Goal: Task Accomplishment & Management: Manage account settings

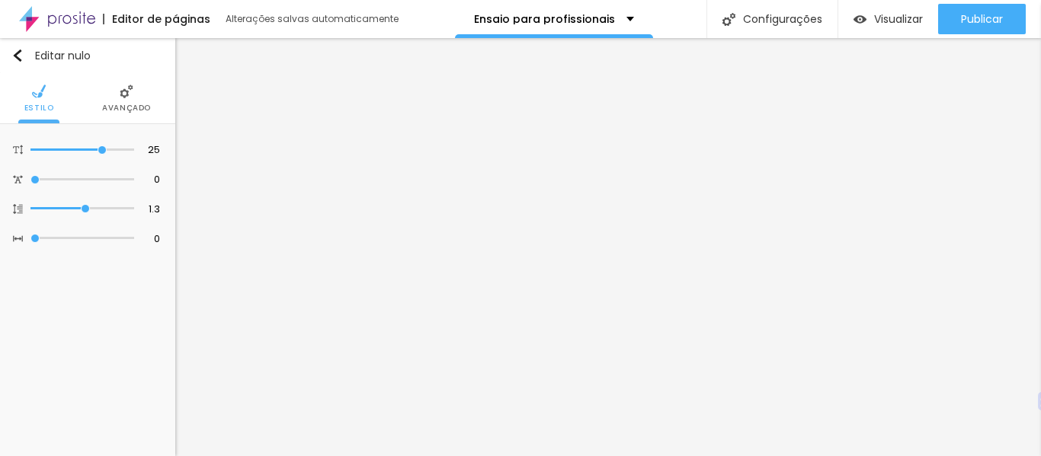
click at [137, 103] on font "Avançado" at bounding box center [126, 107] width 49 height 11
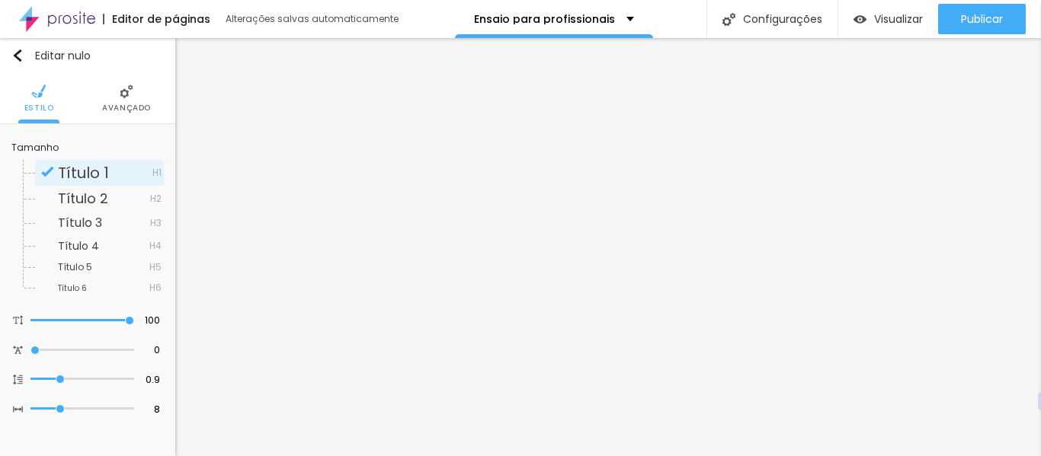
click at [125, 92] on img at bounding box center [127, 92] width 14 height 14
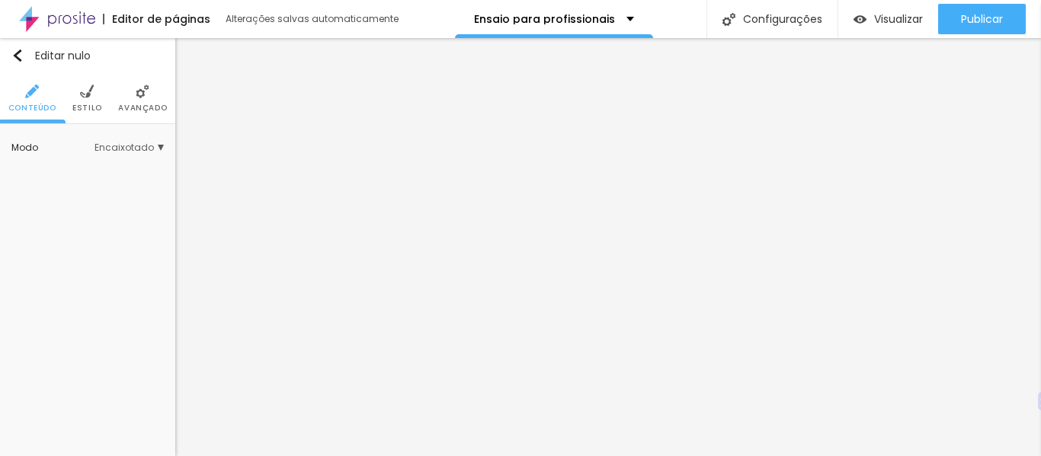
click at [134, 100] on li "Avançado" at bounding box center [142, 98] width 49 height 50
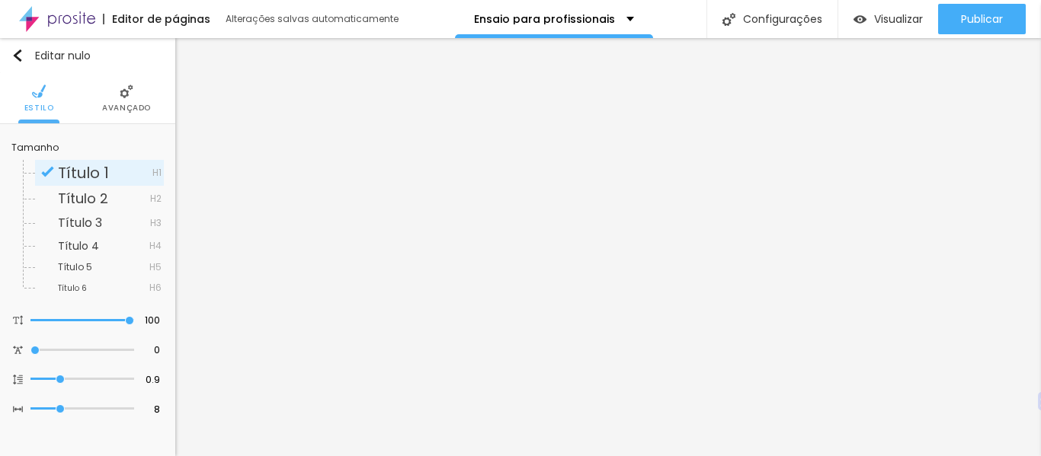
click at [134, 110] on font "Avançado" at bounding box center [126, 107] width 49 height 11
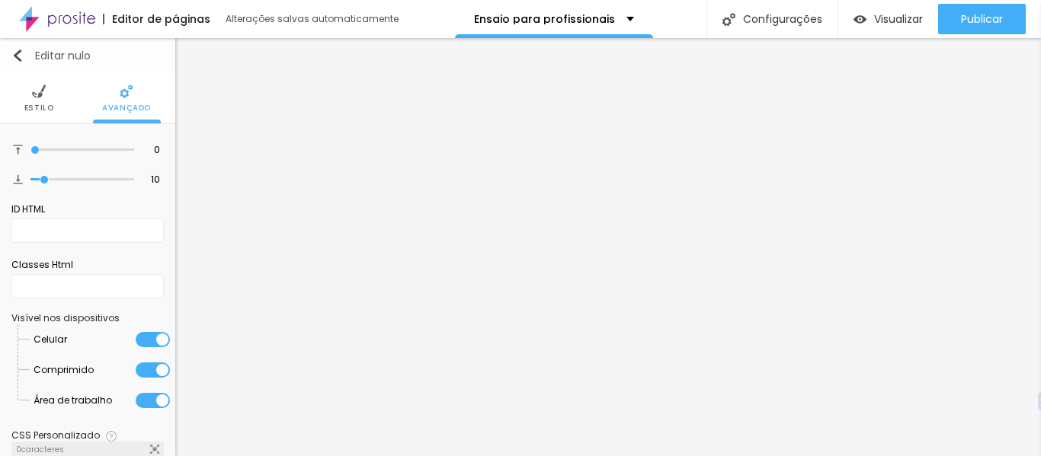
click at [17, 60] on img "button" at bounding box center [17, 56] width 12 height 12
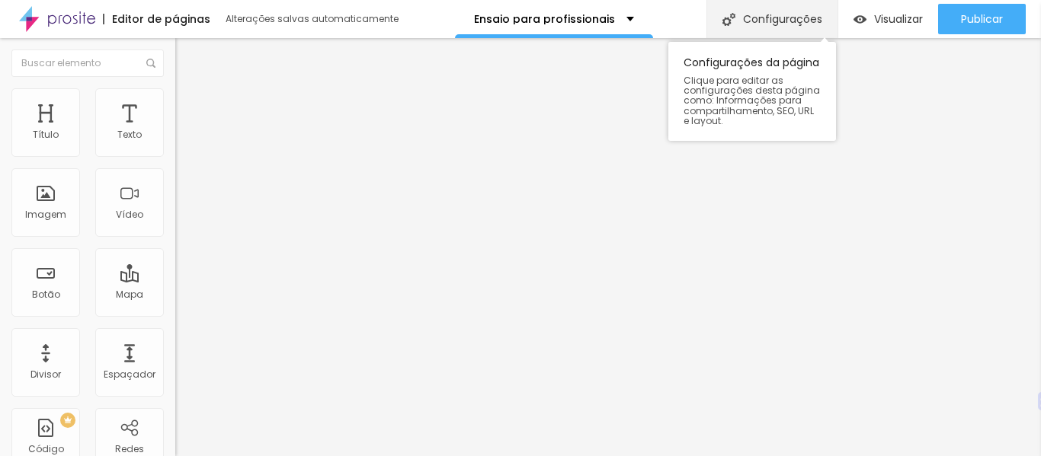
click at [751, 21] on font "Configurações" at bounding box center [782, 18] width 79 height 15
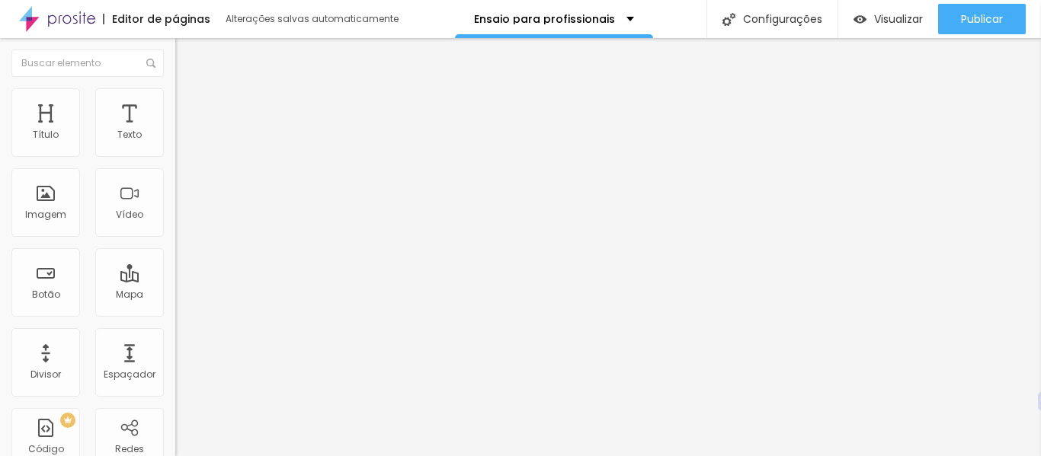
click at [175, 95] on img at bounding box center [182, 95] width 14 height 14
click at [175, 88] on li "Estilo" at bounding box center [262, 80] width 175 height 15
type input "99"
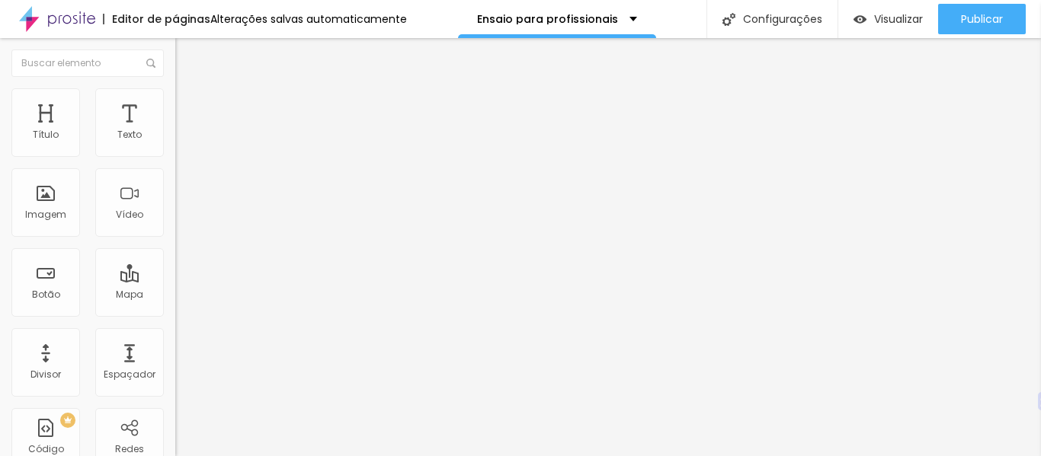
type input "96"
type input "94"
type input "93"
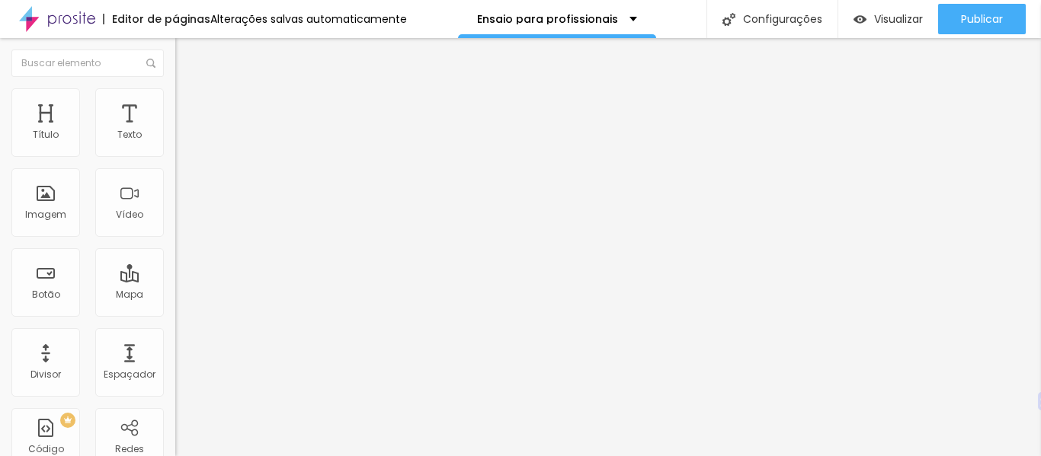
type input "93"
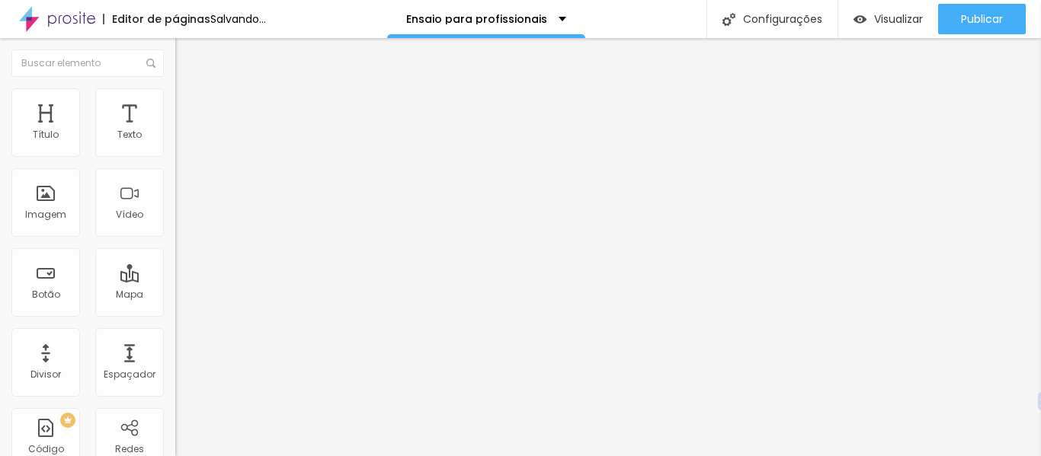
type input "92"
type input "91"
type input "90"
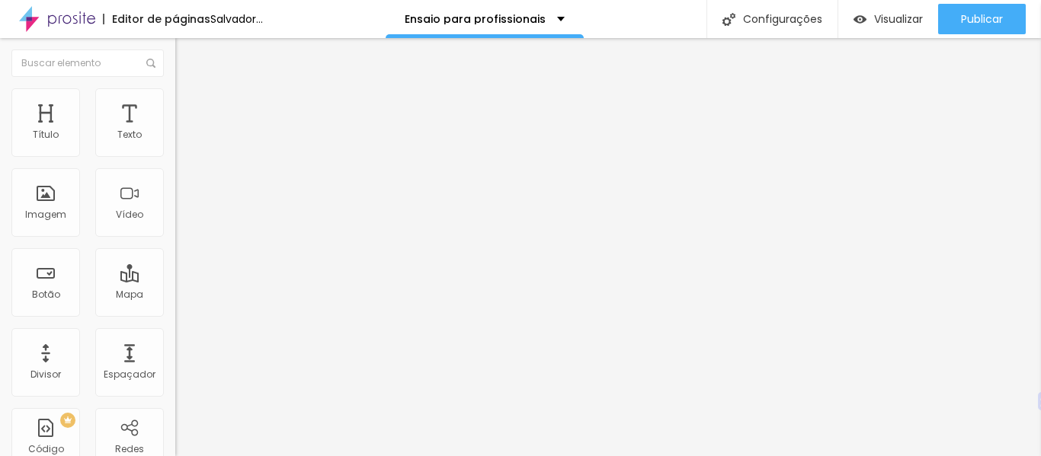
type input "90"
type input "89"
type input "88"
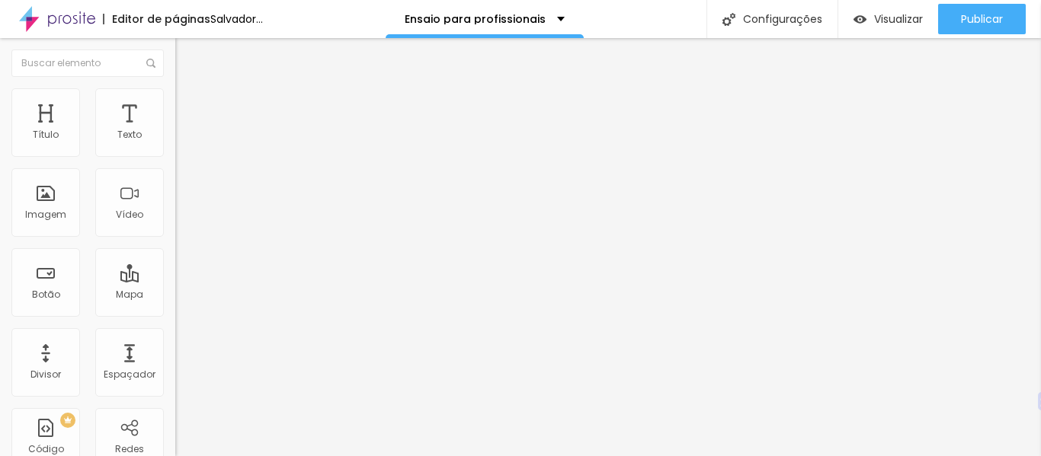
type input "87"
type input "86"
type input "85"
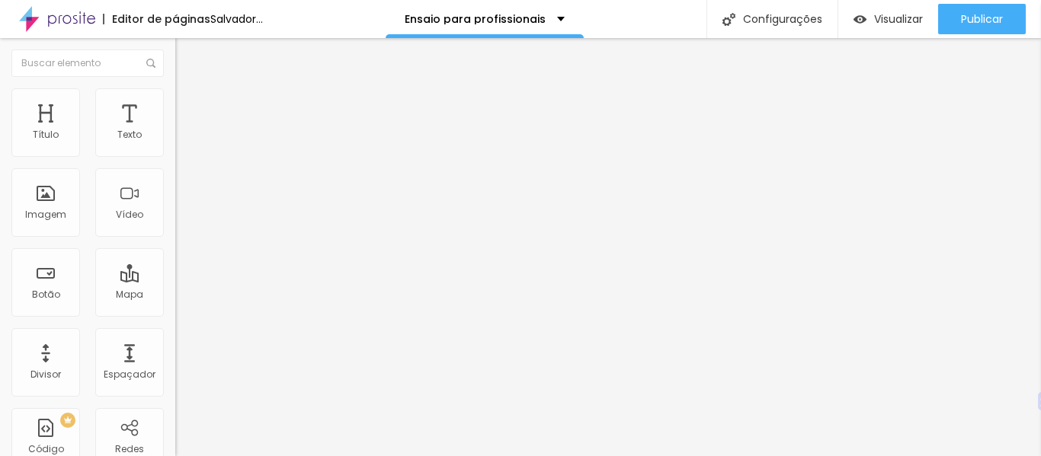
type input "85"
type input "83"
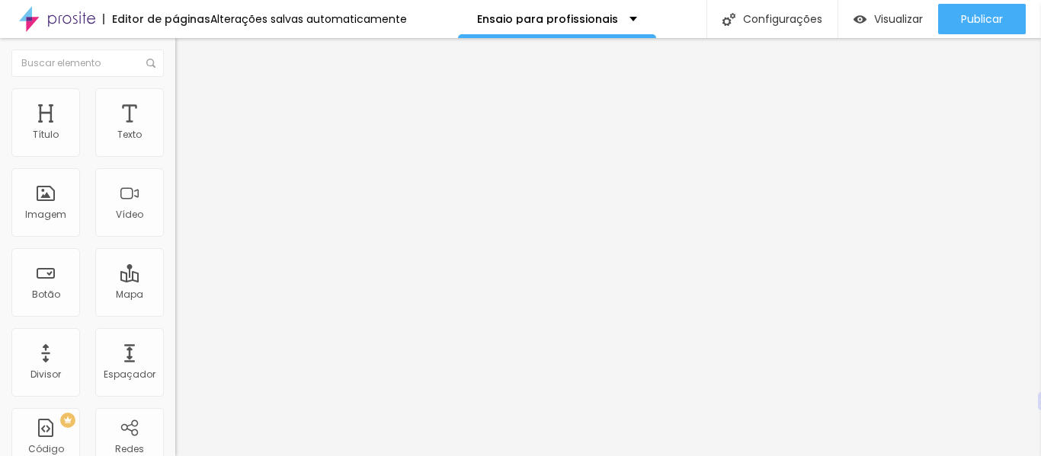
type input "82"
type input "81"
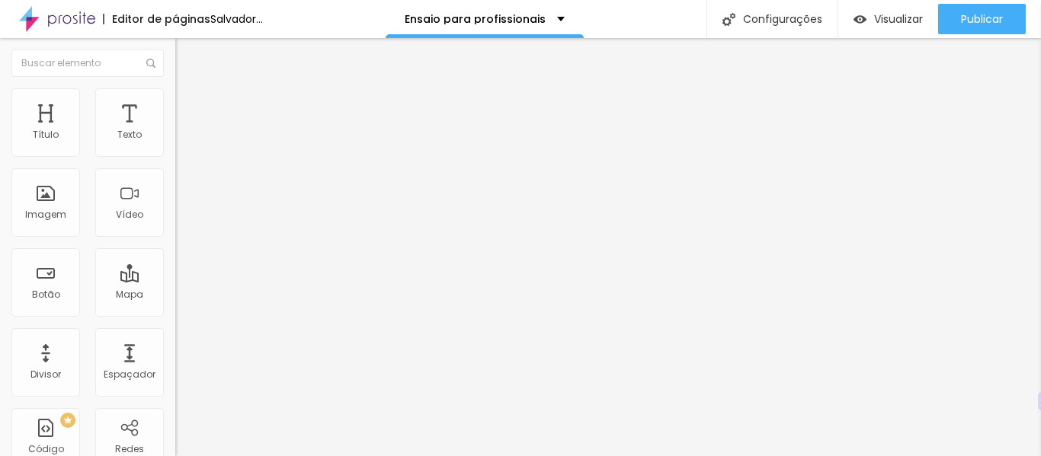
drag, startPoint x: 130, startPoint y: 323, endPoint x: 107, endPoint y: 321, distance: 23.0
click at [175, 360] on input "range" at bounding box center [224, 366] width 98 height 12
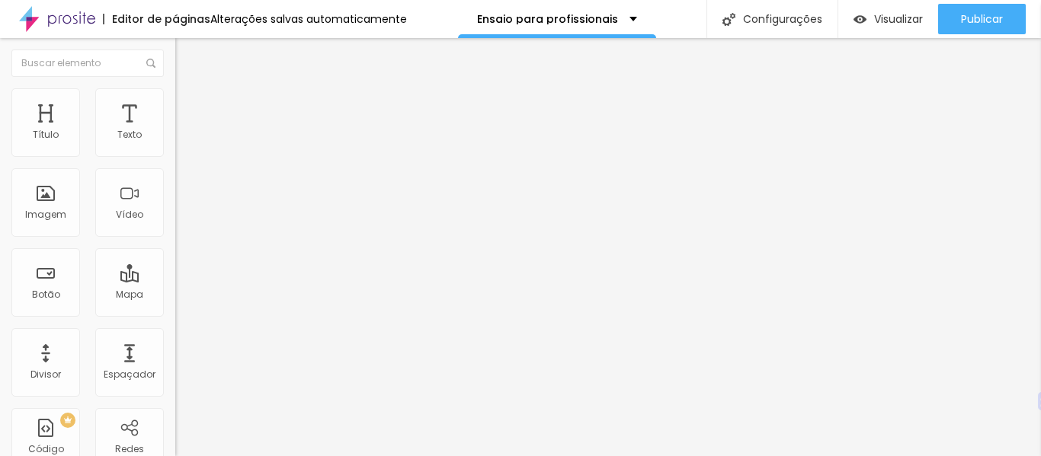
type input "100"
type input "99"
type input "92"
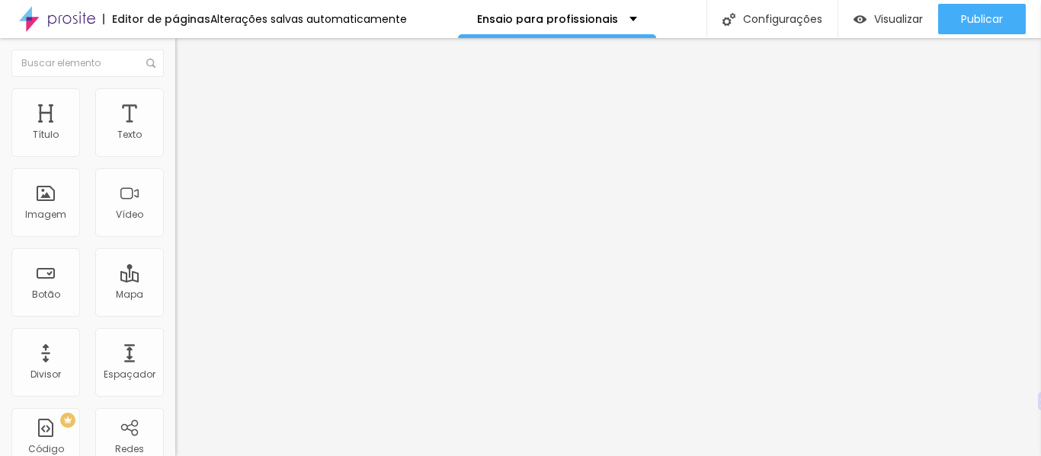
type input "92"
type input "89"
type input "86"
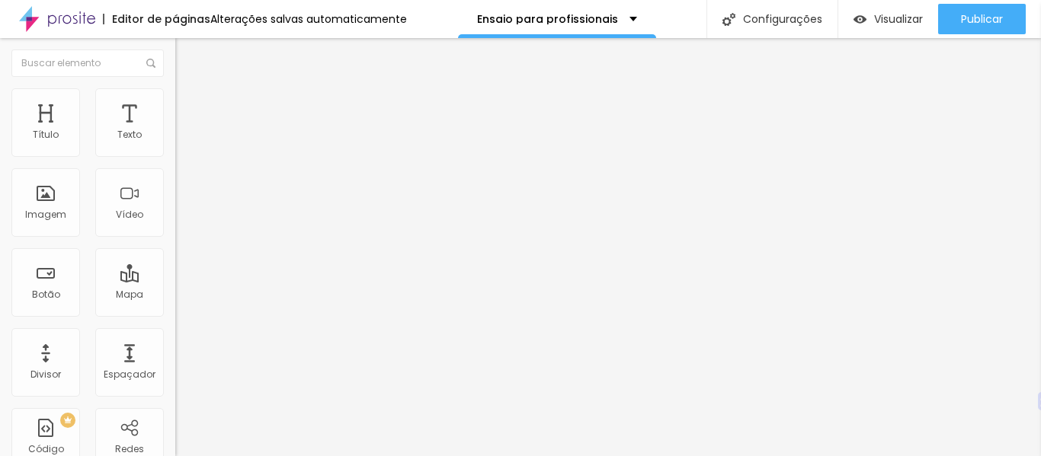
type input "84"
type input "83"
type input "82"
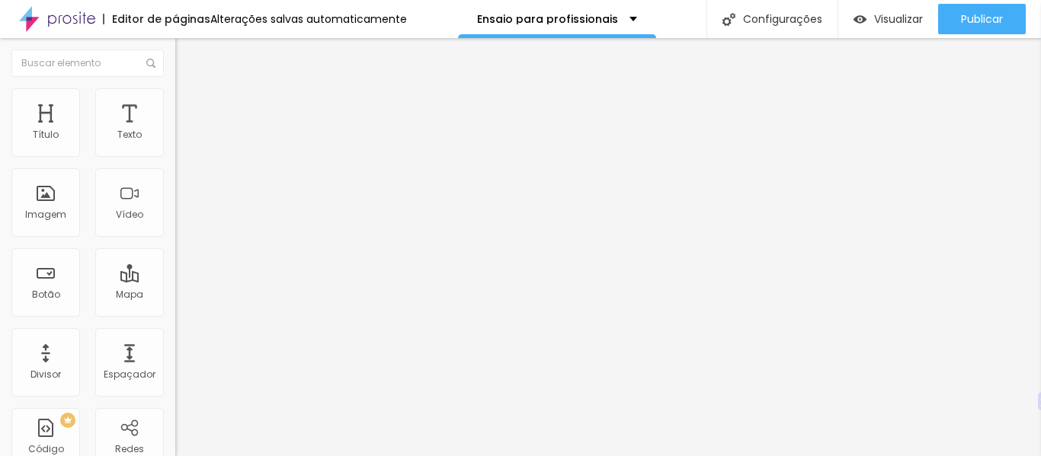
type input "82"
type input "81"
type input "80"
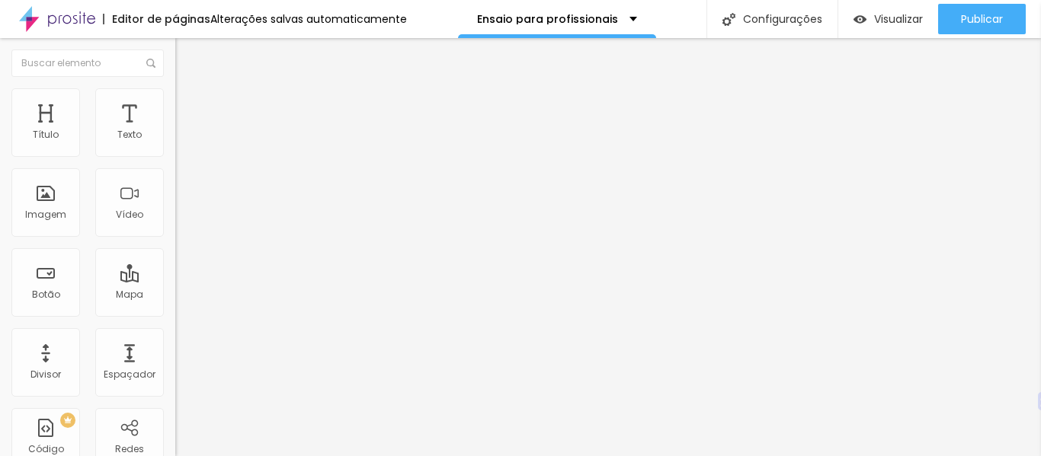
type input "79"
type input "78"
type input "79"
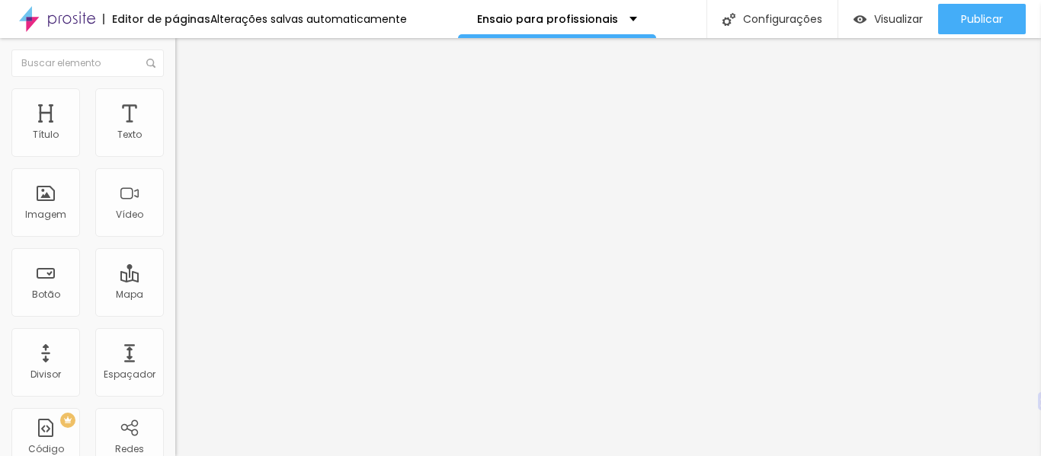
type input "79"
type input "80"
type input "81"
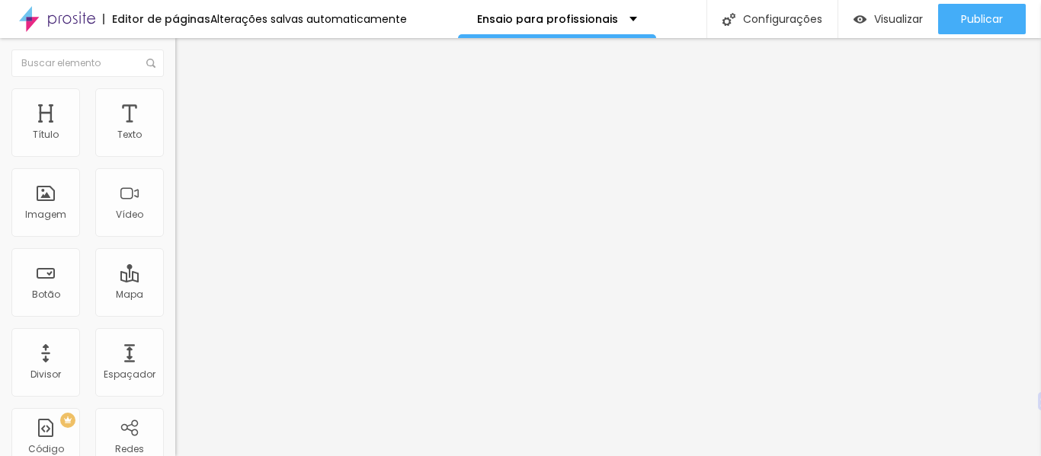
type input "80"
type input "85"
click at [175, 360] on input "range" at bounding box center [224, 366] width 98 height 12
type input "85"
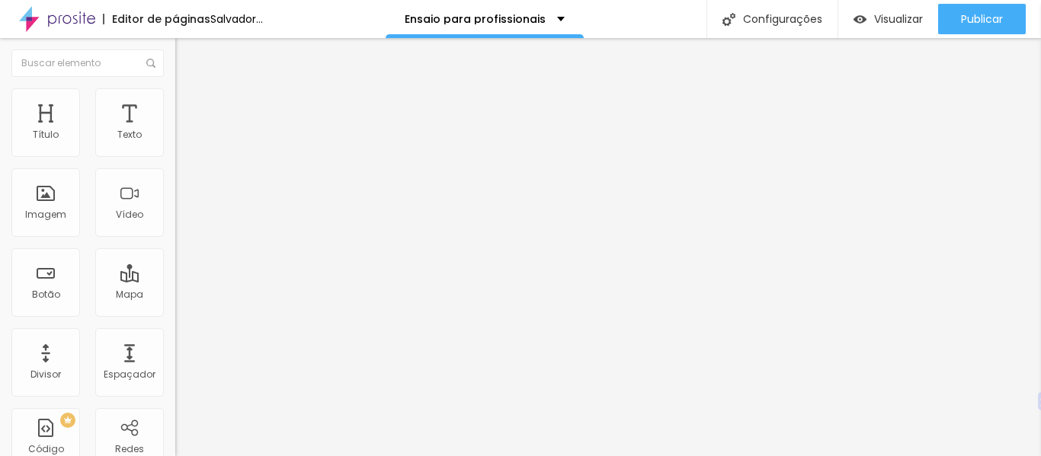
click at [175, 360] on input "range" at bounding box center [224, 366] width 98 height 12
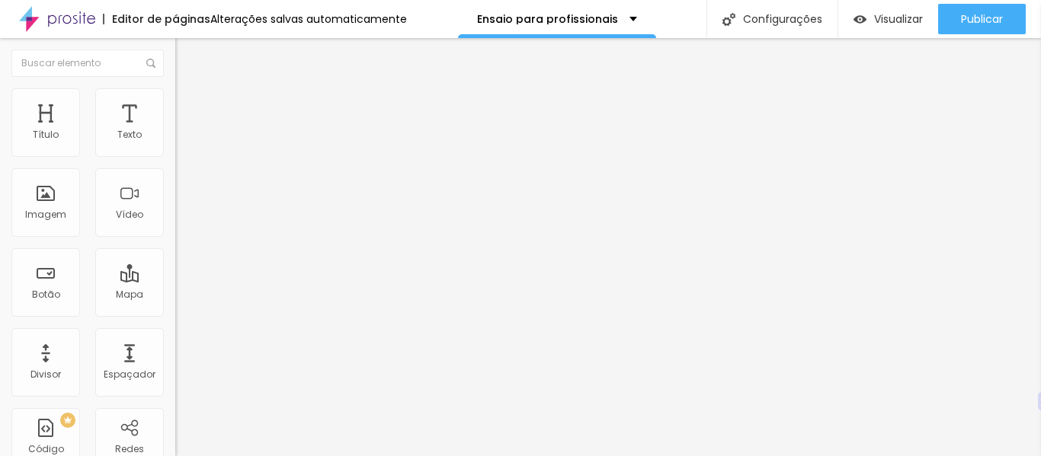
type input "84"
type input "83"
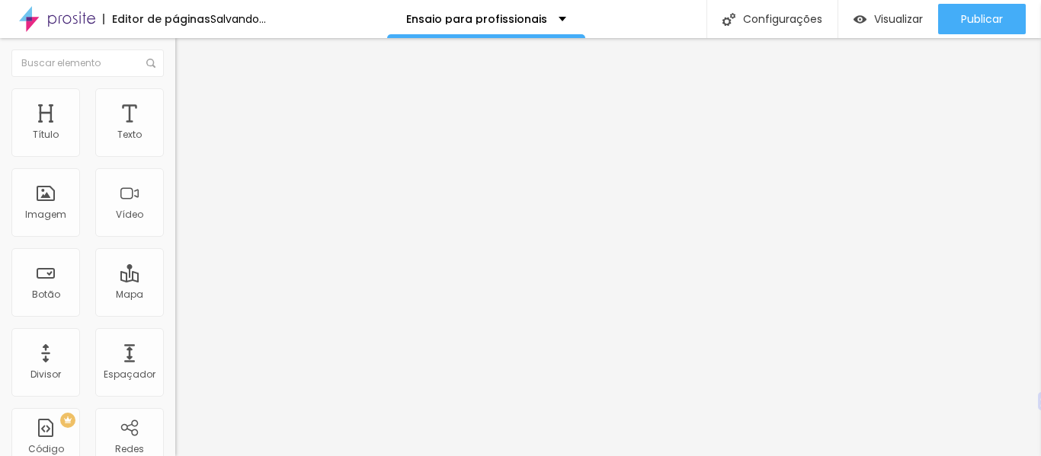
type input "81"
type input "80"
type input "79"
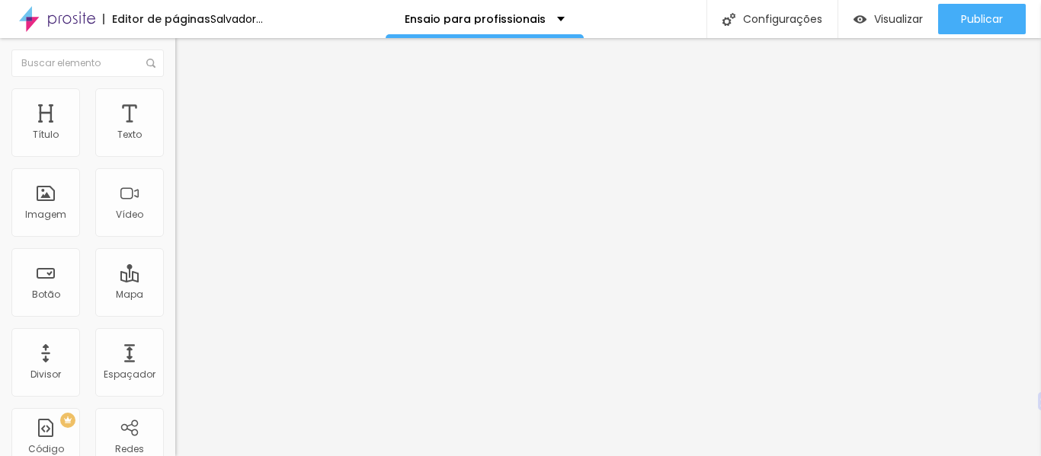
type input "79"
type input "80"
type input "81"
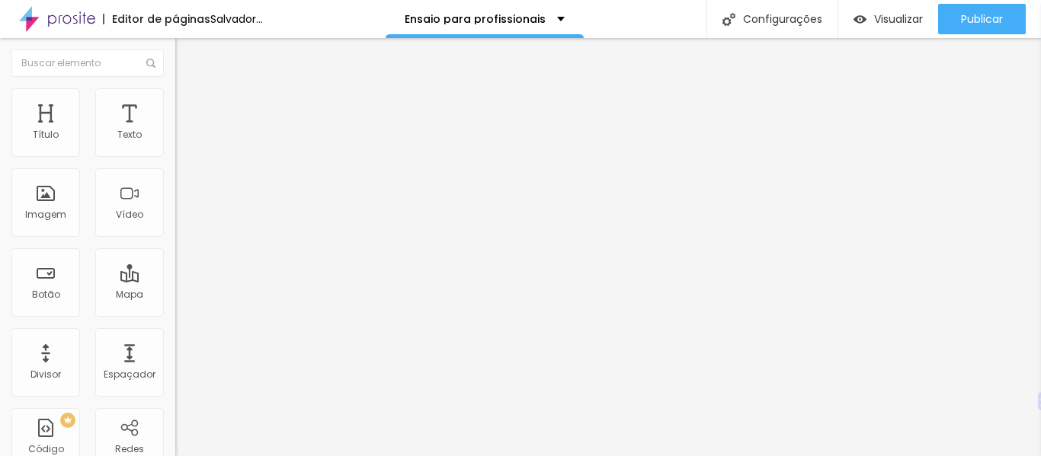
type input "82"
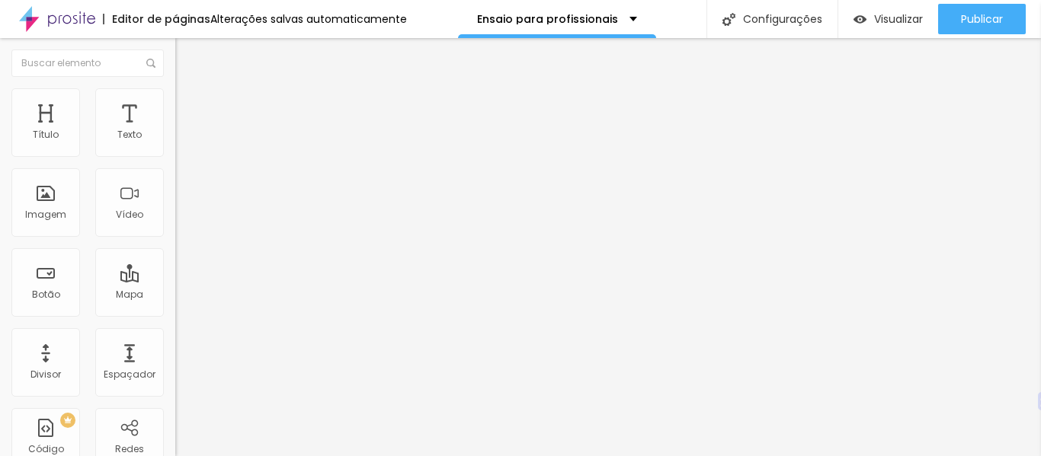
type input "83"
click at [175, 360] on input "range" at bounding box center [224, 366] width 98 height 12
type input "83"
type input "82"
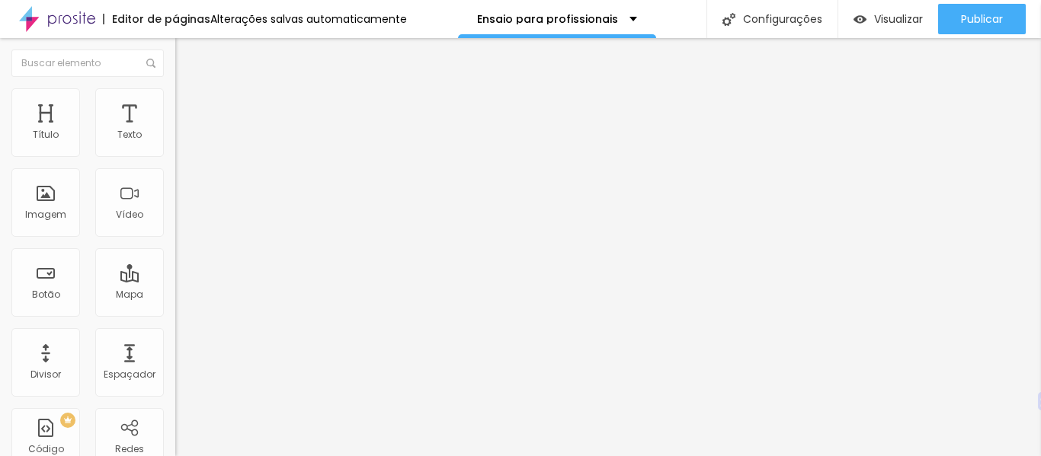
type input "81"
type input "79"
type input "80"
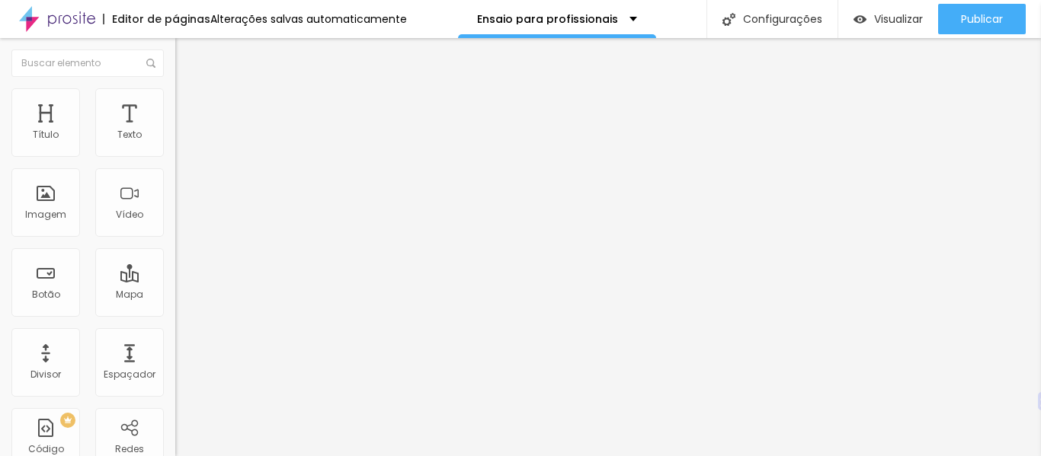
type input "80"
type input "81"
click at [175, 360] on input "range" at bounding box center [224, 366] width 98 height 12
type input "81"
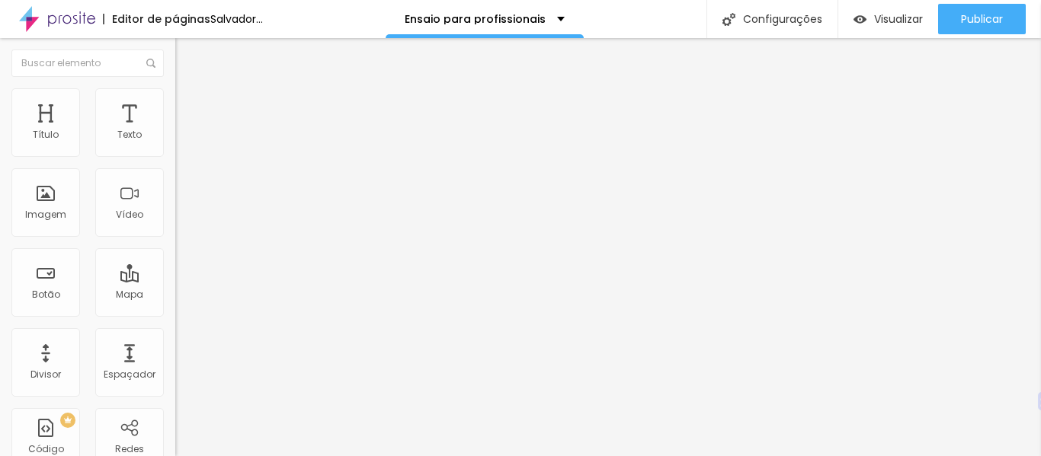
type input "80"
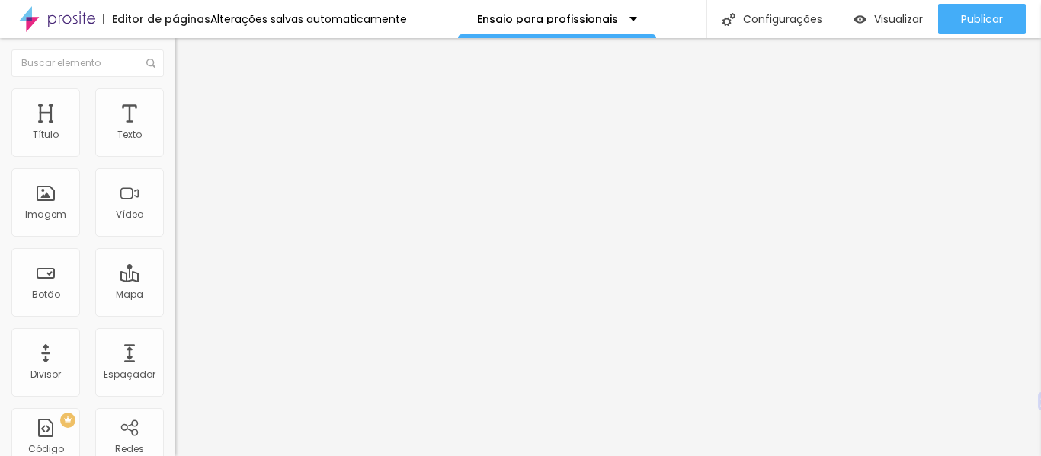
click at [175, 360] on input "range" at bounding box center [224, 366] width 98 height 12
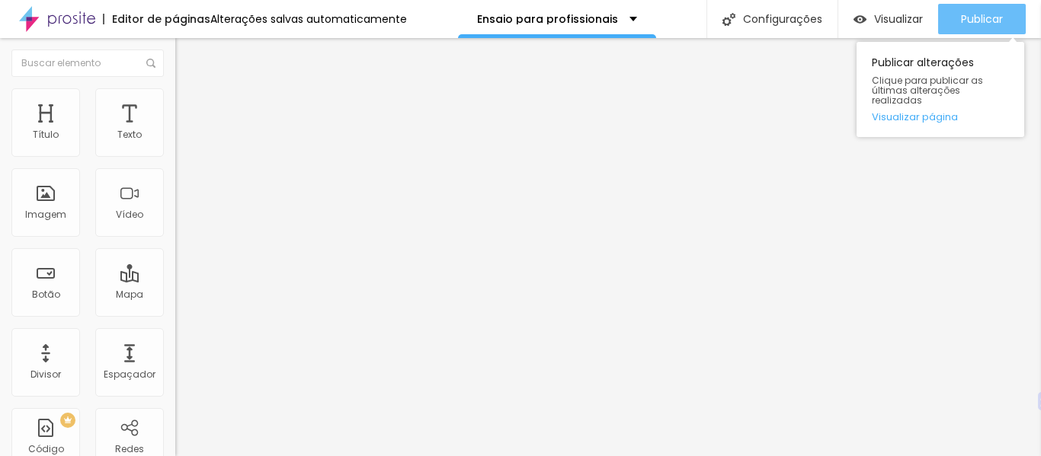
click at [992, 24] on font "Publicar" at bounding box center [982, 18] width 42 height 15
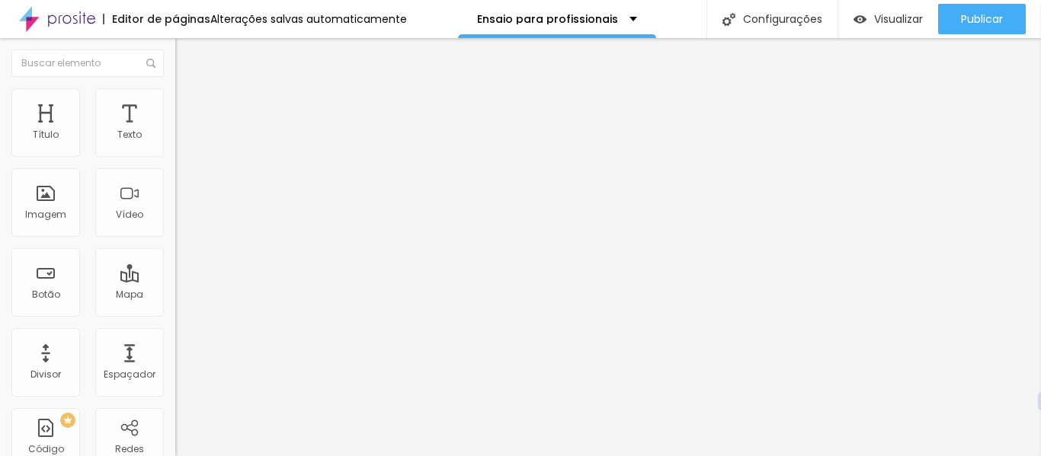
type input "79"
type input "78"
type input "77"
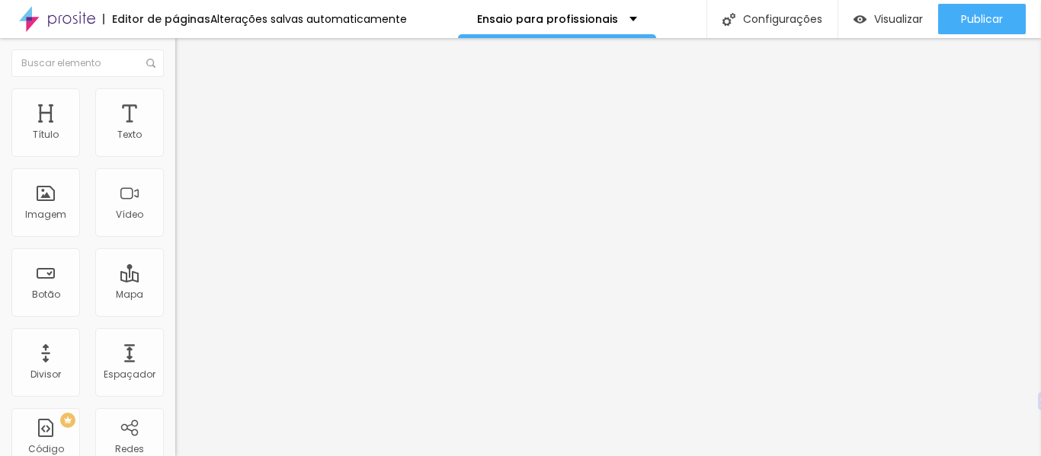
type input "77"
type input "76"
type input "75"
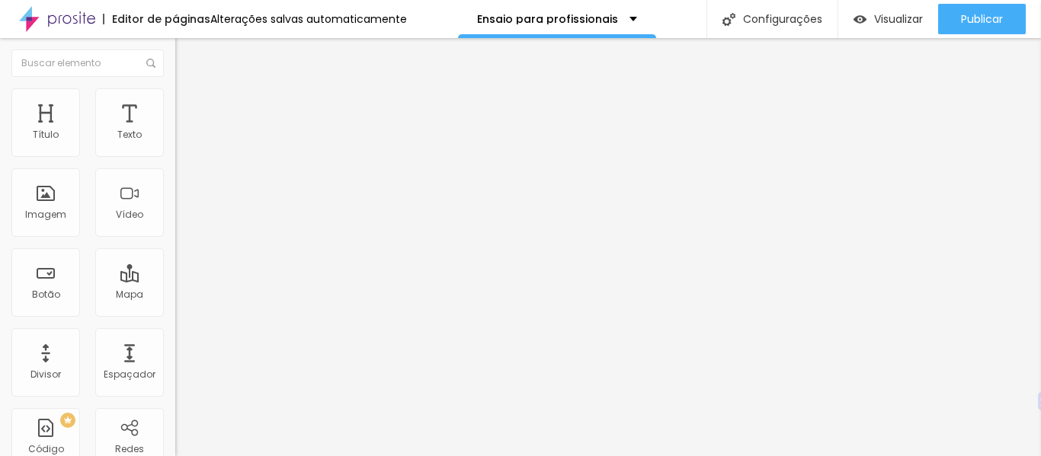
type input "75"
click at [175, 360] on input "range" at bounding box center [224, 366] width 98 height 12
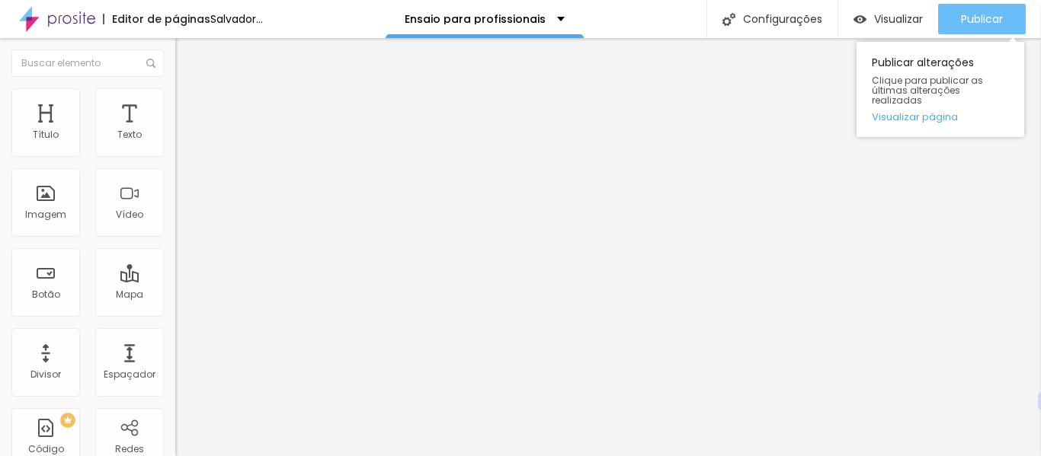
click at [987, 12] on font "Publicar" at bounding box center [982, 18] width 42 height 15
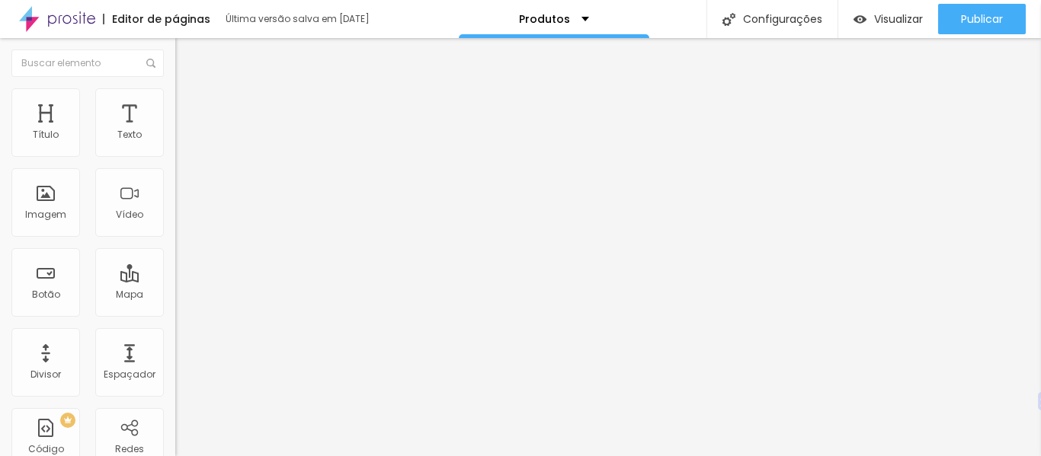
click at [175, 104] on li "Avançado" at bounding box center [262, 111] width 175 height 15
click at [175, 98] on img at bounding box center [182, 95] width 14 height 14
click at [175, 87] on img at bounding box center [182, 80] width 14 height 14
click at [189, 105] on font "Avançado" at bounding box center [214, 98] width 50 height 13
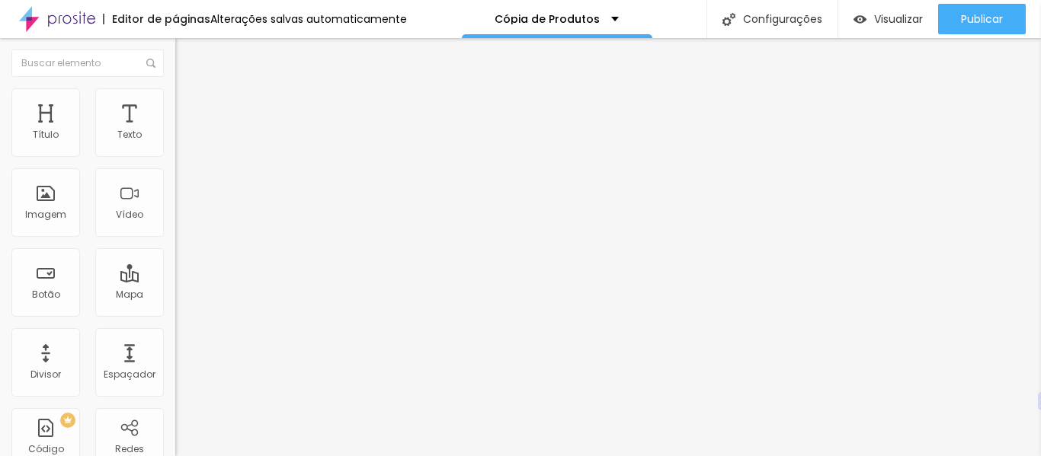
click at [175, 104] on img at bounding box center [182, 111] width 14 height 14
click at [175, 99] on li "Estilo" at bounding box center [262, 95] width 175 height 15
type input "95"
type input "90"
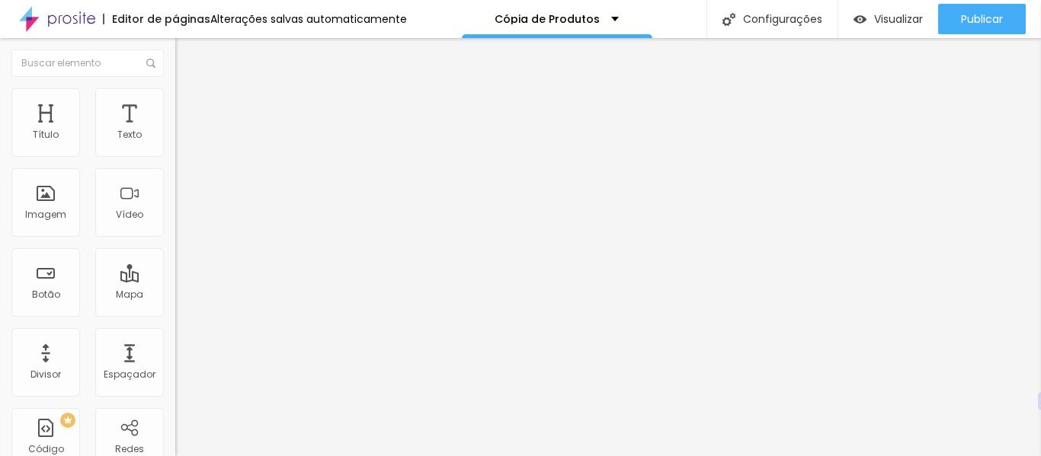
type input "90"
type input "85"
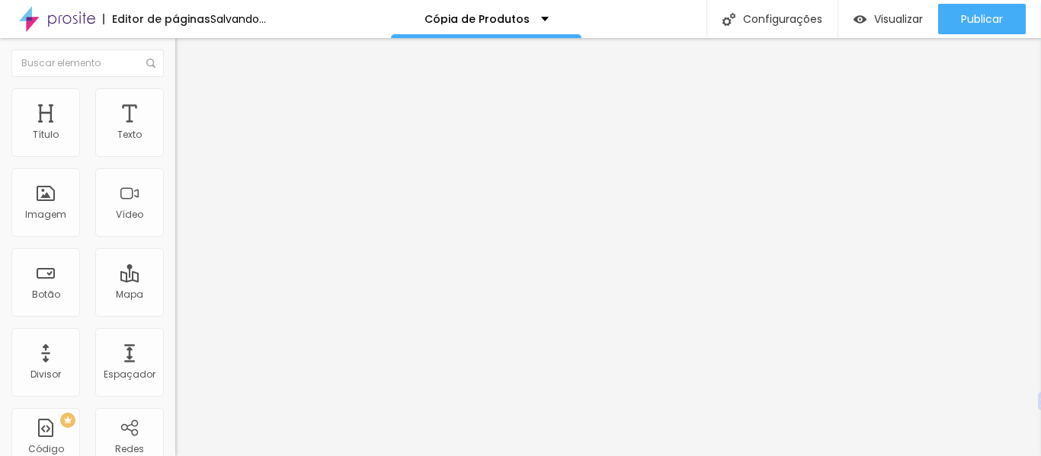
type input "80"
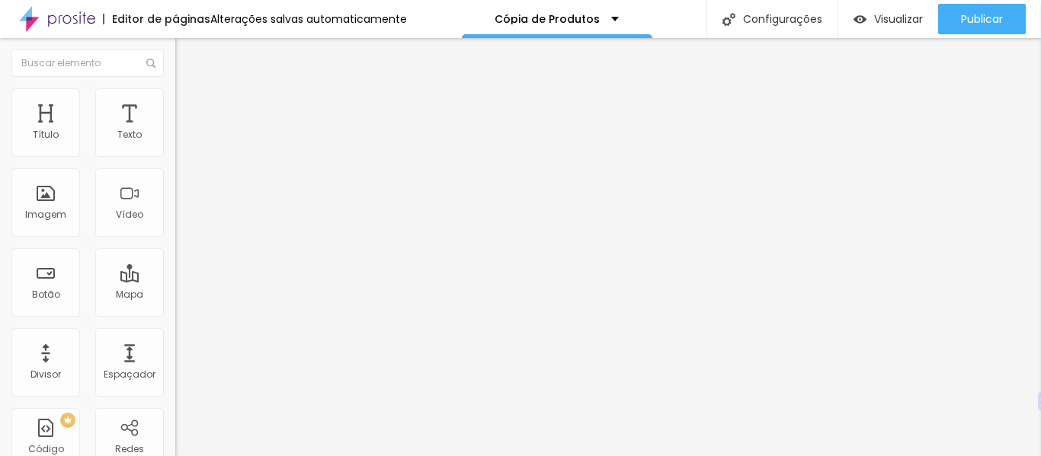
type input "75"
type input "80"
type input "85"
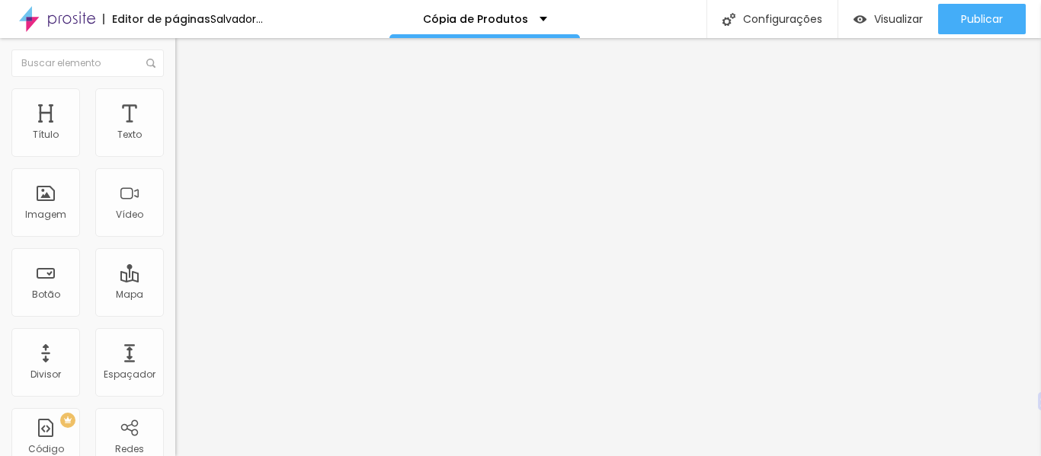
drag, startPoint x: 156, startPoint y: 158, endPoint x: 132, endPoint y: 163, distance: 24.8
type input "85"
click at [175, 156] on input "range" at bounding box center [224, 150] width 98 height 12
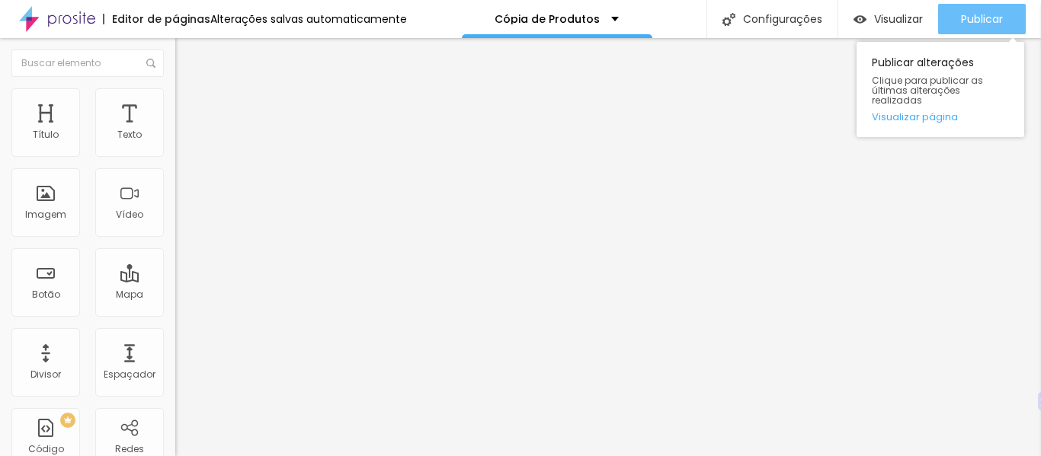
click at [978, 27] on div "Publicar" at bounding box center [982, 19] width 42 height 30
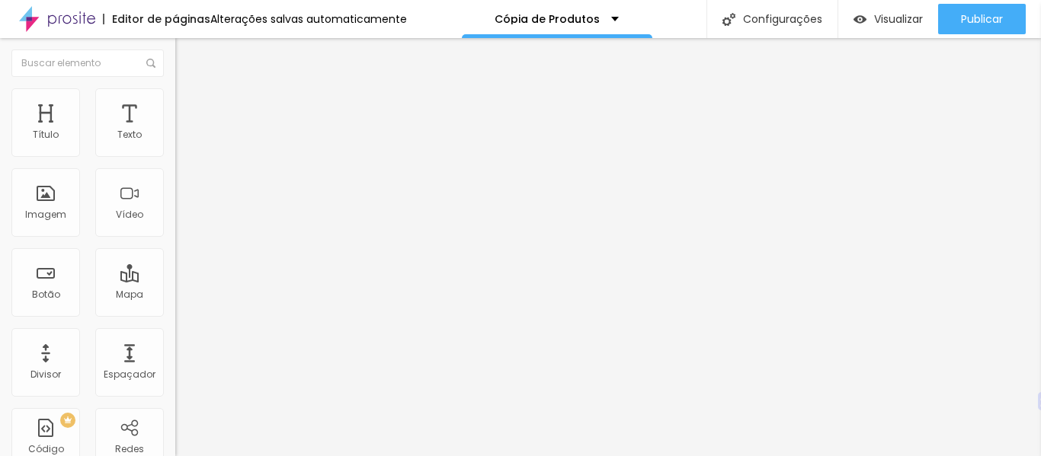
click at [175, 93] on li "Estilo" at bounding box center [262, 95] width 175 height 15
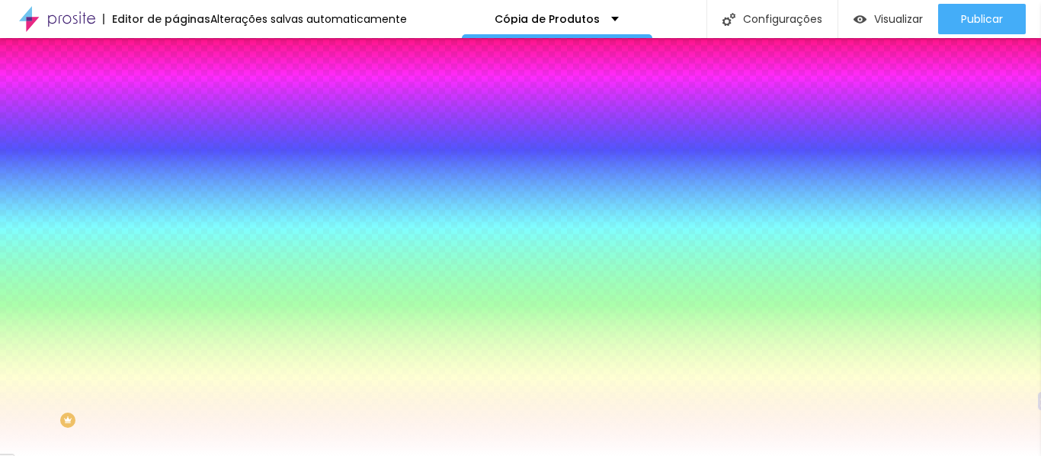
click at [175, 104] on img at bounding box center [182, 111] width 14 height 14
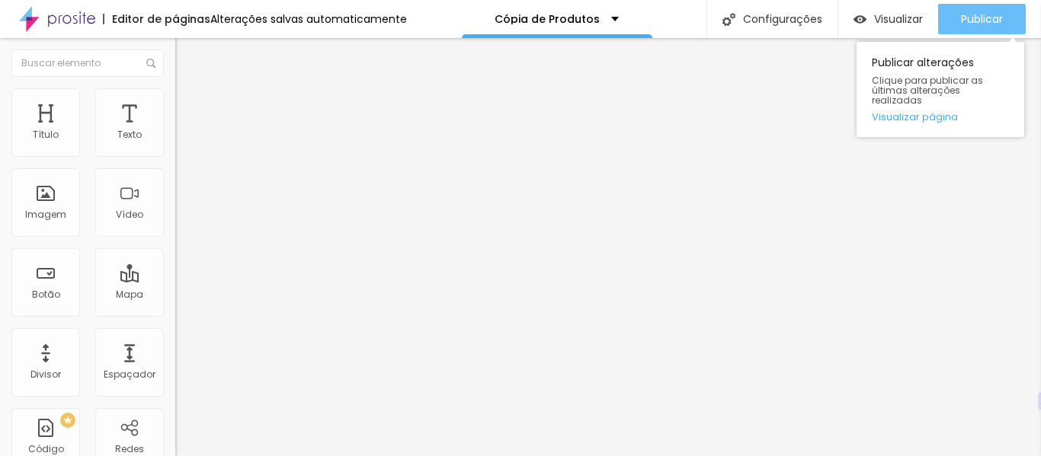
click at [985, 30] on div "Publicar" at bounding box center [982, 19] width 42 height 30
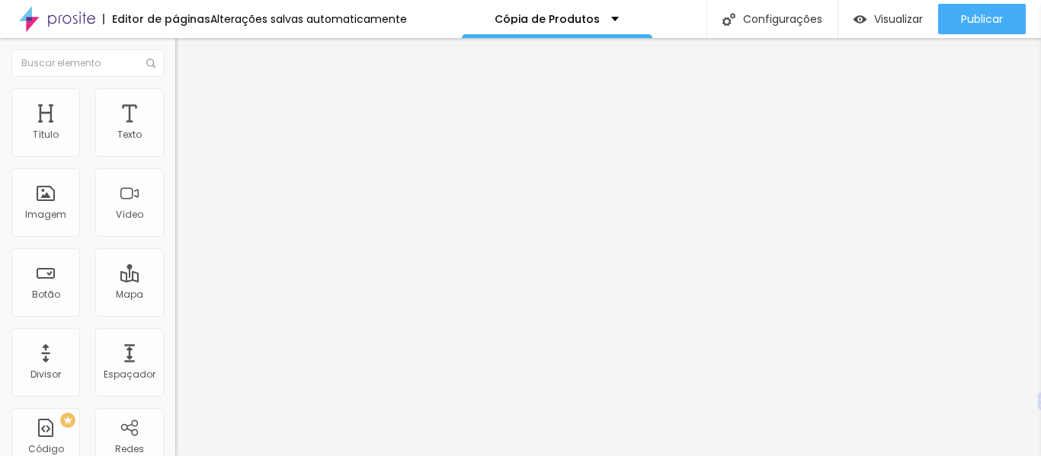
click at [181, 178] on icon "button" at bounding box center [186, 172] width 11 height 11
click at [175, 285] on div "Editar nulo Estilo Avançado Tipografia Voltar ao padrão Sombra DESATIVADO Volta…" at bounding box center [262, 247] width 175 height 418
click at [175, 89] on img at bounding box center [182, 95] width 14 height 14
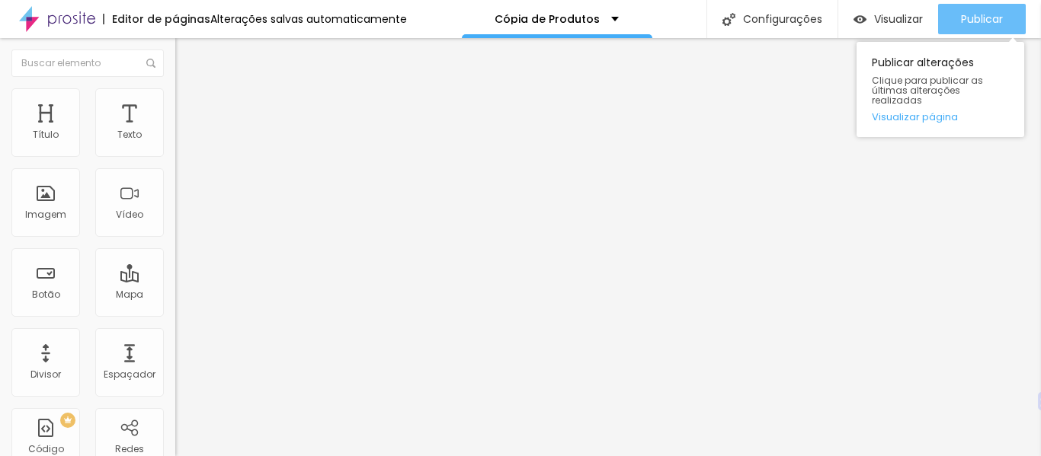
click at [988, 16] on font "Publicar" at bounding box center [982, 18] width 42 height 15
click at [984, 29] on div "Publicar" at bounding box center [982, 19] width 42 height 30
click at [1003, 22] on button "Publicar" at bounding box center [982, 19] width 88 height 30
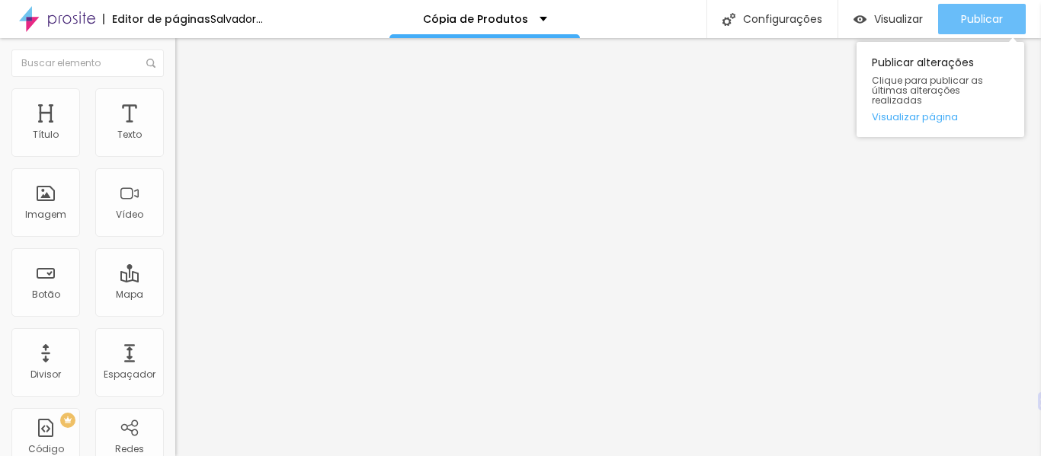
click at [978, 17] on font "Publicar" at bounding box center [982, 18] width 42 height 15
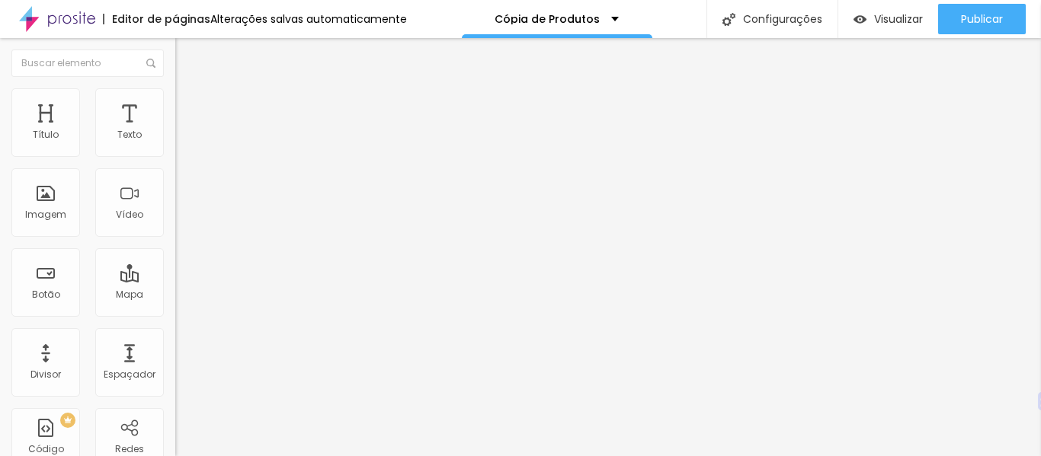
click at [189, 102] on font "Avançado" at bounding box center [214, 98] width 50 height 13
type input "46"
type input "42"
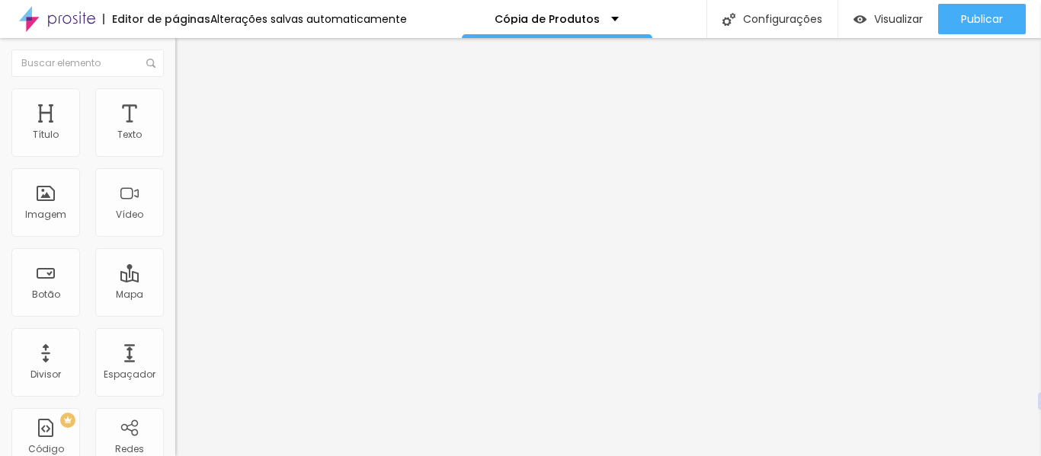
type input "40"
type input "37"
type input "33"
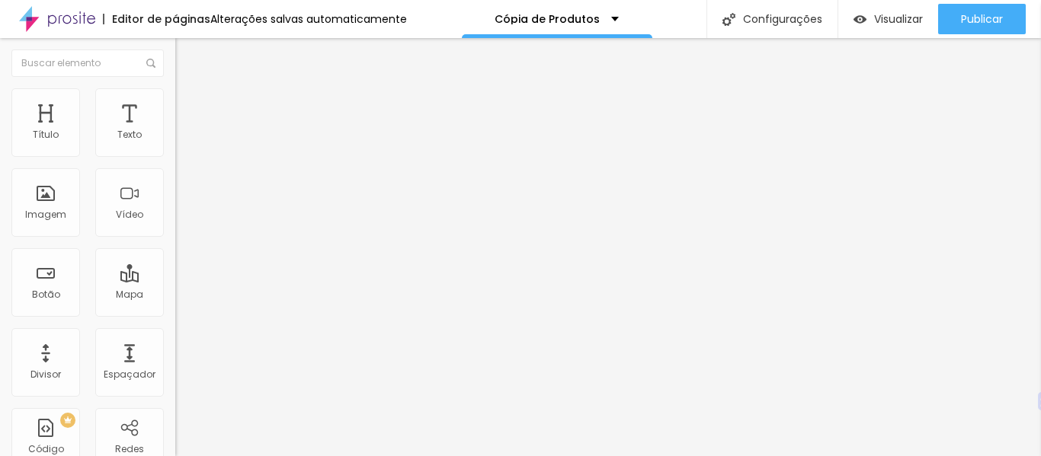
type input "33"
type input "28"
type input "27"
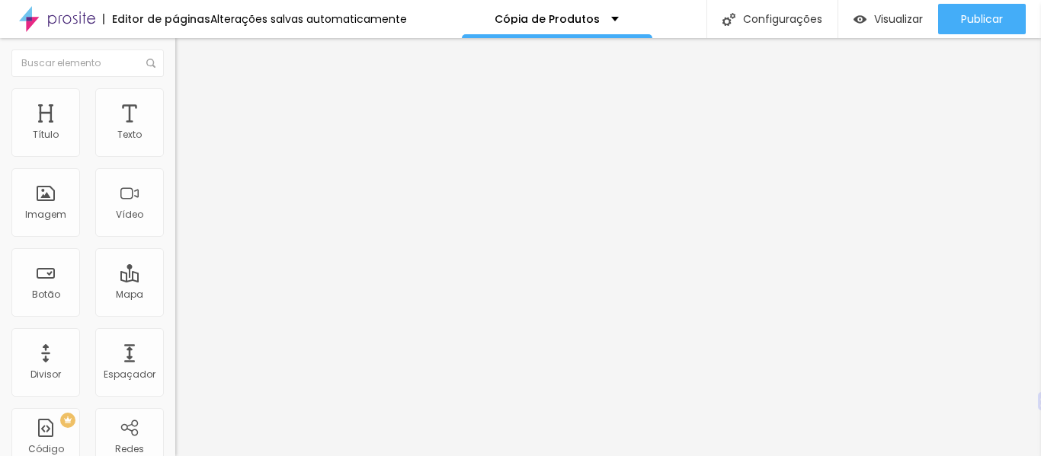
type input "25"
type input "23"
type input "39"
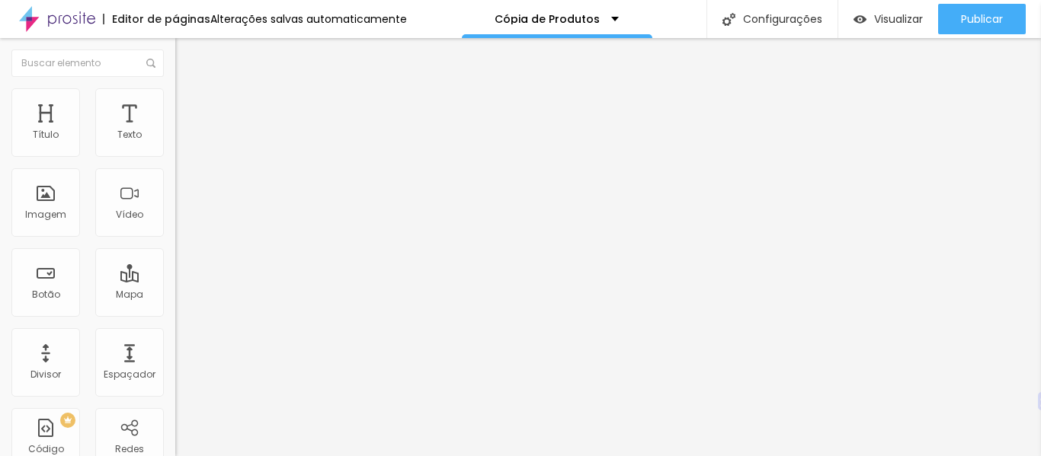
type input "39"
type input "48"
type input "60"
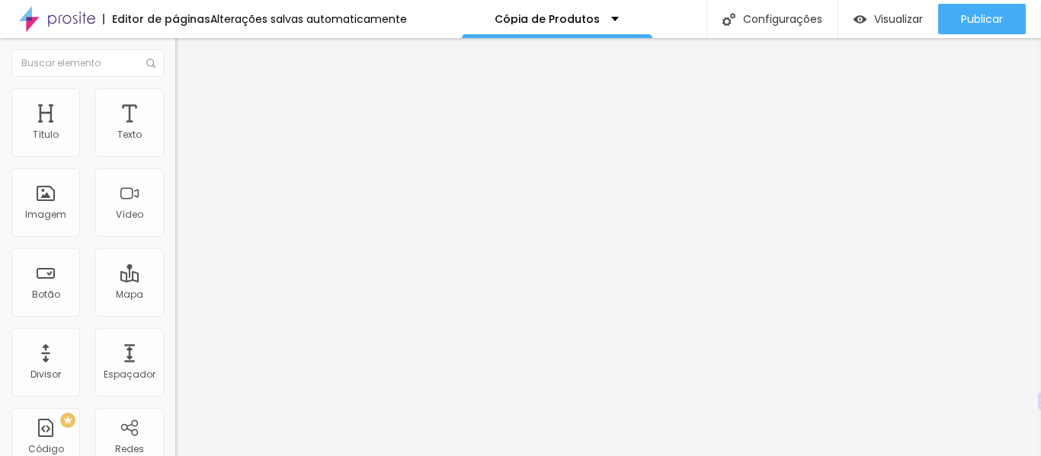
type input "82"
type input "95"
type input "100"
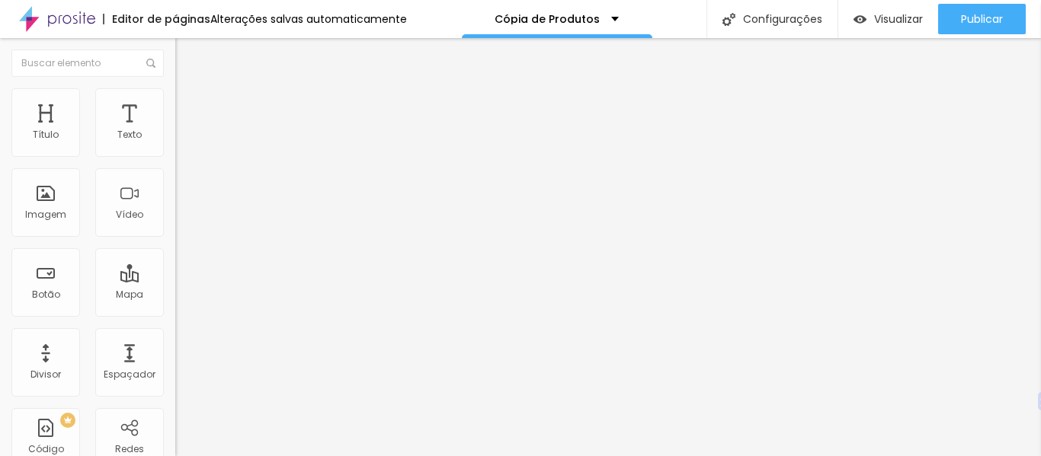
type input "100"
drag, startPoint x: 75, startPoint y: 154, endPoint x: 173, endPoint y: 146, distance: 98.6
type input "100"
click at [175, 280] on input "range" at bounding box center [224, 286] width 98 height 12
type input "5"
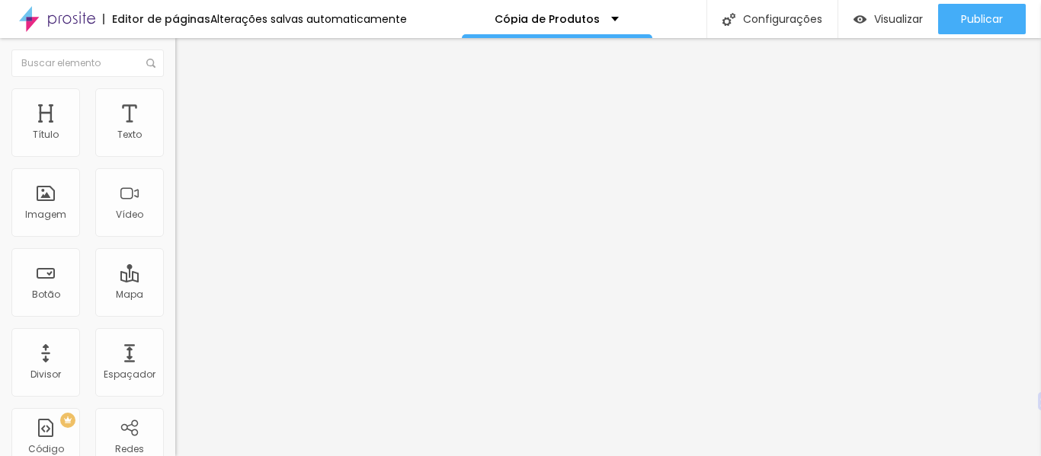
type input "5"
type input "7"
type input "9"
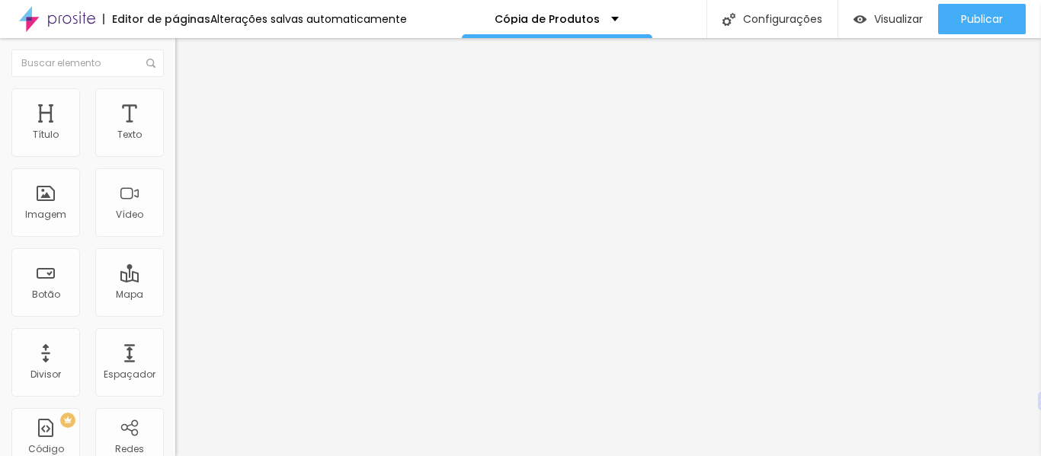
type input "11"
type input "12"
type input "14"
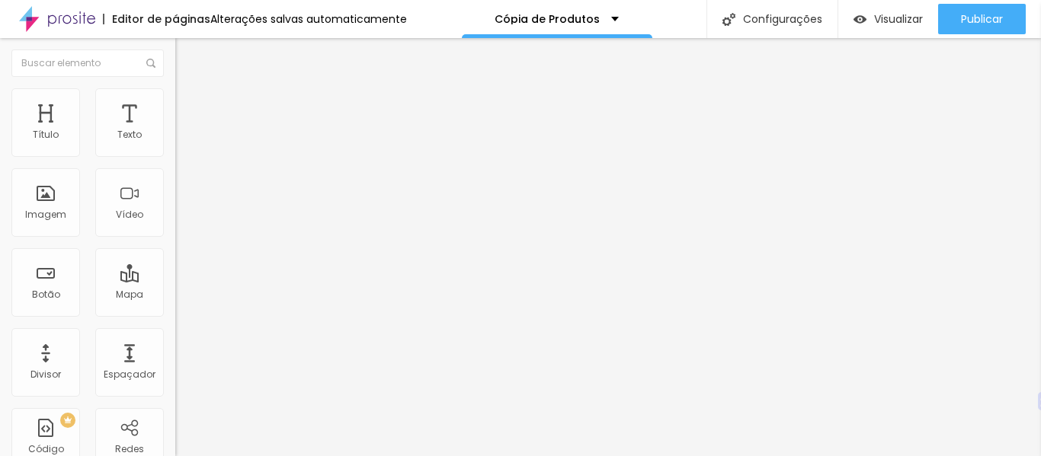
type input "14"
type input "19"
type input "21"
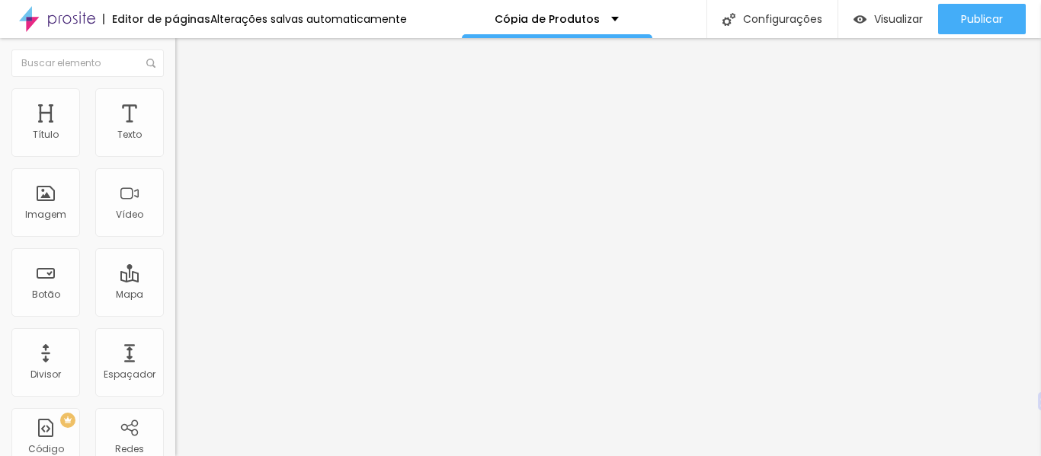
type input "31"
type input "34"
type input "36"
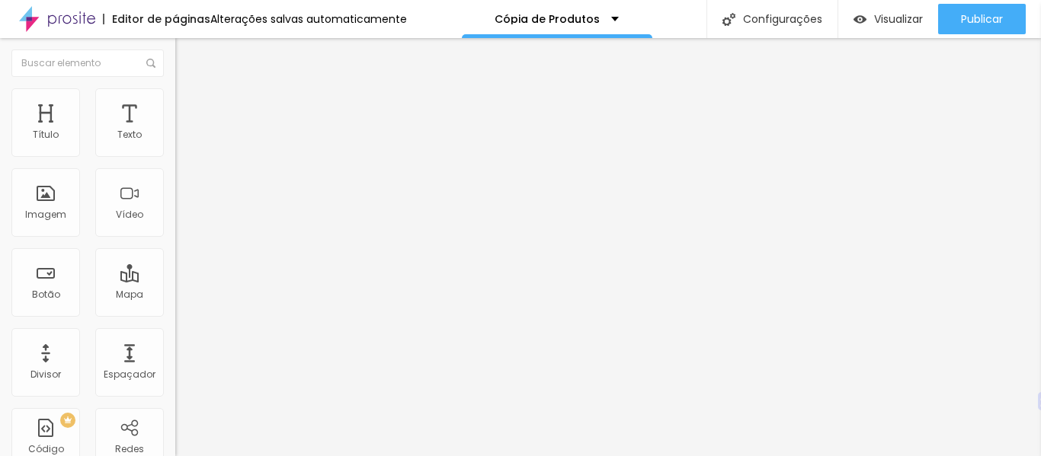
type input "36"
type input "38"
type input "39"
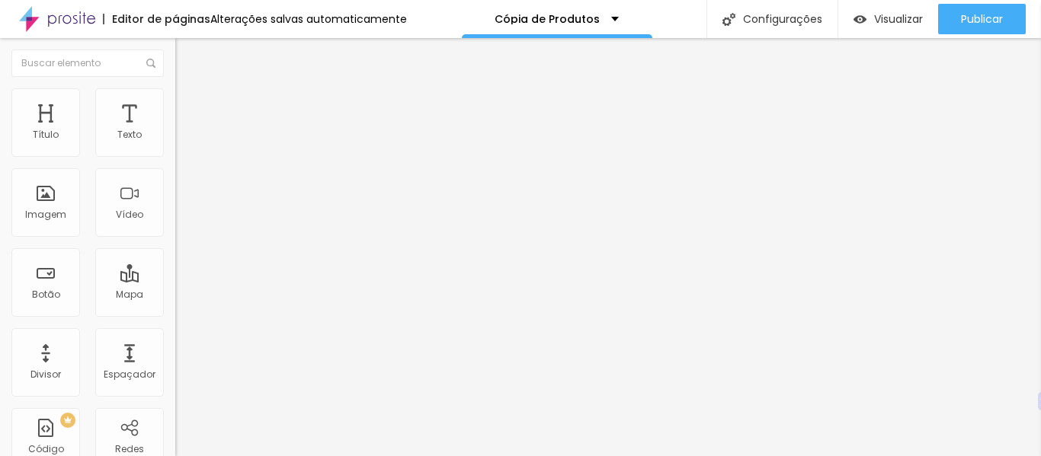
type input "40"
type input "45"
type input "81"
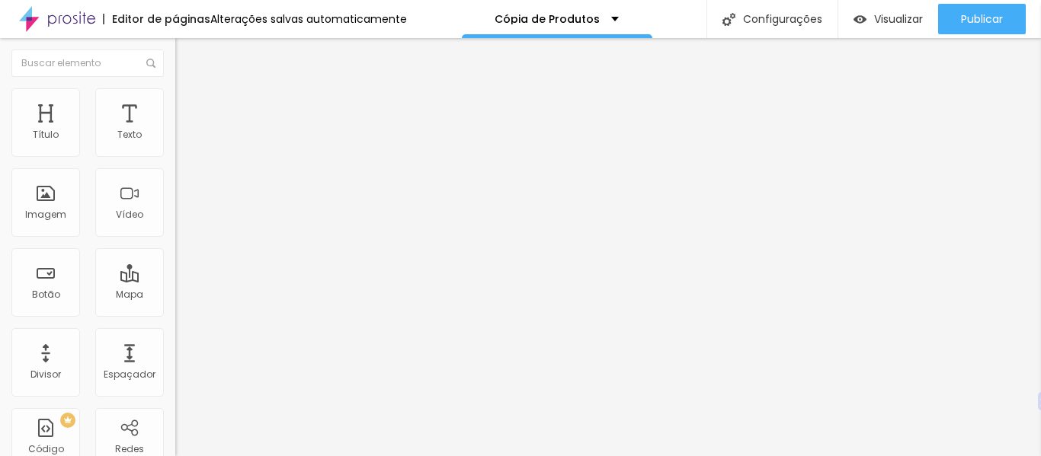
type input "81"
type input "87"
type input "89"
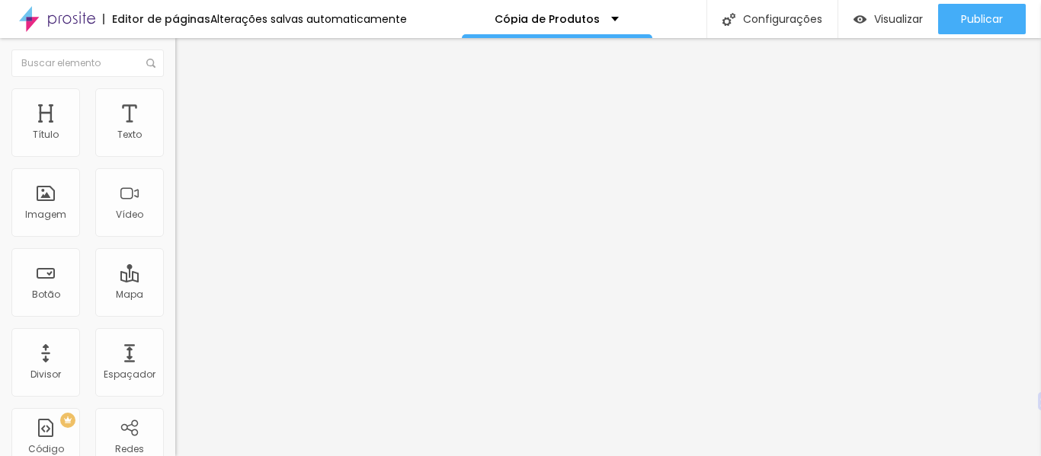
type input "90"
type input "99"
type input "100"
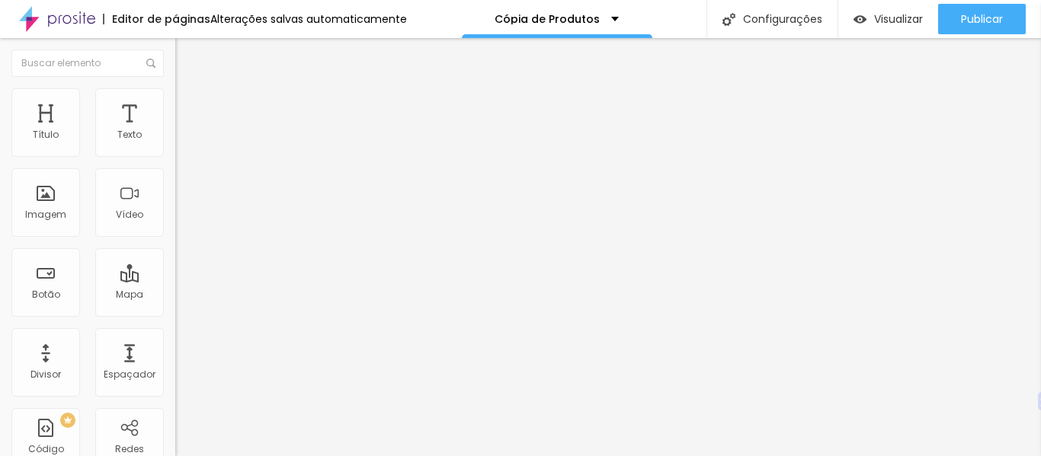
type input "100"
type input "99"
type input "95"
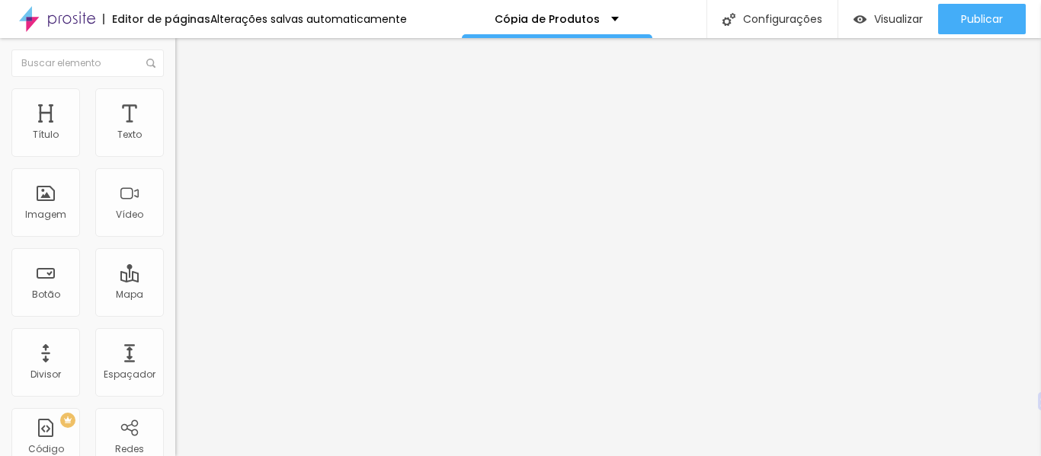
type input "94"
type input "91"
type input "88"
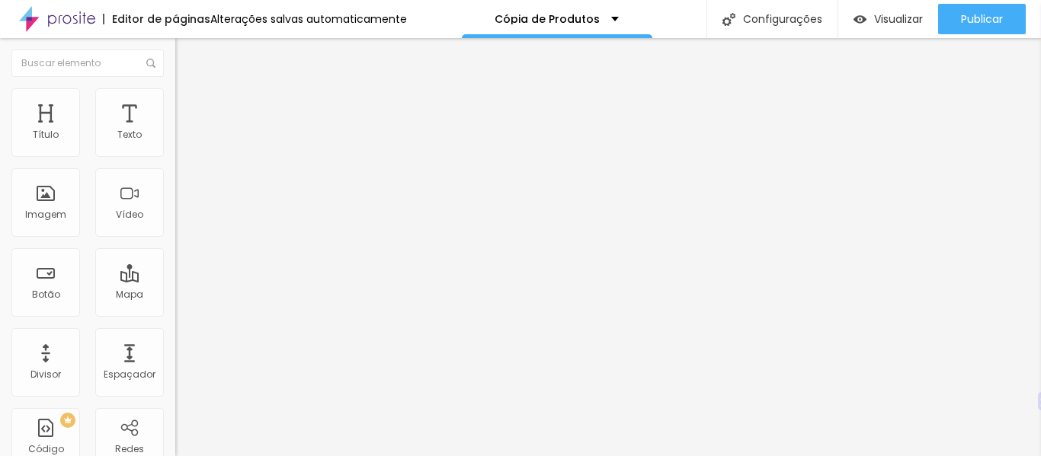
type input "88"
type input "85"
type input "83"
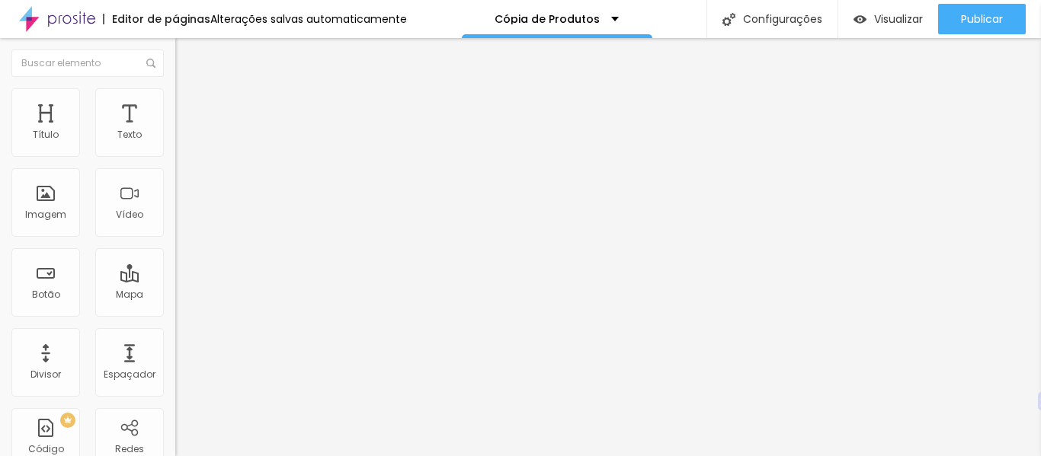
type input "81"
type input "79"
type input "78"
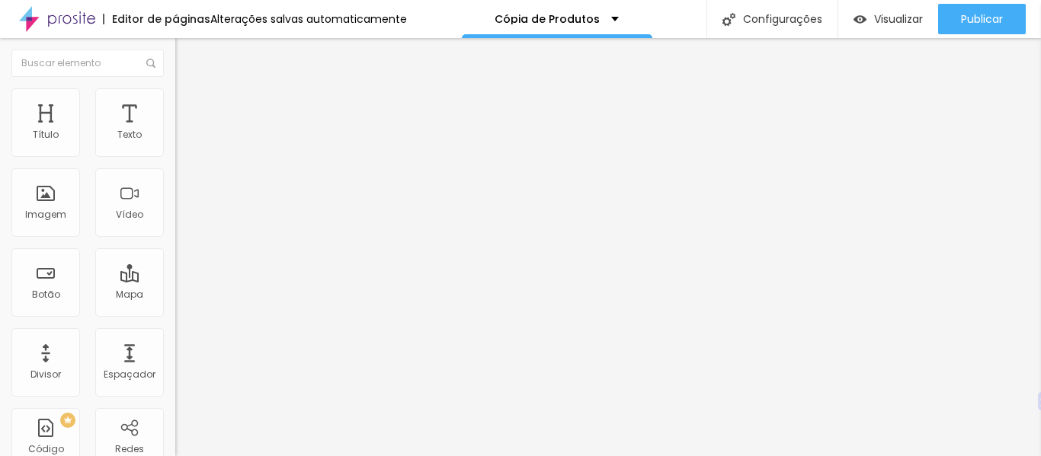
type input "78"
type input "74"
type input "73"
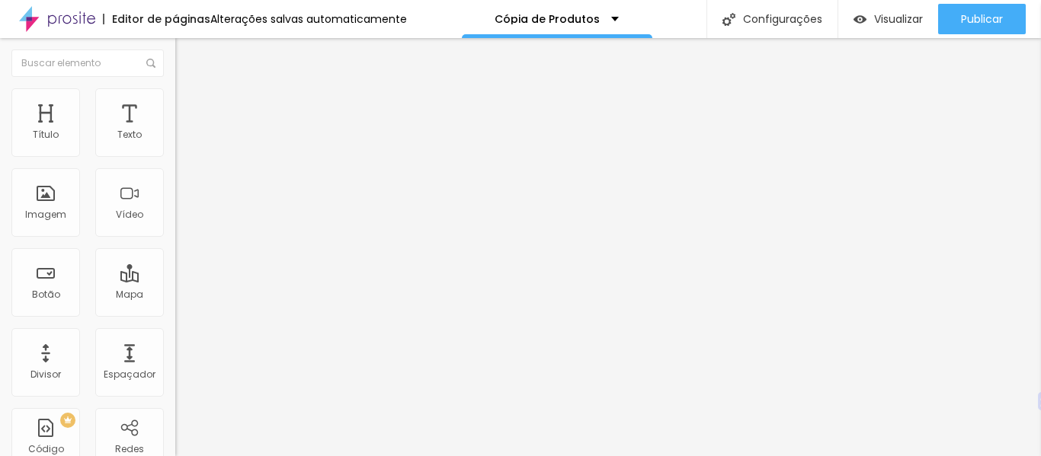
type input "67"
type input "66"
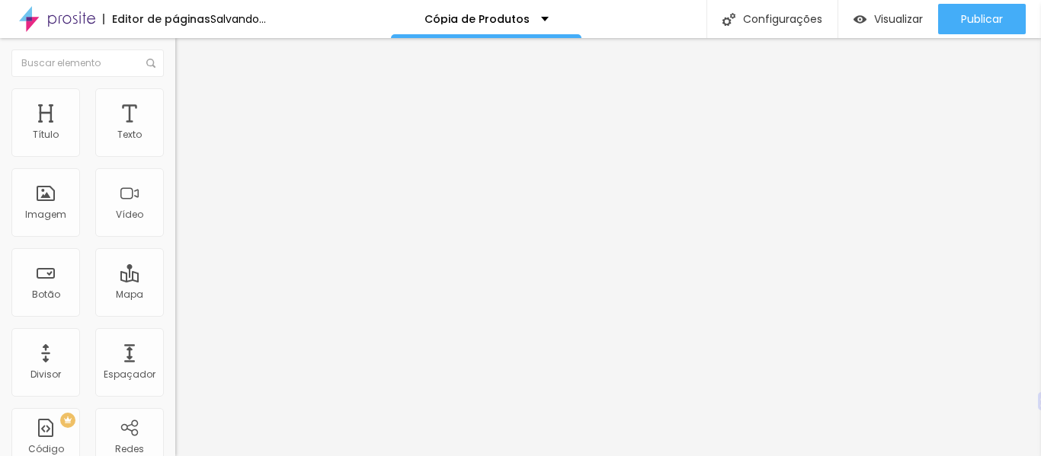
type input "64"
type input "61"
type input "57"
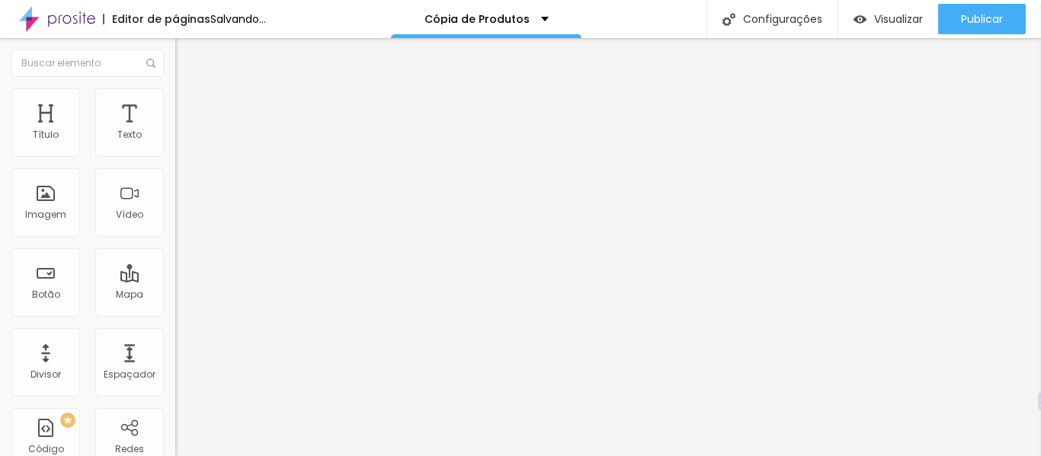
type input "57"
type input "56"
type input "54"
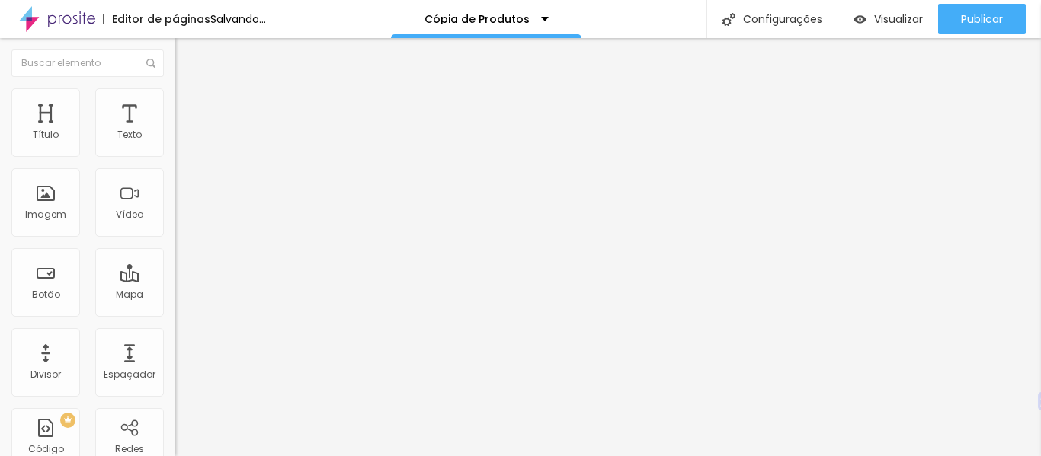
type input "50"
type input "48"
type input "42"
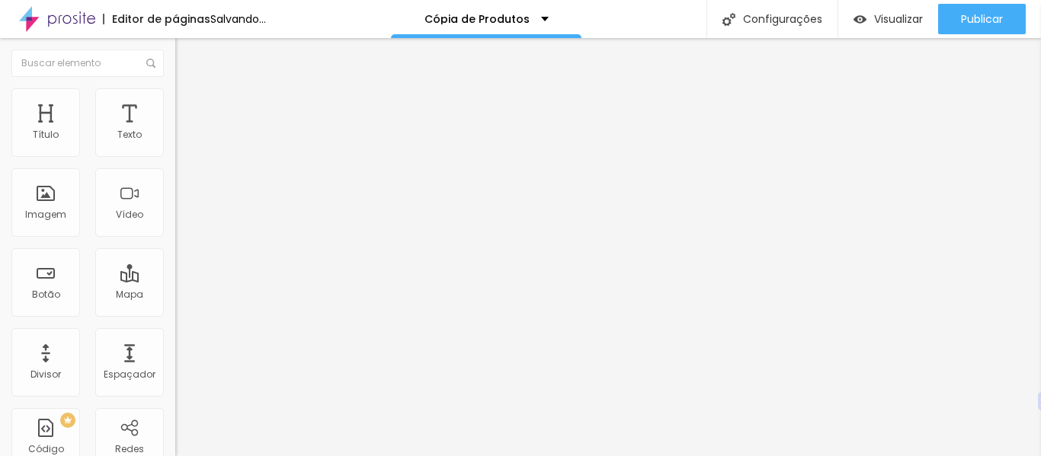
type input "42"
type input "39"
type input "28"
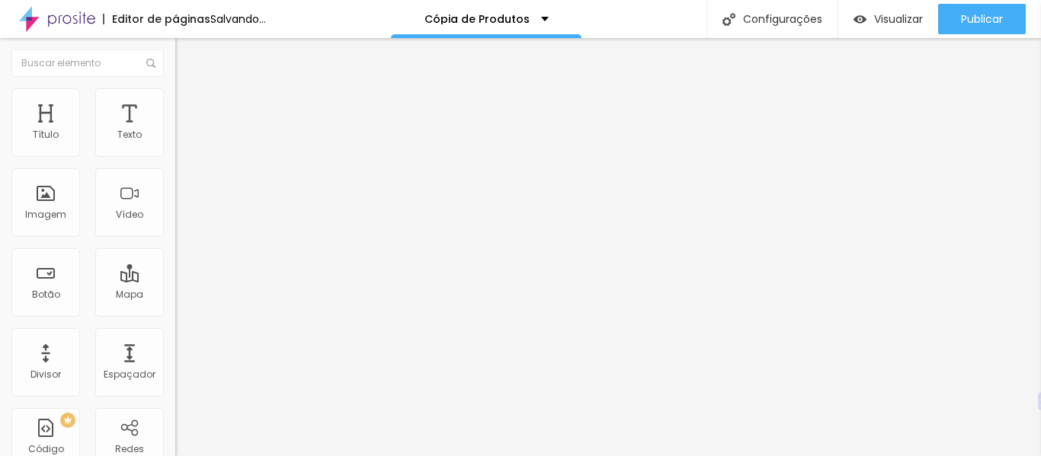
type input "26"
type input "23"
type input "22"
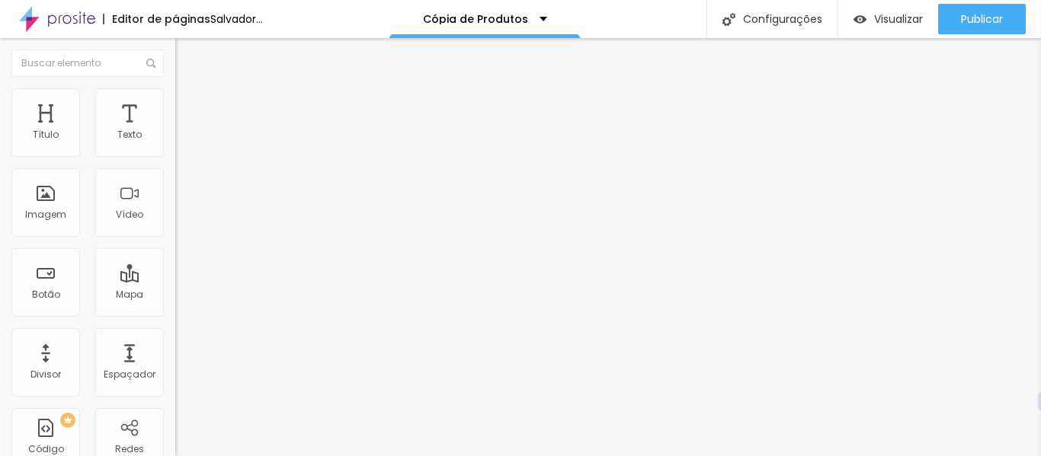
type input "22"
type input "20"
drag, startPoint x: 37, startPoint y: 179, endPoint x: 52, endPoint y: 187, distance: 17.0
type input "20"
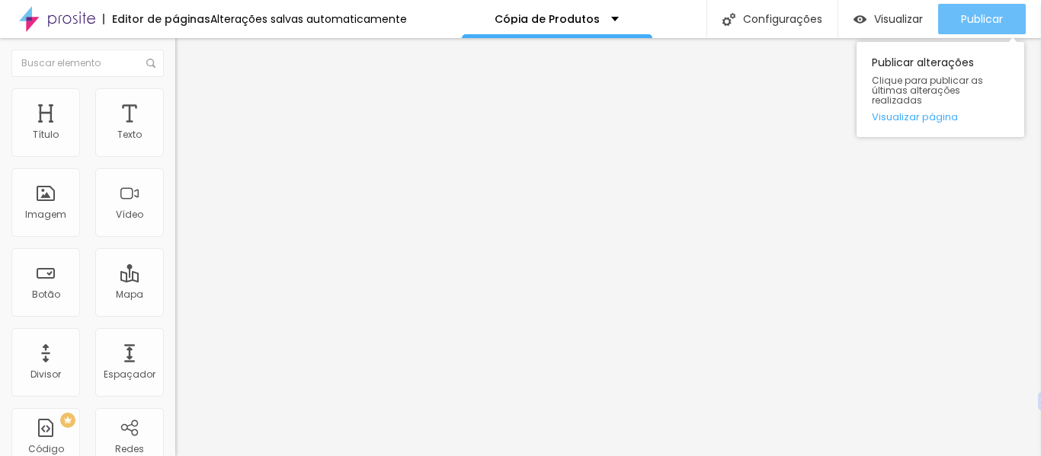
click at [1008, 24] on button "Publicar" at bounding box center [982, 19] width 88 height 30
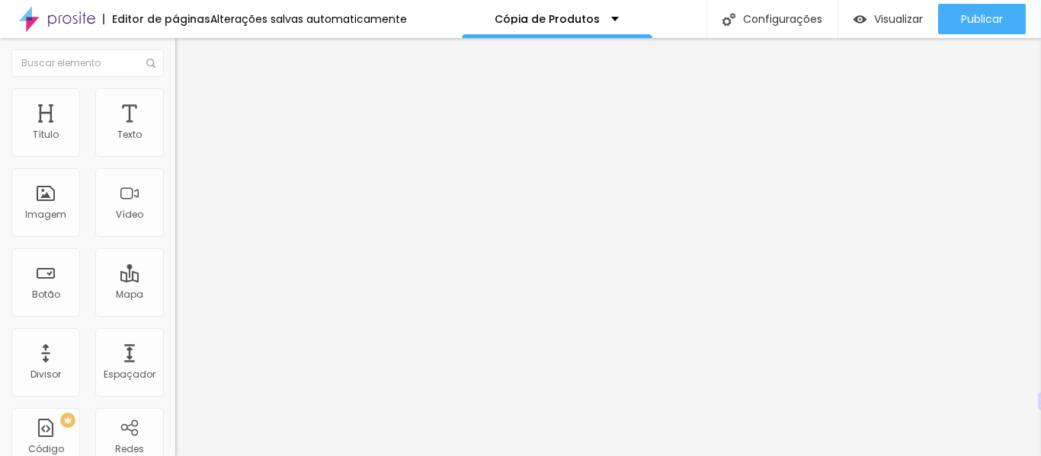
click at [175, 99] on li "Avançado" at bounding box center [262, 95] width 175 height 15
type input "9"
type input "12"
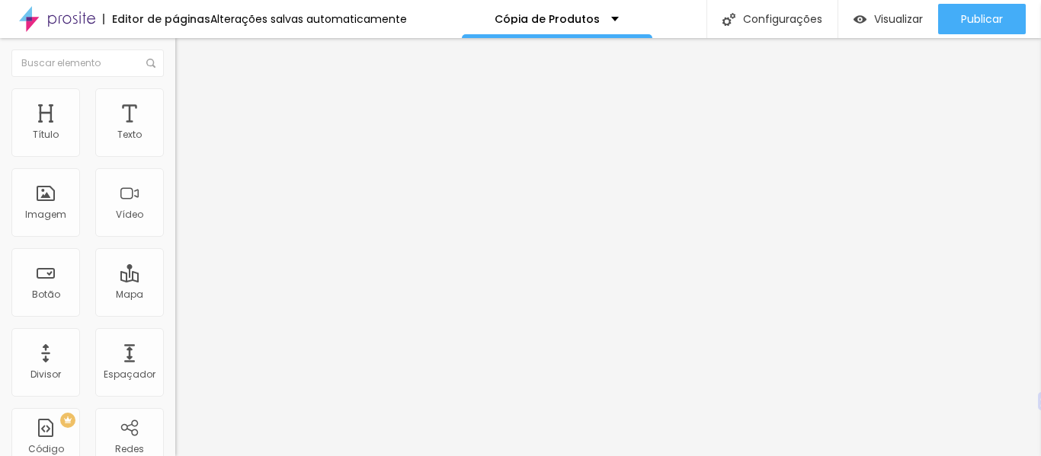
type input "13"
type input "14"
type input "17"
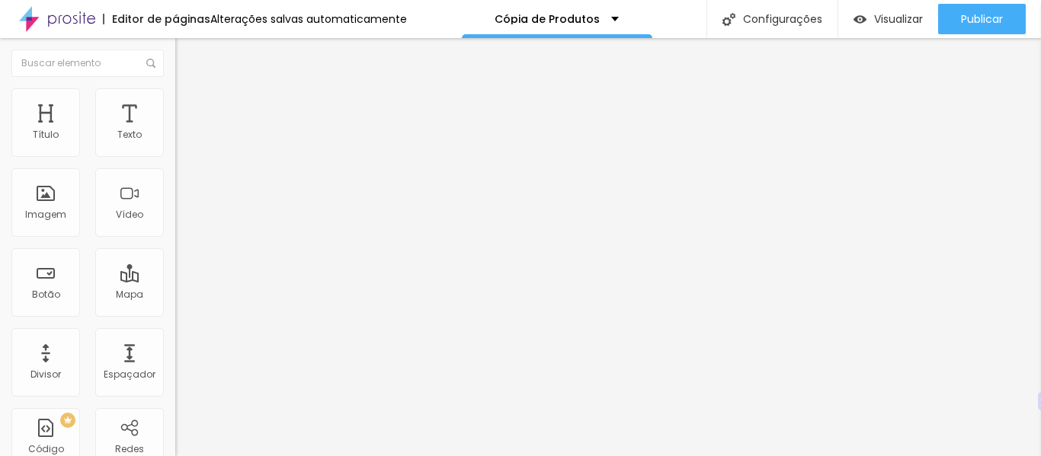
type input "17"
type input "19"
type input "23"
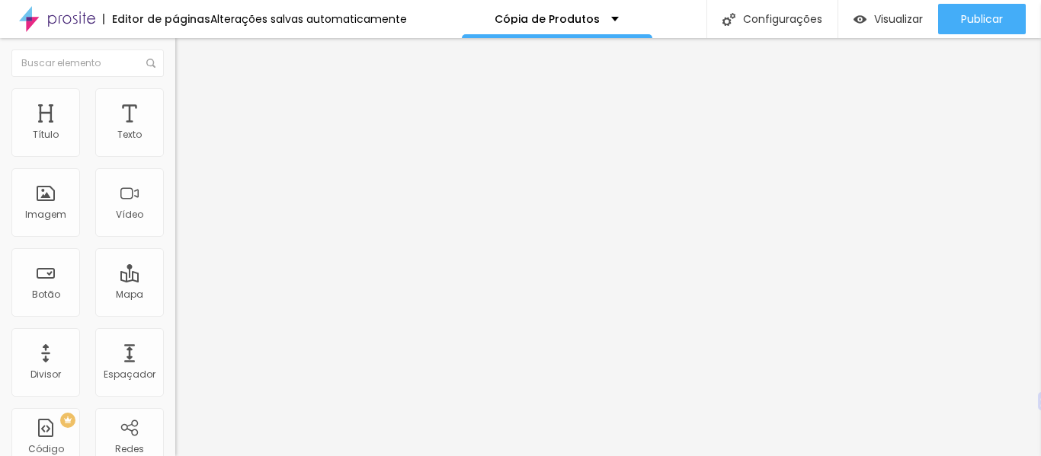
type input "25"
type input "27"
type input "40"
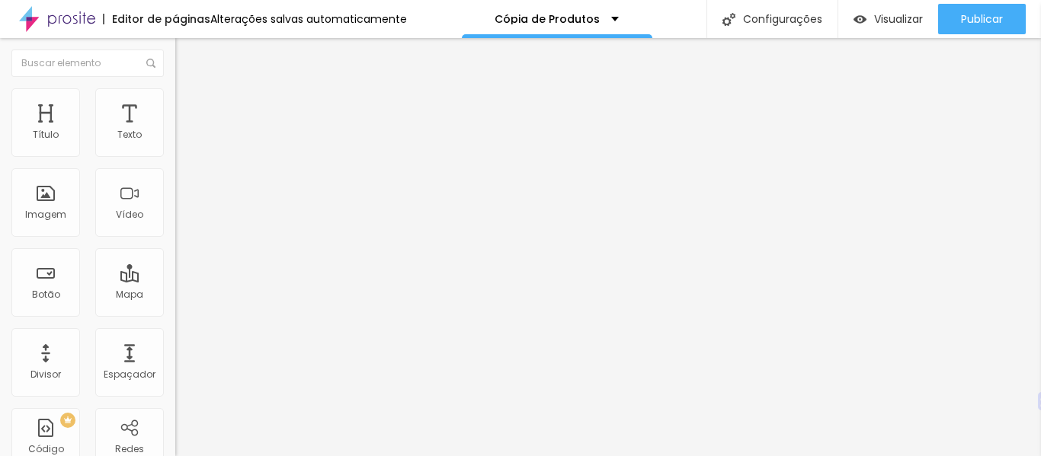
type input "40"
type input "42"
type input "44"
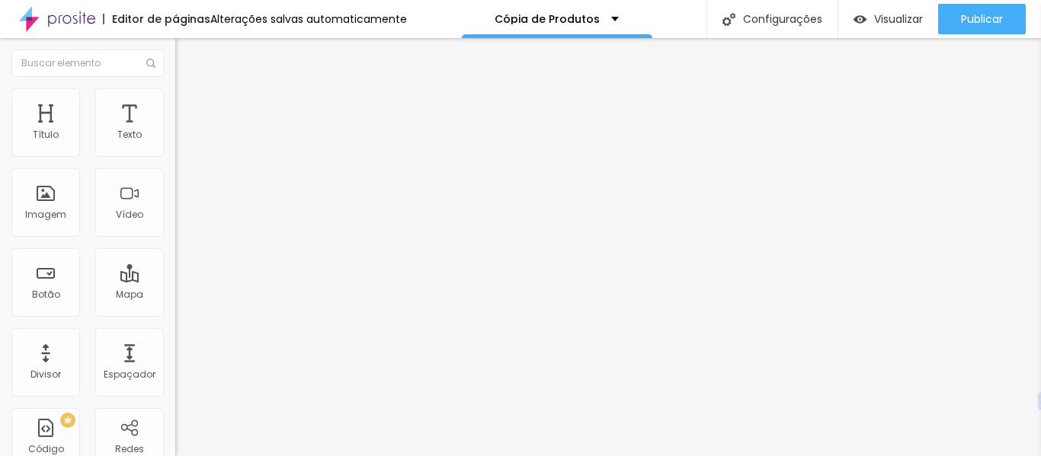
type input "45"
type input "50"
type input "60"
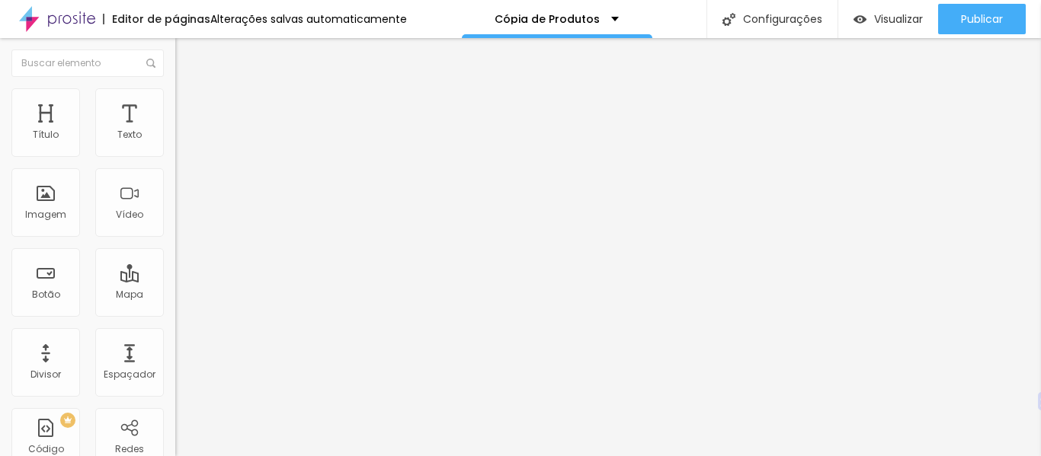
type input "60"
type input "68"
type input "75"
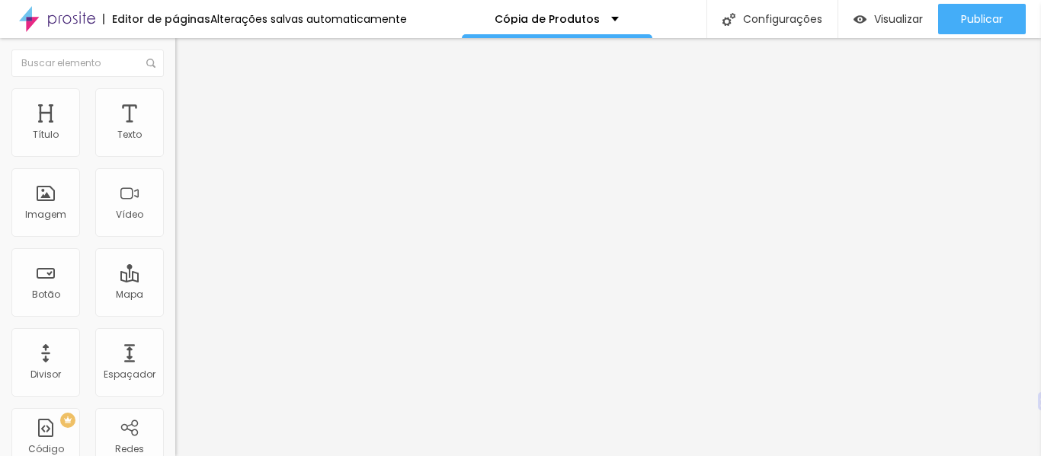
type input "80"
type input "98"
type input "100"
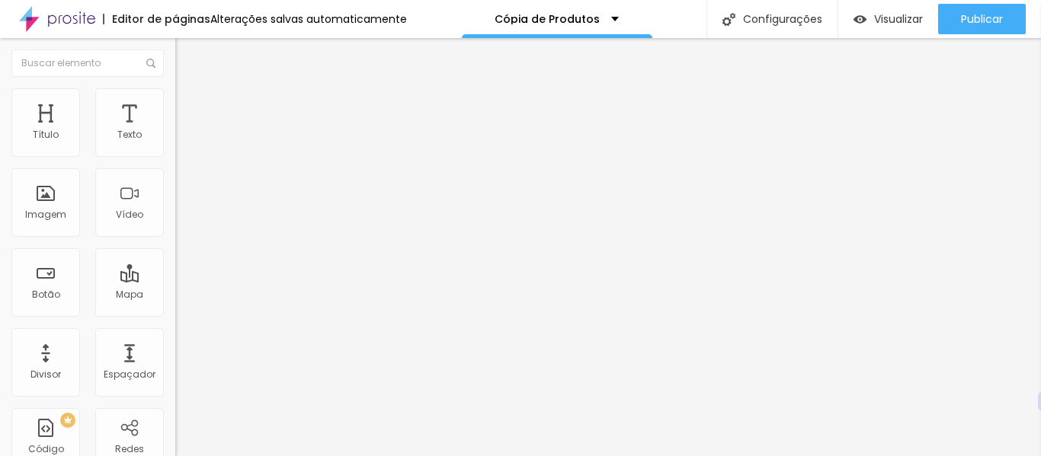
type input "100"
drag, startPoint x: 34, startPoint y: 149, endPoint x: 354, endPoint y: 165, distance: 319.6
type input "100"
click at [274, 280] on input "range" at bounding box center [224, 286] width 98 height 12
type input "10"
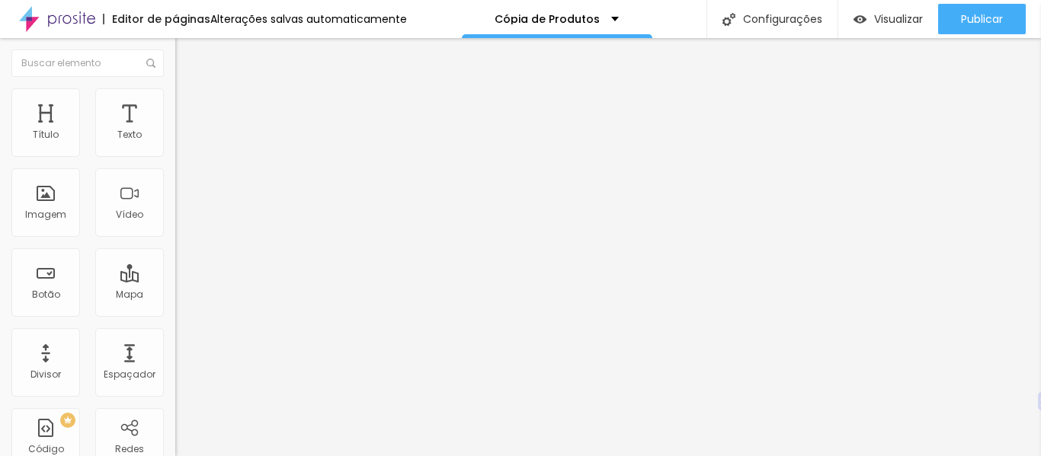
type input "10"
type input "31"
type input "47"
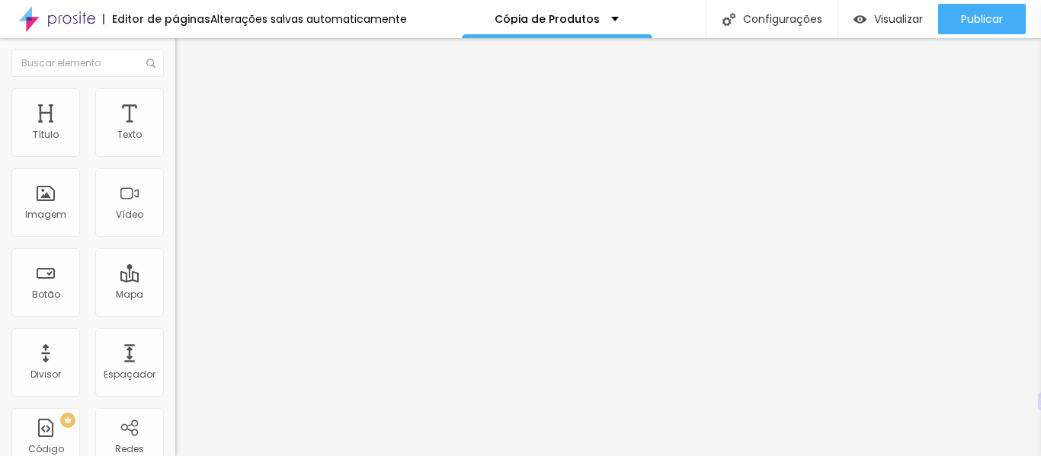
type input "62"
type input "90"
type input "96"
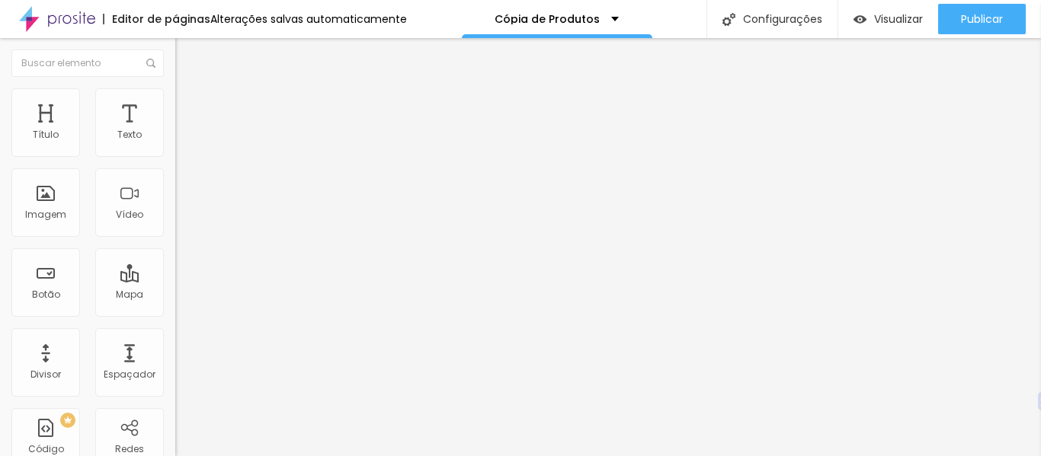
type input "96"
type input "100"
drag, startPoint x: 35, startPoint y: 181, endPoint x: 293, endPoint y: 187, distance: 258.4
type input "100"
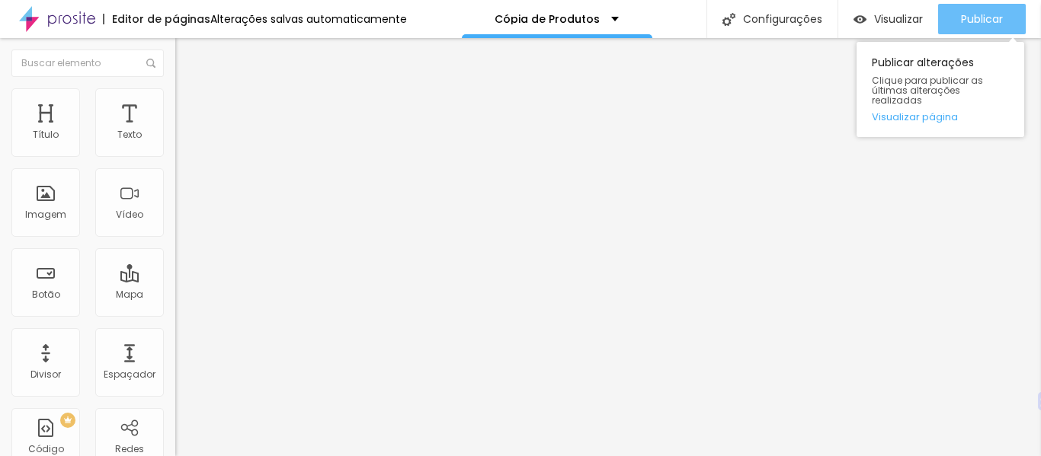
click at [980, 33] on div "Publicar" at bounding box center [982, 19] width 42 height 30
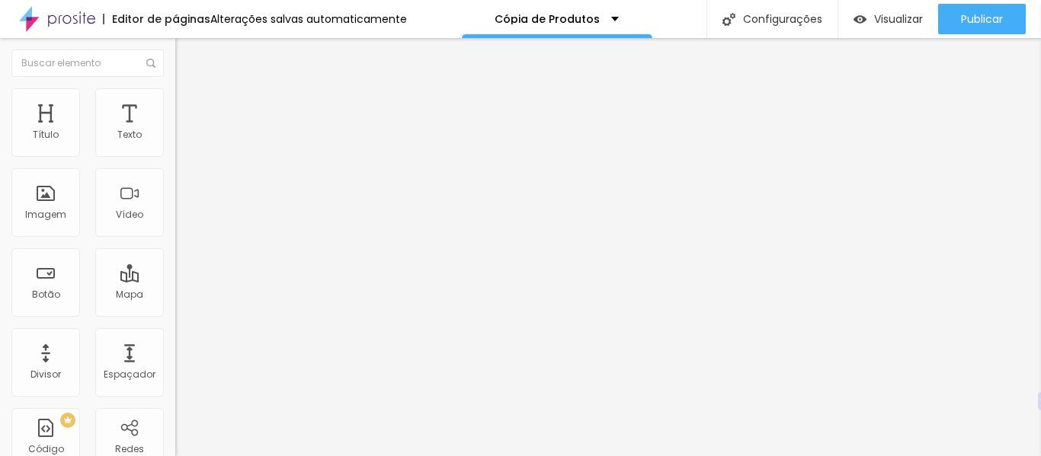
click at [175, 104] on li "Avançado" at bounding box center [262, 111] width 175 height 15
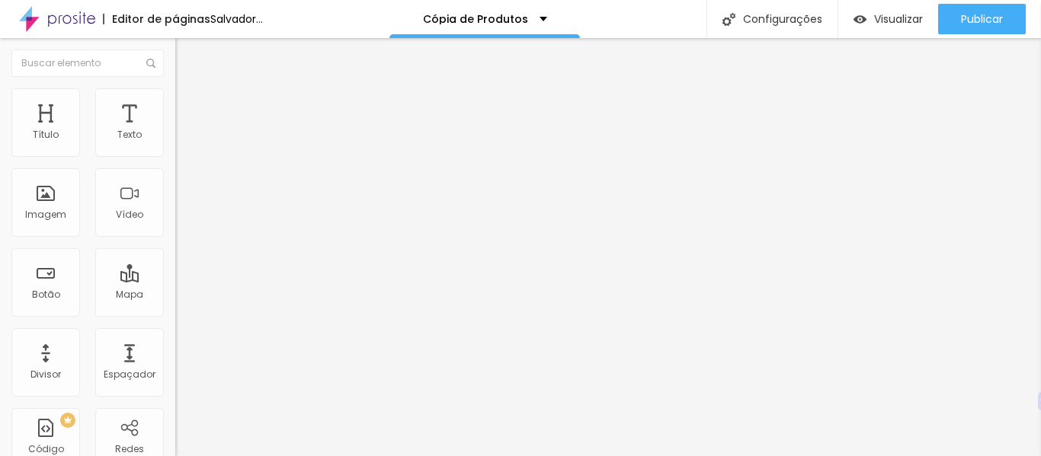
drag, startPoint x: 43, startPoint y: 149, endPoint x: 168, endPoint y: 149, distance: 125.0
click at [175, 296] on input "range" at bounding box center [224, 302] width 98 height 12
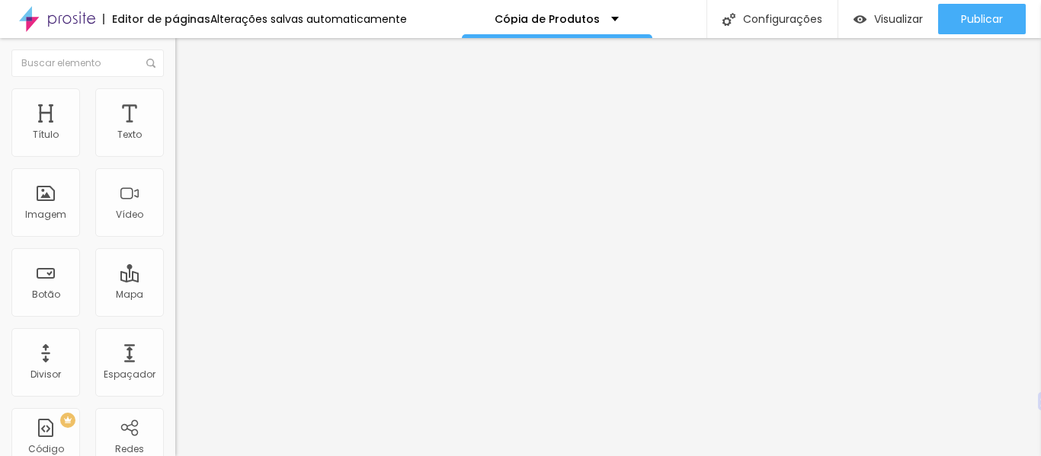
click at [175, 104] on img at bounding box center [182, 111] width 14 height 14
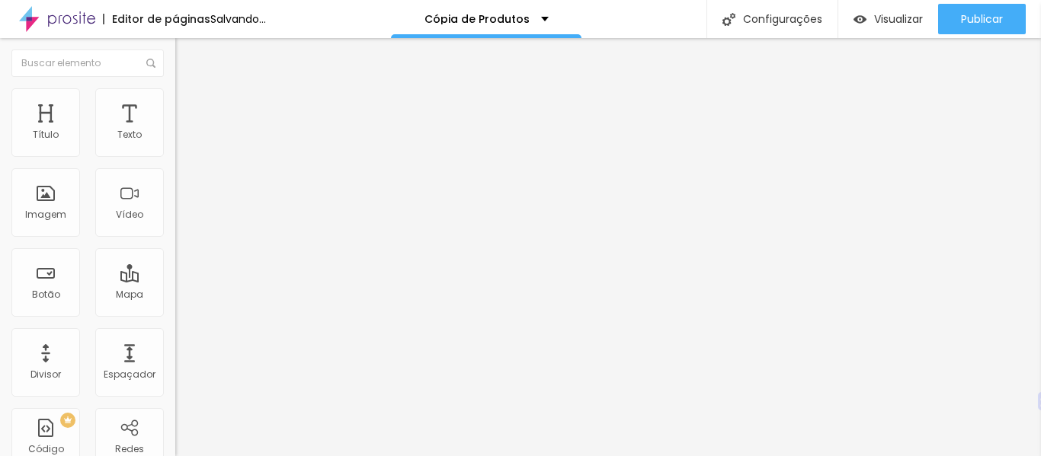
drag, startPoint x: 43, startPoint y: 179, endPoint x: 146, endPoint y: 174, distance: 103.0
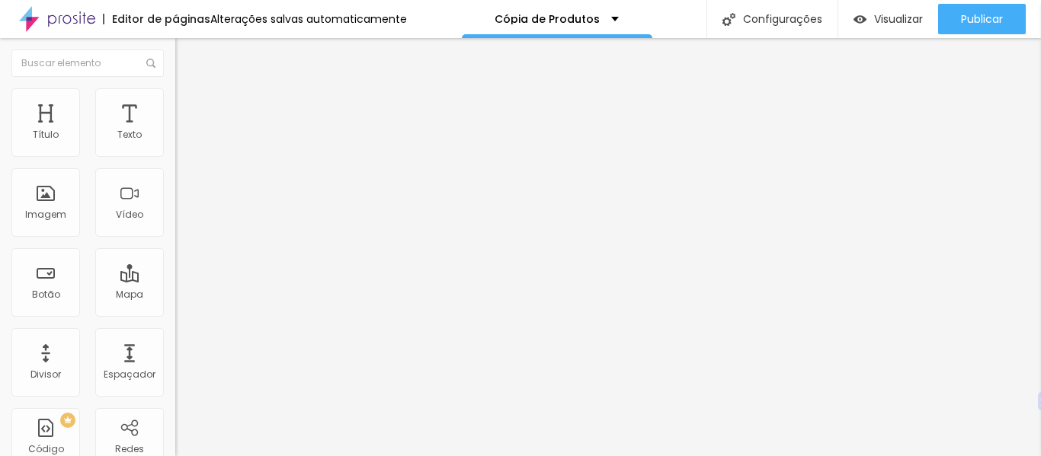
click at [189, 107] on font "Avançado" at bounding box center [214, 113] width 50 height 13
drag, startPoint x: 117, startPoint y: 149, endPoint x: 283, endPoint y: 152, distance: 165.4
click at [274, 296] on input "range" at bounding box center [224, 302] width 98 height 12
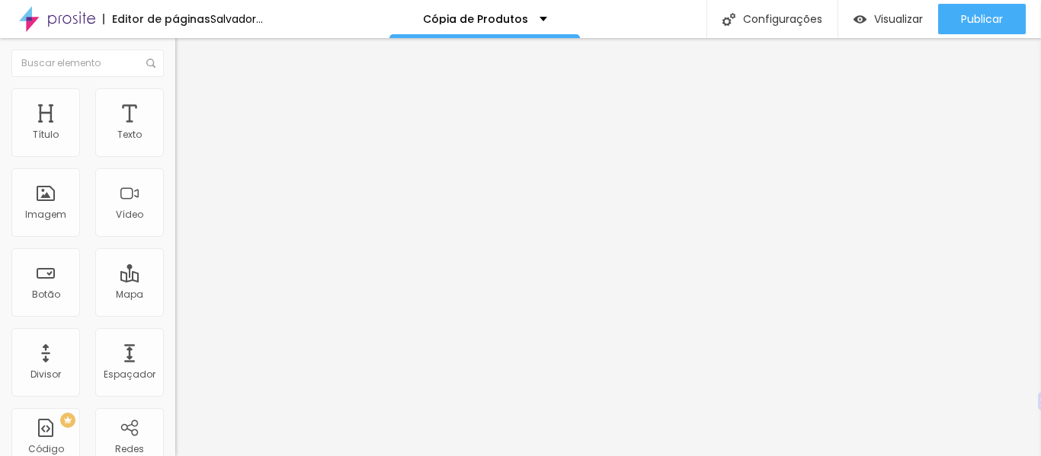
drag, startPoint x: 117, startPoint y: 177, endPoint x: 176, endPoint y: 176, distance: 59.4
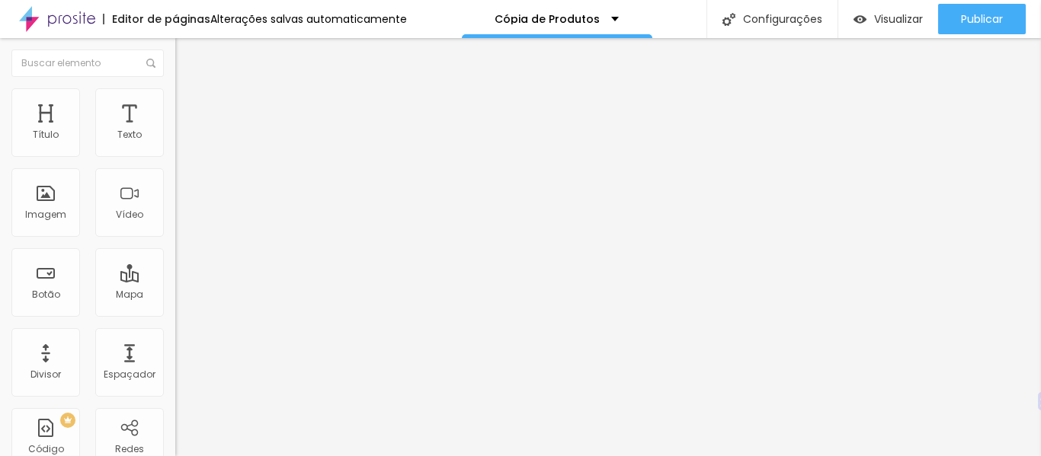
click at [175, 88] on li "Conteúdo" at bounding box center [262, 80] width 175 height 15
click at [175, 104] on img at bounding box center [182, 111] width 14 height 14
click at [175, 98] on img at bounding box center [182, 95] width 14 height 14
click at [175, 104] on li "Avançado" at bounding box center [262, 111] width 175 height 15
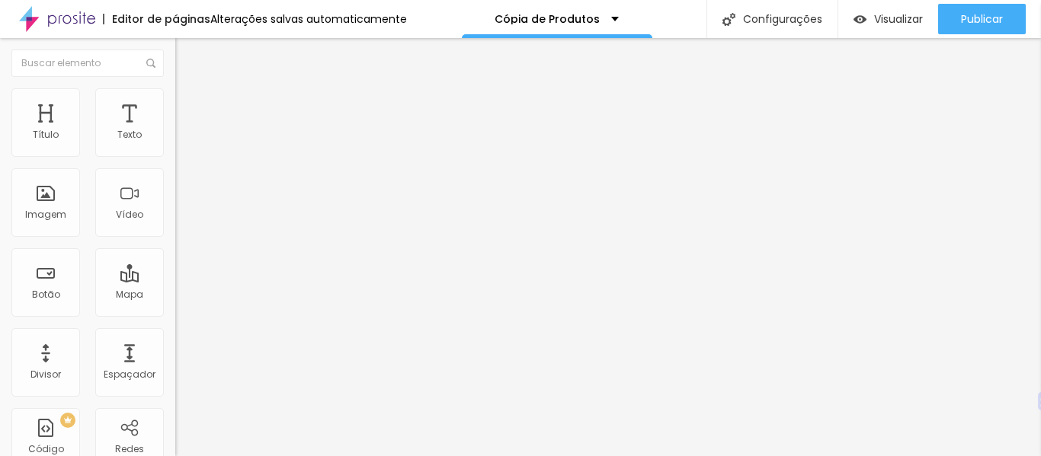
click at [175, 88] on li "Estilo" at bounding box center [262, 95] width 175 height 15
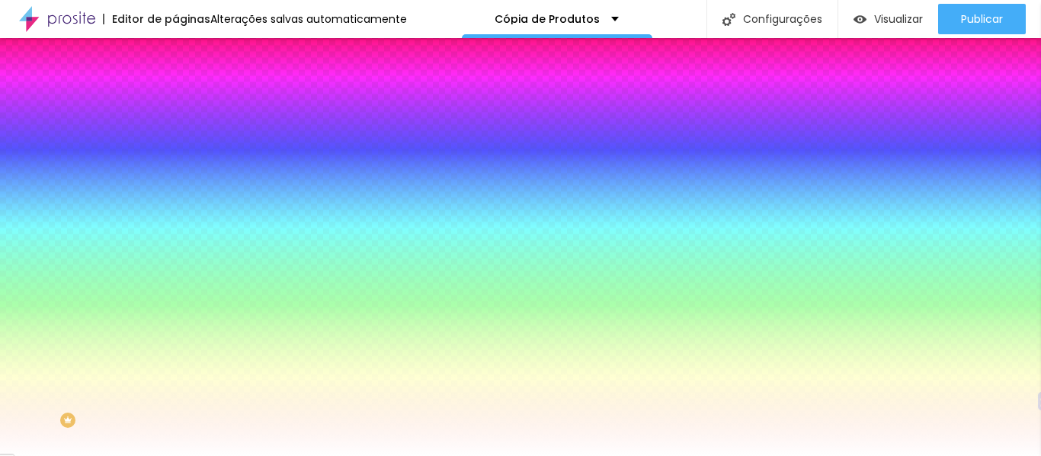
click at [175, 88] on li "Conteúdo" at bounding box center [262, 80] width 175 height 15
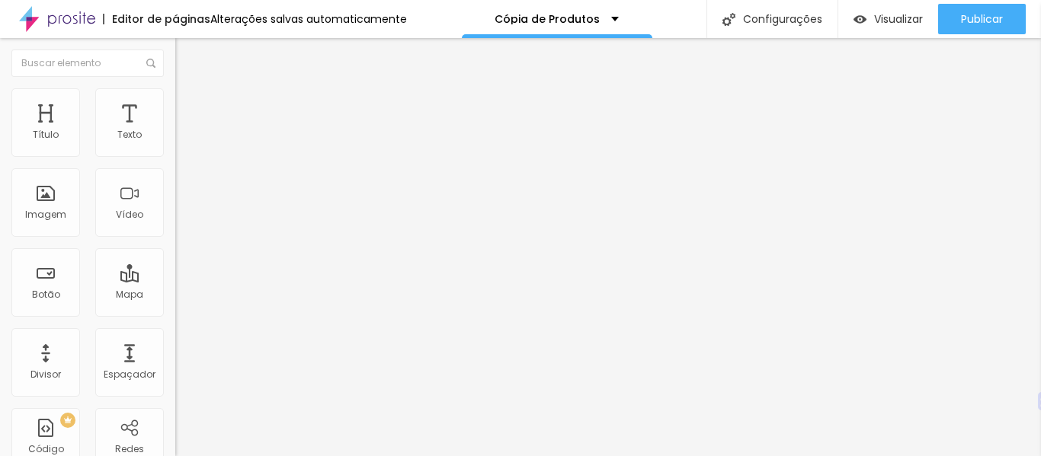
click at [189, 105] on font "Estilo" at bounding box center [201, 98] width 24 height 13
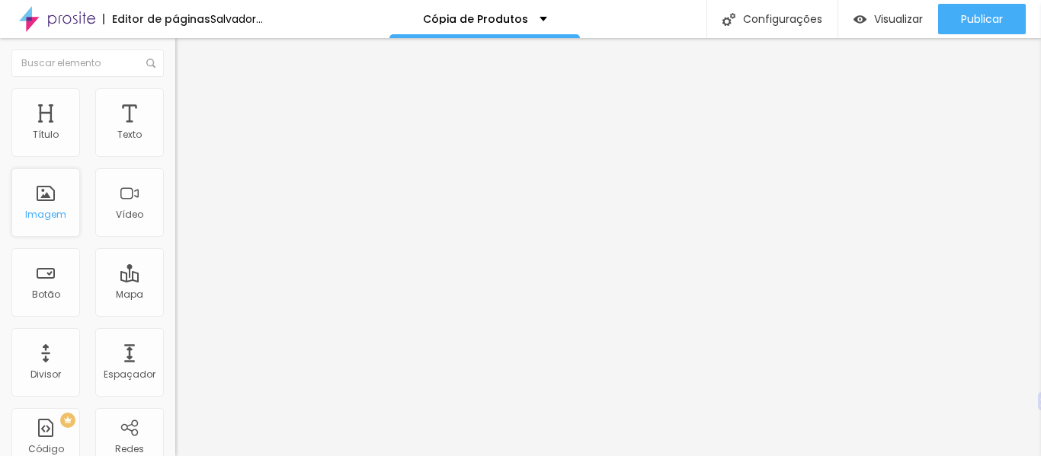
click at [75, 210] on div "Imagem" at bounding box center [45, 202] width 69 height 69
click at [50, 205] on div "Imagem" at bounding box center [45, 202] width 69 height 69
click at [184, 131] on font "Adicionar imagem" at bounding box center [228, 124] width 89 height 13
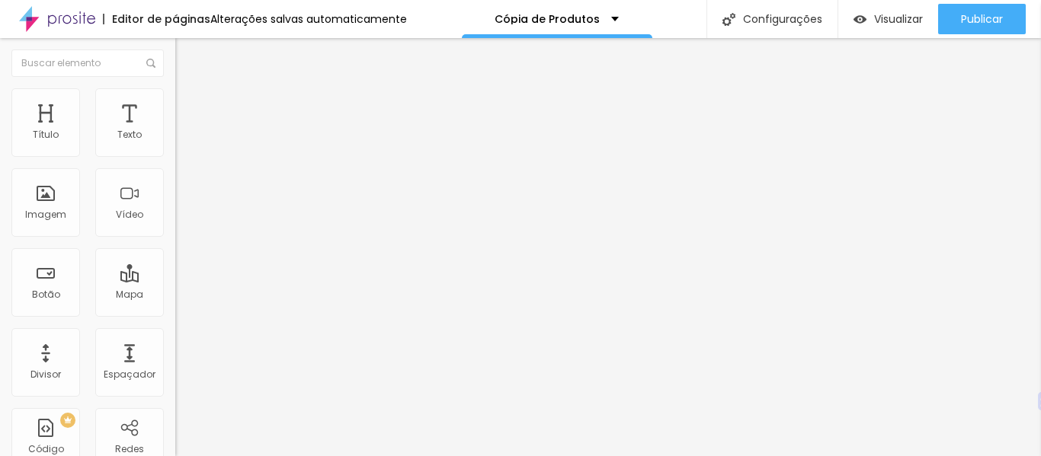
click at [189, 107] on font "Avançado" at bounding box center [214, 113] width 50 height 13
drag, startPoint x: 43, startPoint y: 149, endPoint x: 45, endPoint y: 164, distance: 14.6
click at [175, 296] on input "range" at bounding box center [224, 302] width 98 height 12
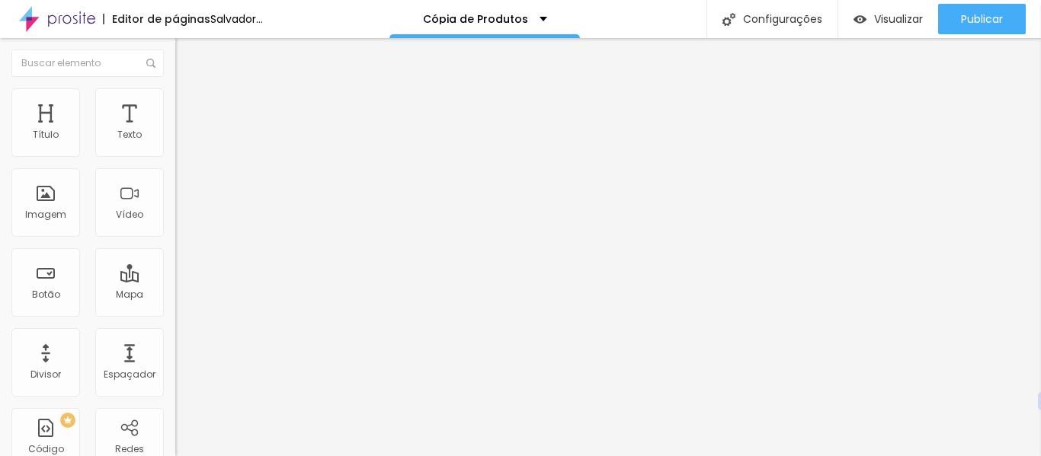
drag, startPoint x: 43, startPoint y: 175, endPoint x: 0, endPoint y: 183, distance: 43.3
drag, startPoint x: 35, startPoint y: 178, endPoint x: 267, endPoint y: 173, distance: 231.7
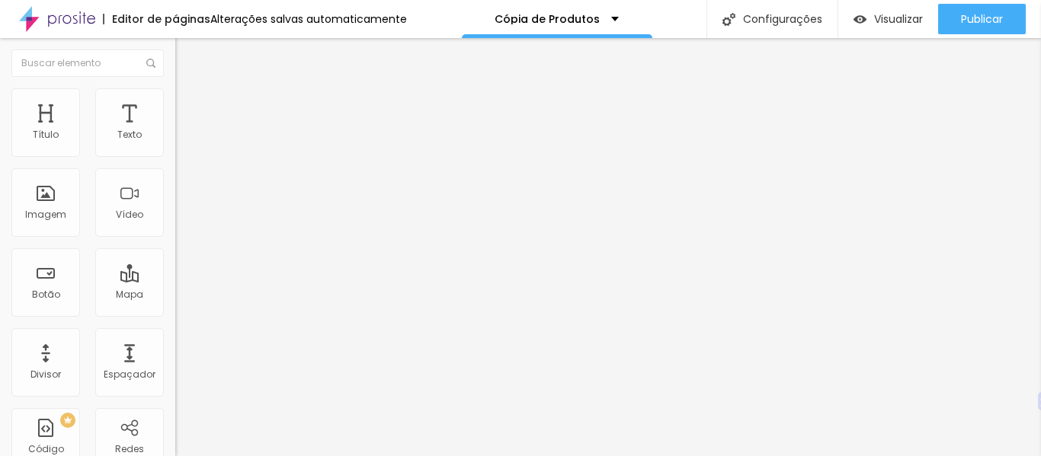
click at [175, 87] on img at bounding box center [182, 80] width 14 height 14
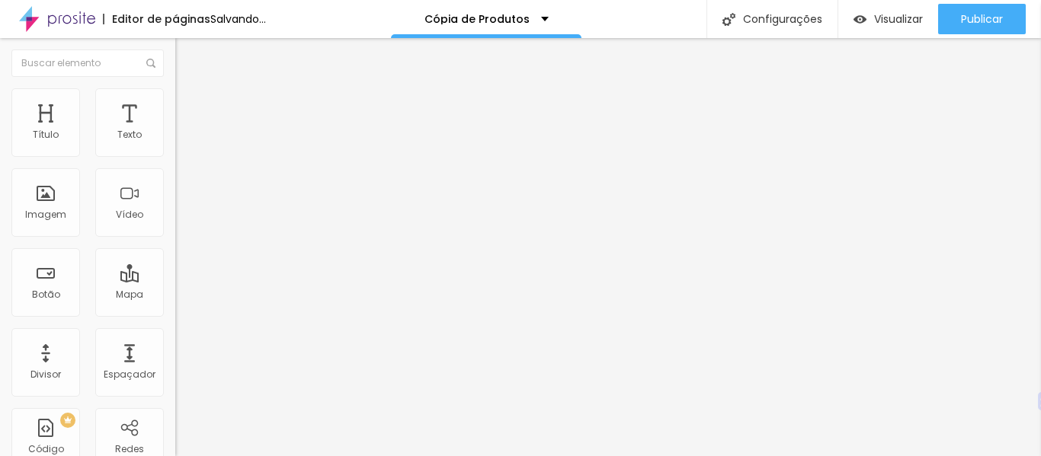
click at [175, 94] on ul "Conteúdo Estilo Avançado" at bounding box center [262, 96] width 175 height 46
click at [175, 97] on img at bounding box center [182, 95] width 14 height 14
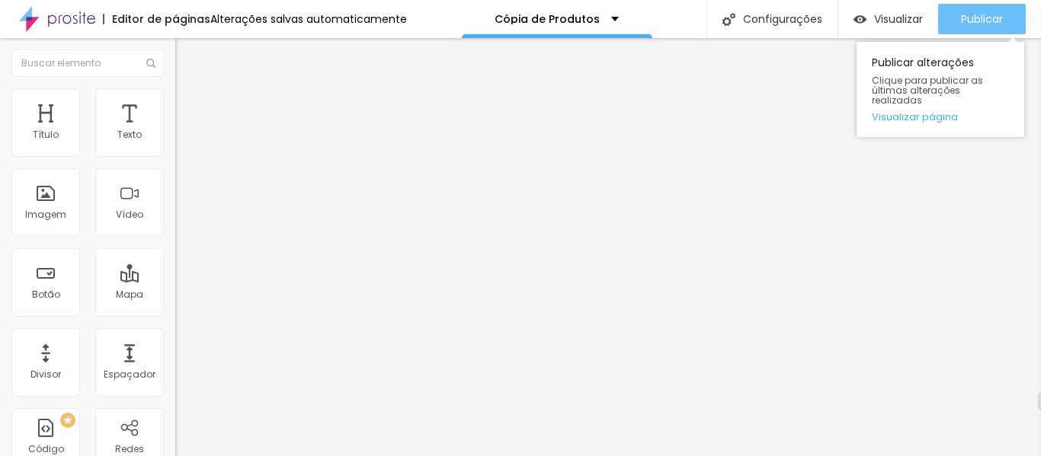
click at [972, 21] on font "Publicar" at bounding box center [982, 18] width 42 height 15
click at [951, 12] on button "Publicar" at bounding box center [982, 19] width 88 height 30
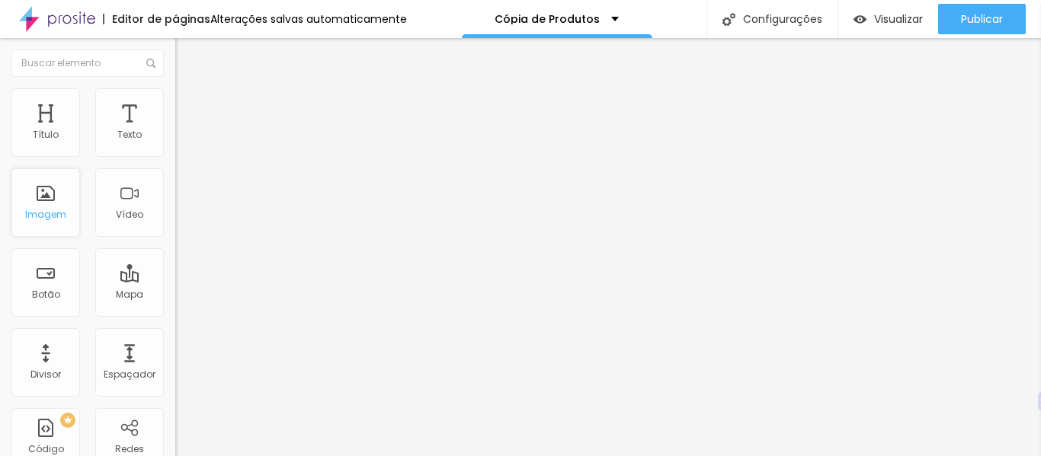
click at [46, 198] on div "Imagem" at bounding box center [45, 202] width 69 height 69
click at [184, 131] on font "Adicionar imagem" at bounding box center [228, 124] width 89 height 13
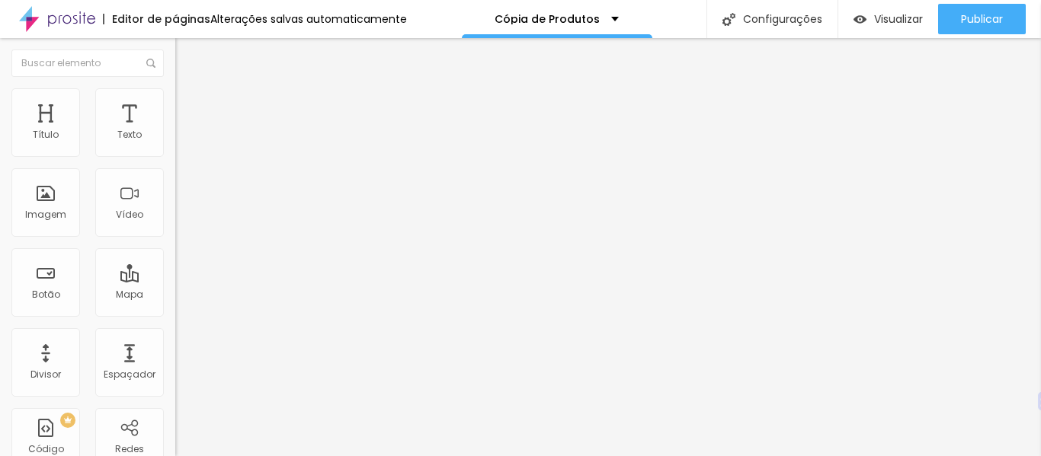
click at [125, 366] on div "Espaçador" at bounding box center [129, 362] width 69 height 69
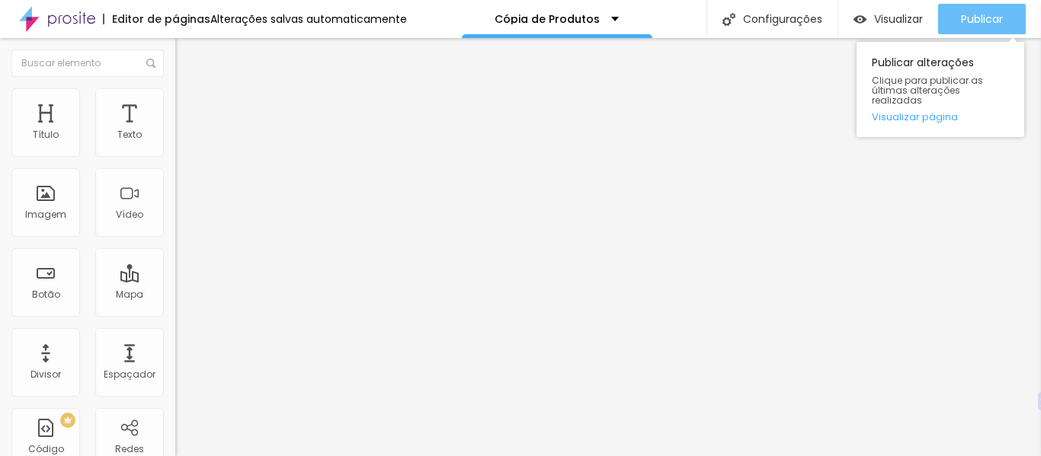
click at [978, 21] on font "Publicar" at bounding box center [982, 18] width 42 height 15
click at [972, 20] on font "Publicar" at bounding box center [982, 18] width 42 height 15
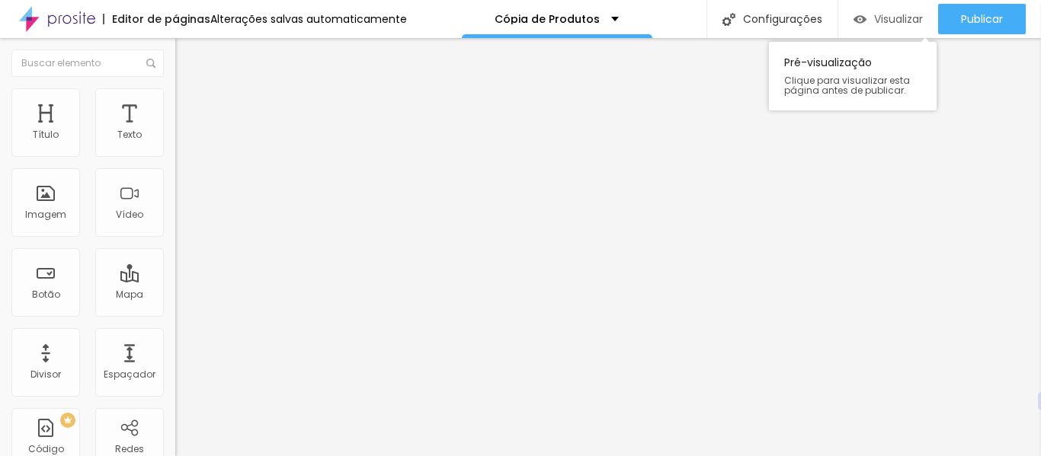
click at [869, 21] on div "Visualizar" at bounding box center [887, 19] width 69 height 13
click at [175, 101] on li "Avançado" at bounding box center [262, 95] width 175 height 15
drag, startPoint x: 116, startPoint y: 152, endPoint x: 78, endPoint y: 149, distance: 38.3
click at [175, 280] on input "range" at bounding box center [224, 286] width 98 height 12
drag, startPoint x: 37, startPoint y: 149, endPoint x: 91, endPoint y: 160, distance: 55.3
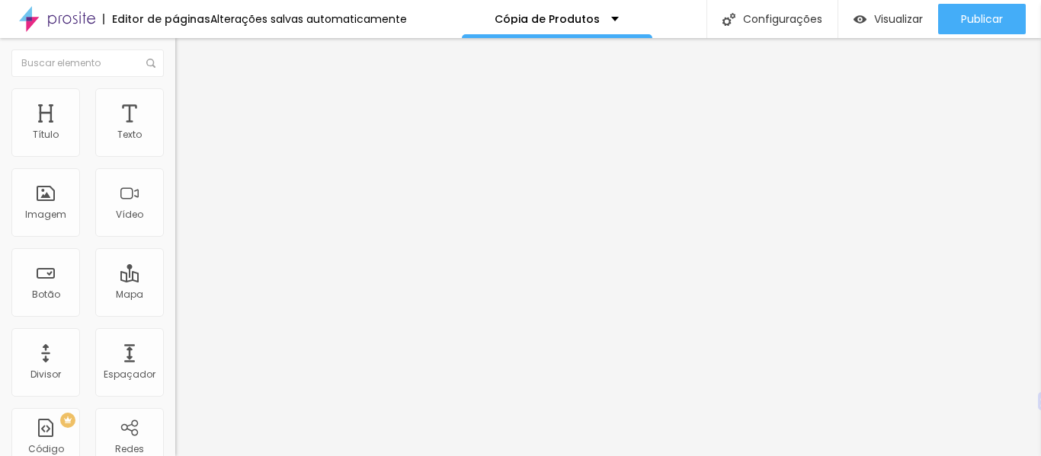
click at [175, 280] on input "range" at bounding box center [224, 286] width 98 height 12
drag, startPoint x: 92, startPoint y: 152, endPoint x: 82, endPoint y: 146, distance: 11.6
click at [175, 280] on input "range" at bounding box center [224, 286] width 98 height 12
click at [874, 18] on font "Visualizar" at bounding box center [898, 18] width 49 height 15
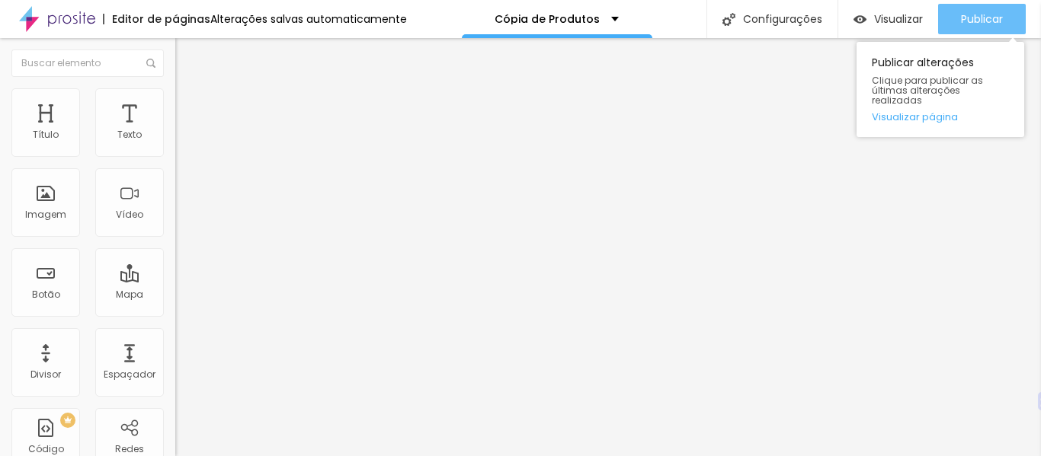
click at [1000, 17] on font "Publicar" at bounding box center [982, 18] width 42 height 15
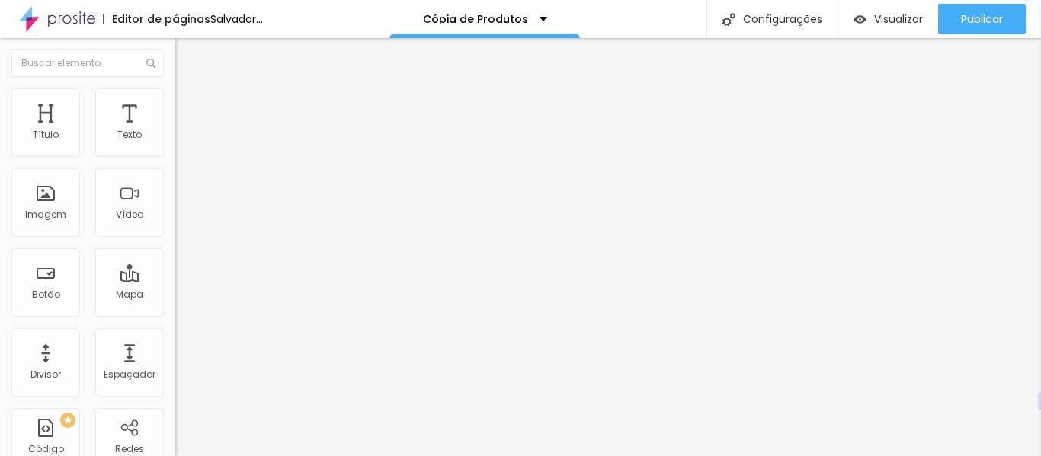
click at [175, 94] on img at bounding box center [182, 95] width 14 height 14
drag, startPoint x: 118, startPoint y: 150, endPoint x: 189, endPoint y: 159, distance: 71.4
click at [189, 280] on input "range" at bounding box center [224, 286] width 98 height 12
drag, startPoint x: 49, startPoint y: 176, endPoint x: 142, endPoint y: 177, distance: 93.7
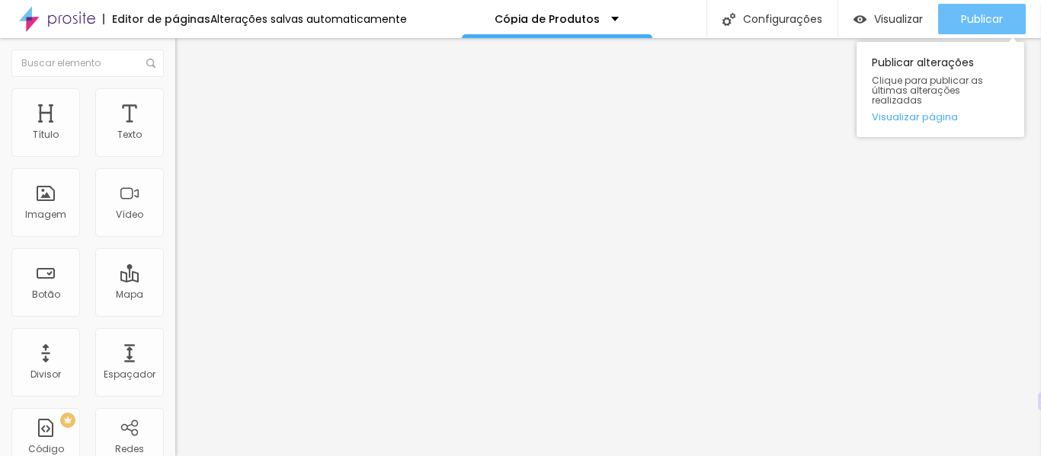
click at [973, 20] on font "Publicar" at bounding box center [982, 18] width 42 height 15
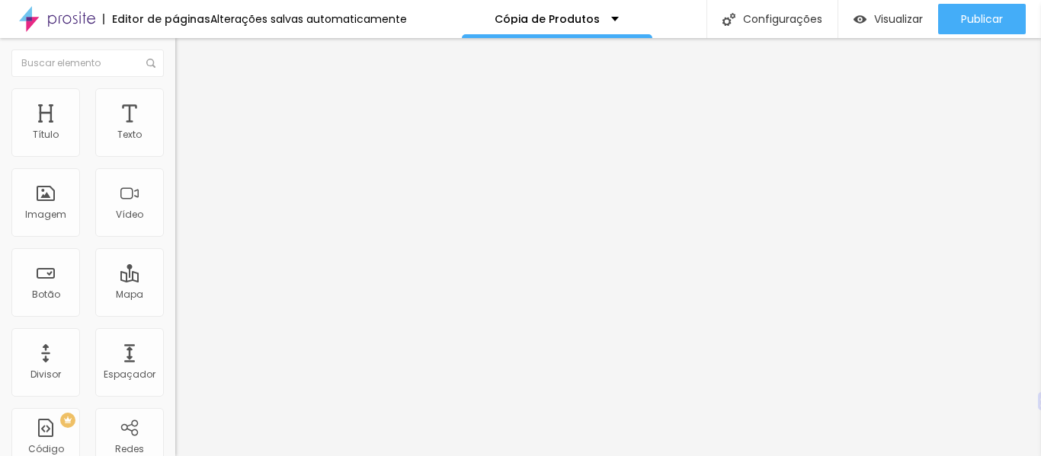
click at [175, 87] on img at bounding box center [182, 80] width 14 height 14
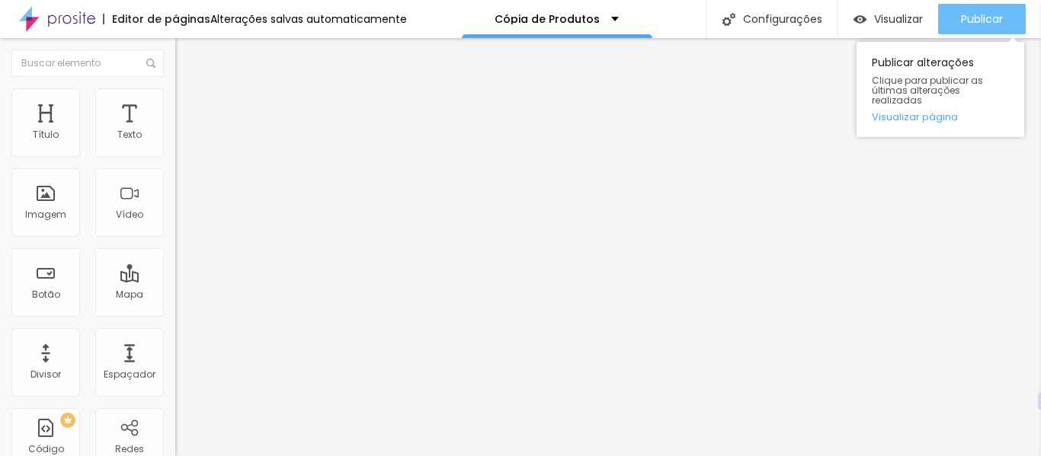
click at [997, 30] on div "Publicar" at bounding box center [982, 19] width 42 height 30
click at [967, 17] on font "Publicar" at bounding box center [982, 18] width 42 height 15
click at [1010, 8] on button "Publicar" at bounding box center [982, 19] width 88 height 30
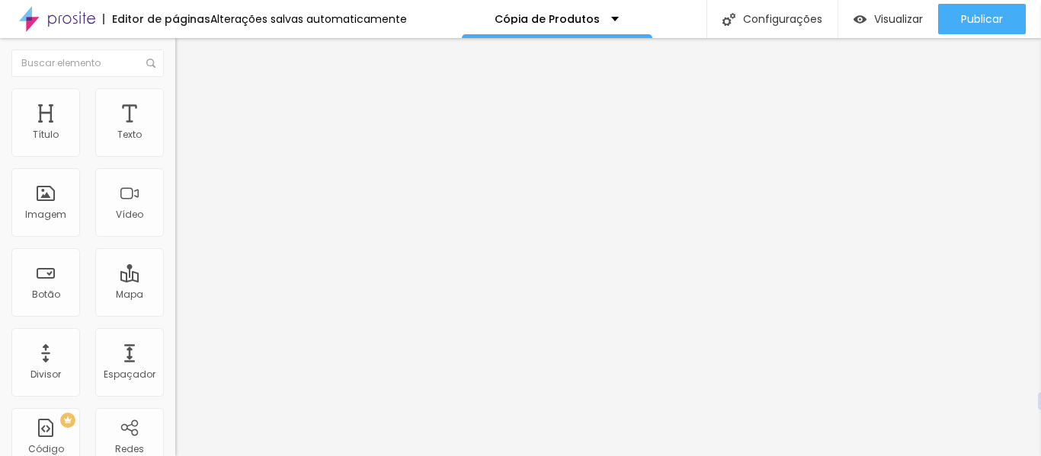
click at [175, 88] on img at bounding box center [182, 95] width 14 height 14
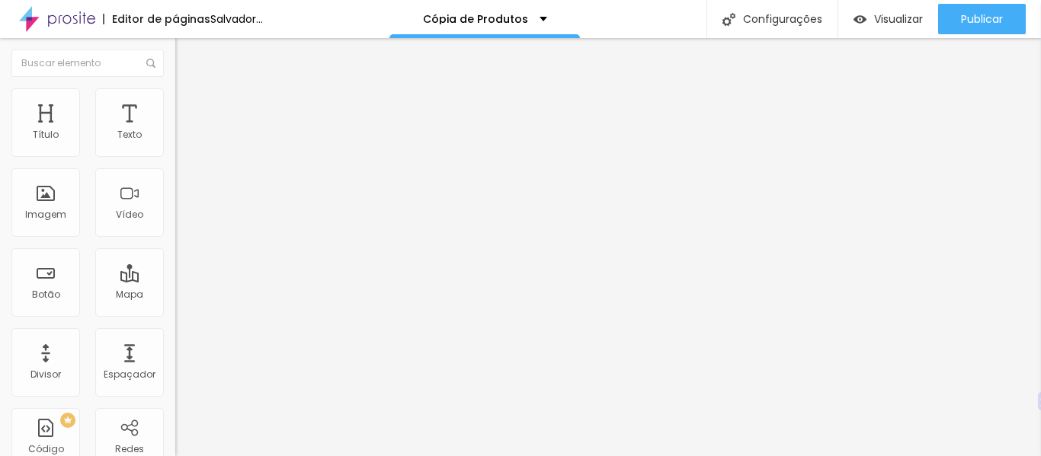
drag, startPoint x: 120, startPoint y: 181, endPoint x: 50, endPoint y: 184, distance: 70.2
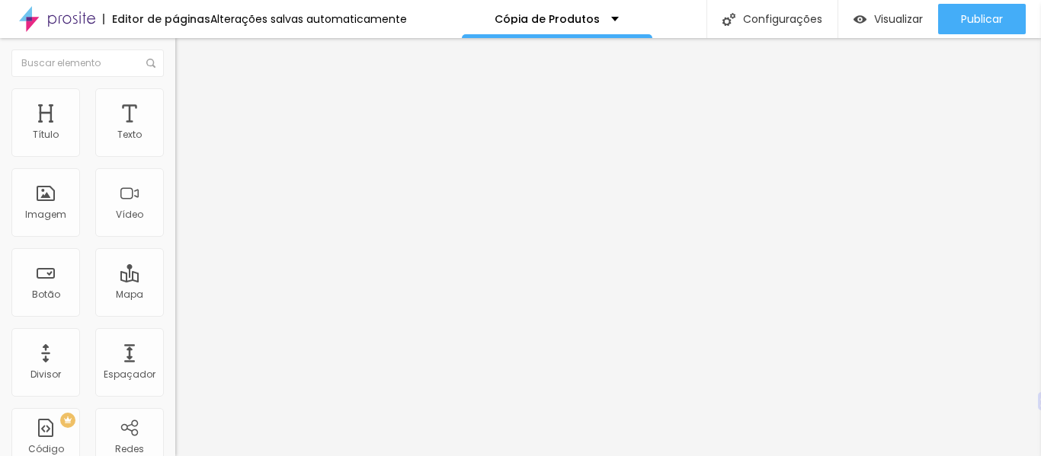
click at [175, 280] on input "range" at bounding box center [224, 286] width 98 height 12
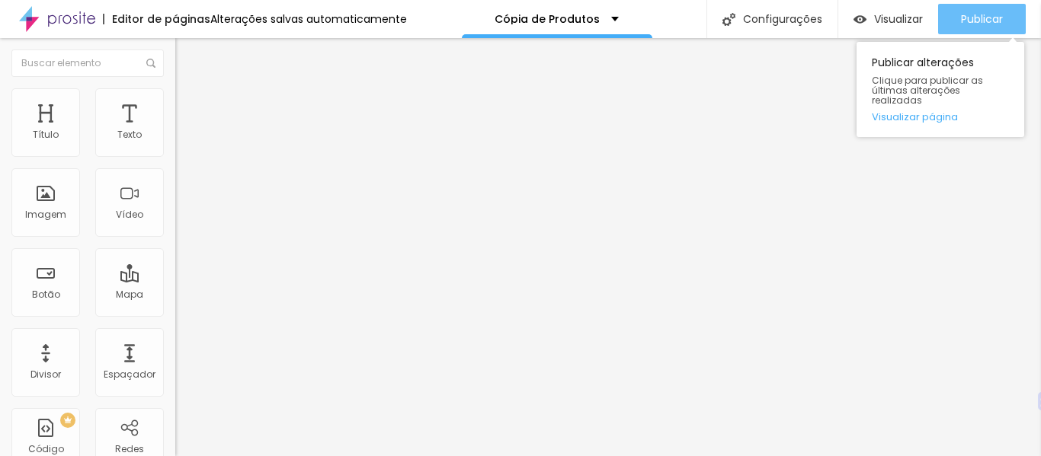
click at [955, 30] on button "Publicar" at bounding box center [982, 19] width 88 height 30
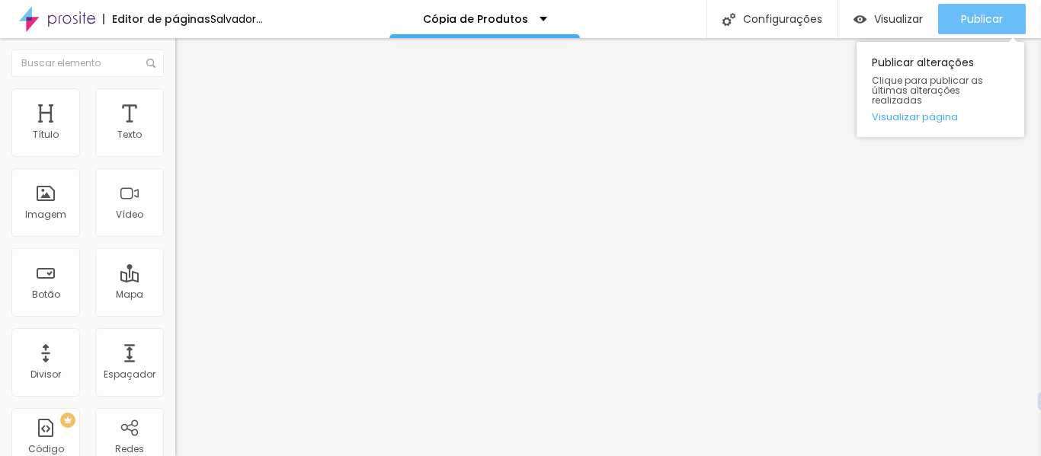
click at [985, 17] on font "Publicar" at bounding box center [982, 18] width 42 height 15
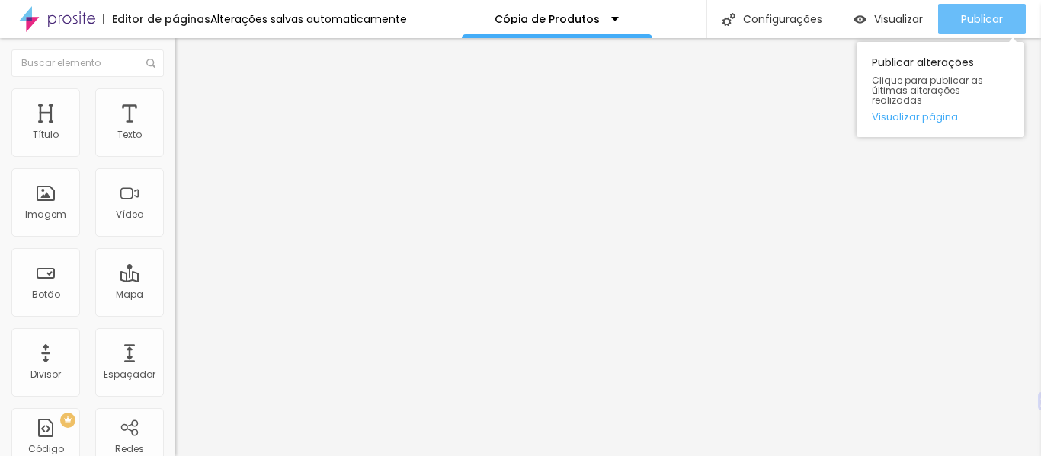
click at [969, 11] on font "Publicar" at bounding box center [982, 18] width 42 height 15
click at [979, 17] on font "Publicar" at bounding box center [982, 18] width 42 height 15
click at [963, 8] on div "Publicar" at bounding box center [982, 19] width 42 height 30
click at [983, 14] on font "Publicar" at bounding box center [982, 18] width 42 height 15
click at [989, 26] on font "Publicar" at bounding box center [982, 18] width 42 height 15
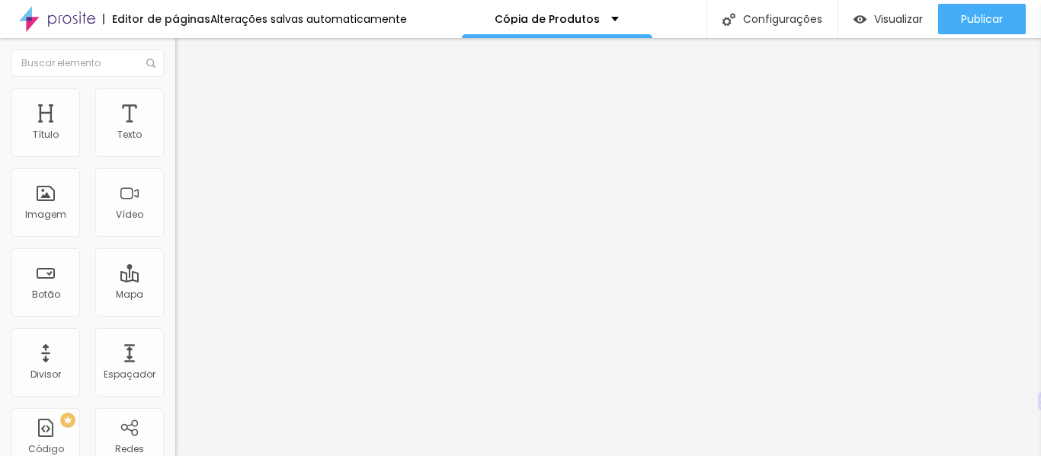
click at [175, 104] on img at bounding box center [182, 111] width 14 height 14
drag, startPoint x: 118, startPoint y: 150, endPoint x: 46, endPoint y: 145, distance: 72.6
click at [175, 296] on input "range" at bounding box center [224, 302] width 98 height 12
click at [189, 105] on font "Avançado" at bounding box center [214, 98] width 50 height 13
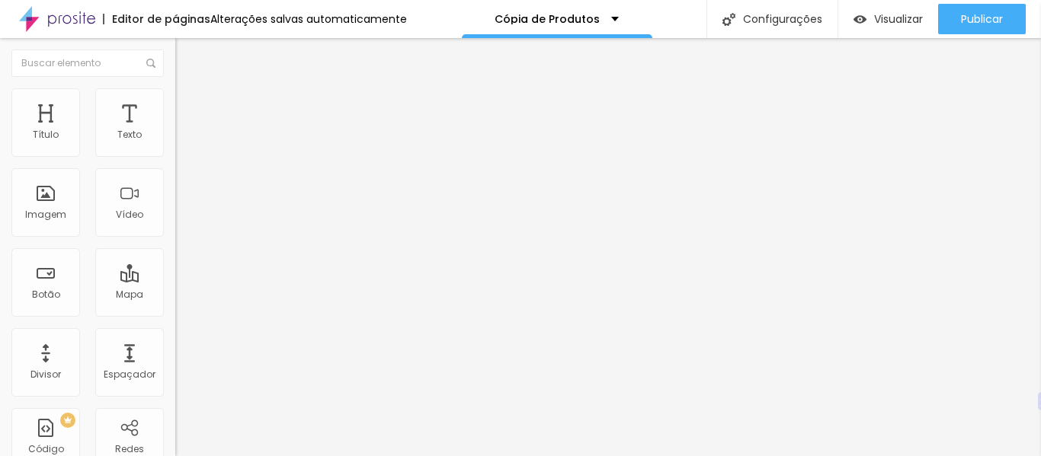
click at [175, 280] on div at bounding box center [262, 287] width 175 height 14
drag, startPoint x: 119, startPoint y: 149, endPoint x: 0, endPoint y: 160, distance: 119.4
click at [175, 280] on input "range" at bounding box center [224, 286] width 98 height 12
drag, startPoint x: 118, startPoint y: 178, endPoint x: 25, endPoint y: 187, distance: 93.4
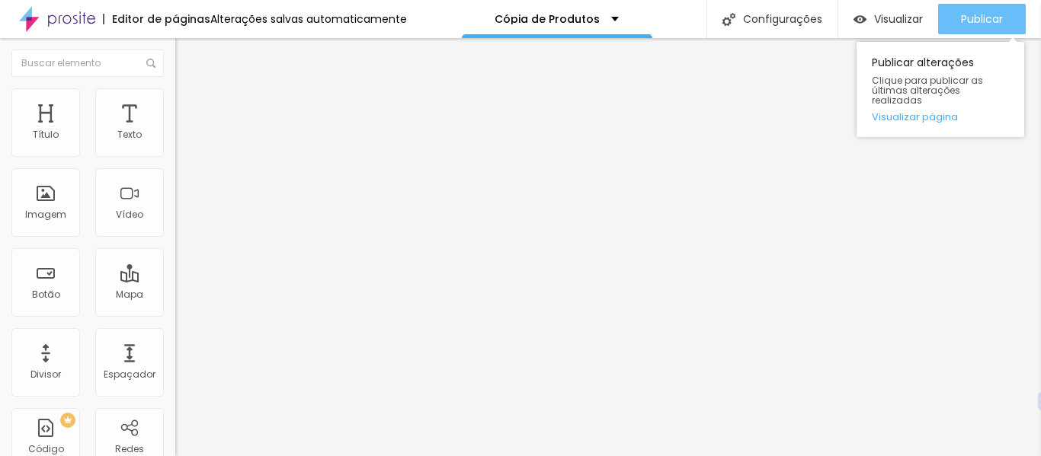
click at [961, 17] on font "Publicar" at bounding box center [982, 18] width 42 height 15
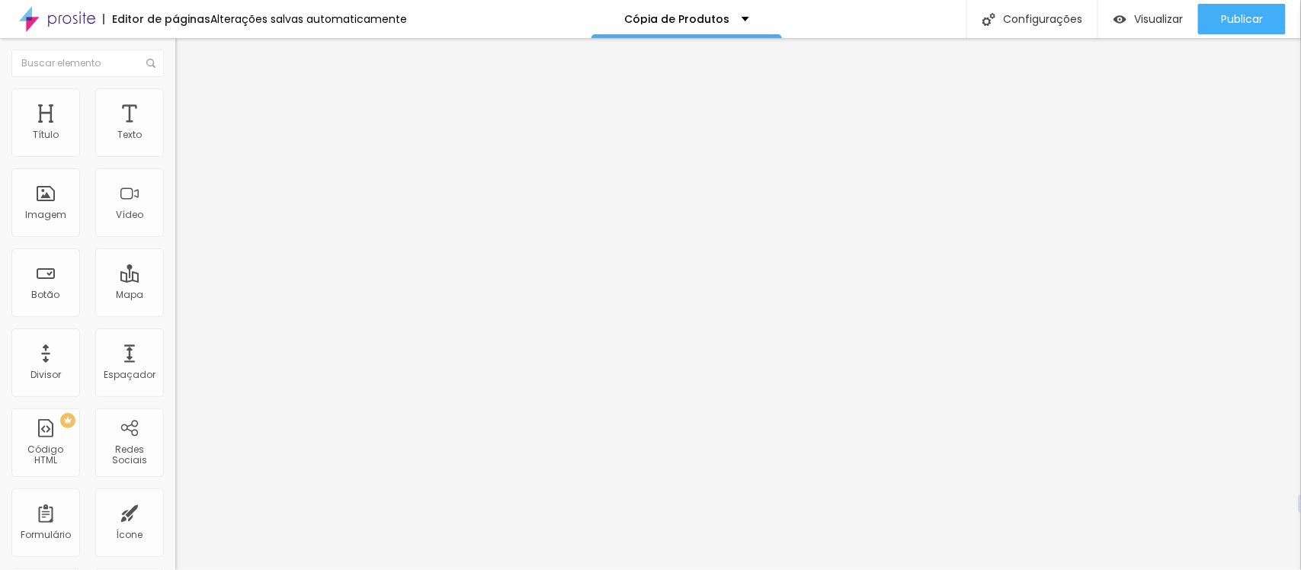
click at [175, 130] on div "Adicionar imagem" at bounding box center [262, 124] width 175 height 11
click at [184, 131] on font "Adicionar imagem" at bounding box center [228, 124] width 89 height 13
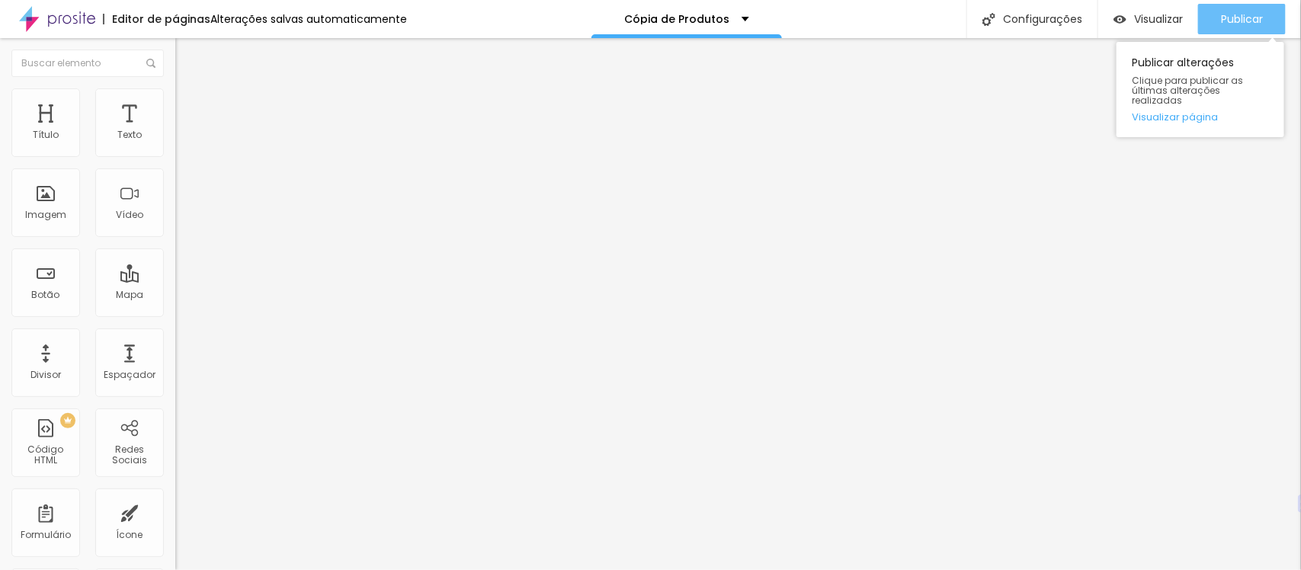
click at [1040, 11] on button "Publicar" at bounding box center [1242, 19] width 88 height 30
click at [1040, 8] on div "Publicar" at bounding box center [1242, 19] width 42 height 30
click at [1040, 12] on font "Publicar" at bounding box center [1242, 18] width 42 height 15
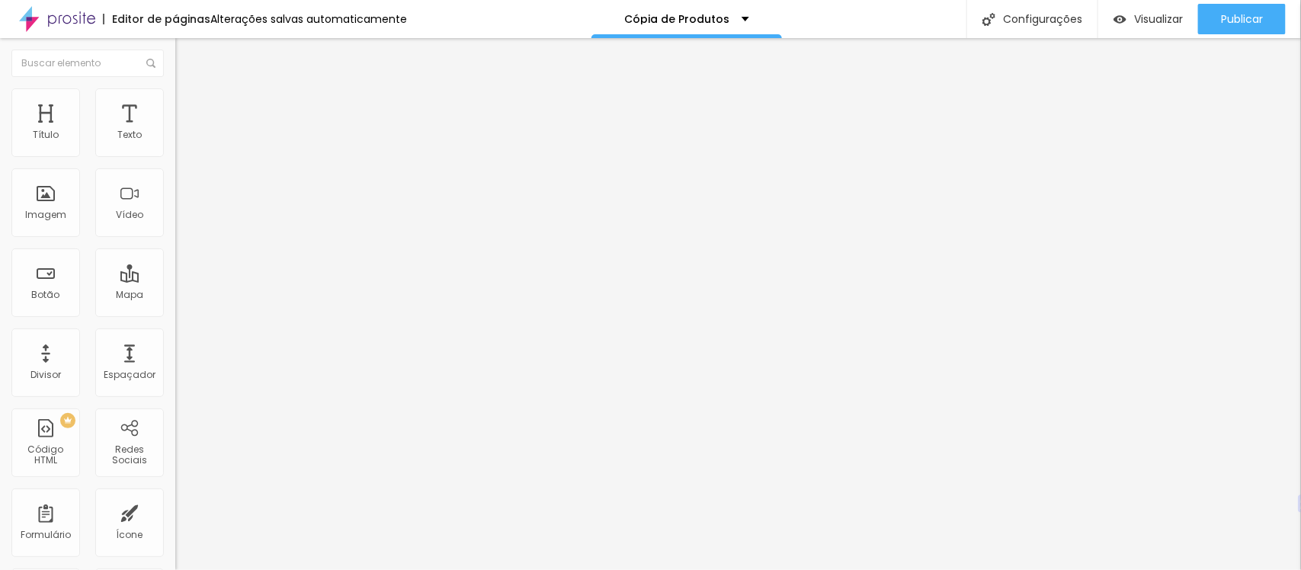
click at [184, 131] on font "Trocar imagem" at bounding box center [221, 124] width 74 height 13
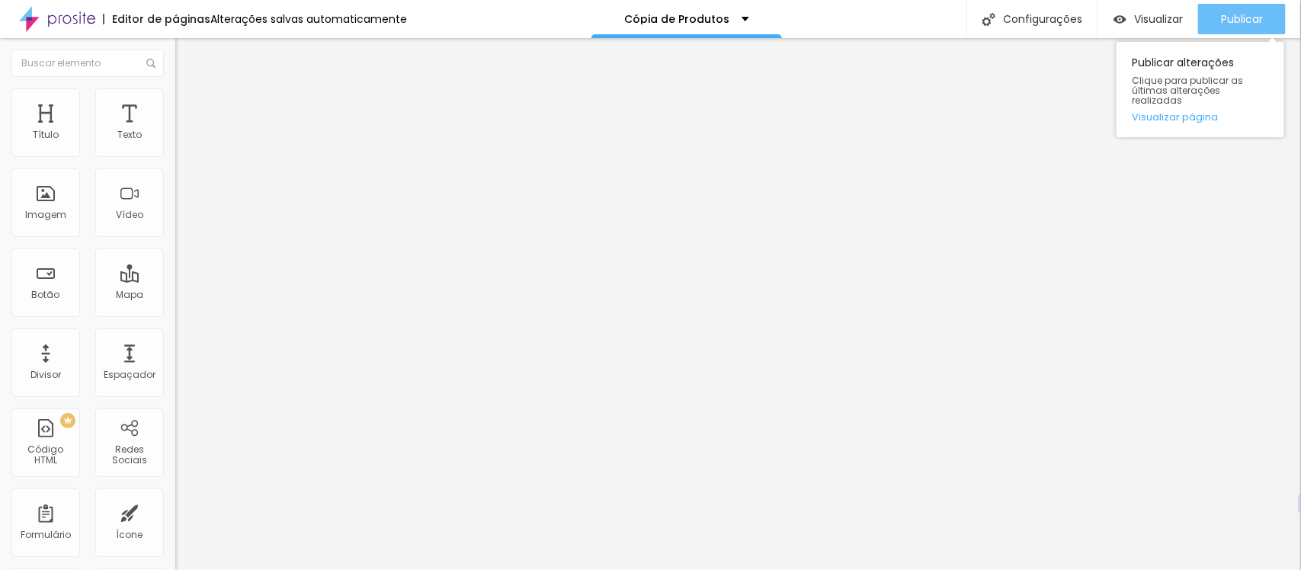
click at [1040, 18] on font "Publicar" at bounding box center [1242, 18] width 42 height 15
click at [1040, 19] on font "Publicar" at bounding box center [1242, 18] width 42 height 15
click at [1040, 21] on font "Publicar" at bounding box center [1242, 18] width 42 height 15
click at [1040, 23] on button "Publicar" at bounding box center [1242, 19] width 88 height 30
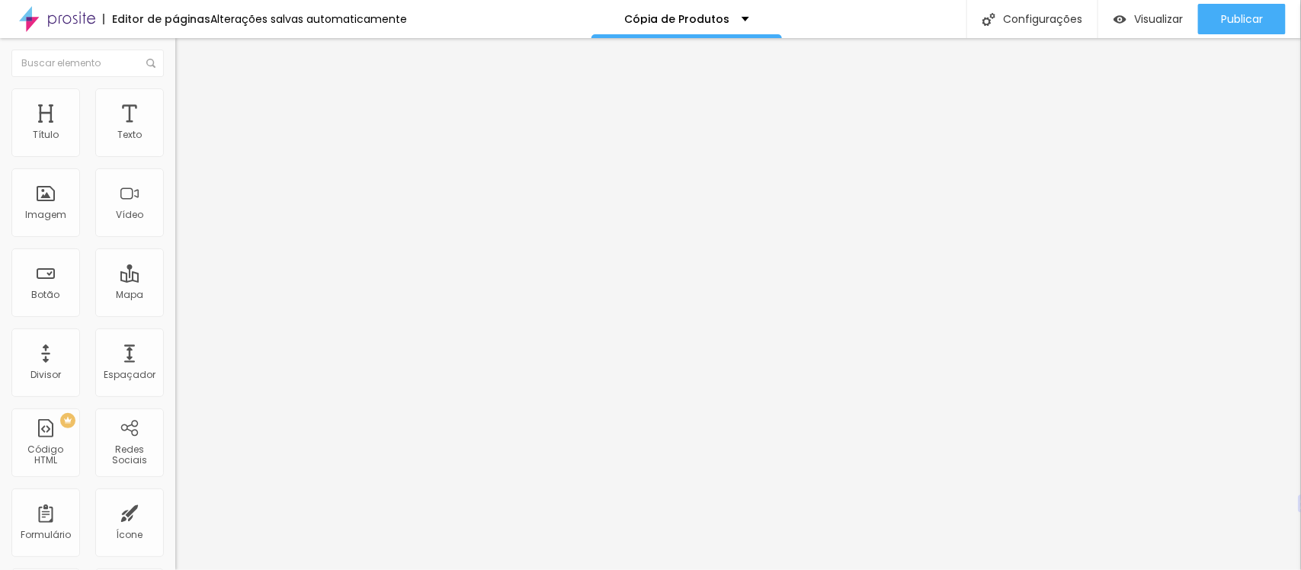
click at [175, 104] on li "Avançado" at bounding box center [262, 111] width 175 height 15
drag, startPoint x: 38, startPoint y: 181, endPoint x: 0, endPoint y: 192, distance: 39.8
click at [175, 456] on input "range" at bounding box center [224, 517] width 98 height 12
drag, startPoint x: 36, startPoint y: 149, endPoint x: 59, endPoint y: 160, distance: 25.2
click at [175, 296] on input "range" at bounding box center [224, 302] width 98 height 12
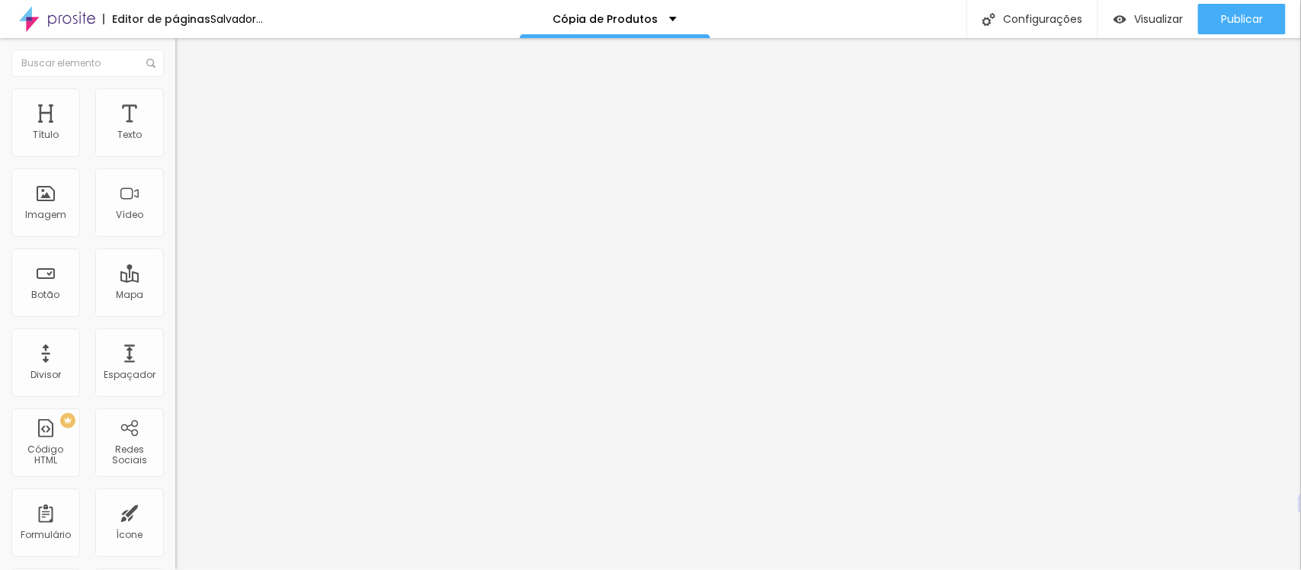
drag, startPoint x: 59, startPoint y: 152, endPoint x: 66, endPoint y: 150, distance: 8.0
click at [175, 296] on input "range" at bounding box center [224, 302] width 98 height 12
click at [175, 104] on li "Avançado" at bounding box center [262, 111] width 175 height 15
drag, startPoint x: 46, startPoint y: 149, endPoint x: 66, endPoint y: 154, distance: 20.3
click at [175, 296] on input "range" at bounding box center [224, 302] width 98 height 12
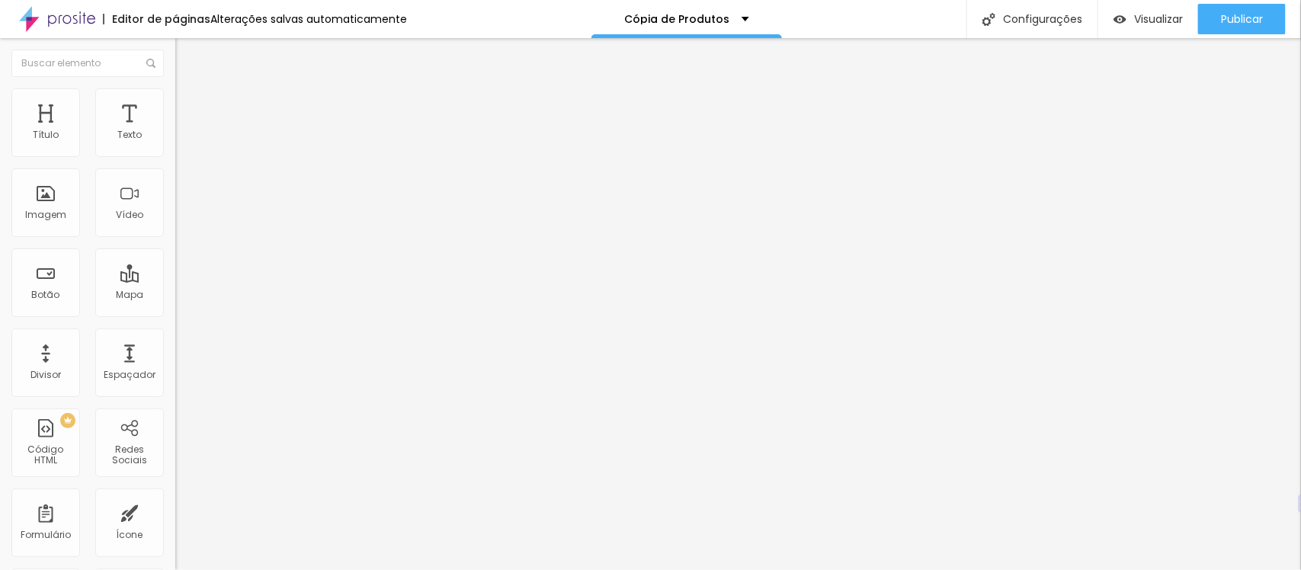
click at [175, 104] on img at bounding box center [182, 111] width 14 height 14
drag, startPoint x: 39, startPoint y: 149, endPoint x: 66, endPoint y: 149, distance: 27.4
click at [175, 296] on input "range" at bounding box center [224, 302] width 98 height 12
click at [175, 104] on li "Avançado" at bounding box center [262, 111] width 175 height 15
drag, startPoint x: 67, startPoint y: 147, endPoint x: 51, endPoint y: 152, distance: 16.9
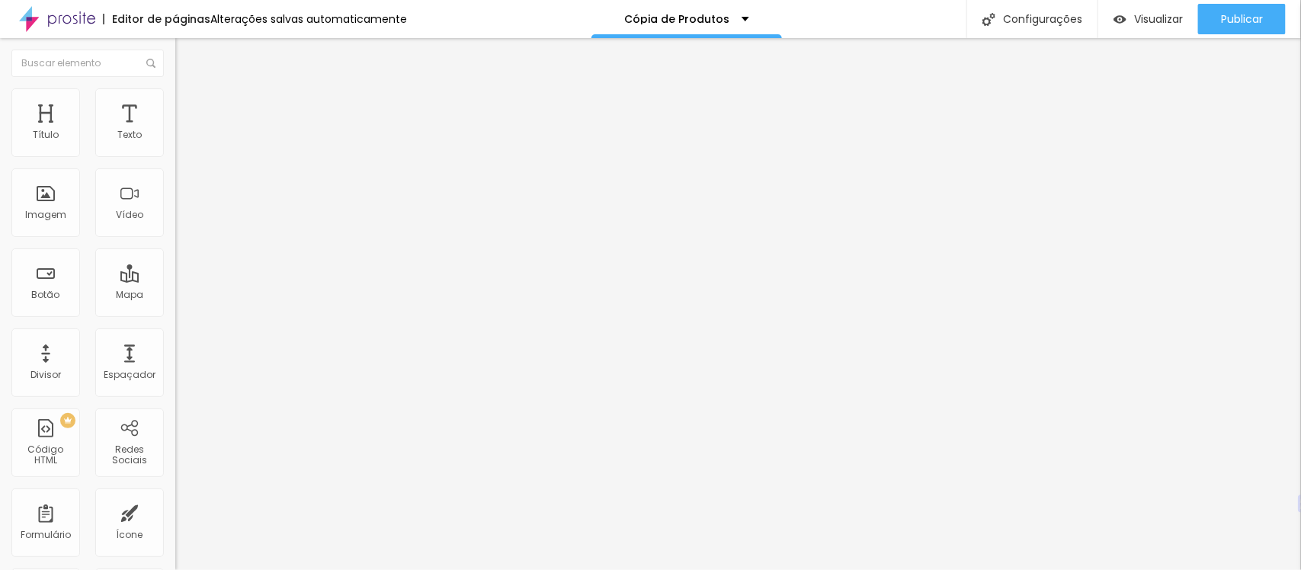
click at [175, 296] on input "range" at bounding box center [224, 302] width 98 height 12
click at [189, 107] on font "Avançado" at bounding box center [214, 113] width 50 height 13
drag, startPoint x: 66, startPoint y: 145, endPoint x: 51, endPoint y: 146, distance: 14.5
click at [175, 296] on input "range" at bounding box center [224, 302] width 98 height 12
click at [175, 104] on li "Avançado" at bounding box center [262, 111] width 175 height 15
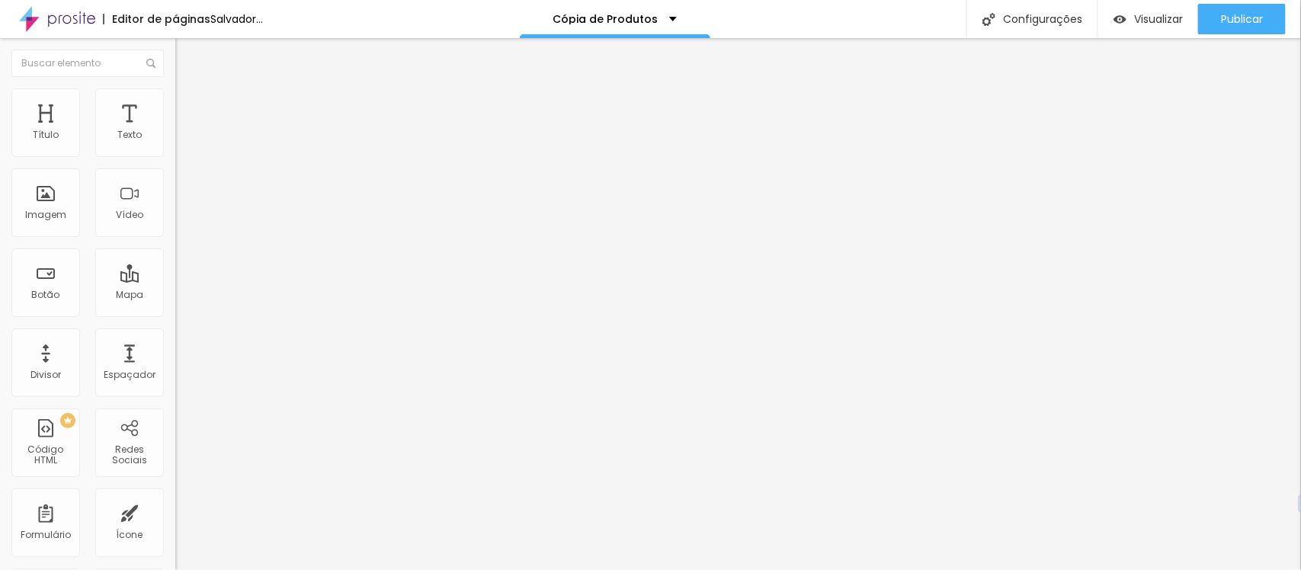
click at [175, 296] on input "range" at bounding box center [224, 302] width 98 height 12
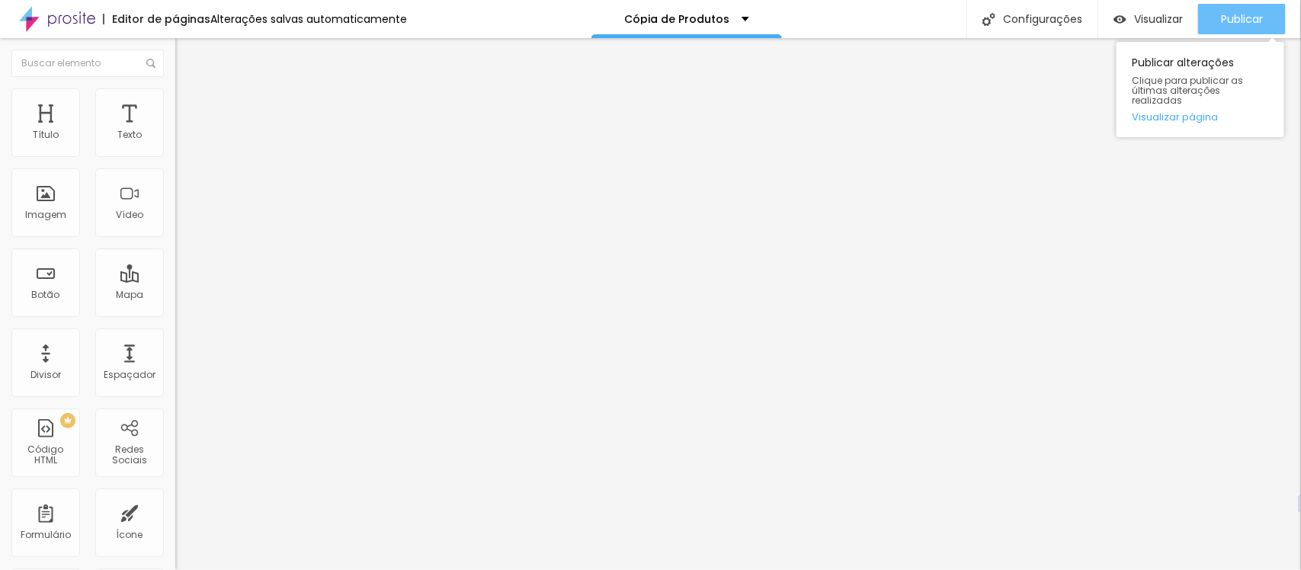
click at [1040, 24] on button "Publicar" at bounding box center [1242, 19] width 88 height 30
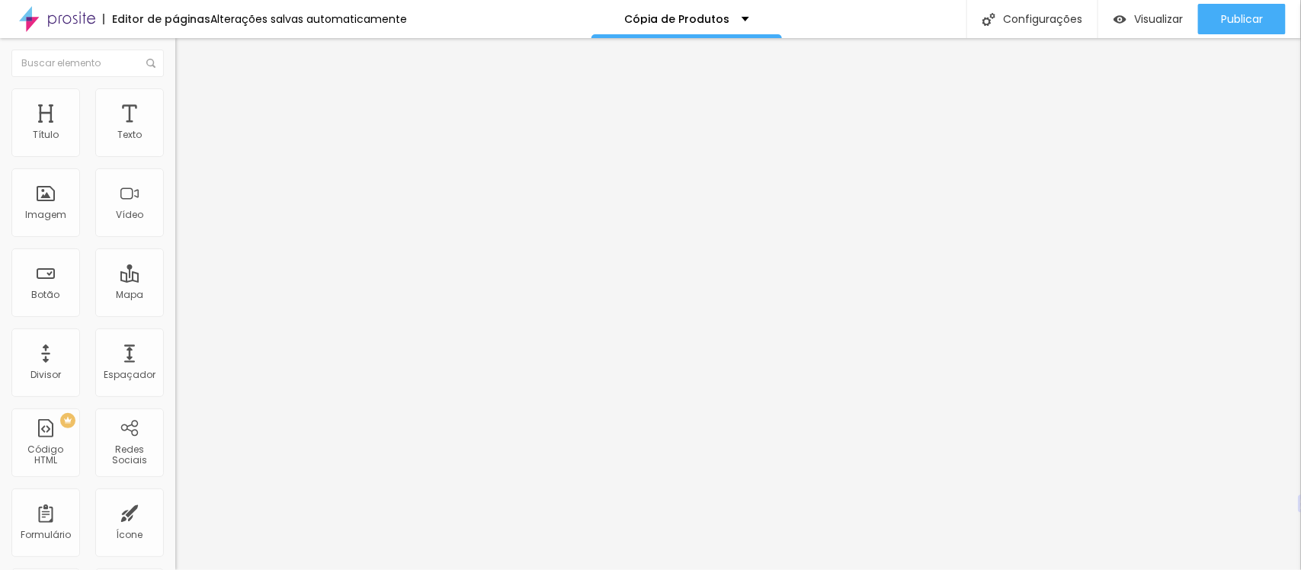
click at [175, 104] on li "Avançado" at bounding box center [262, 111] width 175 height 15
drag, startPoint x: 44, startPoint y: 147, endPoint x: 226, endPoint y: 179, distance: 184.9
click at [226, 296] on input "range" at bounding box center [224, 302] width 98 height 12
drag, startPoint x: 42, startPoint y: 176, endPoint x: 248, endPoint y: 225, distance: 211.4
click at [248, 456] on input "range" at bounding box center [224, 517] width 98 height 12
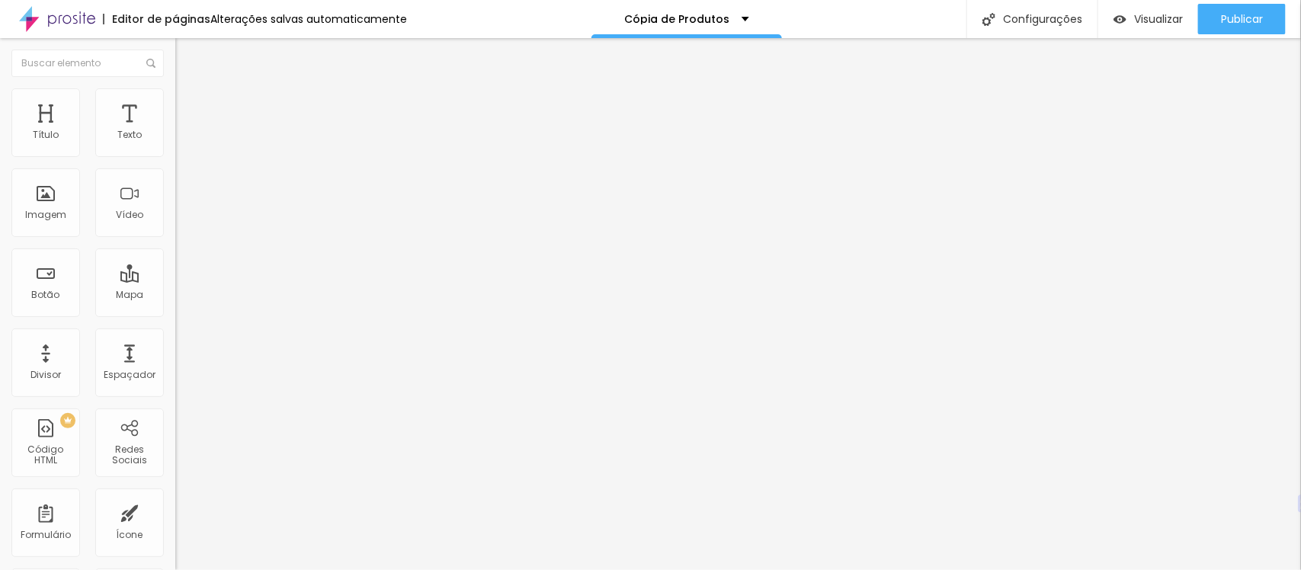
drag, startPoint x: 111, startPoint y: 151, endPoint x: 153, endPoint y: 146, distance: 42.2
click at [175, 296] on input "range" at bounding box center [224, 302] width 98 height 12
click at [175, 88] on li "Conteúdo" at bounding box center [262, 80] width 175 height 15
click at [175, 104] on li "Avançado" at bounding box center [262, 111] width 175 height 15
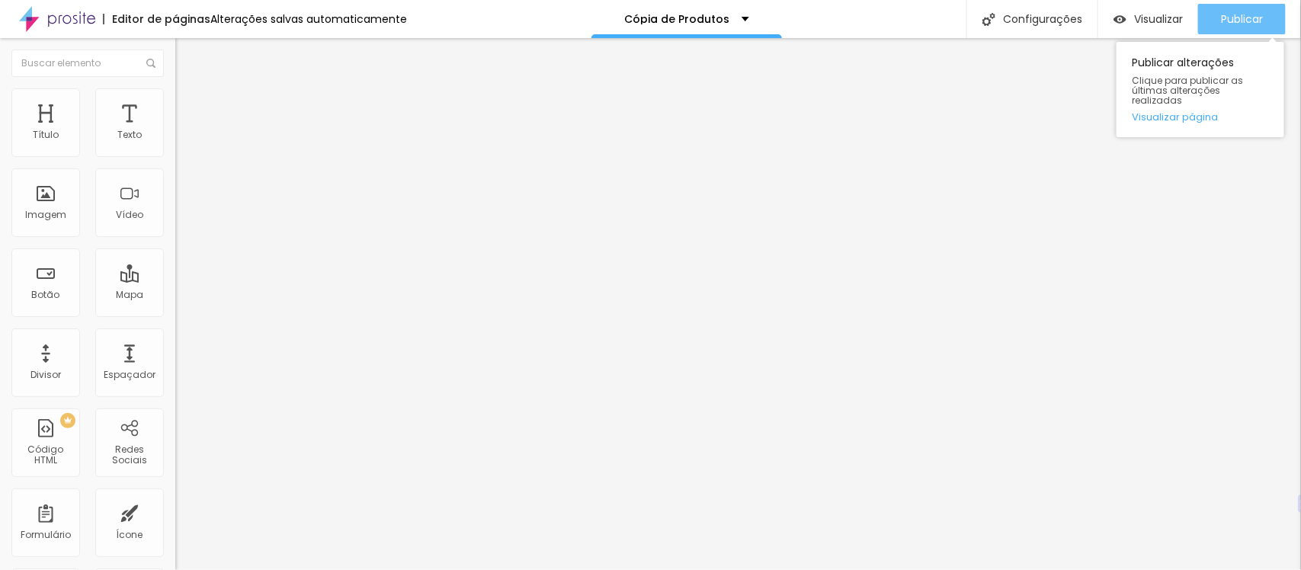
click at [1040, 17] on font "Publicar" at bounding box center [1242, 18] width 42 height 15
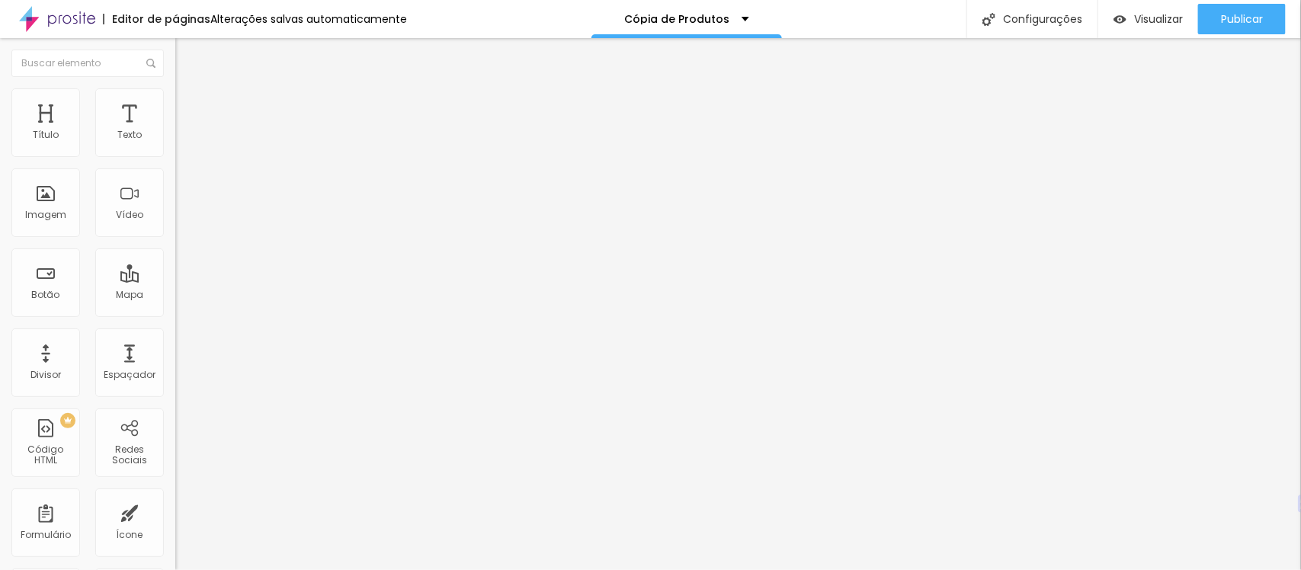
click at [175, 104] on li "Avançado" at bounding box center [262, 111] width 175 height 15
drag, startPoint x: 115, startPoint y: 157, endPoint x: 113, endPoint y: 149, distance: 8.7
click at [175, 296] on div at bounding box center [262, 303] width 175 height 14
drag, startPoint x: 113, startPoint y: 149, endPoint x: 137, endPoint y: 149, distance: 24.4
click at [175, 296] on input "range" at bounding box center [224, 302] width 98 height 12
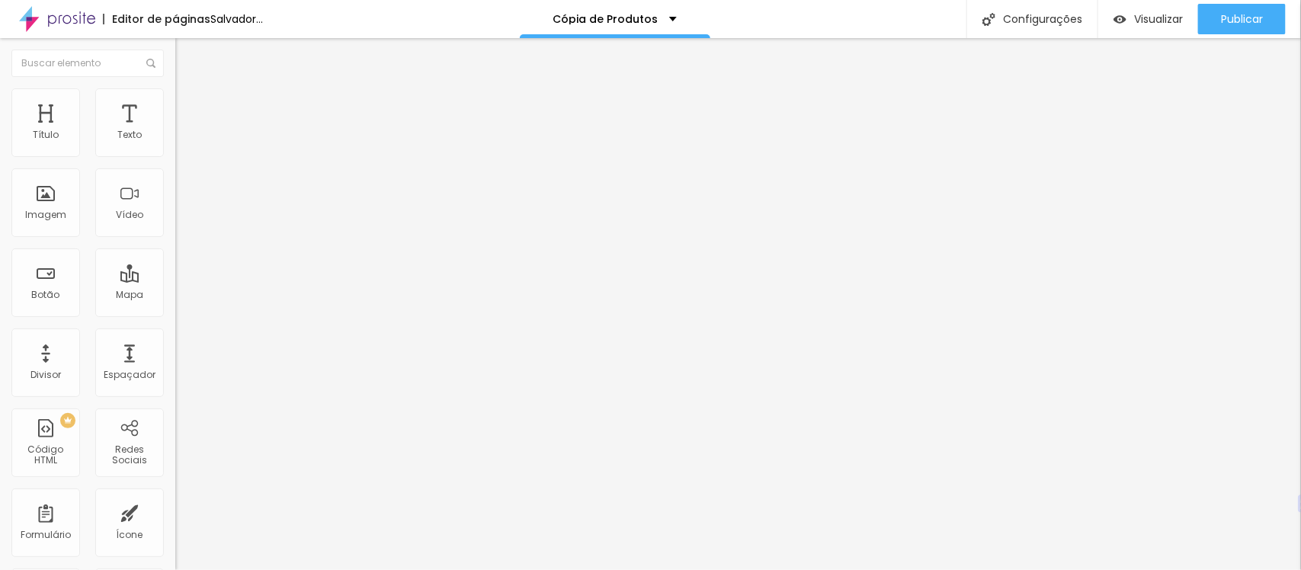
click at [175, 296] on input "range" at bounding box center [224, 302] width 98 height 12
drag, startPoint x: 116, startPoint y: 178, endPoint x: 59, endPoint y: 185, distance: 56.9
click at [175, 456] on input "range" at bounding box center [224, 517] width 98 height 12
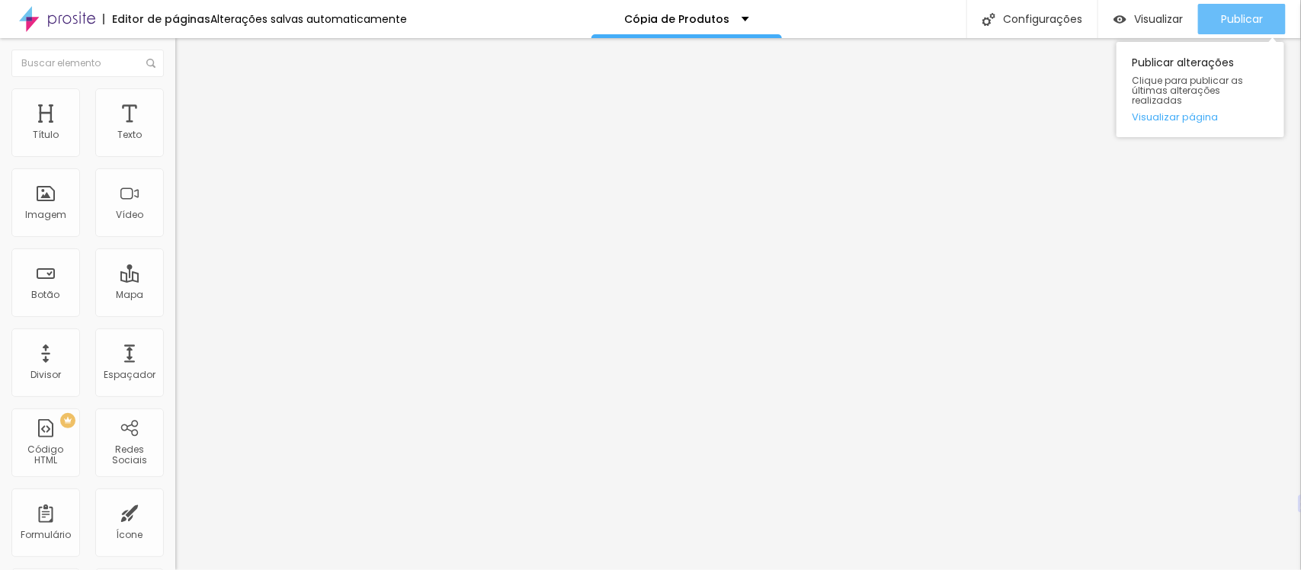
click at [1040, 25] on font "Publicar" at bounding box center [1242, 18] width 42 height 15
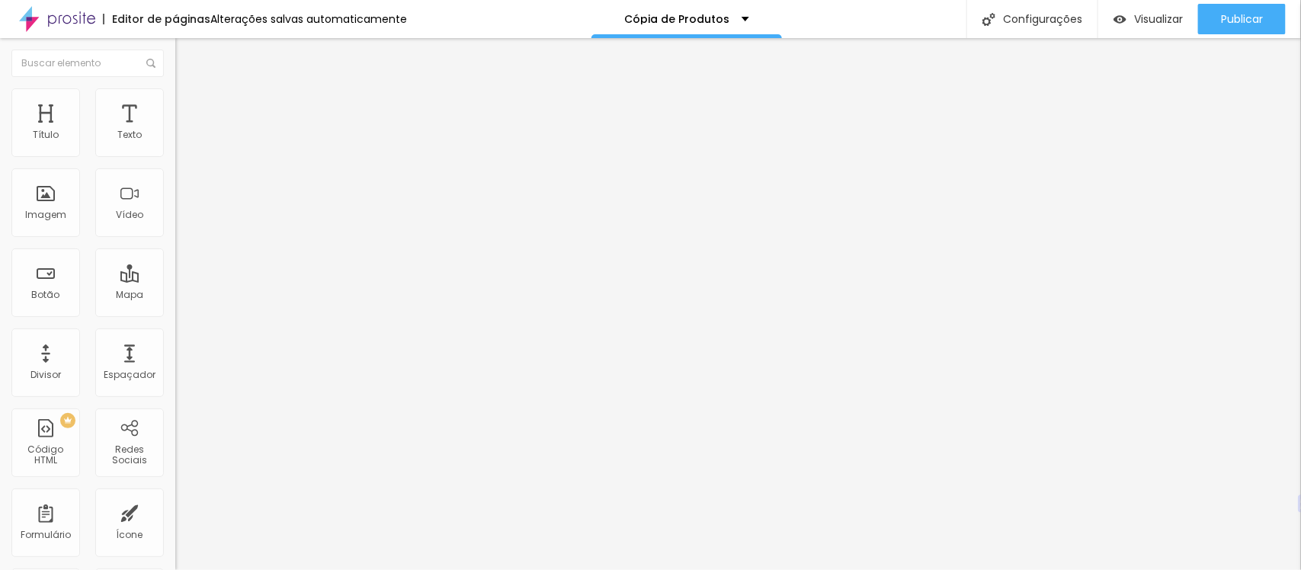
click at [175, 100] on li "Avançado" at bounding box center [262, 95] width 175 height 15
drag, startPoint x: 115, startPoint y: 151, endPoint x: 28, endPoint y: 153, distance: 86.9
click at [175, 280] on input "range" at bounding box center [224, 286] width 98 height 12
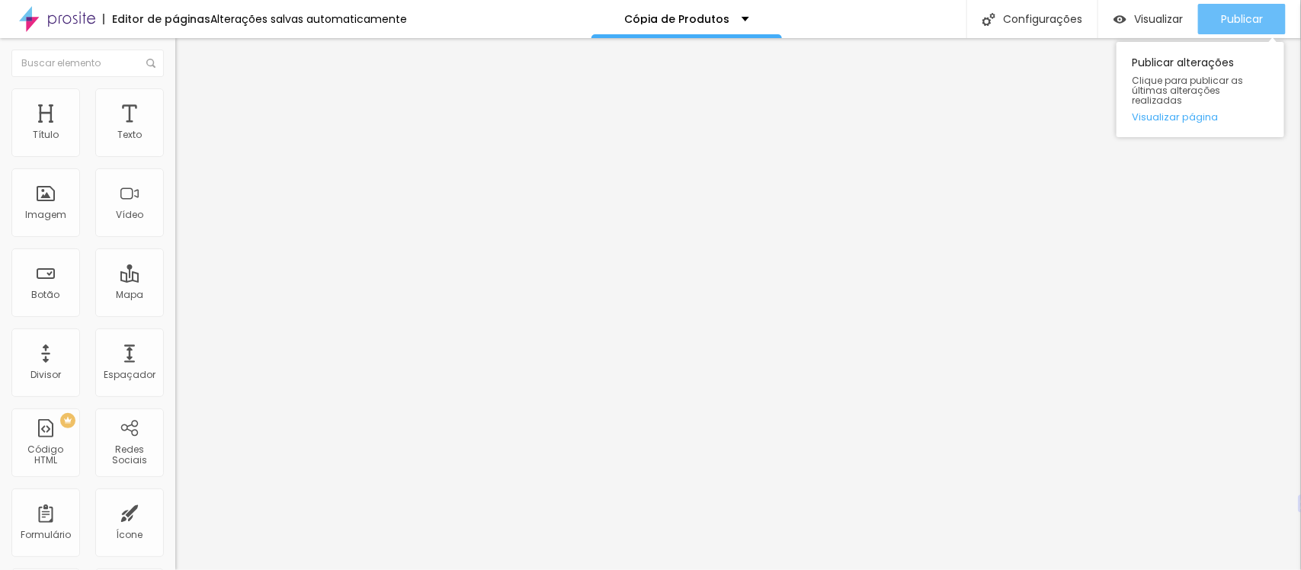
click at [1040, 20] on font "Publicar" at bounding box center [1242, 18] width 42 height 15
click at [1040, 24] on button "Publicar" at bounding box center [1242, 19] width 88 height 30
click at [1040, 21] on font "Publicar" at bounding box center [1242, 18] width 42 height 15
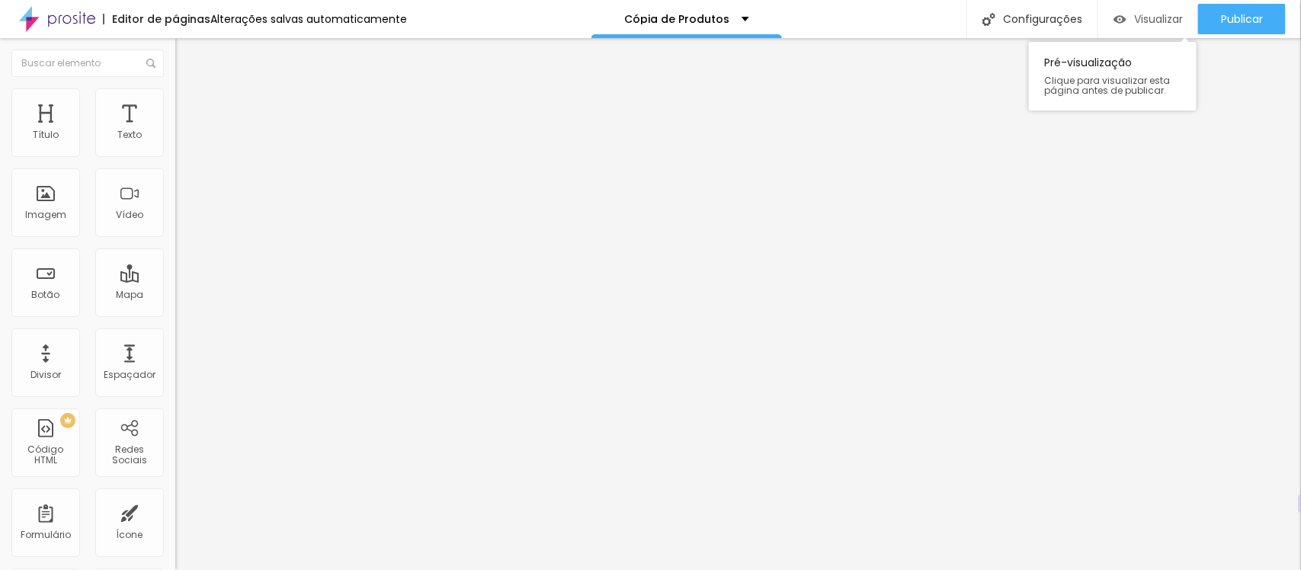
click at [1040, 15] on font "Visualizar" at bounding box center [1158, 18] width 49 height 15
click at [175, 104] on img at bounding box center [182, 111] width 14 height 14
click at [175, 296] on input "range" at bounding box center [224, 302] width 98 height 12
drag, startPoint x: 65, startPoint y: 149, endPoint x: 40, endPoint y: 150, distance: 25.2
click at [175, 296] on input "range" at bounding box center [224, 302] width 98 height 12
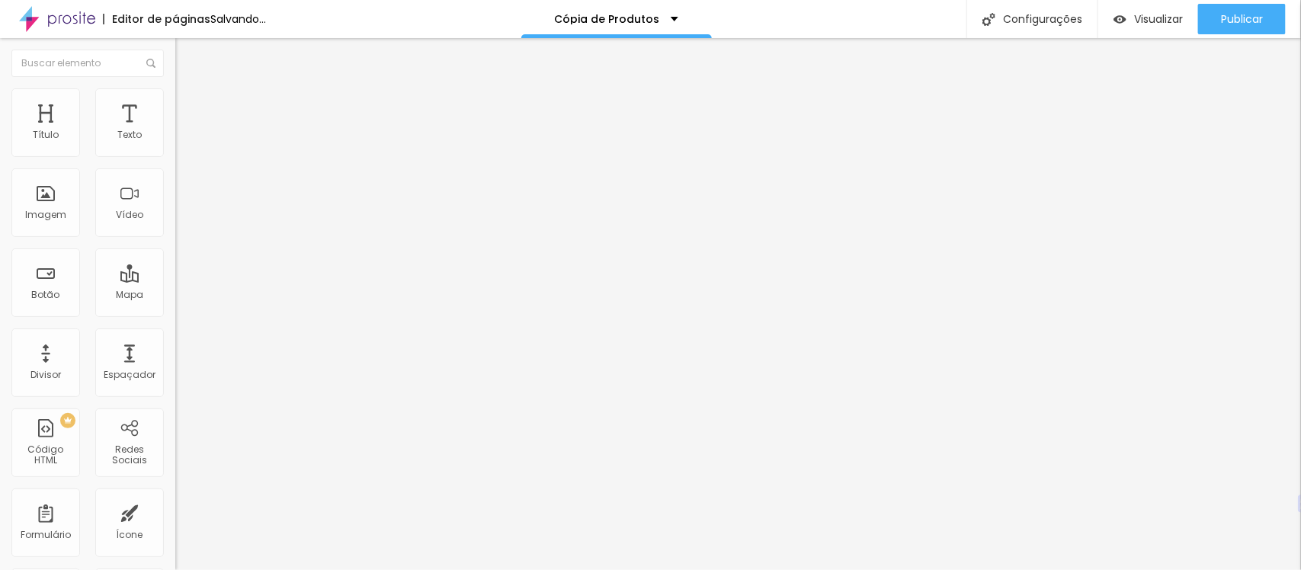
drag, startPoint x: 40, startPoint y: 150, endPoint x: 63, endPoint y: 155, distance: 24.1
click at [175, 296] on input "range" at bounding box center [224, 302] width 98 height 12
click at [175, 94] on img at bounding box center [182, 95] width 14 height 14
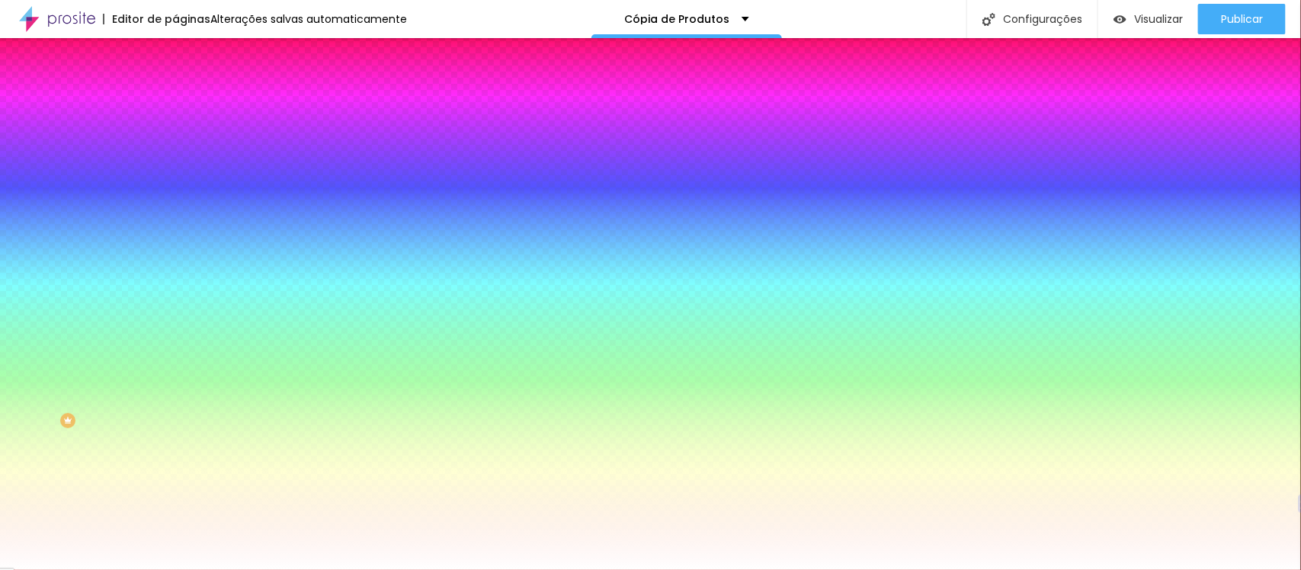
click at [175, 87] on img at bounding box center [182, 80] width 14 height 14
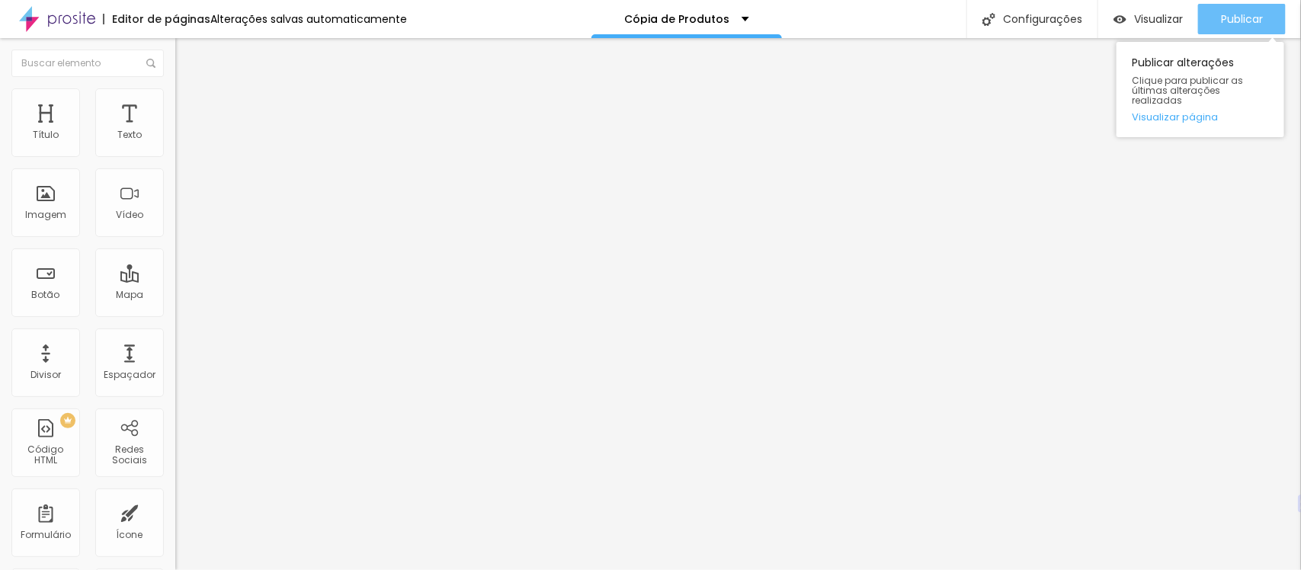
click at [1040, 32] on div "Publicar" at bounding box center [1242, 19] width 42 height 30
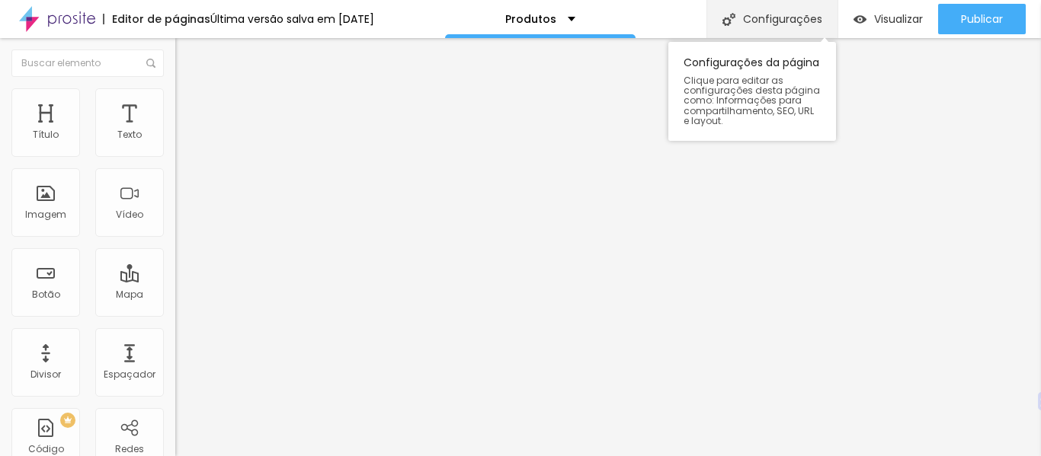
click at [767, 24] on font "Configurações" at bounding box center [782, 18] width 79 height 15
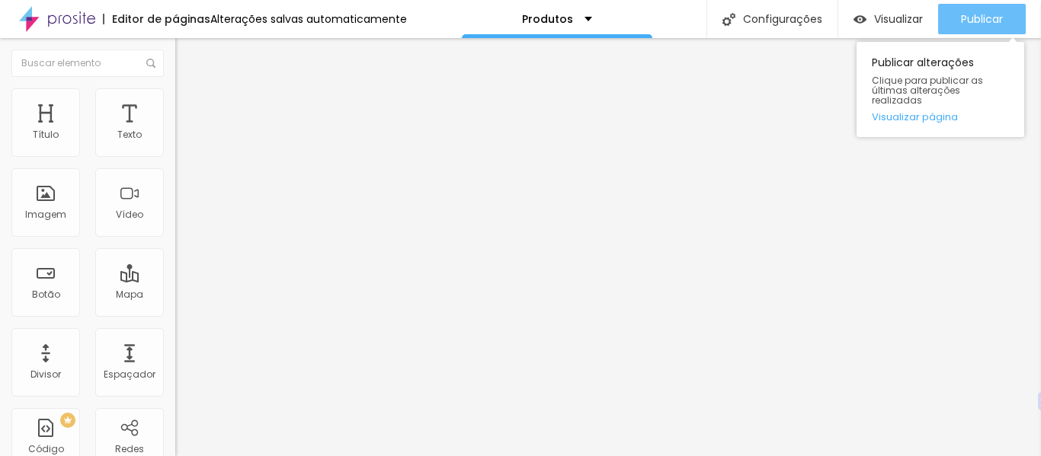
click at [981, 14] on font "Publicar" at bounding box center [982, 18] width 42 height 15
click at [985, 21] on font "Publicar" at bounding box center [982, 18] width 42 height 15
click at [965, 28] on div "Publicar" at bounding box center [982, 19] width 42 height 30
click at [984, 12] on font "Publicar" at bounding box center [982, 18] width 42 height 15
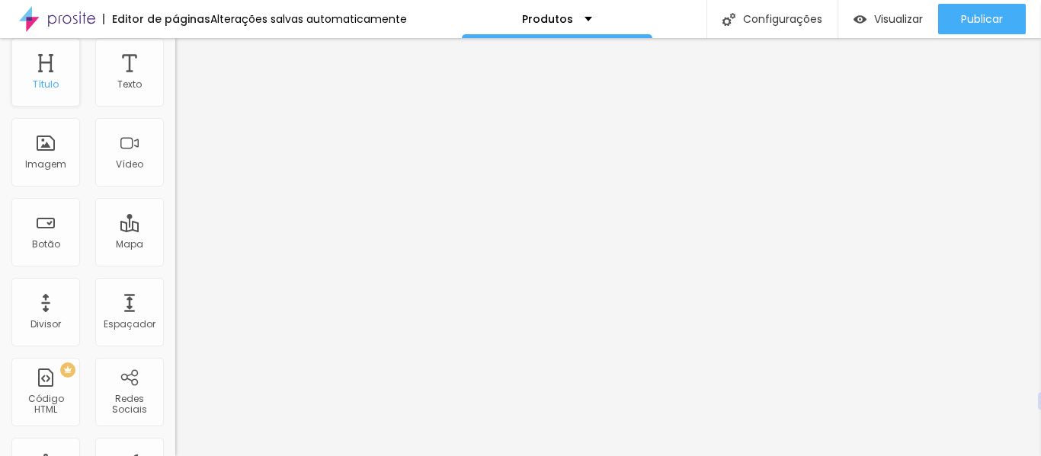
scroll to position [0, 0]
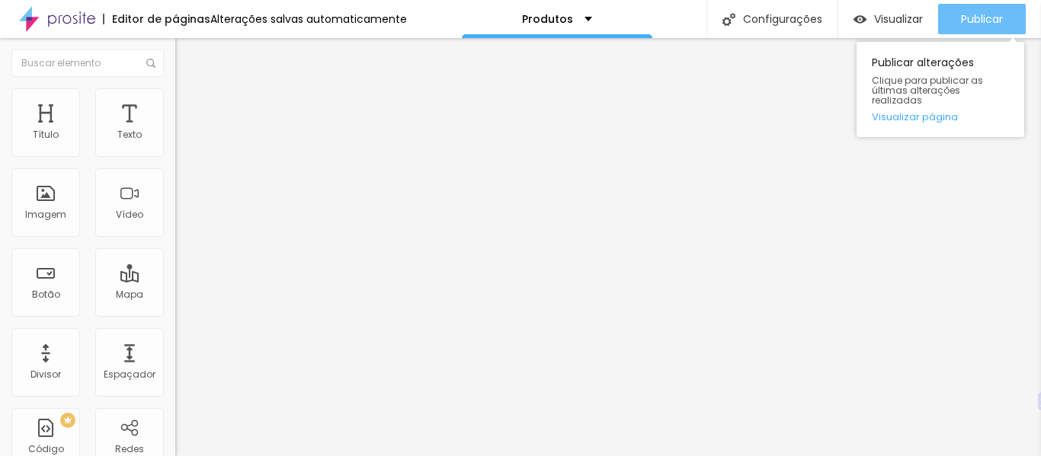
click at [981, 8] on div "Publicar" at bounding box center [982, 19] width 42 height 30
click at [996, 18] on font "Publicar" at bounding box center [982, 18] width 42 height 15
click at [1000, 28] on div "Publicar" at bounding box center [982, 19] width 42 height 30
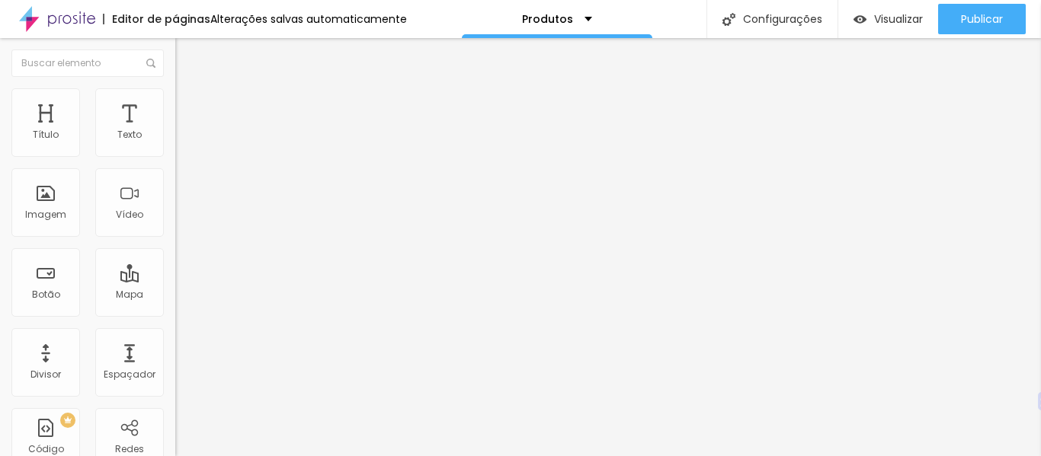
click at [175, 100] on li "Avançado" at bounding box center [262, 95] width 175 height 15
type input "95"
type input "77"
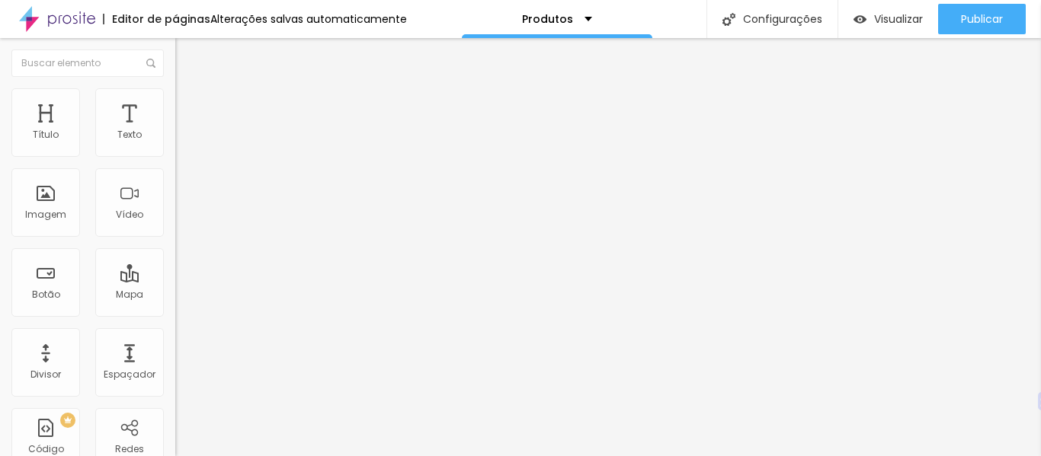
type input "72"
type input "71"
type input "68"
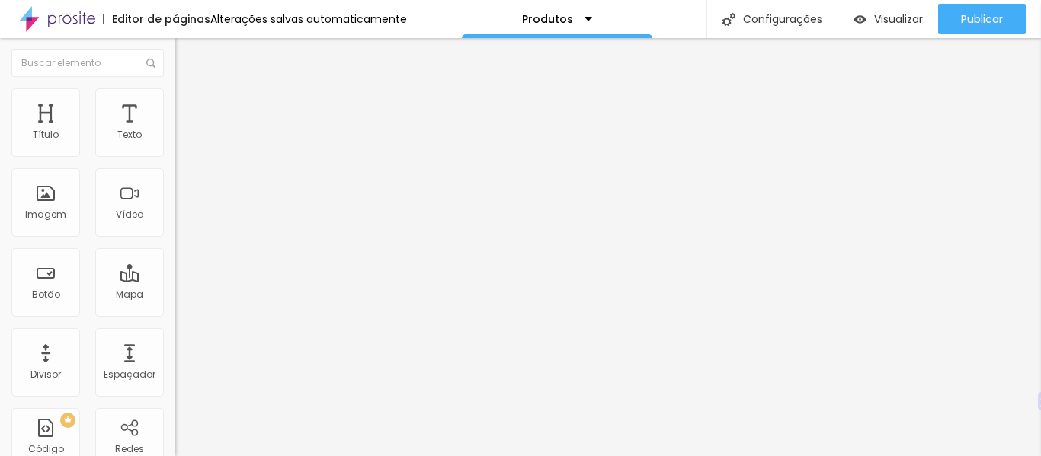
type input "68"
type input "65"
type input "58"
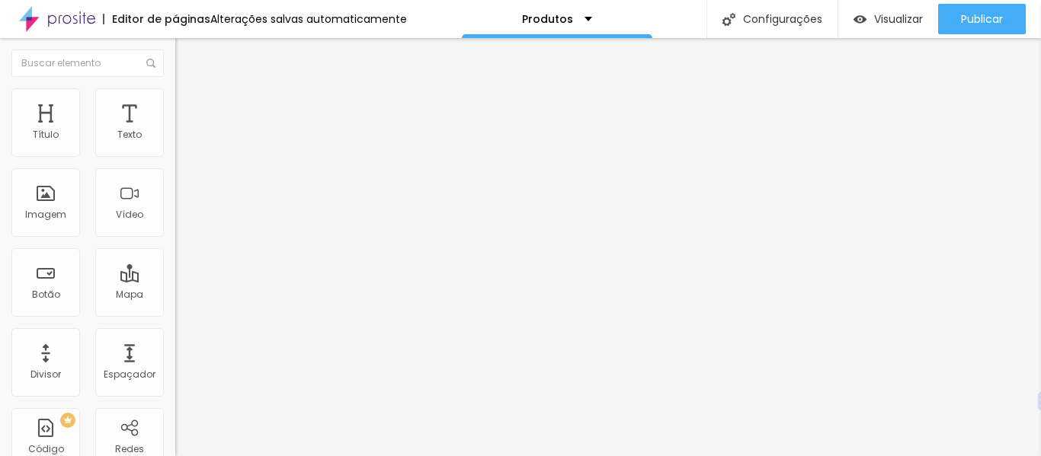
type input "55"
type input "52"
type input "48"
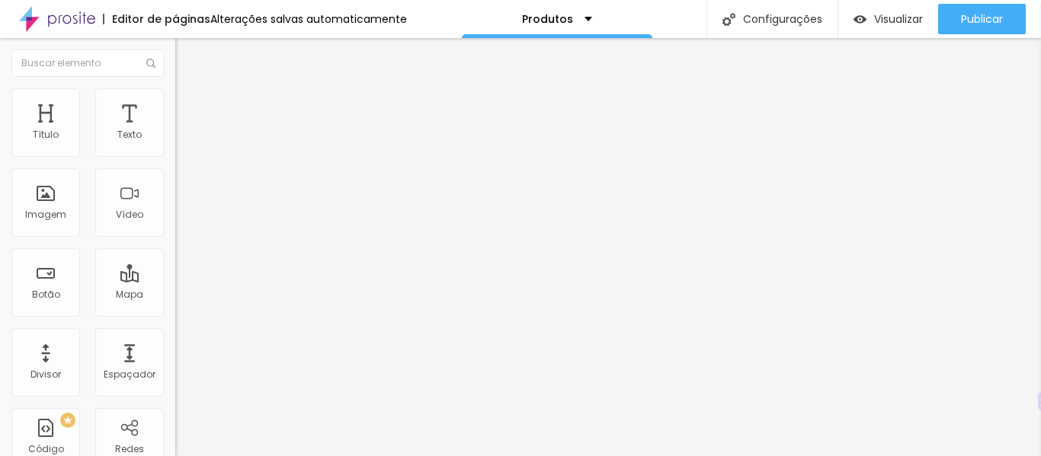
type input "48"
type input "43"
type input "37"
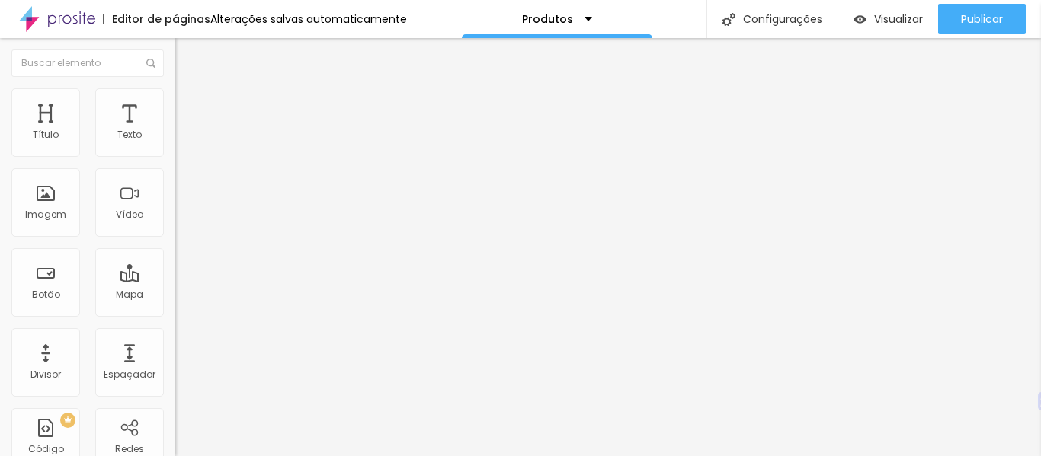
type input "30"
type input "26"
type input "21"
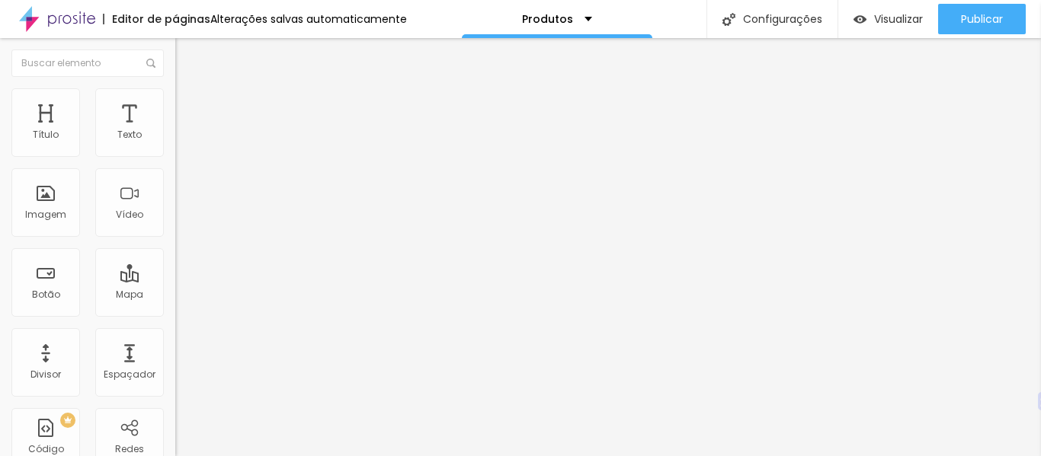
type input "21"
type input "0"
type input "1"
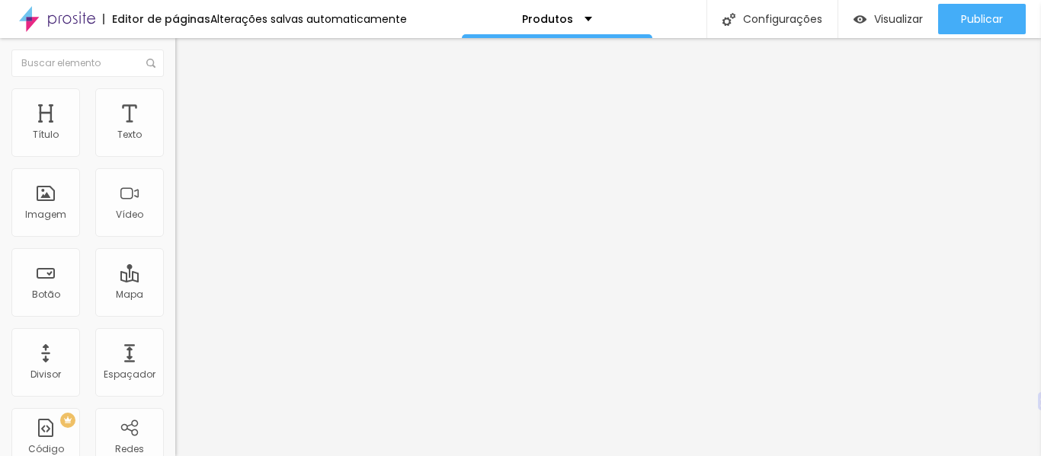
type input "3"
type input "4"
type input "6"
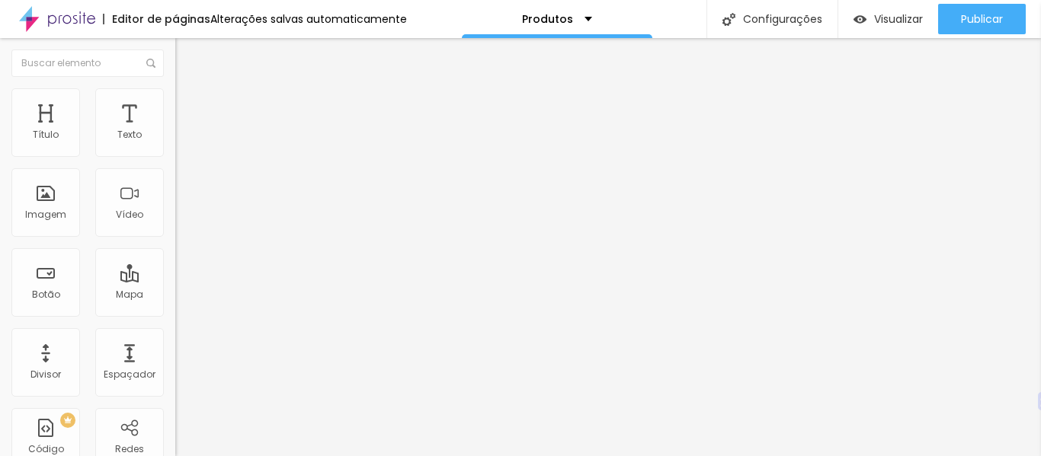
type input "6"
type input "9"
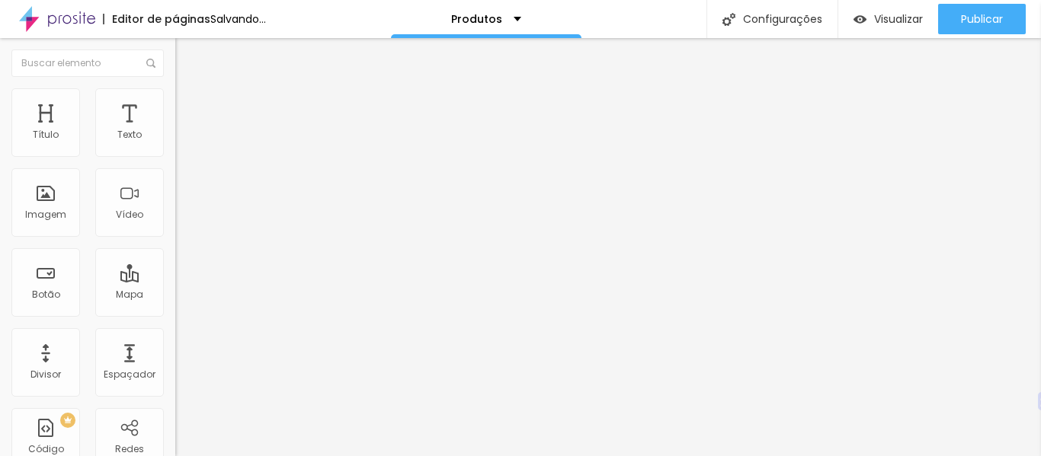
type input "10"
type input "11"
type input "12"
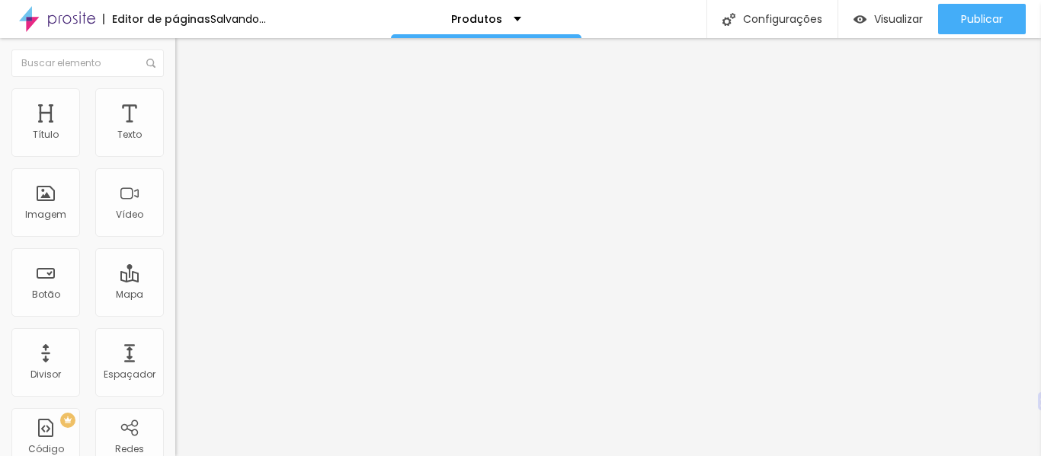
type input "12"
type input "14"
type input "15"
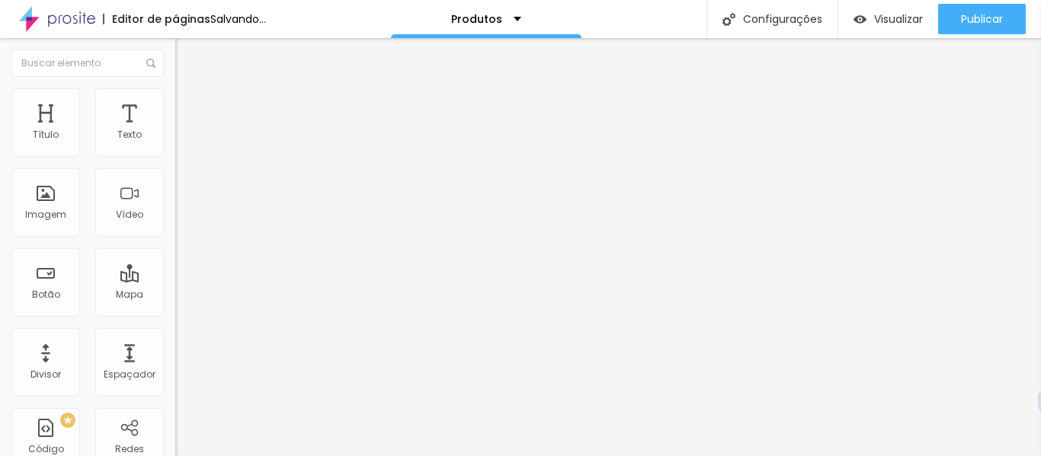
type input "17"
type input "18"
type input "19"
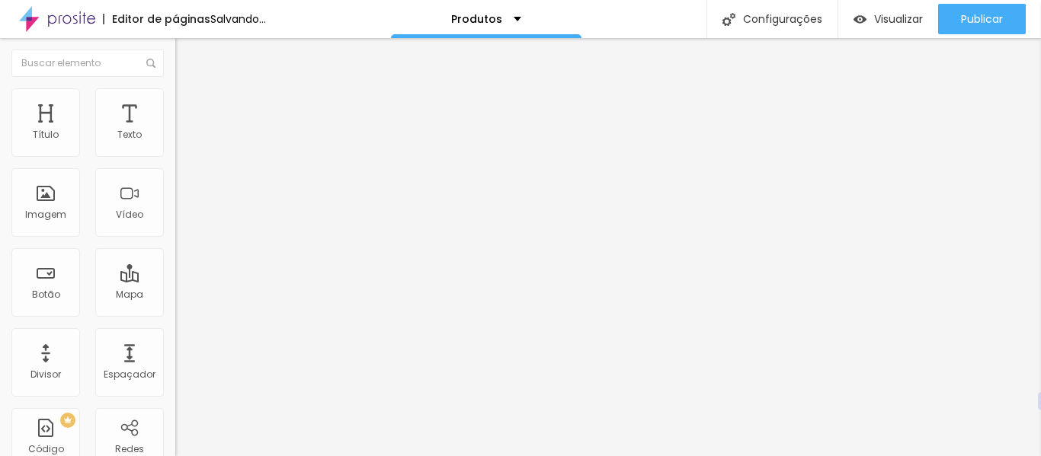
type input "19"
type input "20"
type input "21"
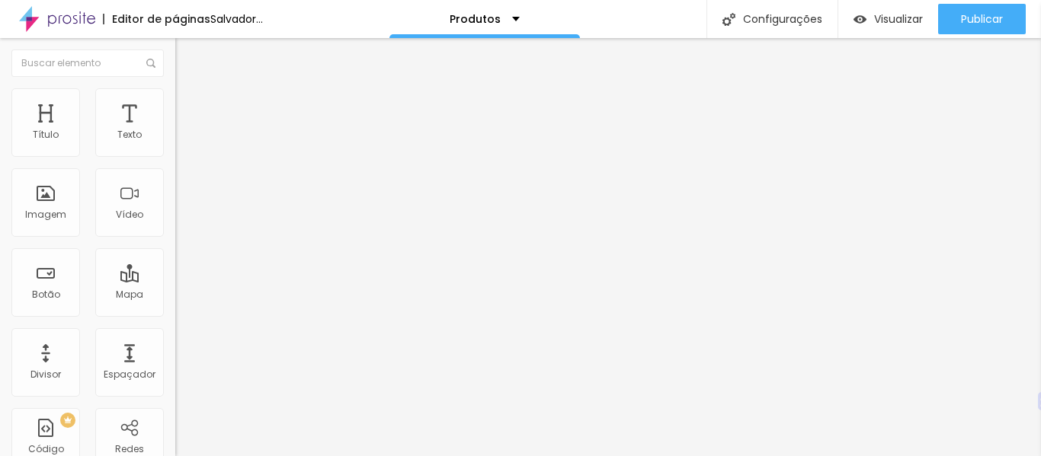
drag, startPoint x: 115, startPoint y: 149, endPoint x: 53, endPoint y: 149, distance: 62.5
type input "21"
click at [175, 280] on input "range" at bounding box center [224, 286] width 98 height 12
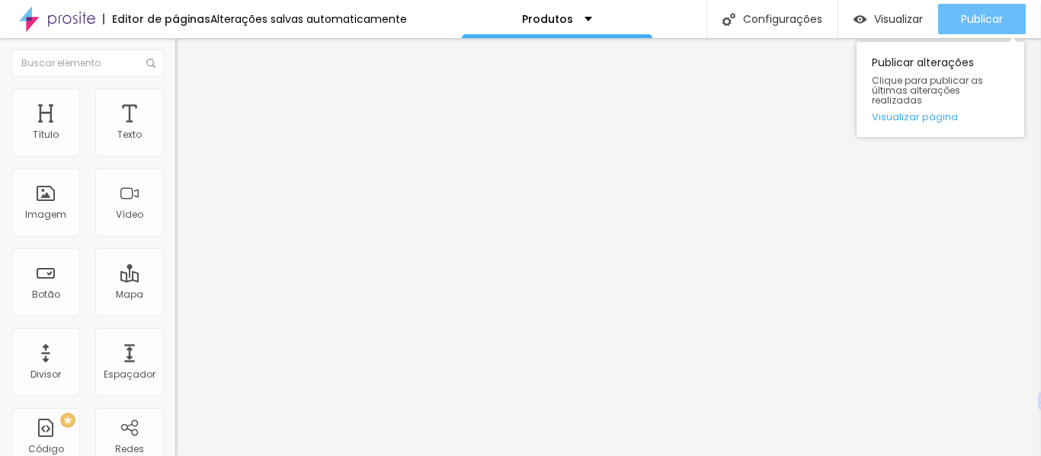
click at [991, 20] on font "Publicar" at bounding box center [982, 18] width 42 height 15
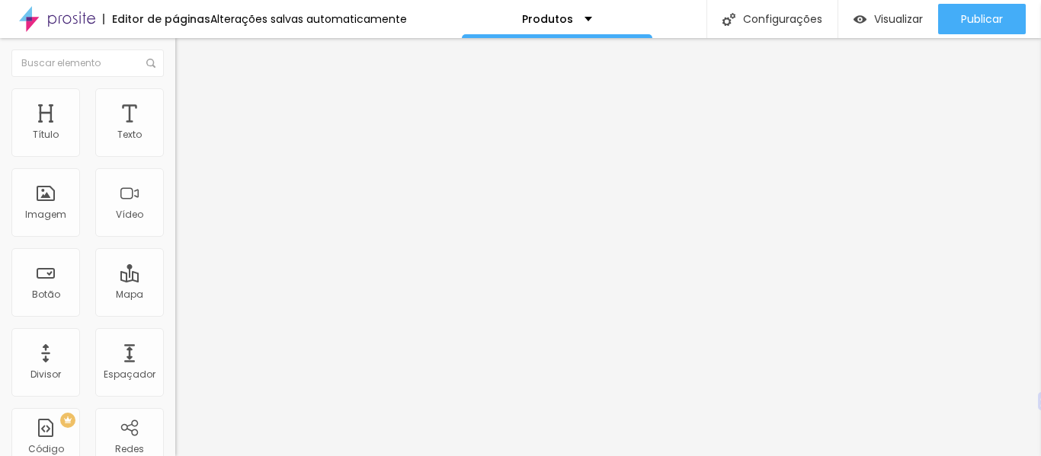
click at [175, 104] on img at bounding box center [182, 111] width 14 height 14
click at [175, 101] on li "Estilo" at bounding box center [262, 95] width 175 height 15
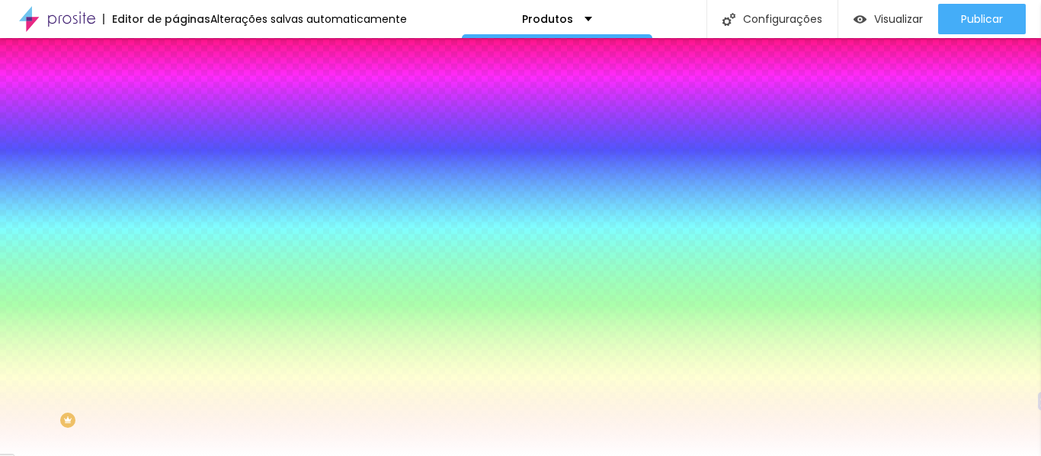
click at [189, 90] on font "Conteúdo" at bounding box center [212, 83] width 47 height 13
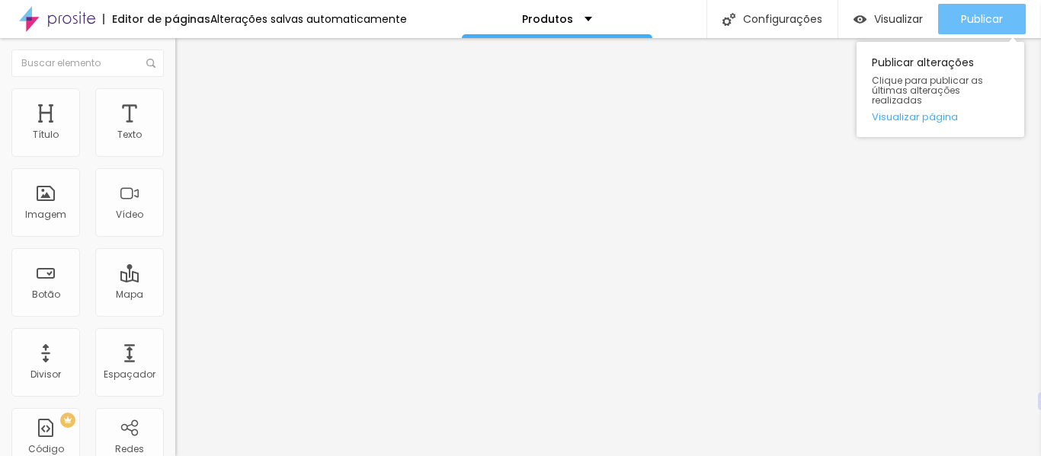
click at [999, 25] on font "Publicar" at bounding box center [982, 18] width 42 height 15
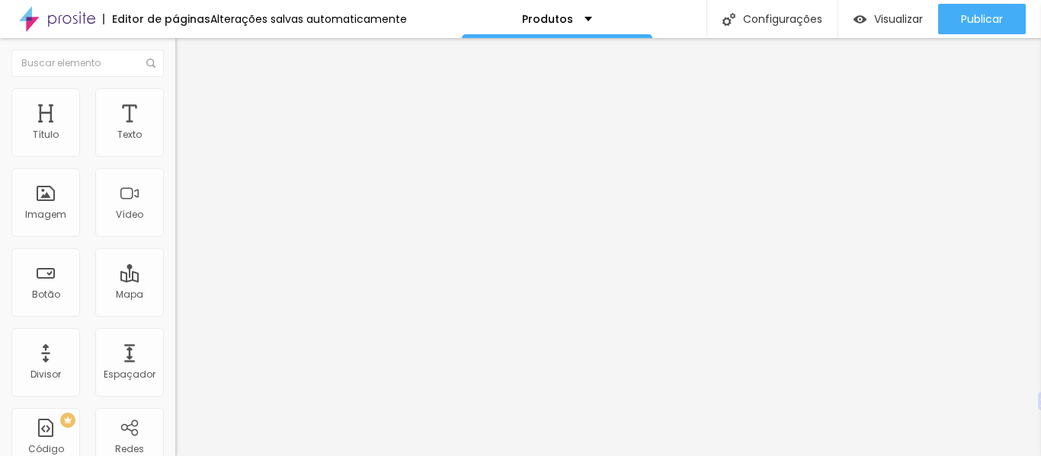
click at [175, 104] on img at bounding box center [182, 111] width 14 height 14
type input "98"
type input "94"
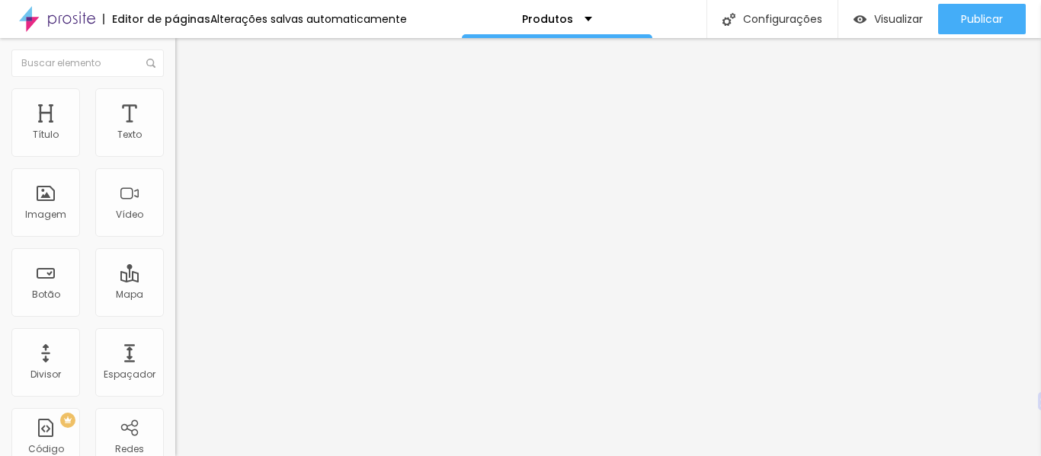
type input "91"
type input "89"
type input "86"
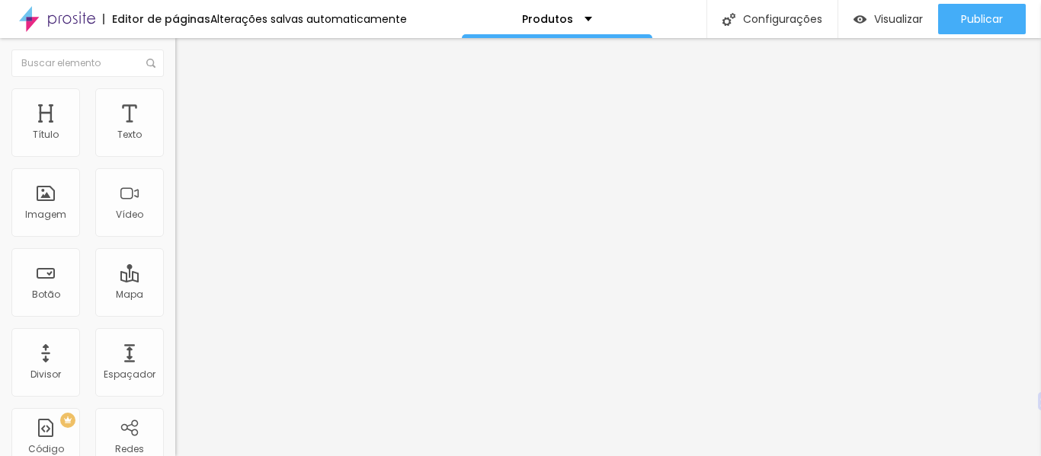
type input "86"
type input "85"
type input "84"
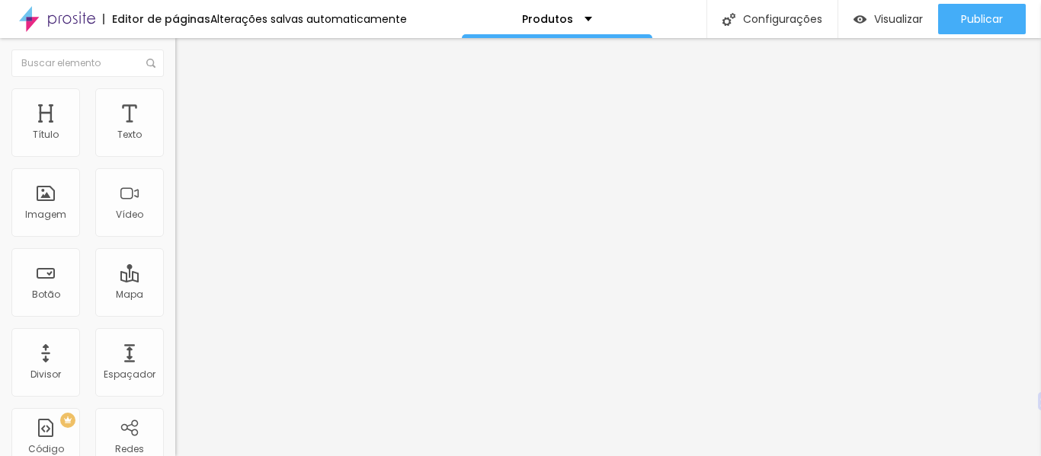
type input "81"
type input "80"
type input "76"
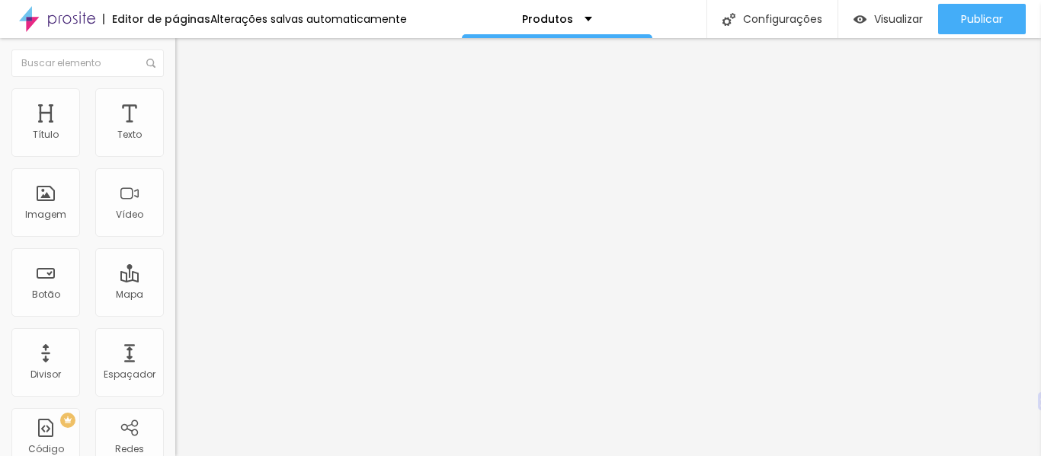
type input "76"
type input "75"
type input "71"
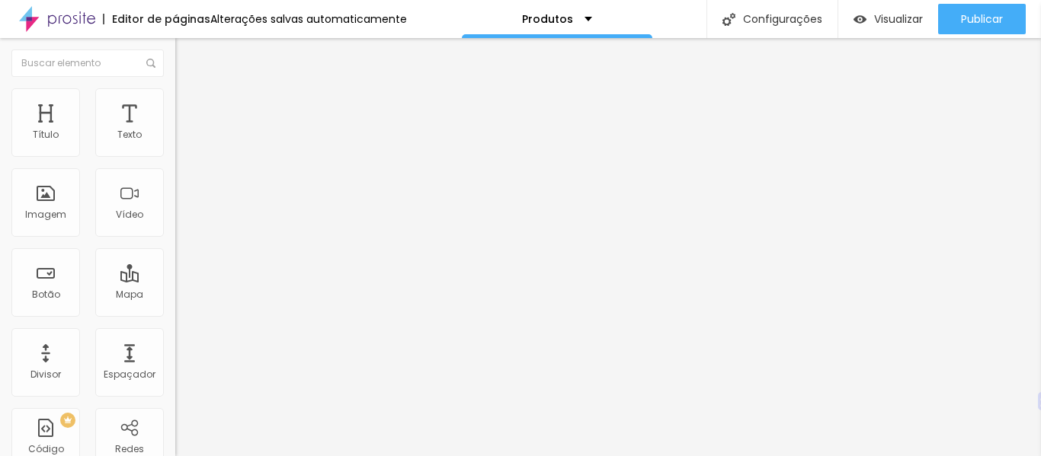
type input "69"
type input "64"
type input "63"
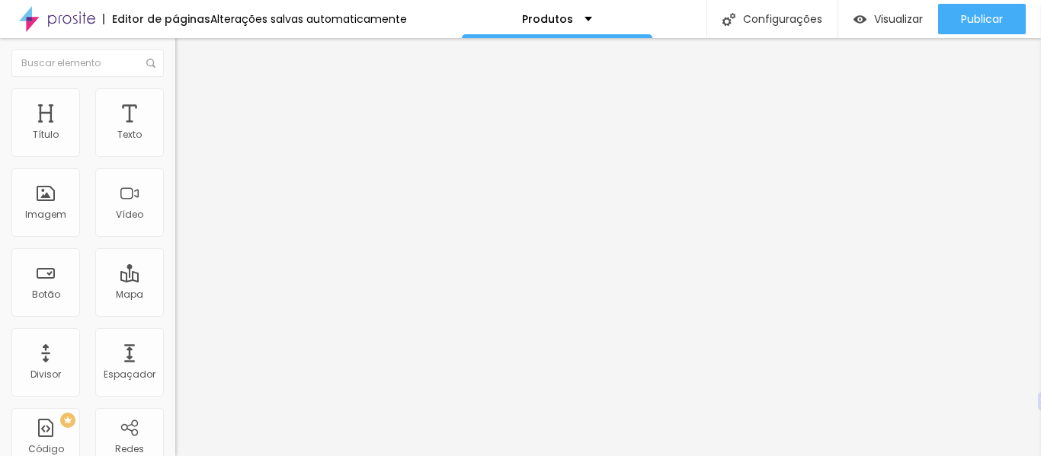
type input "63"
type input "62"
type input "60"
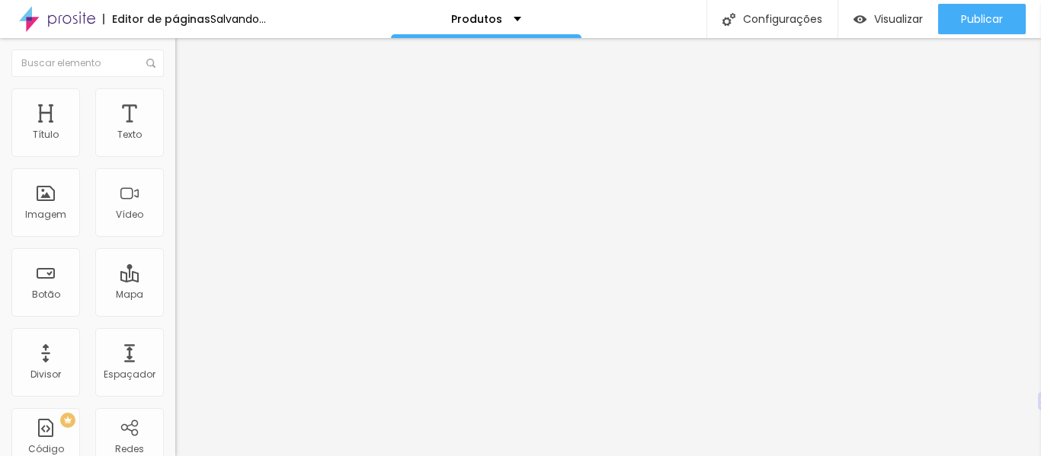
type input "59"
type input "58"
type input "56"
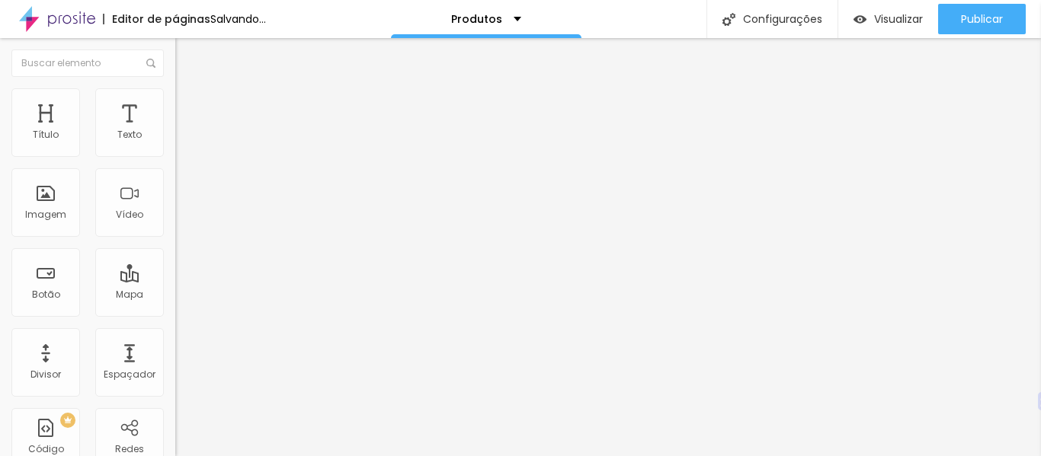
type input "56"
type input "53"
type input "52"
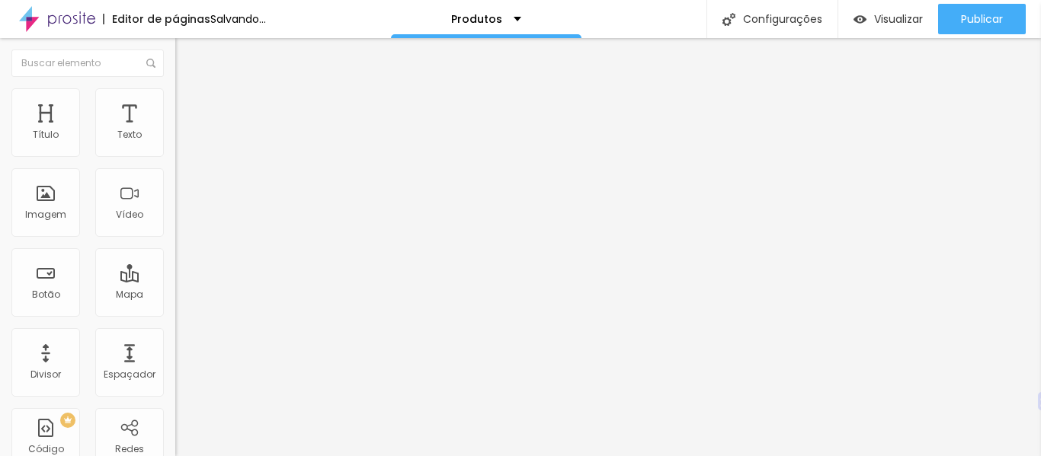
type input "51"
type input "49"
type input "47"
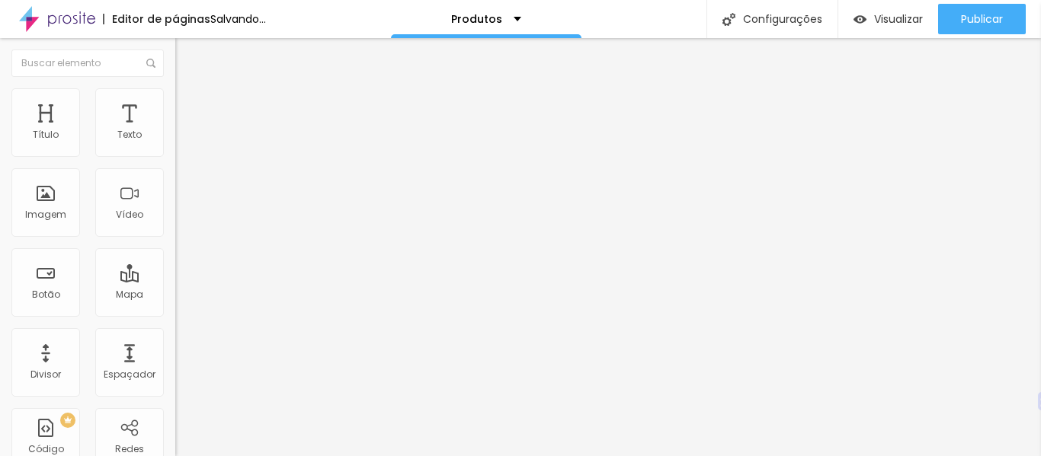
type input "47"
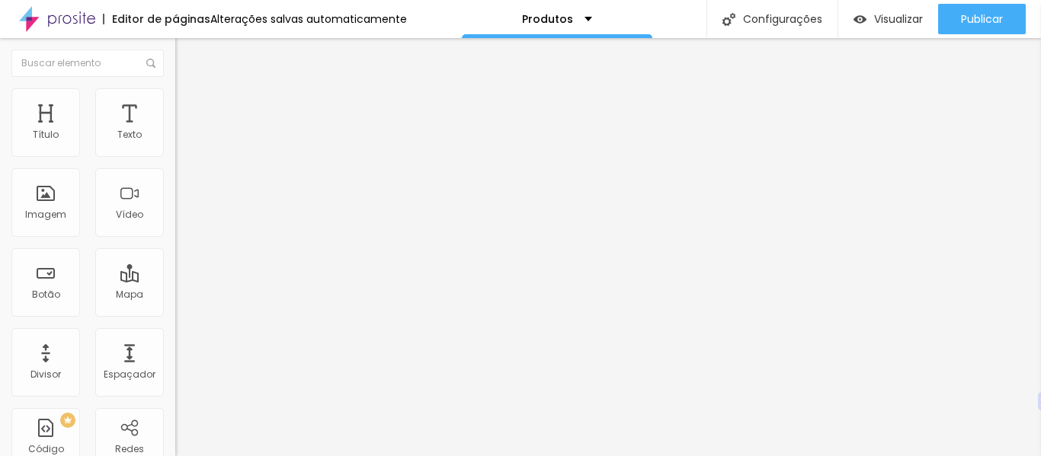
type input "52"
type input "53"
type input "56"
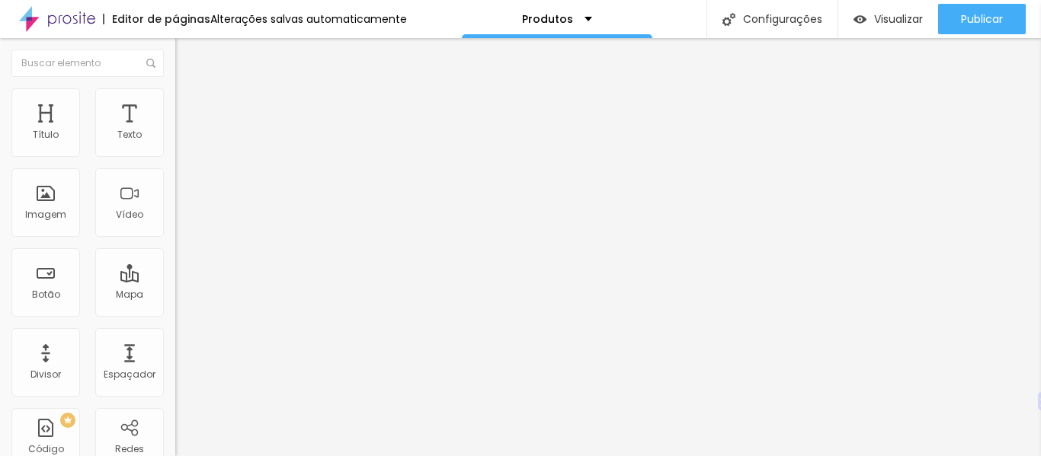
type input "56"
type input "57"
type input "59"
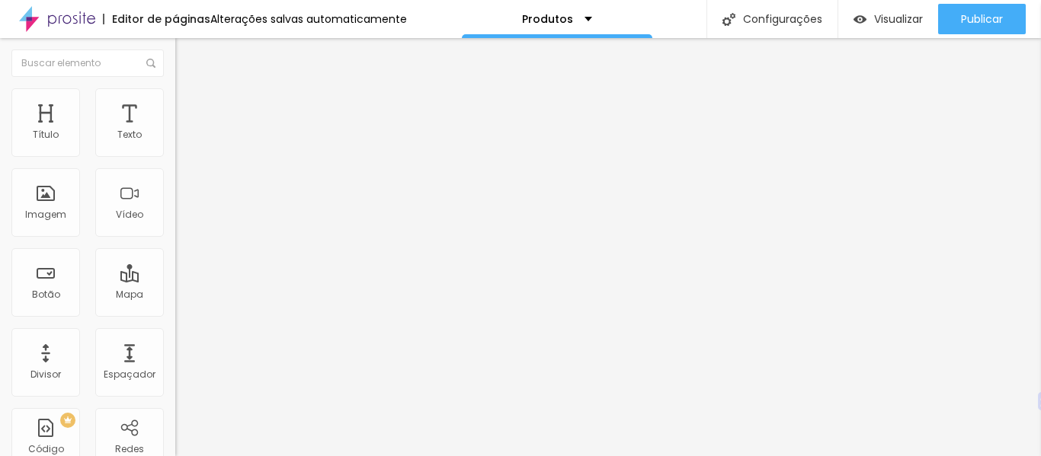
type input "60"
type input "66"
type input "69"
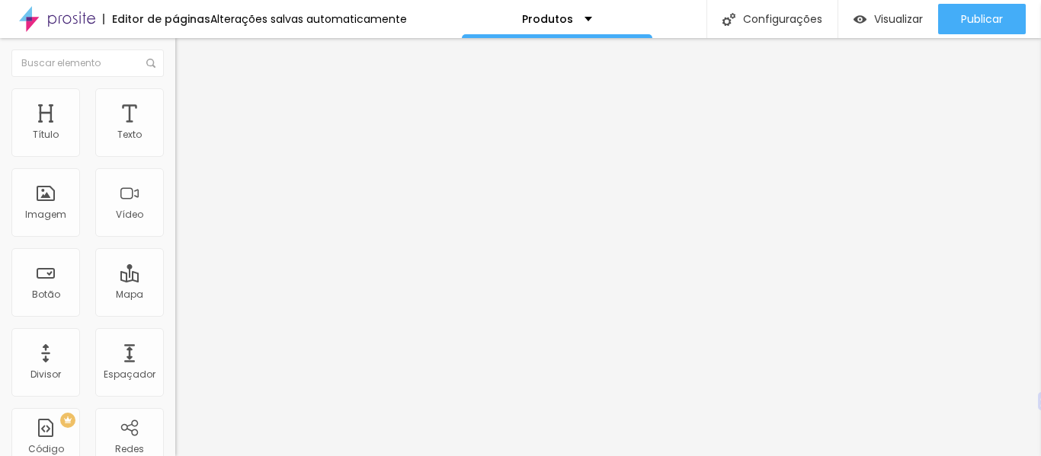
type input "69"
type input "71"
type input "77"
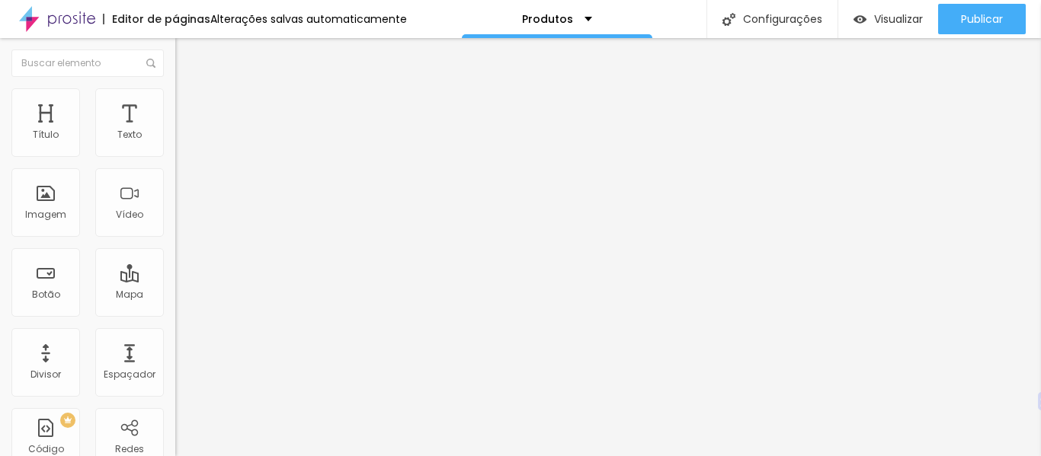
type input "95"
type input "100"
type input "99"
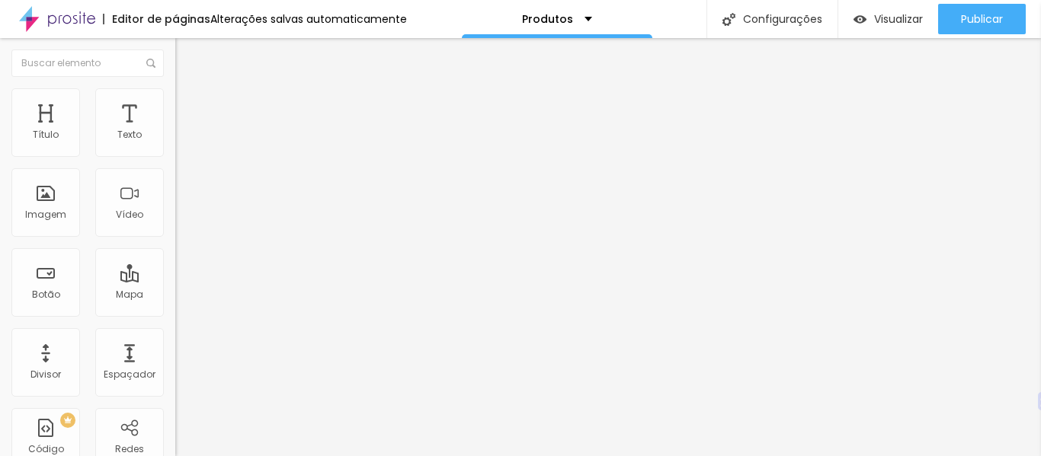
type input "99"
type input "82"
type input "79"
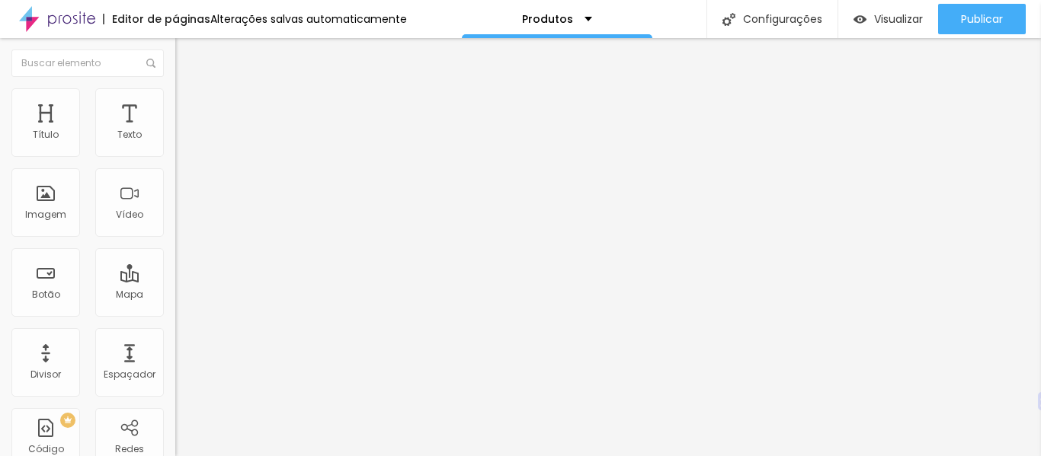
type input "77"
type input "74"
type input "73"
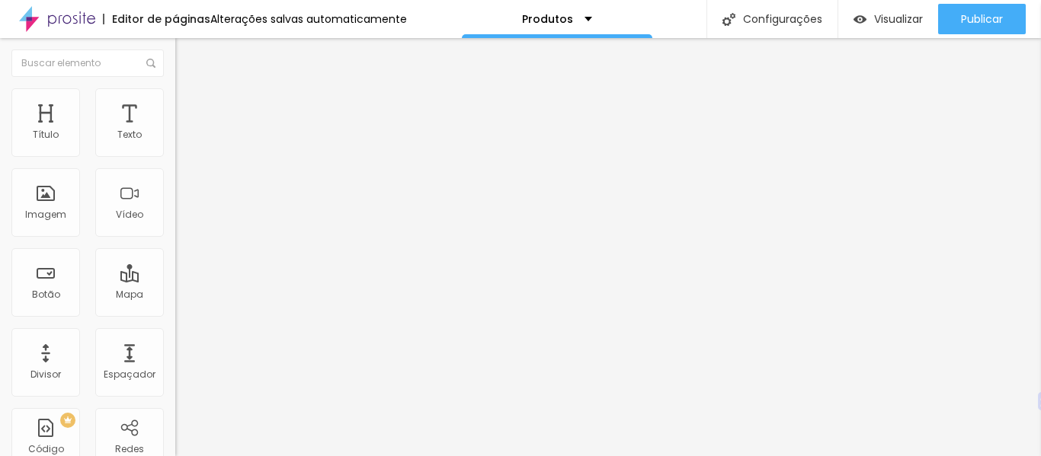
type input "73"
type input "70"
type input "69"
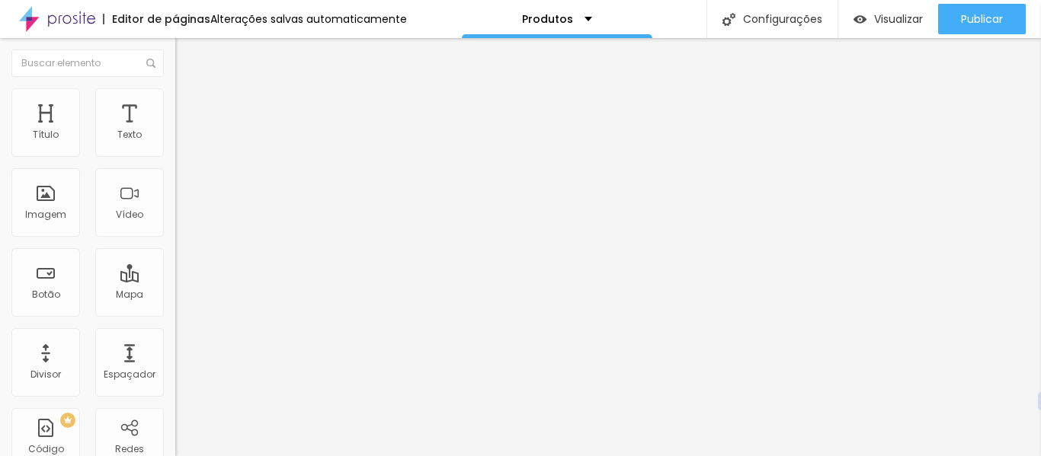
type input "68"
type input "67"
type input "65"
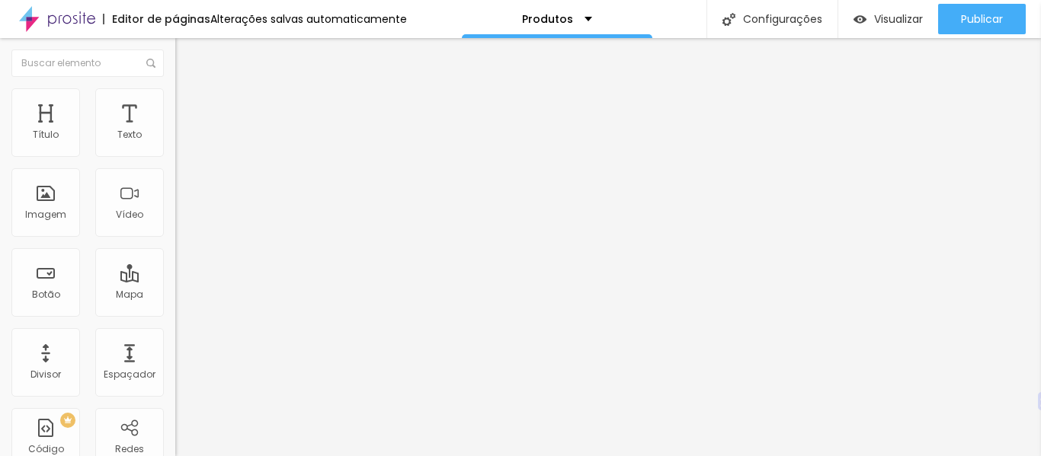
type input "65"
type input "62"
type input "61"
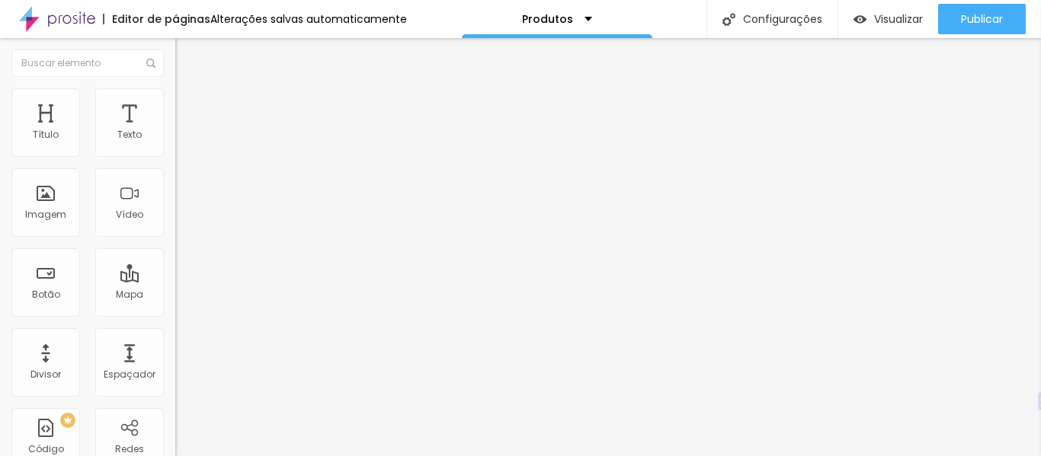
type input "59"
type input "58"
type input "56"
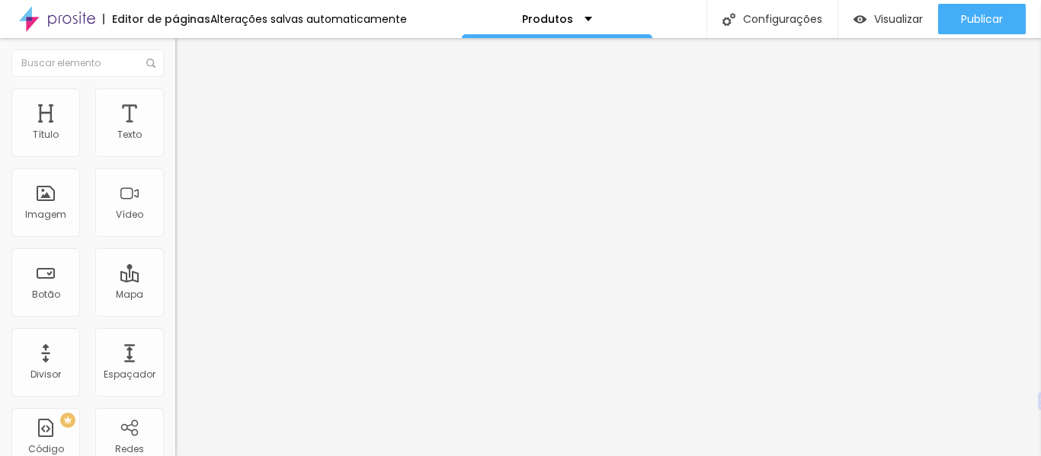
type input "56"
type input "50"
type input "47"
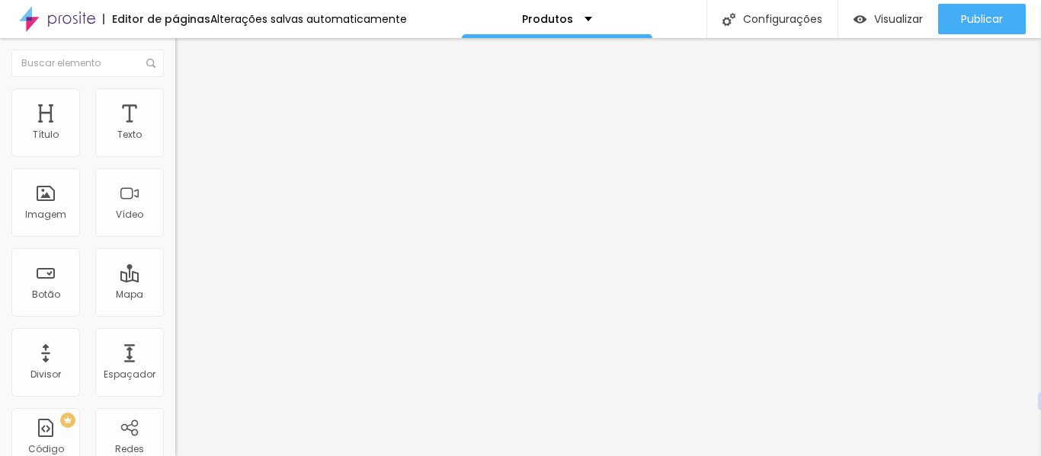
type input "44"
type input "43"
type input "41"
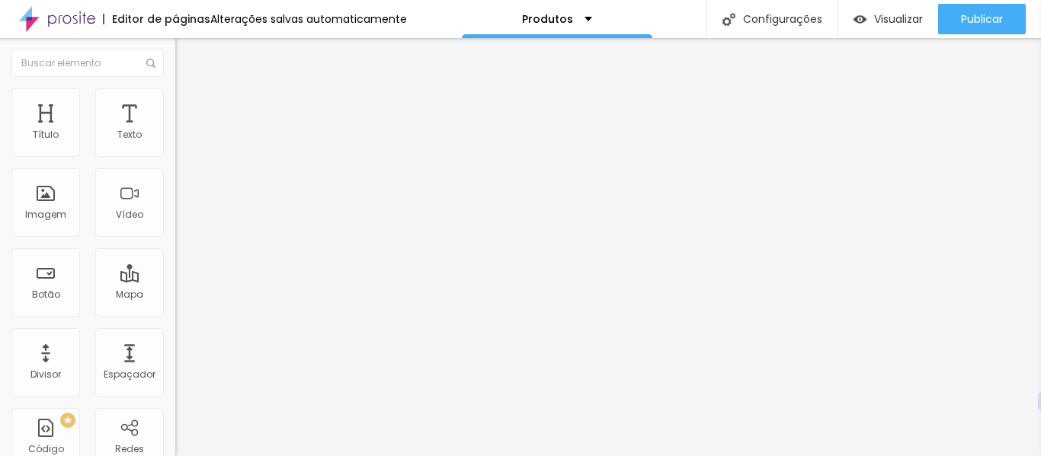
type input "41"
type input "38"
type input "34"
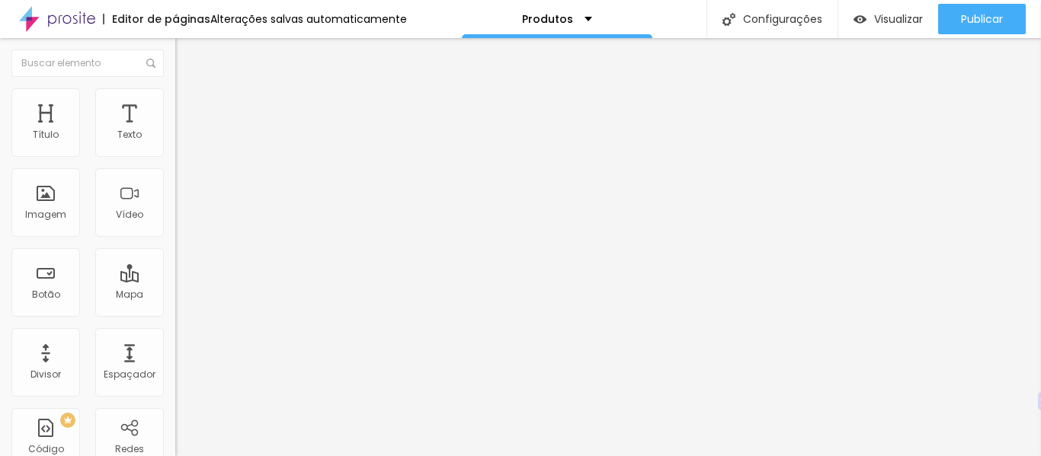
type input "31"
type input "27"
type input "25"
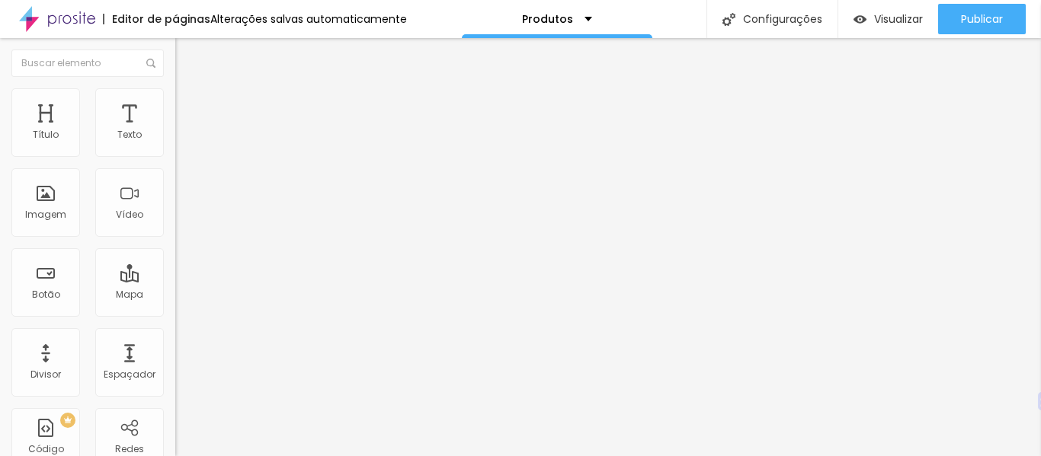
type input "25"
type input "18"
type input "13"
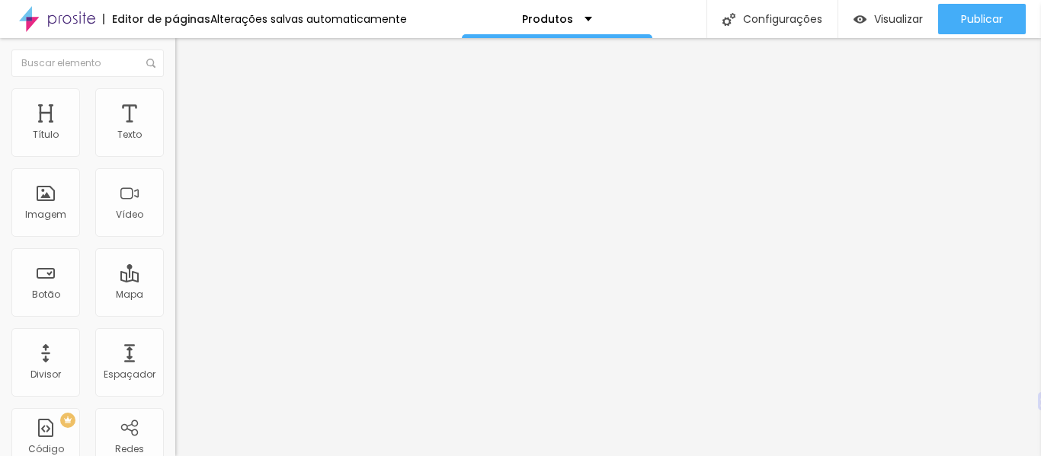
type input "9"
type input "4"
type input "0"
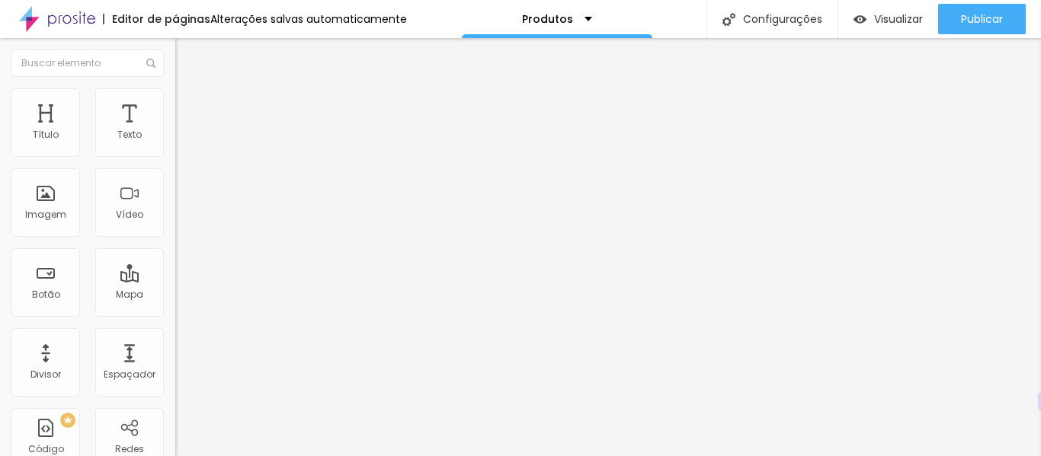
type input "0"
type input "12"
drag, startPoint x: 116, startPoint y: 154, endPoint x: 68, endPoint y: 184, distance: 56.9
click at [175, 296] on input "range" at bounding box center [224, 302] width 98 height 12
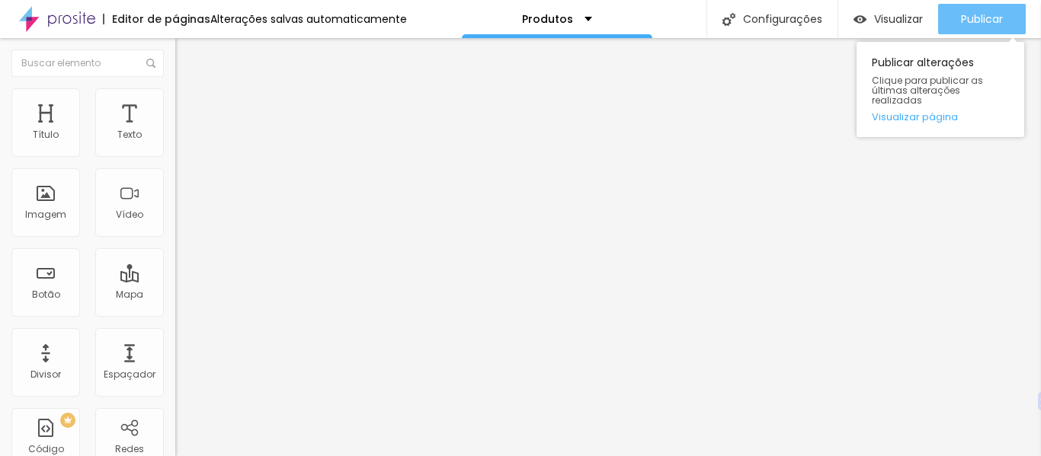
click at [976, 15] on font "Publicar" at bounding box center [982, 18] width 42 height 15
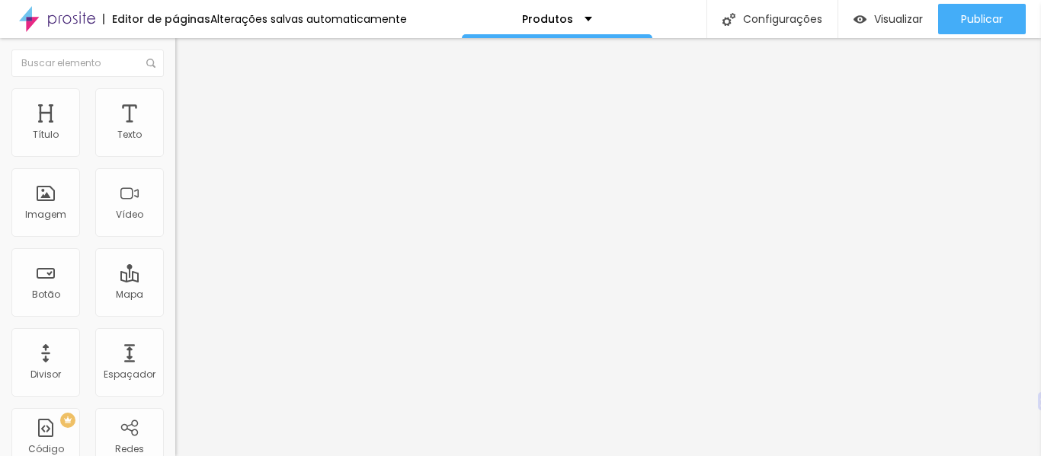
click at [175, 101] on li "Avançado" at bounding box center [262, 95] width 175 height 15
drag, startPoint x: 35, startPoint y: 179, endPoint x: 12, endPoint y: 182, distance: 23.1
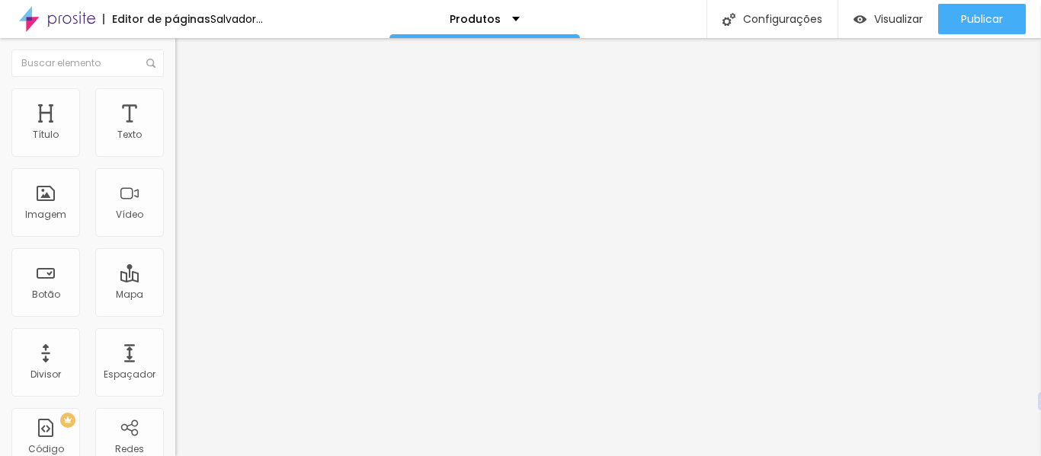
drag, startPoint x: 53, startPoint y: 153, endPoint x: 279, endPoint y: 171, distance: 226.2
click at [274, 280] on input "range" at bounding box center [224, 286] width 98 height 12
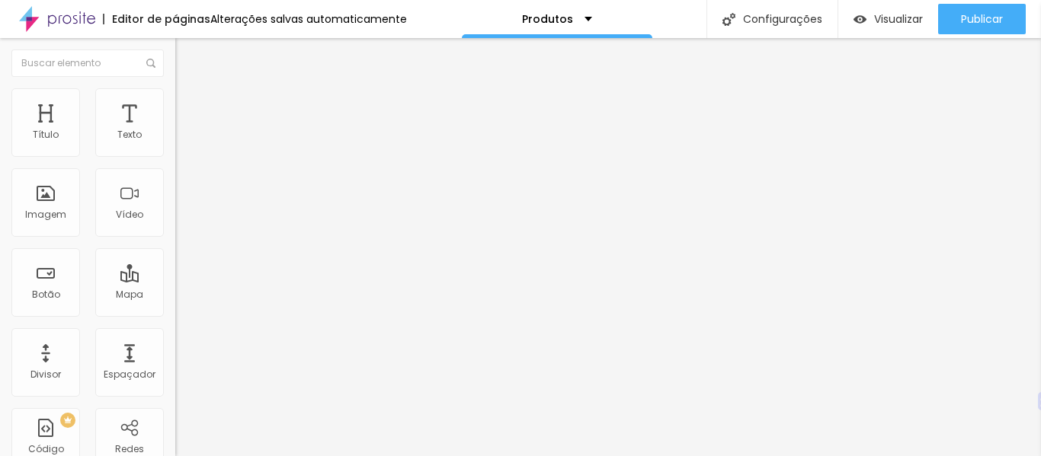
click at [175, 95] on img at bounding box center [182, 95] width 14 height 14
drag, startPoint x: 119, startPoint y: 151, endPoint x: 0, endPoint y: 149, distance: 118.9
click at [175, 280] on input "range" at bounding box center [224, 286] width 98 height 12
click at [189, 107] on font "Avançado" at bounding box center [214, 113] width 50 height 13
drag, startPoint x: 68, startPoint y: 152, endPoint x: 208, endPoint y: 139, distance: 140.8
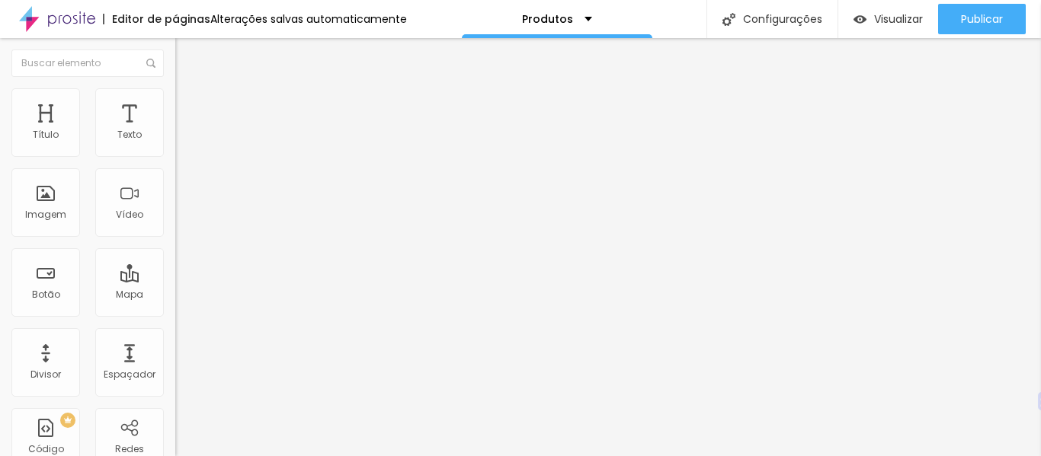
click at [208, 296] on input "range" at bounding box center [224, 302] width 98 height 12
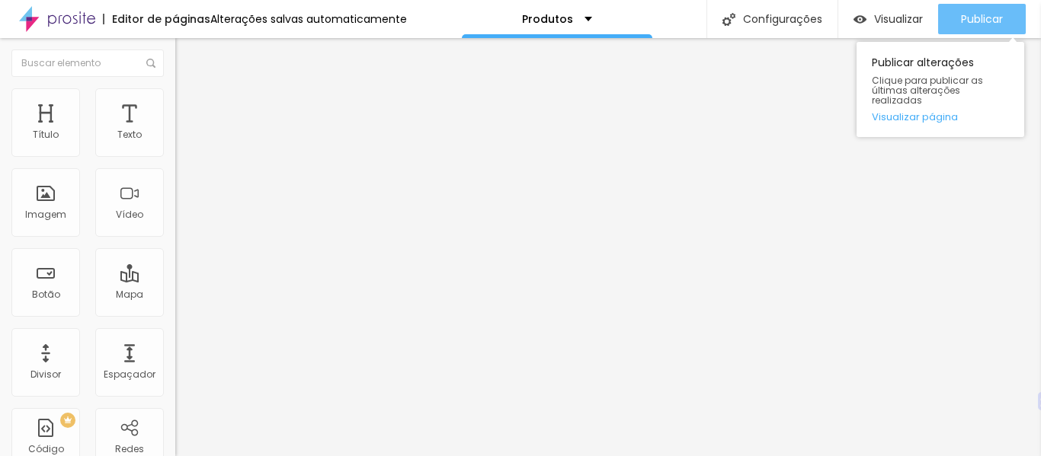
click at [980, 20] on font "Publicar" at bounding box center [982, 18] width 42 height 15
click at [973, 22] on font "Publicar" at bounding box center [982, 18] width 42 height 15
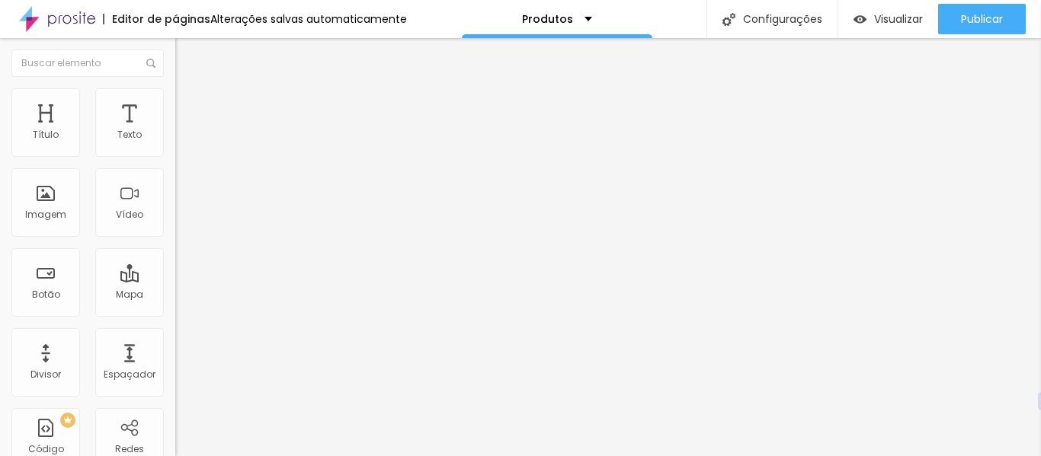
click at [175, 104] on li "Avançado" at bounding box center [262, 111] width 175 height 15
click at [175, 296] on input "range" at bounding box center [224, 302] width 98 height 12
click at [175, 101] on ul "Conteúdo Estilo Avançado" at bounding box center [262, 96] width 175 height 46
click at [175, 88] on li "Conteúdo" at bounding box center [262, 80] width 175 height 15
click at [175, 99] on li "Estilo" at bounding box center [262, 95] width 175 height 15
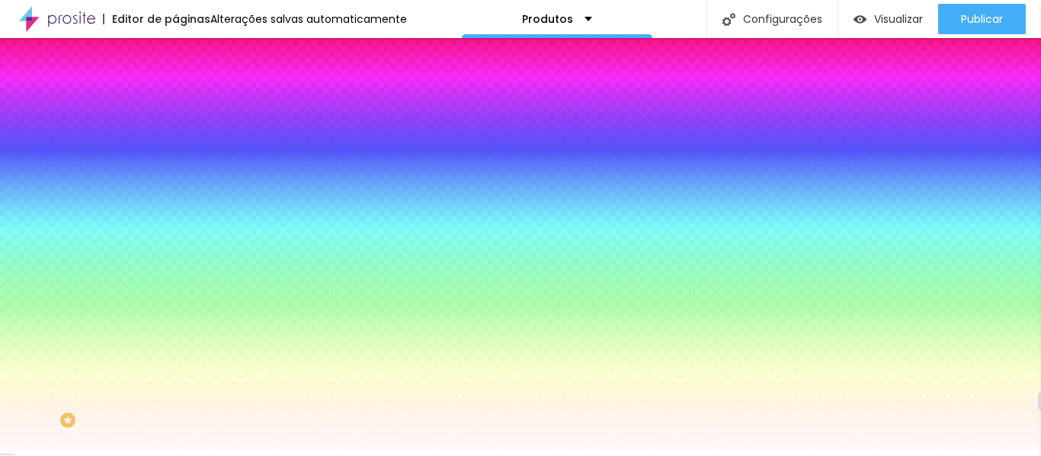
click at [175, 104] on img at bounding box center [182, 111] width 14 height 14
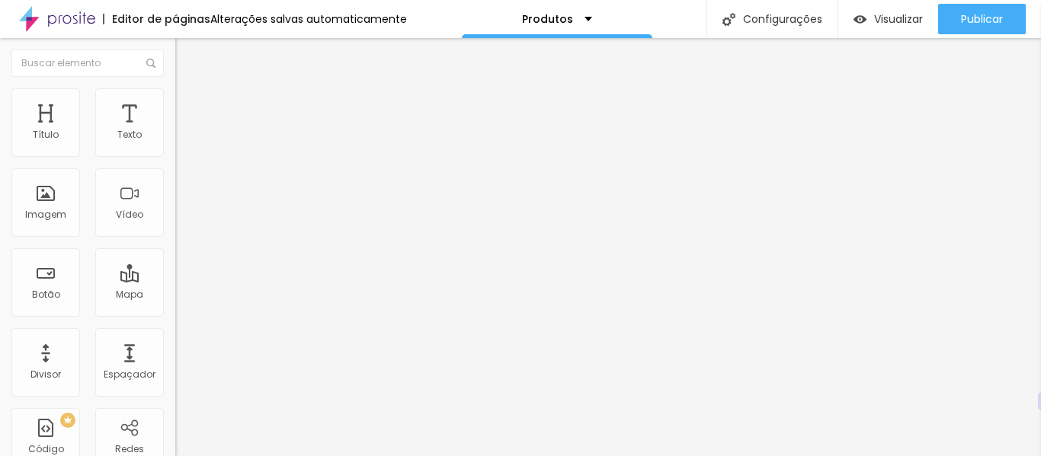
click at [189, 107] on font "Avançado" at bounding box center [214, 113] width 50 height 13
drag, startPoint x: 37, startPoint y: 180, endPoint x: 28, endPoint y: 181, distance: 9.3
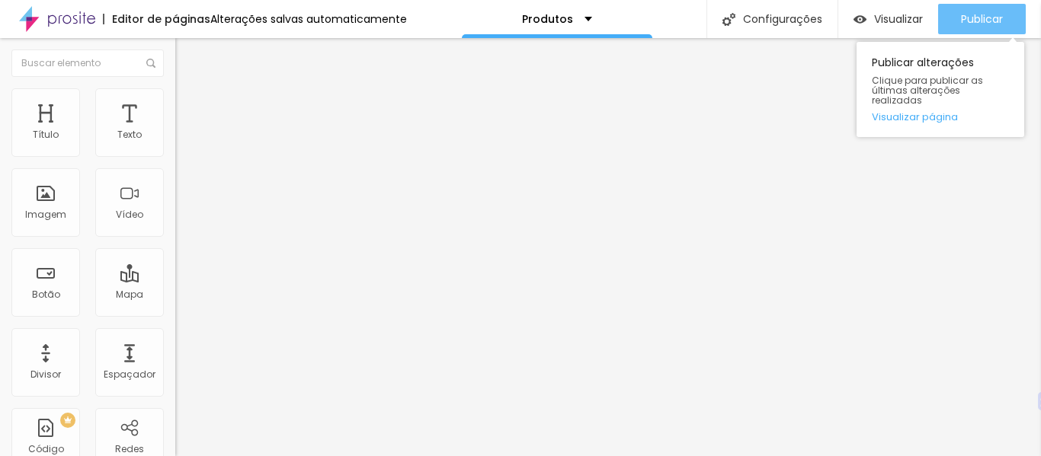
click at [1007, 21] on button "Publicar" at bounding box center [982, 19] width 88 height 30
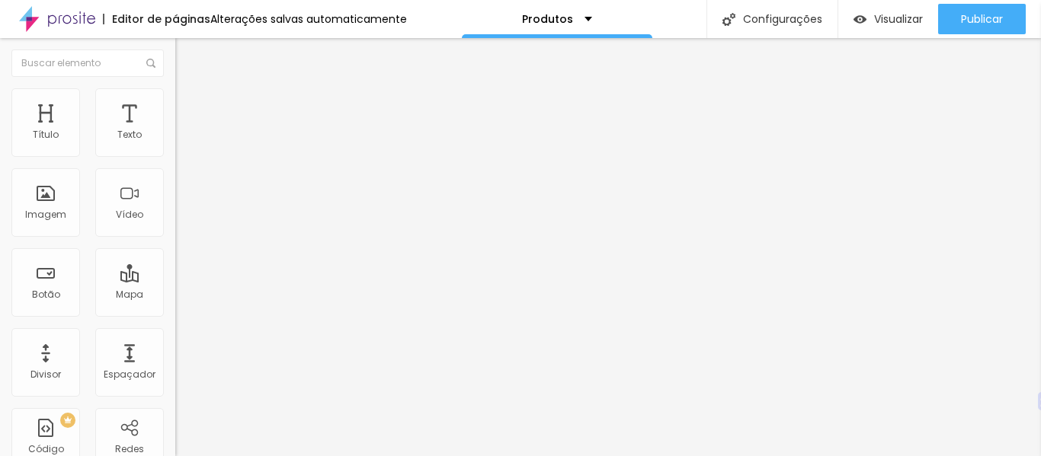
click at [189, 107] on font "Avançado" at bounding box center [214, 113] width 50 height 13
click at [175, 101] on li "Estilo" at bounding box center [262, 95] width 175 height 15
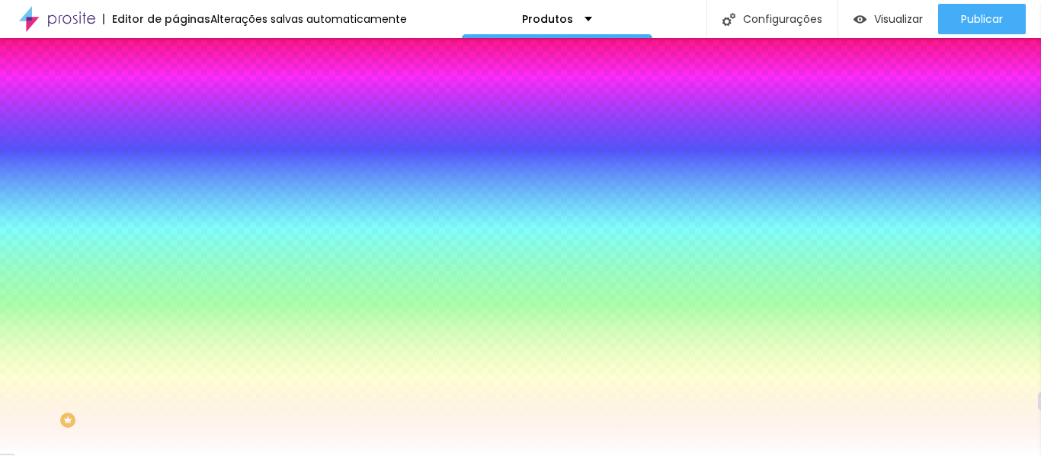
click at [189, 90] on font "Conteúdo" at bounding box center [212, 83] width 47 height 13
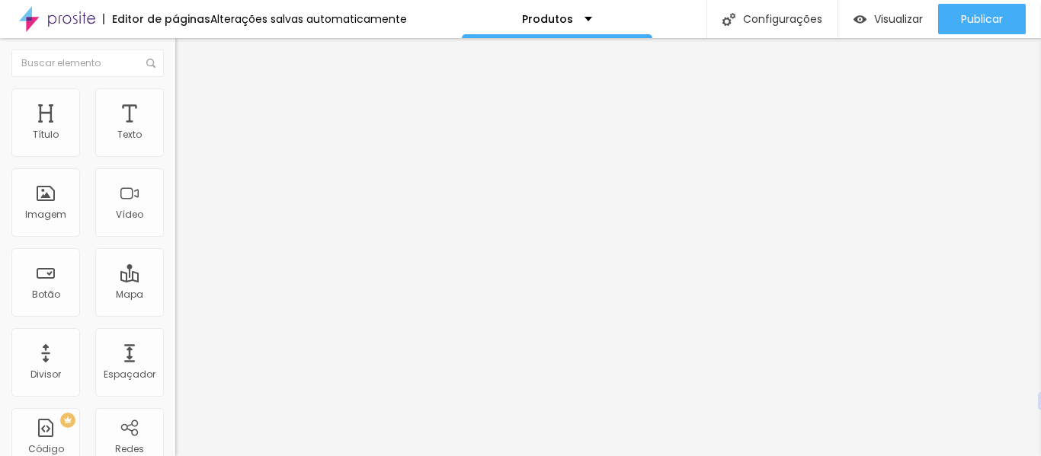
click at [175, 104] on li "Avançado" at bounding box center [262, 111] width 175 height 15
click at [175, 94] on li "Estilo" at bounding box center [262, 95] width 175 height 15
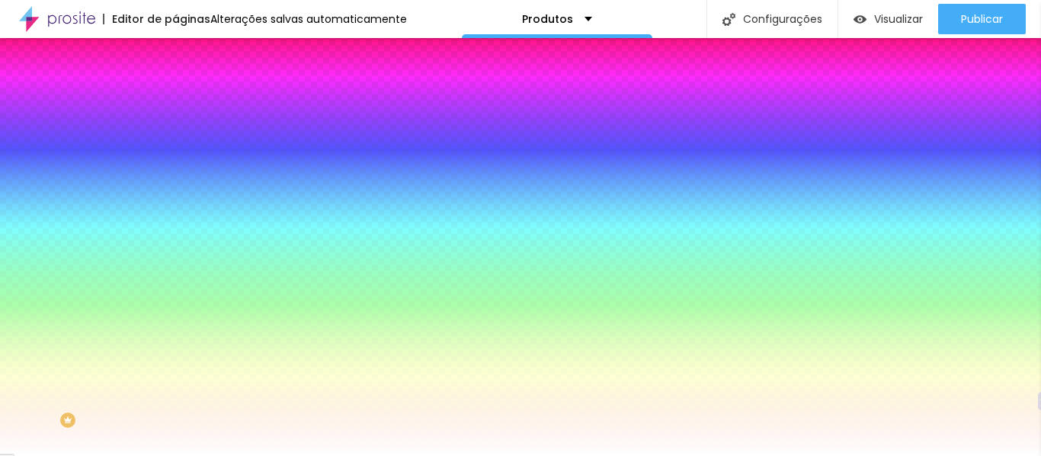
click at [175, 88] on li "Conteúdo" at bounding box center [262, 80] width 175 height 15
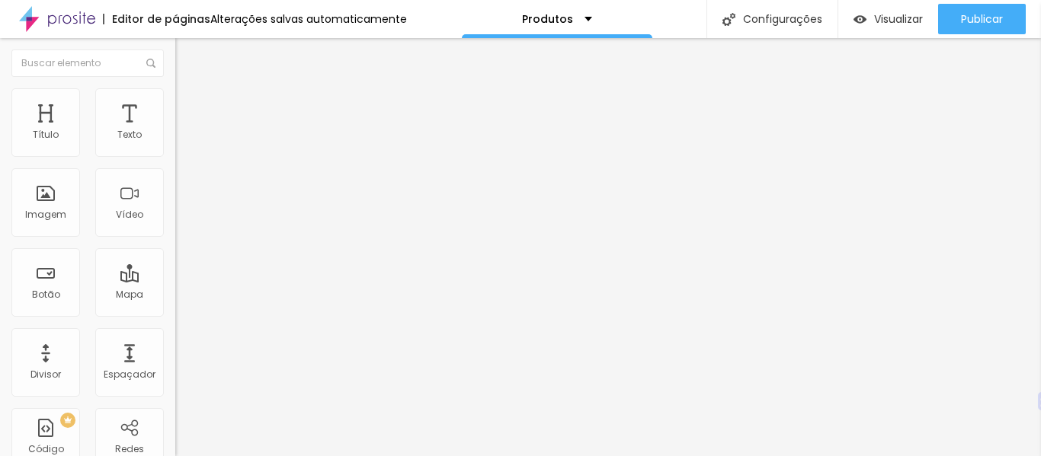
click at [175, 104] on li "Avançado" at bounding box center [262, 111] width 175 height 15
drag, startPoint x: 42, startPoint y: 151, endPoint x: 24, endPoint y: 151, distance: 18.3
click at [175, 296] on input "range" at bounding box center [224, 302] width 98 height 12
drag, startPoint x: 39, startPoint y: 181, endPoint x: 8, endPoint y: 181, distance: 30.5
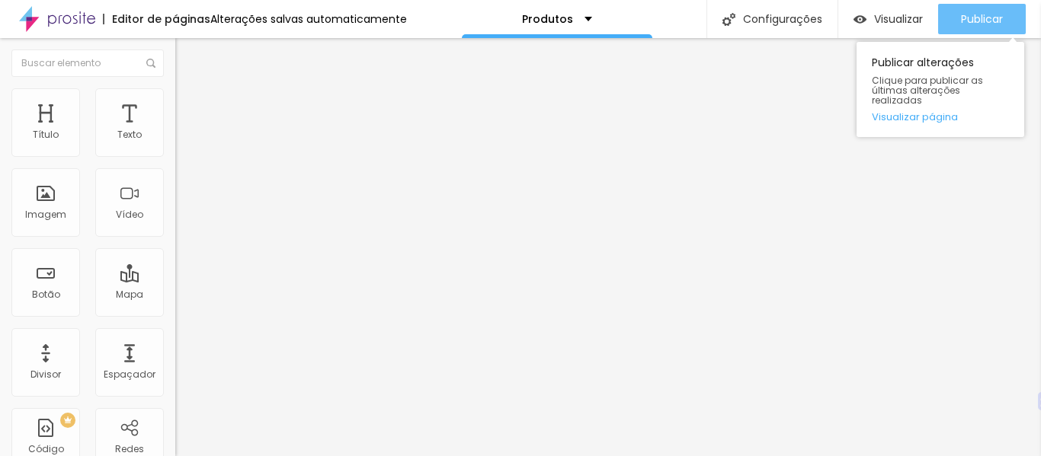
click at [994, 14] on font "Publicar" at bounding box center [982, 18] width 42 height 15
click at [984, 26] on font "Publicar" at bounding box center [982, 18] width 42 height 15
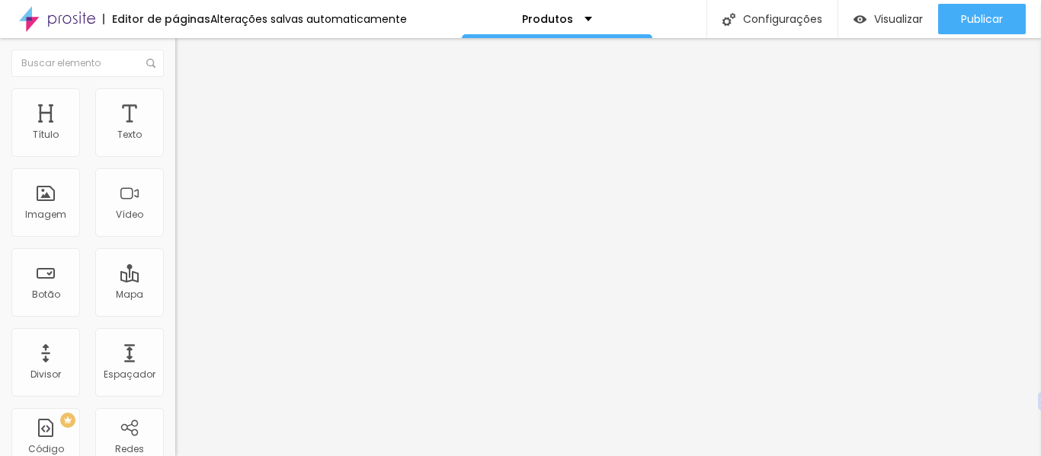
click at [189, 107] on font "Avançado" at bounding box center [214, 113] width 50 height 13
drag, startPoint x: 33, startPoint y: 149, endPoint x: 52, endPoint y: 154, distance: 19.6
click at [175, 296] on input "range" at bounding box center [224, 302] width 98 height 12
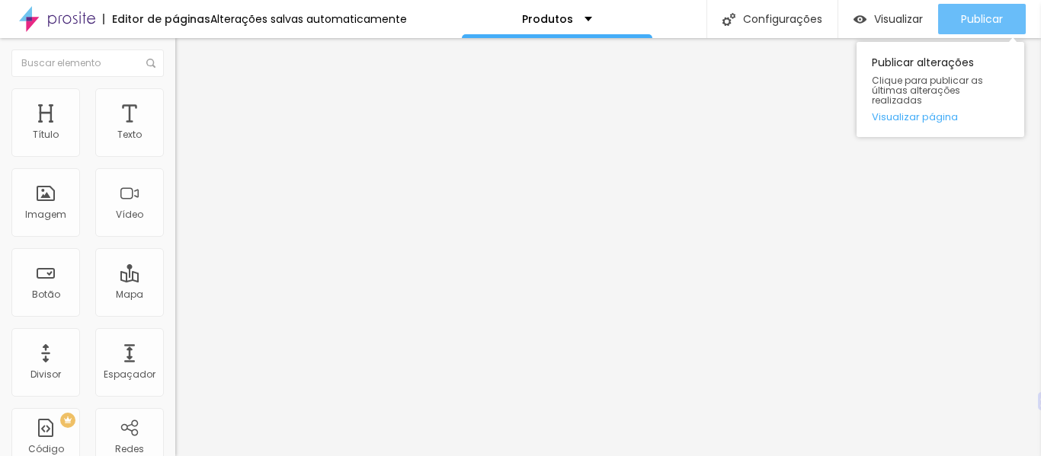
click at [987, 14] on font "Publicar" at bounding box center [982, 18] width 42 height 15
click at [984, 13] on font "Publicar" at bounding box center [982, 18] width 42 height 15
click at [1017, 19] on button "Publicar" at bounding box center [982, 19] width 88 height 30
click at [979, 28] on div "Publicar" at bounding box center [982, 19] width 42 height 30
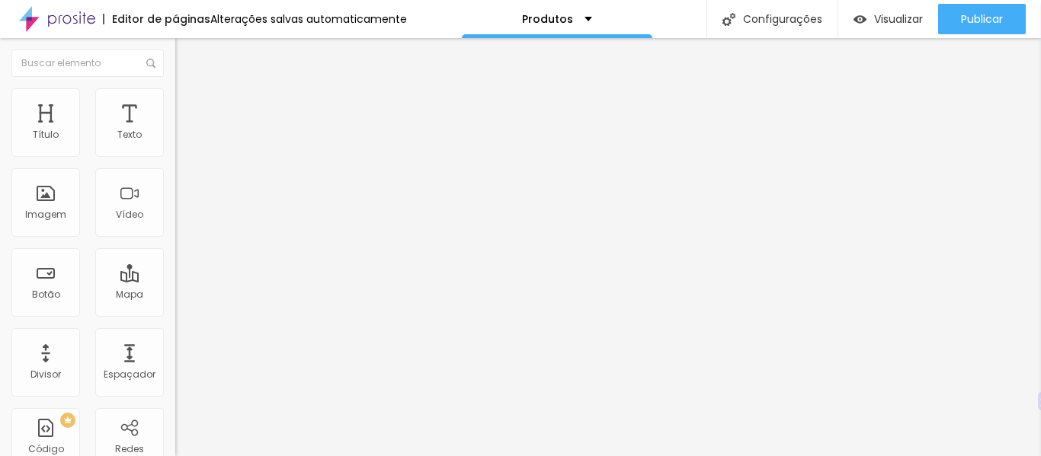
click at [175, 90] on img at bounding box center [182, 95] width 14 height 14
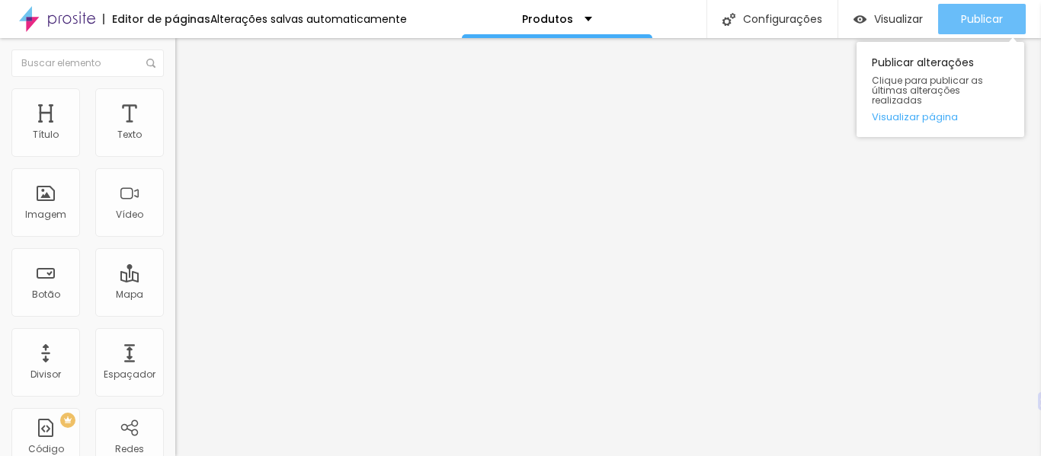
click at [971, 18] on font "Publicar" at bounding box center [982, 18] width 42 height 15
click at [987, 18] on font "Publicar" at bounding box center [982, 18] width 42 height 15
click at [971, 20] on font "Publicar" at bounding box center [982, 18] width 42 height 15
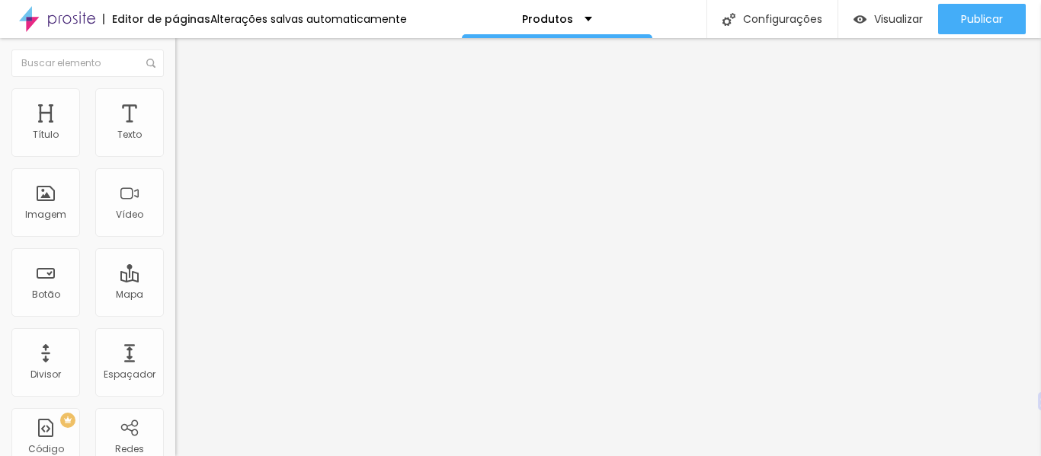
click at [175, 94] on img at bounding box center [182, 95] width 14 height 14
click at [175, 87] on img at bounding box center [182, 80] width 14 height 14
drag, startPoint x: 39, startPoint y: 148, endPoint x: 81, endPoint y: 155, distance: 42.6
click at [175, 280] on input "range" at bounding box center [224, 286] width 98 height 12
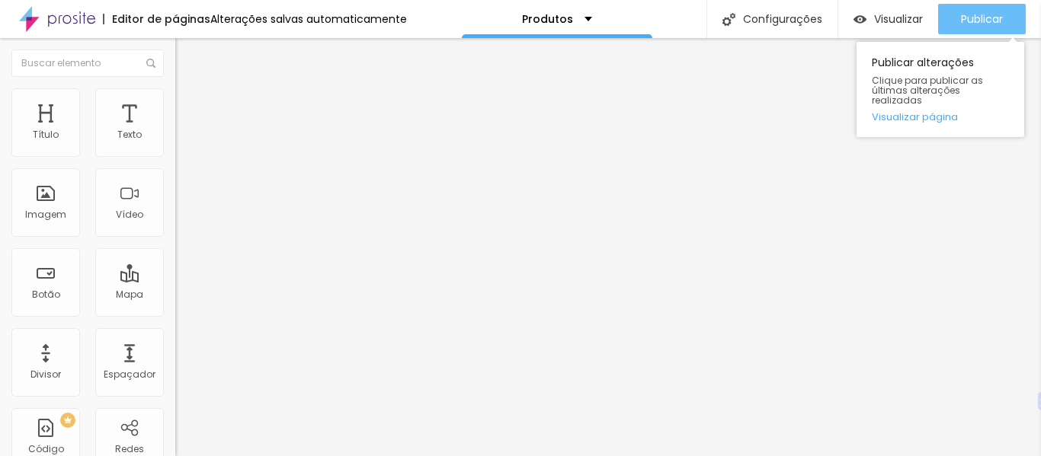
click at [981, 22] on font "Publicar" at bounding box center [982, 18] width 42 height 15
click at [985, 18] on font "Publicar" at bounding box center [982, 18] width 42 height 15
click at [962, 15] on font "Publicar" at bounding box center [982, 18] width 42 height 15
click at [986, 11] on font "Publicar" at bounding box center [982, 18] width 42 height 15
click at [993, 21] on font "Publicar" at bounding box center [982, 18] width 42 height 15
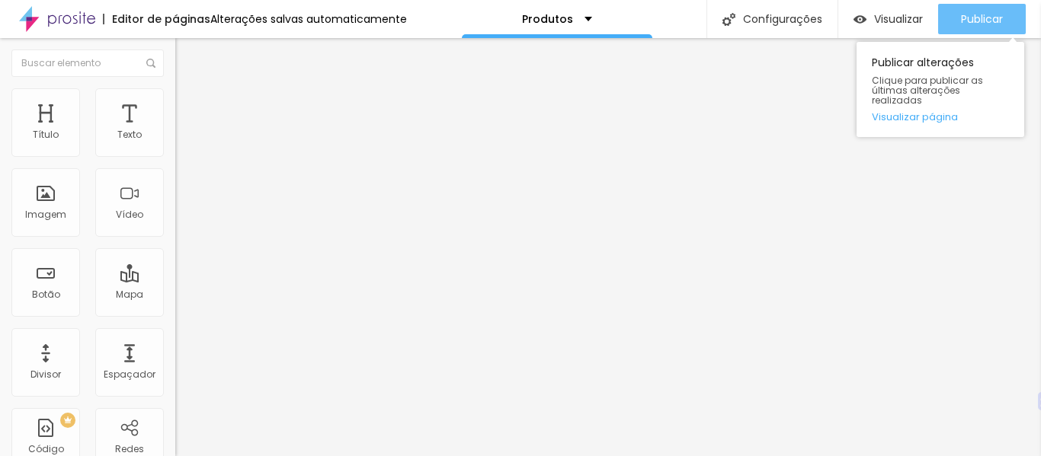
click at [982, 22] on font "Publicar" at bounding box center [982, 18] width 42 height 15
click at [986, 11] on font "Publicar" at bounding box center [982, 18] width 42 height 15
click at [980, 17] on font "Publicar" at bounding box center [982, 18] width 42 height 15
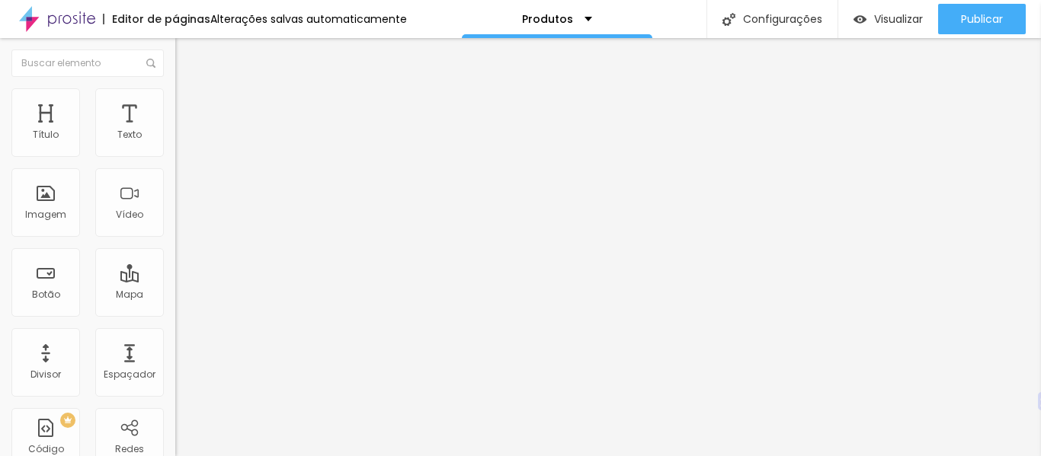
click at [175, 104] on li "Avançado" at bounding box center [262, 111] width 175 height 15
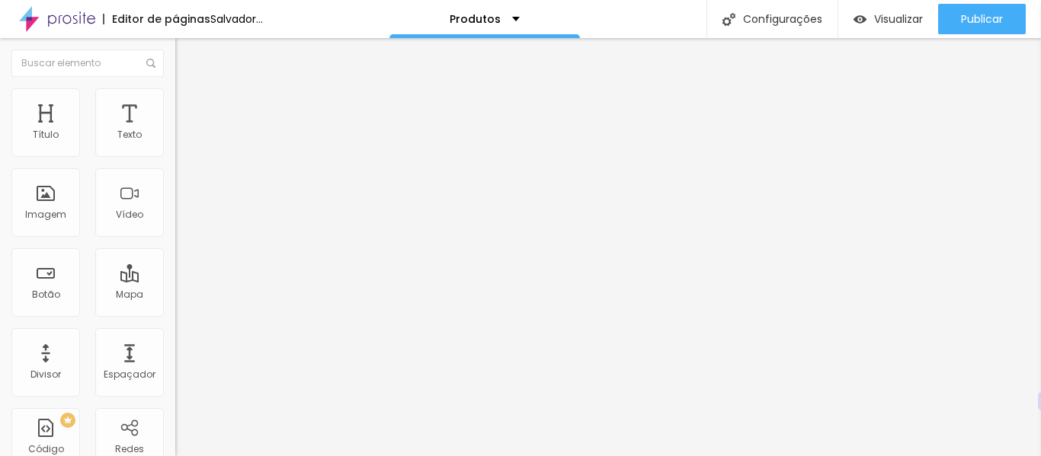
drag, startPoint x: 45, startPoint y: 180, endPoint x: 12, endPoint y: 190, distance: 34.2
drag, startPoint x: 49, startPoint y: 147, endPoint x: 310, endPoint y: 144, distance: 261.4
click at [274, 296] on input "range" at bounding box center [224, 302] width 98 height 12
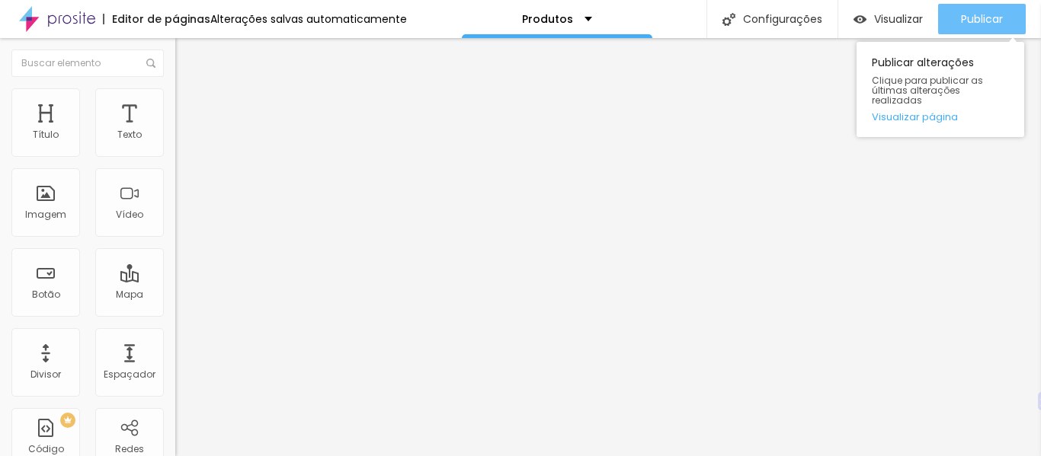
click at [997, 10] on div "Publicar" at bounding box center [982, 19] width 42 height 30
click at [984, 14] on font "Publicar" at bounding box center [982, 18] width 42 height 15
click at [976, 11] on font "Publicar" at bounding box center [982, 18] width 42 height 15
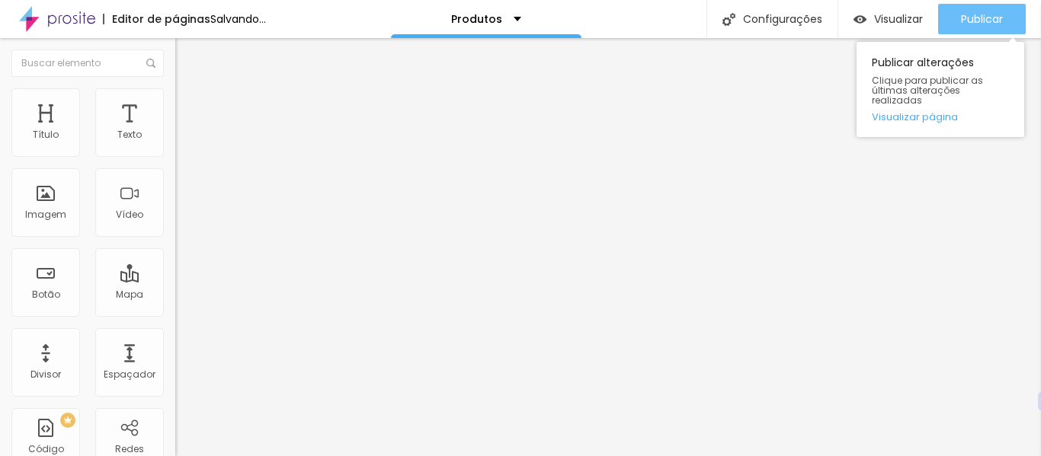
click at [988, 17] on font "Publicar" at bounding box center [982, 18] width 42 height 15
click at [993, 14] on font "Publicar" at bounding box center [982, 18] width 42 height 15
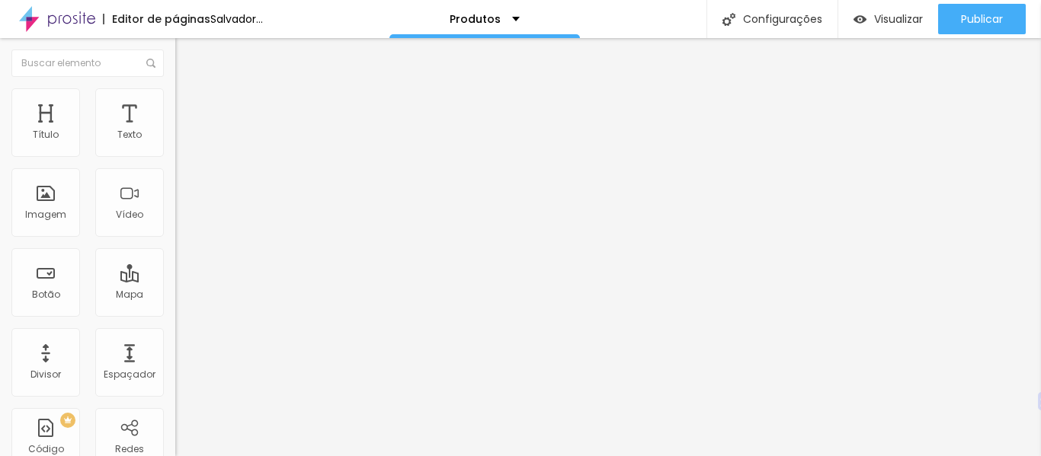
click at [175, 104] on img at bounding box center [182, 111] width 14 height 14
drag, startPoint x: 117, startPoint y: 150, endPoint x: 24, endPoint y: 149, distance: 93.0
click at [175, 296] on input "range" at bounding box center [224, 302] width 98 height 12
drag, startPoint x: 38, startPoint y: 178, endPoint x: 0, endPoint y: 187, distance: 39.0
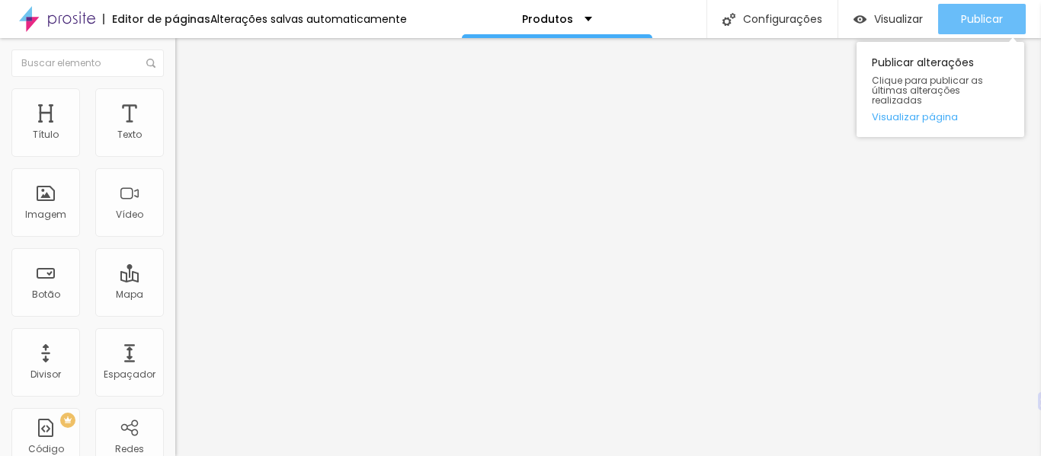
click at [989, 8] on div "Publicar" at bounding box center [982, 19] width 42 height 30
click at [987, 12] on font "Publicar" at bounding box center [982, 18] width 42 height 15
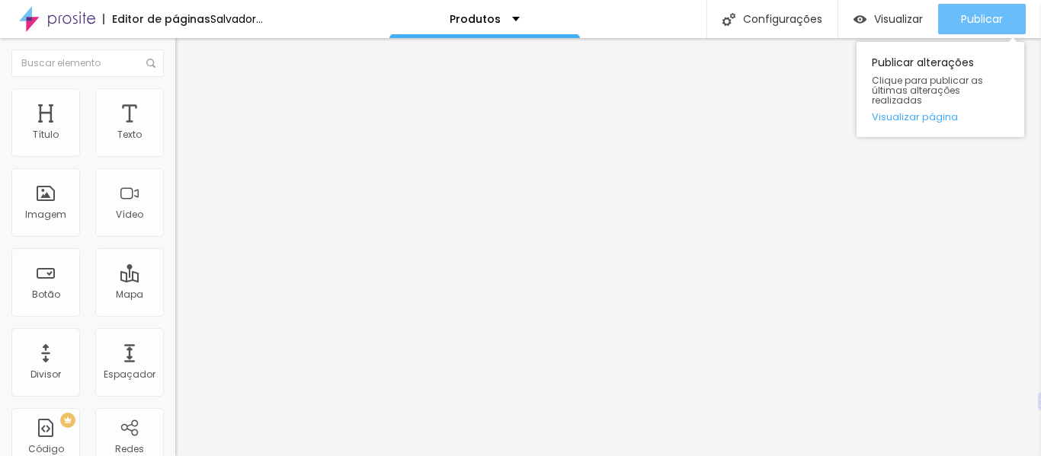
click at [1008, 18] on button "Publicar" at bounding box center [982, 19] width 88 height 30
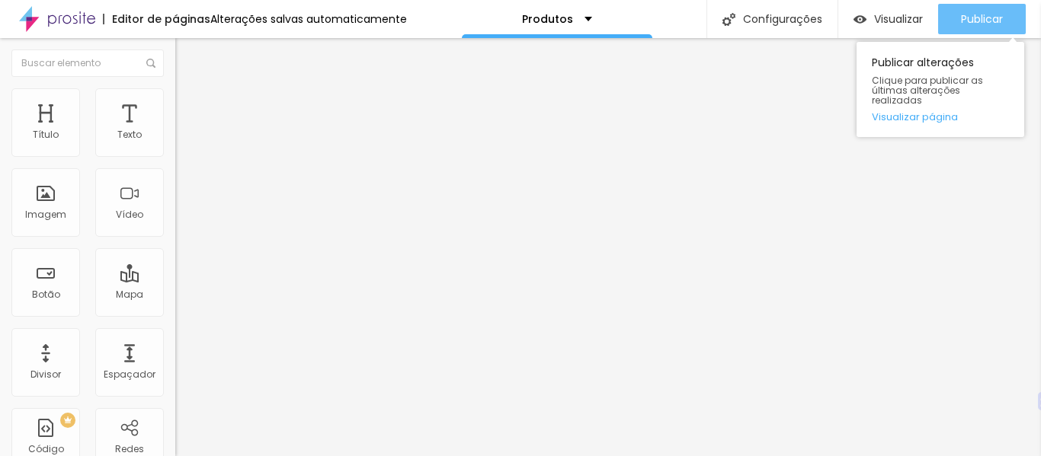
click at [981, 17] on font "Publicar" at bounding box center [982, 18] width 42 height 15
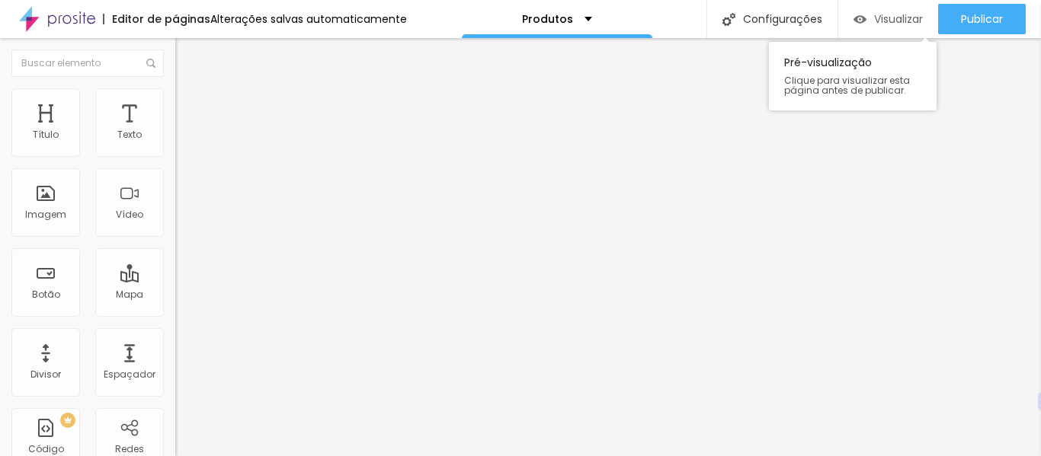
click at [908, 18] on font "Visualizar" at bounding box center [898, 18] width 49 height 15
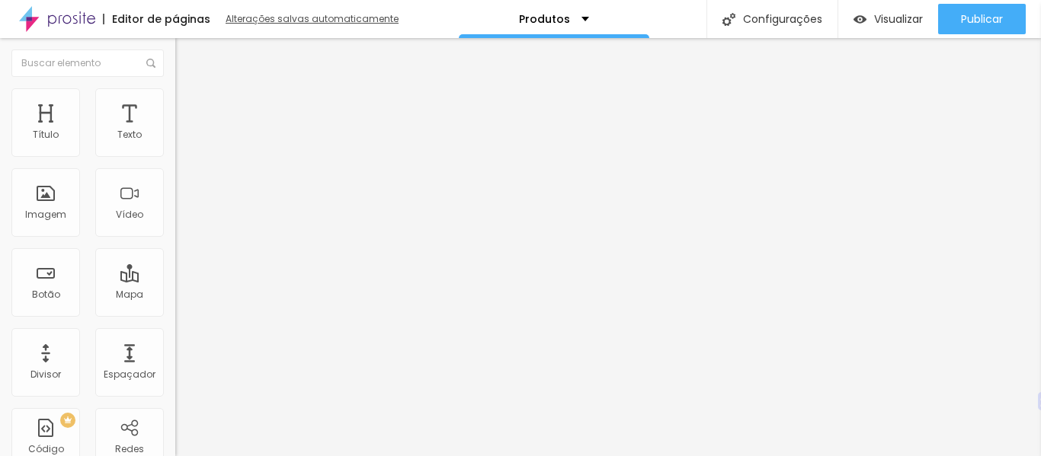
click at [362, 18] on font "Alterações salvas automaticamente" at bounding box center [312, 18] width 173 height 13
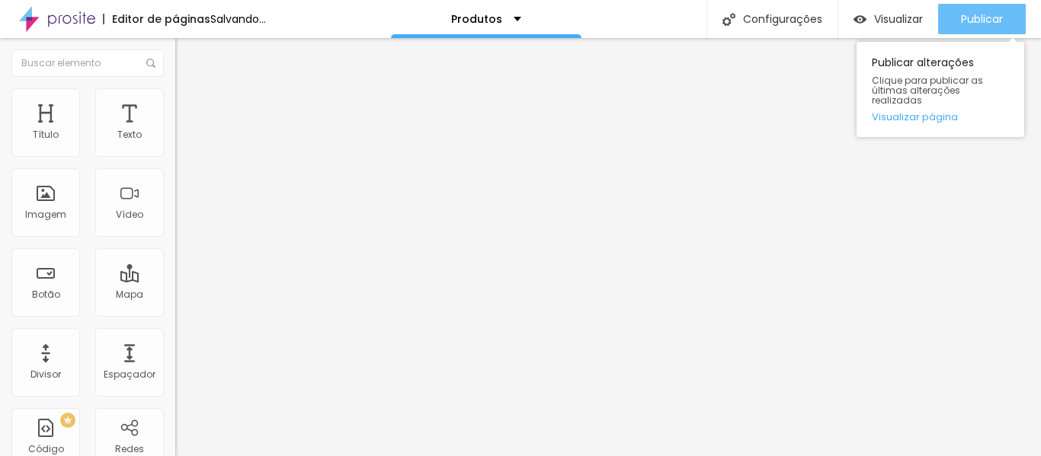
click at [977, 14] on font "Publicar" at bounding box center [982, 18] width 42 height 15
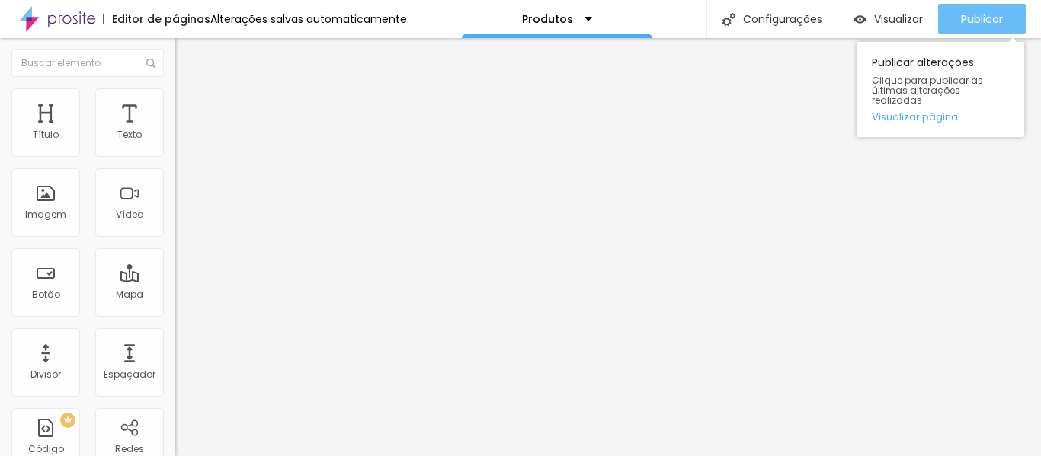
click at [975, 14] on font "Publicar" at bounding box center [982, 18] width 42 height 15
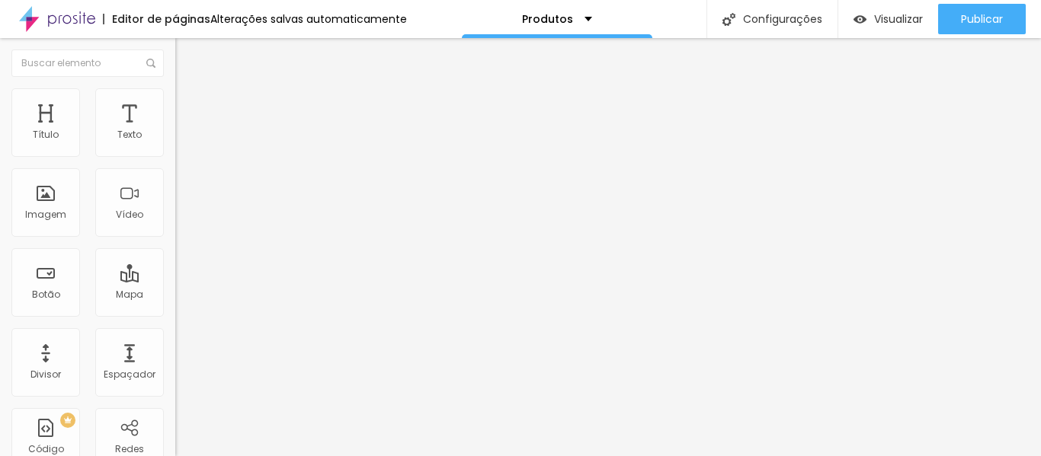
click at [175, 99] on li "Avançado" at bounding box center [262, 95] width 175 height 15
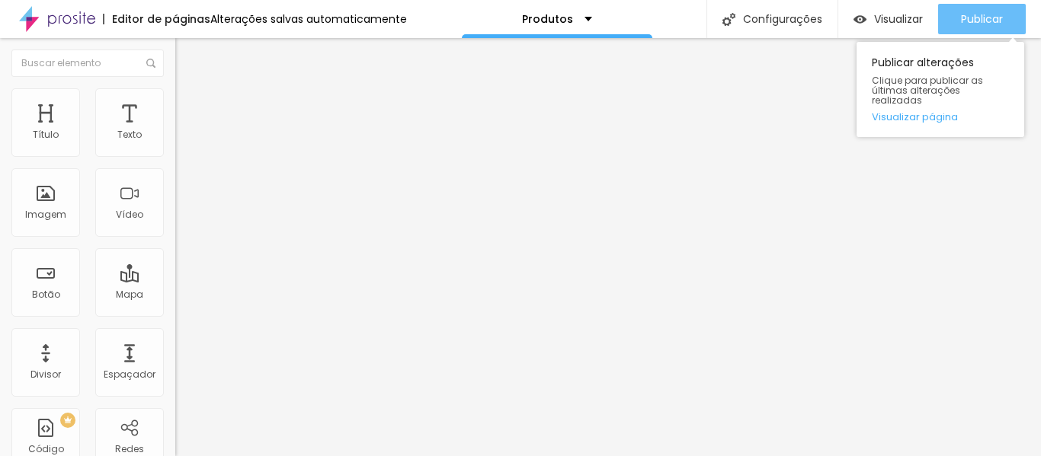
click at [985, 14] on font "Publicar" at bounding box center [982, 18] width 42 height 15
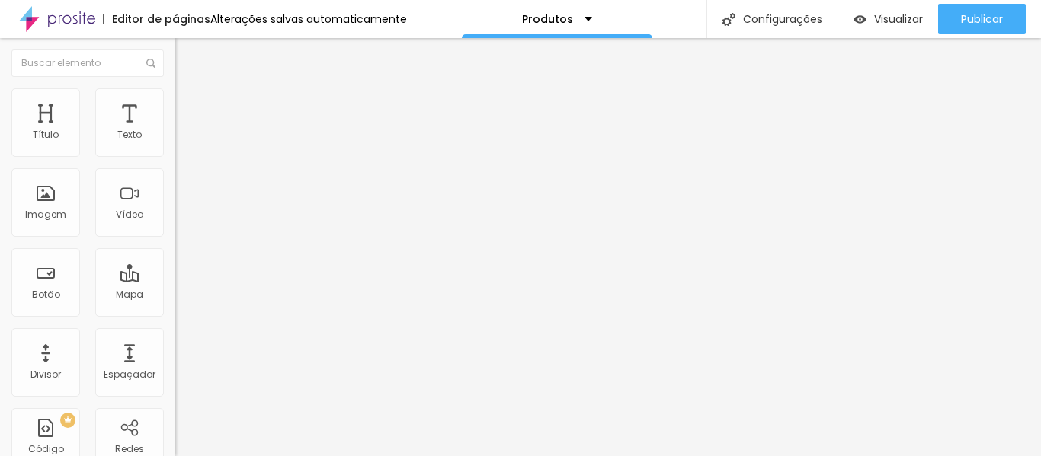
click at [175, 104] on img at bounding box center [182, 111] width 14 height 14
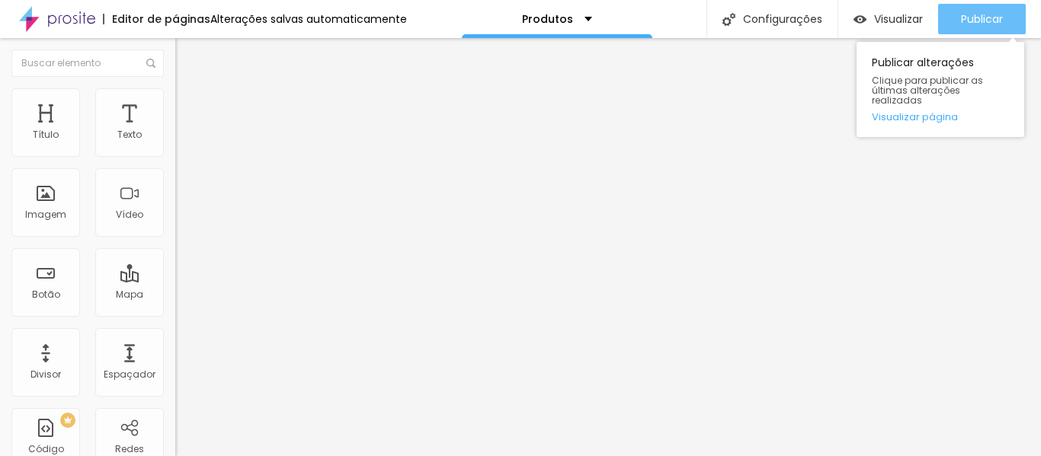
click at [981, 27] on div "Publicar" at bounding box center [982, 19] width 42 height 30
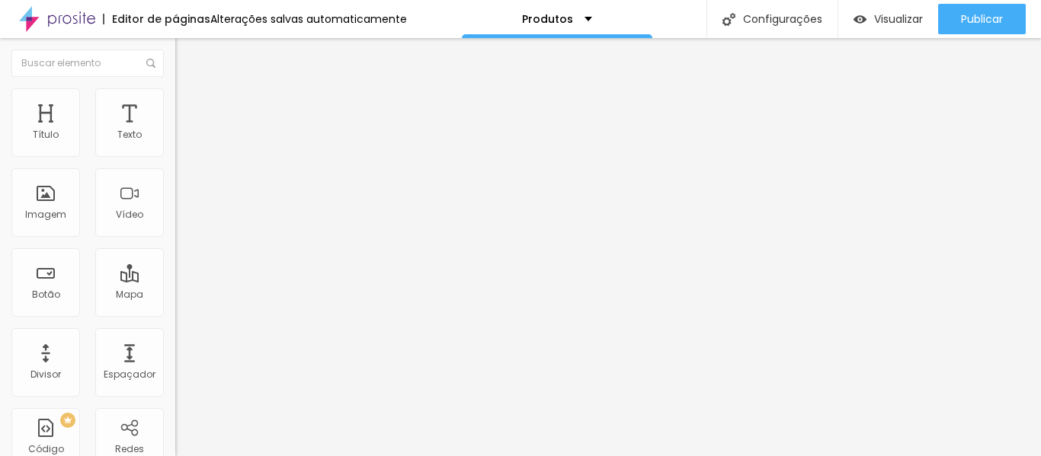
click at [175, 143] on input "Embalagens" at bounding box center [266, 135] width 183 height 15
type input "Embalagens"
click at [175, 104] on img at bounding box center [182, 111] width 14 height 14
click at [175, 97] on img at bounding box center [182, 95] width 14 height 14
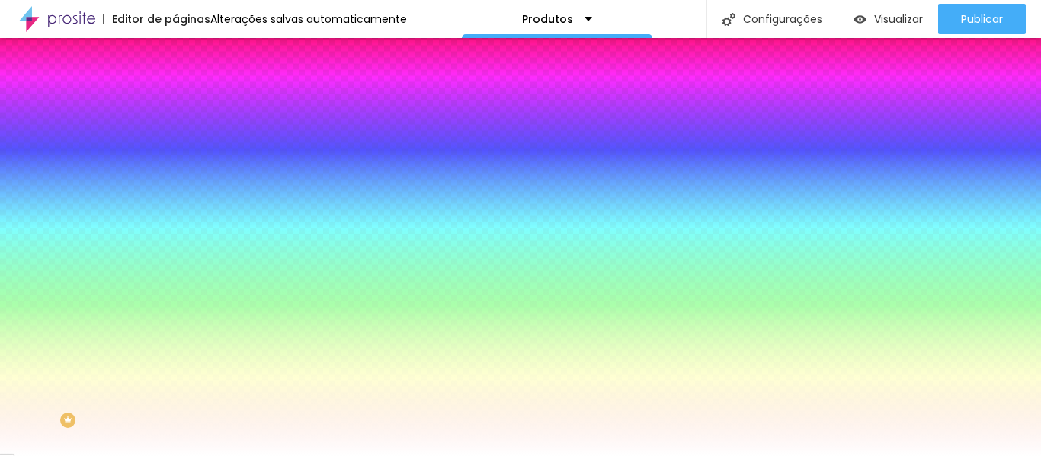
click at [175, 87] on img at bounding box center [182, 80] width 14 height 14
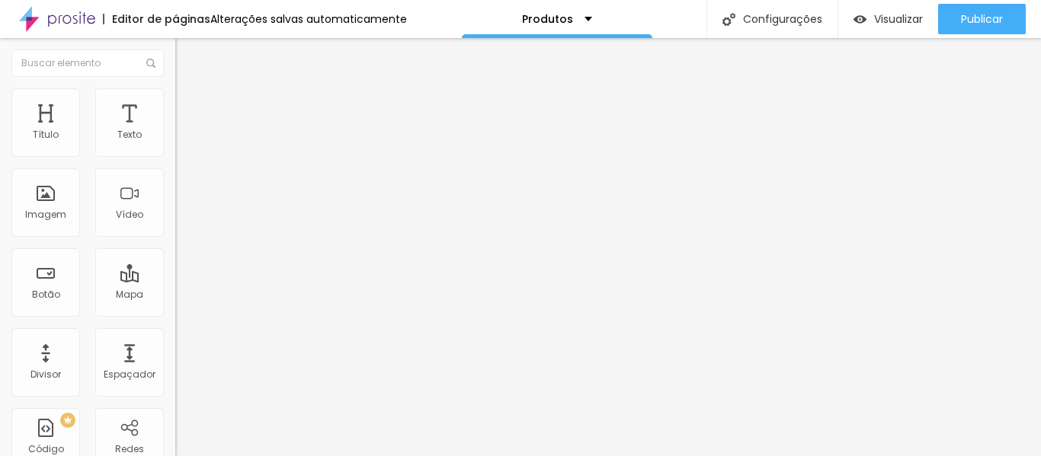
click at [175, 143] on input "Embalagens" at bounding box center [266, 135] width 183 height 15
type input "Embalagens"
click at [189, 107] on font "Avançado" at bounding box center [214, 113] width 50 height 13
click at [175, 88] on img at bounding box center [182, 95] width 14 height 14
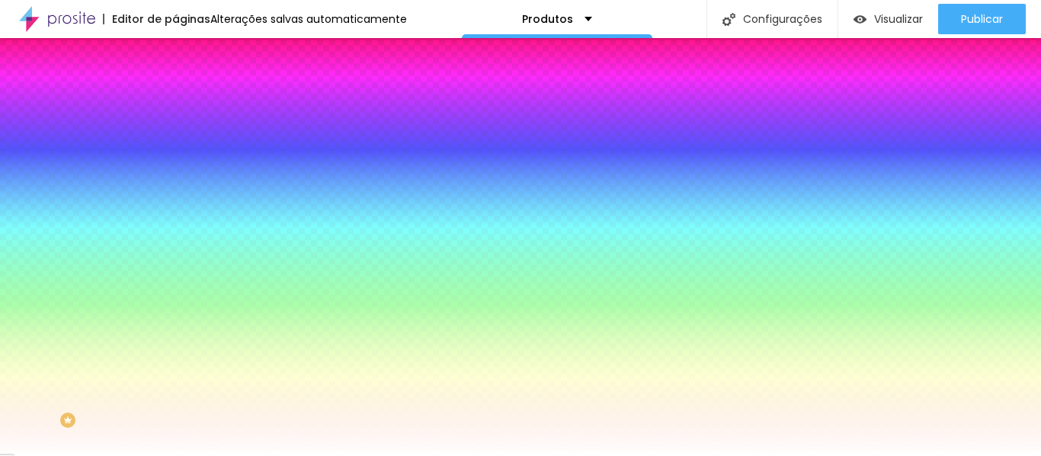
click at [175, 146] on div at bounding box center [262, 146] width 175 height 0
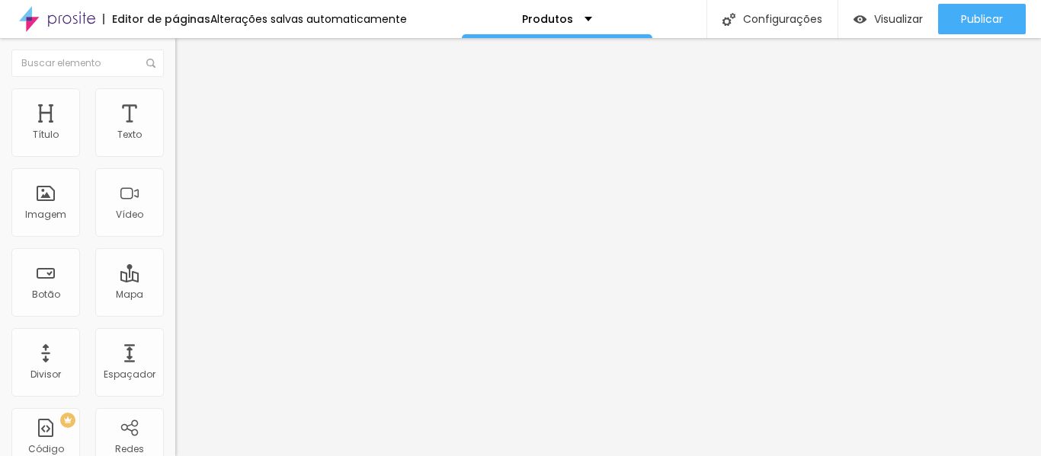
click at [175, 104] on li "Avançado" at bounding box center [262, 111] width 175 height 15
click at [175, 88] on li "Estilo" at bounding box center [262, 95] width 175 height 15
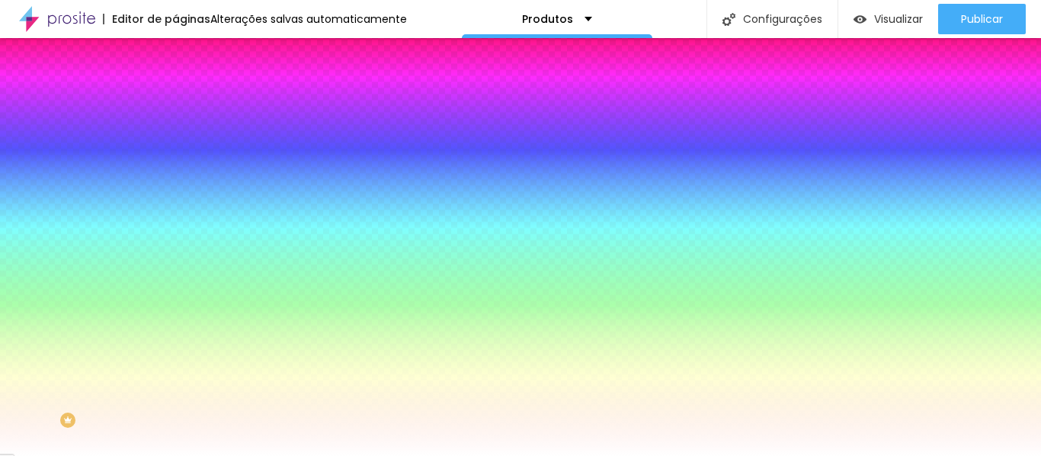
click at [175, 146] on div at bounding box center [262, 146] width 175 height 0
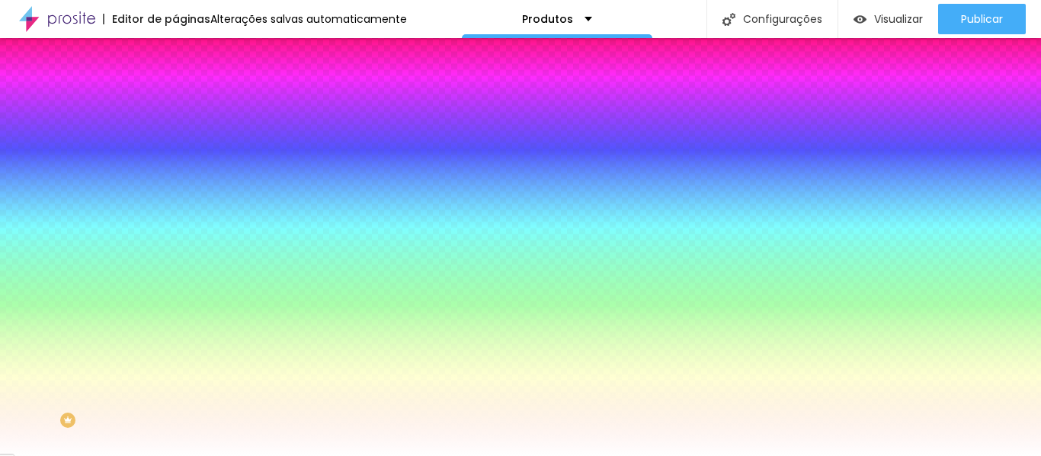
click at [175, 146] on div at bounding box center [262, 146] width 175 height 0
click at [175, 153] on input "#FFFFFF" at bounding box center [266, 153] width 183 height 15
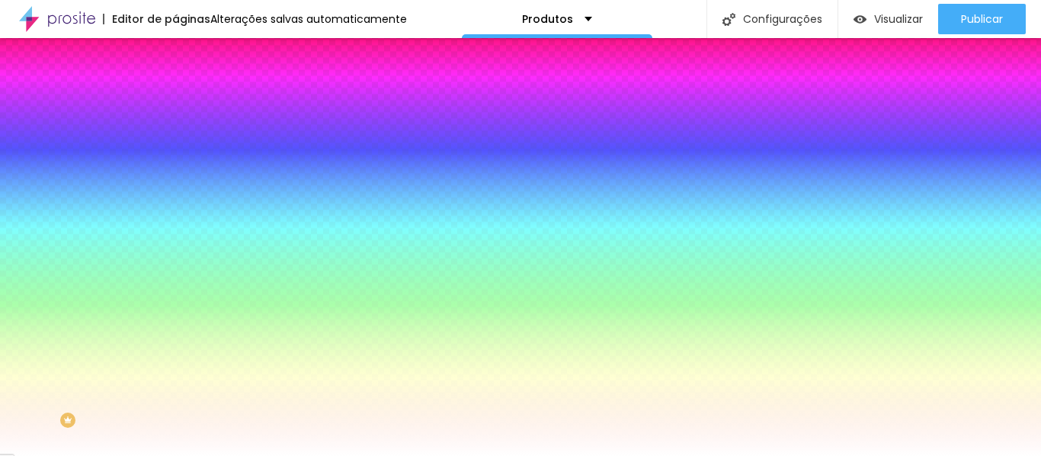
paste input
drag, startPoint x: 132, startPoint y: 153, endPoint x: 101, endPoint y: 154, distance: 30.5
click at [175, 154] on div "#" at bounding box center [262, 153] width 175 height 15
click at [175, 153] on input "#" at bounding box center [266, 153] width 183 height 15
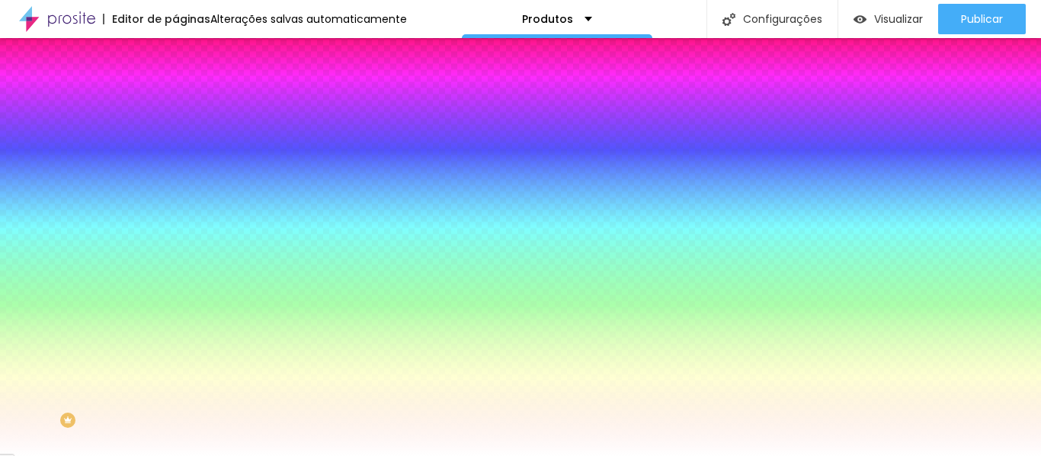
click at [175, 153] on input "#" at bounding box center [266, 153] width 183 height 15
paste input "4ECDE1"
type input "#4ECDE1"
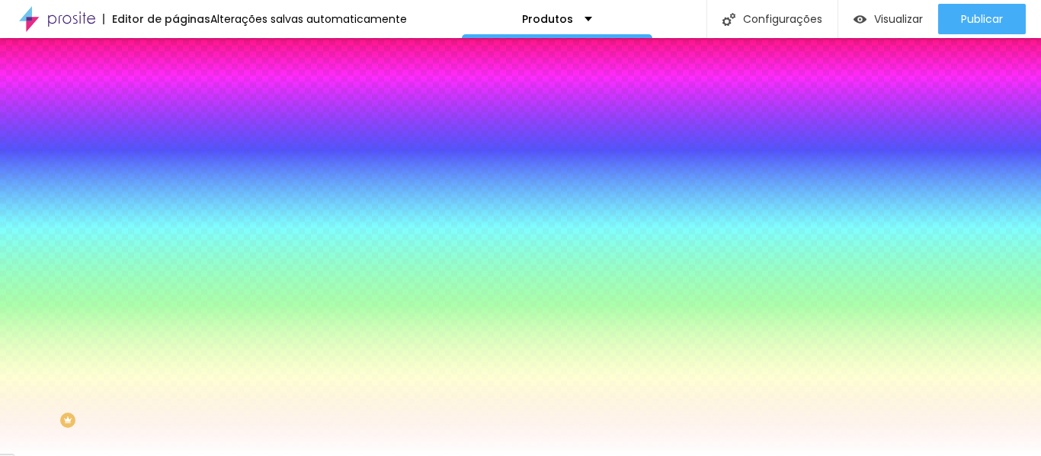
paste input
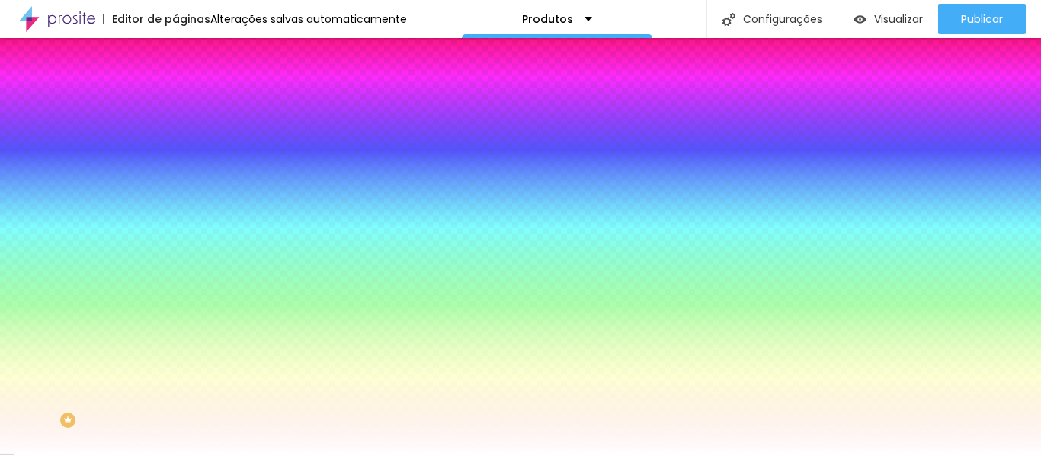
drag, startPoint x: 140, startPoint y: 323, endPoint x: 87, endPoint y: 328, distance: 53.5
paste input "FF0641"
type input "#FF0641"
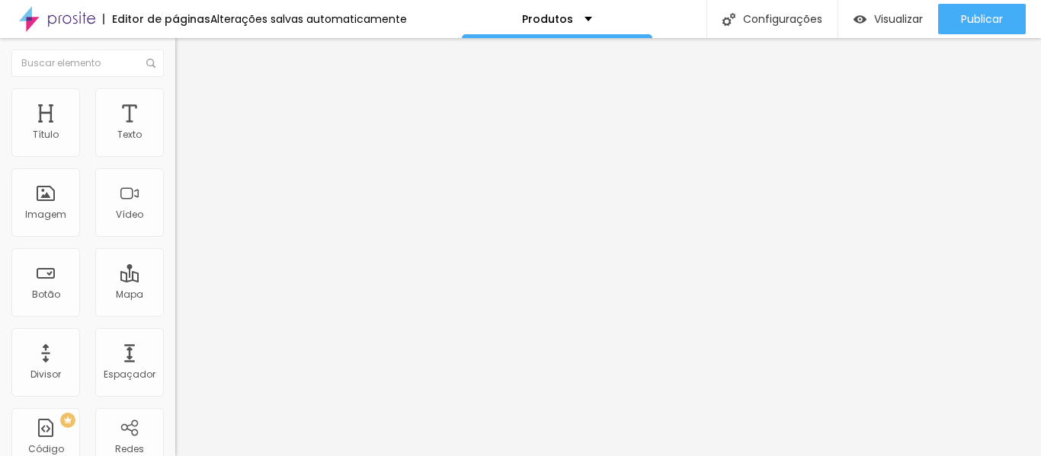
click at [175, 104] on li "Avançado" at bounding box center [262, 111] width 175 height 15
click at [175, 99] on li "Estilo" at bounding box center [262, 95] width 175 height 15
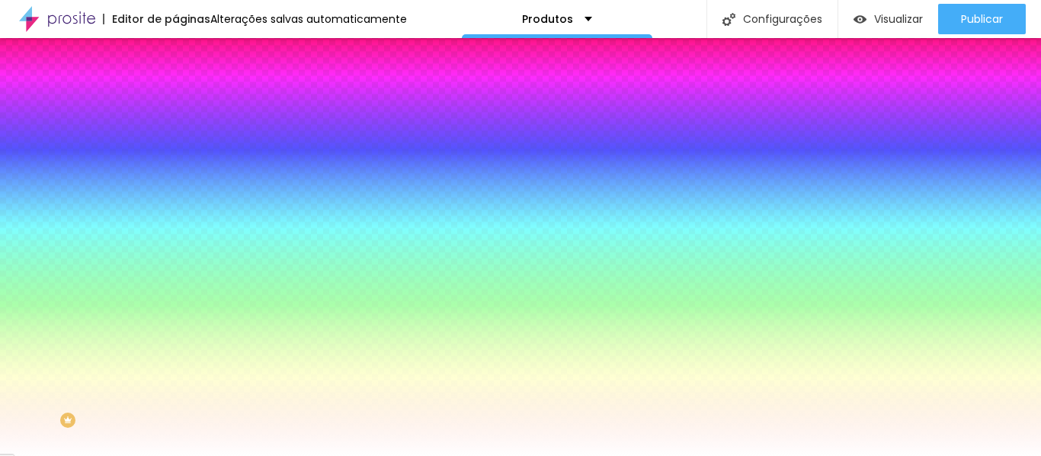
paste input "FF0641"
type input "#FF0641"
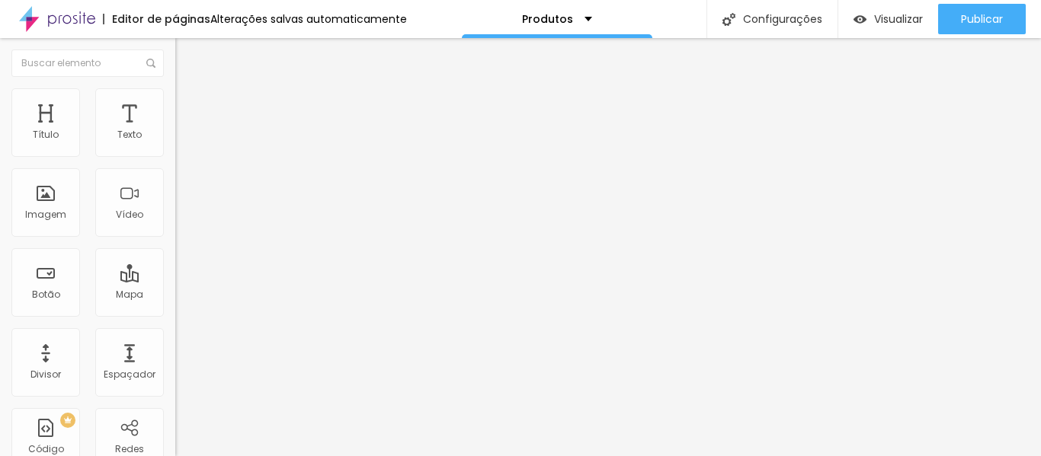
click at [175, 89] on img at bounding box center [182, 95] width 14 height 14
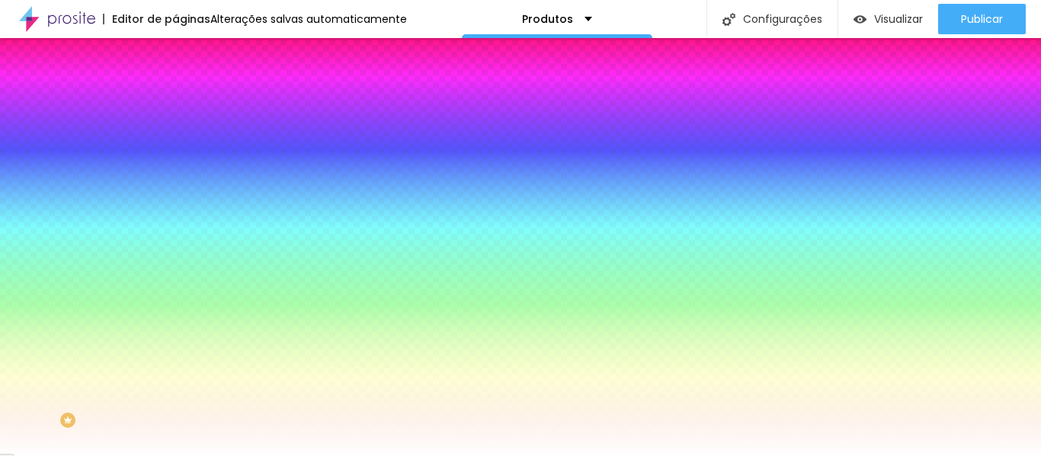
paste input "FF0641"
type input "#FF0641"
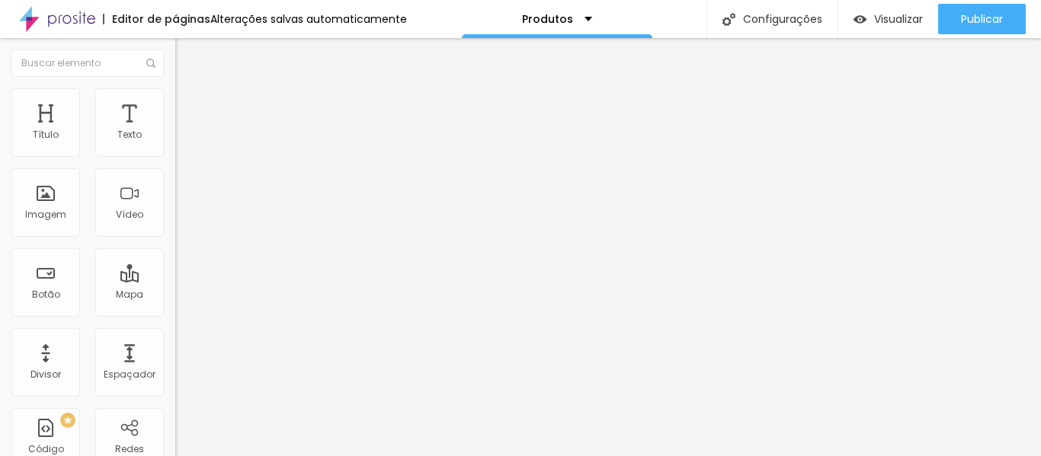
click at [175, 94] on img at bounding box center [182, 95] width 14 height 14
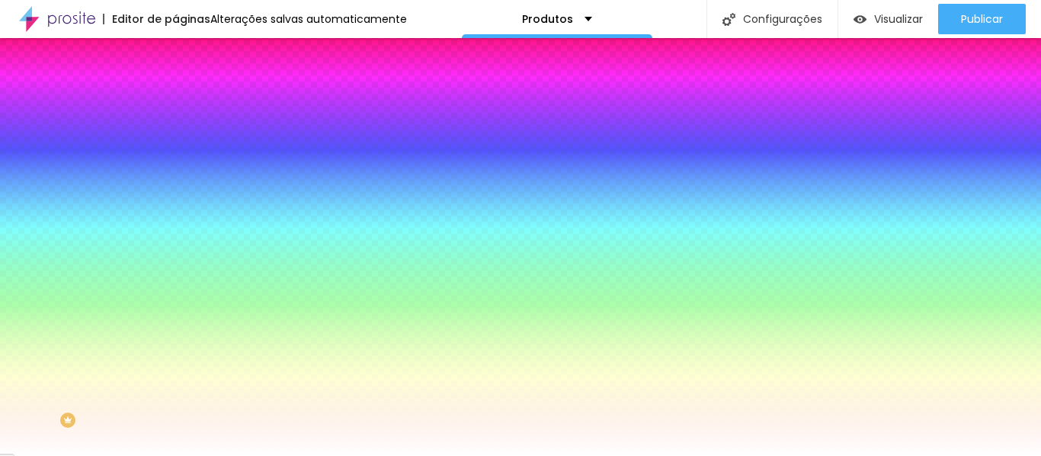
click at [175, 149] on input "#4ECDE1" at bounding box center [266, 153] width 183 height 15
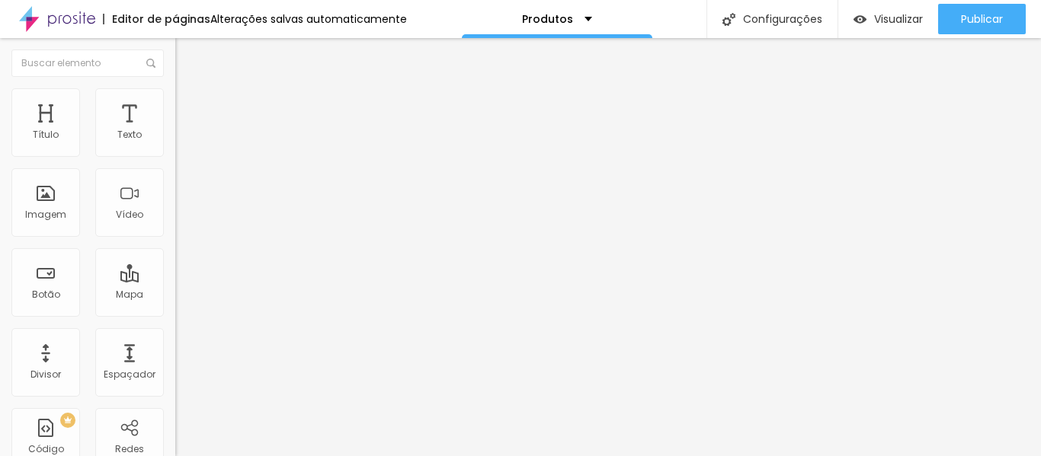
click at [189, 105] on font "Estilo" at bounding box center [201, 98] width 24 height 13
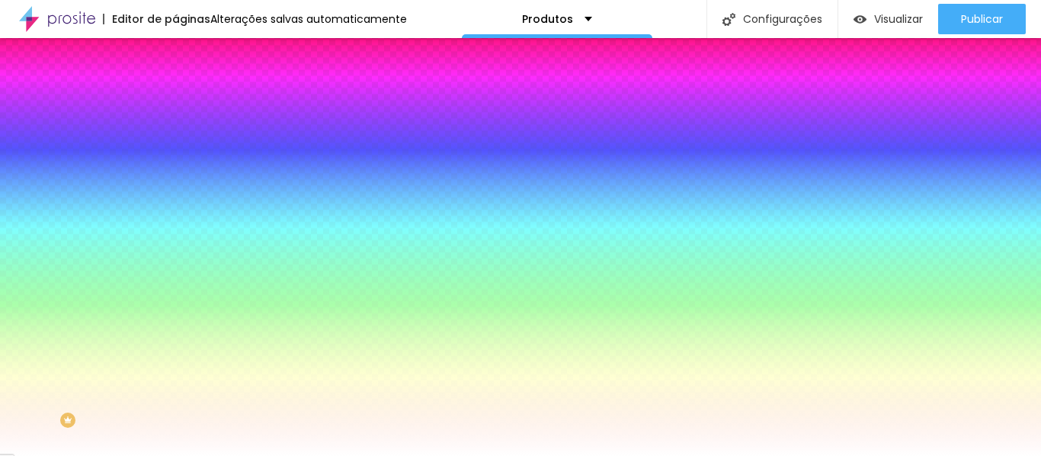
click at [175, 155] on input "#FFFFFF" at bounding box center [266, 153] width 183 height 15
paste input "4ECDE1"
type input "#4ECDE1"
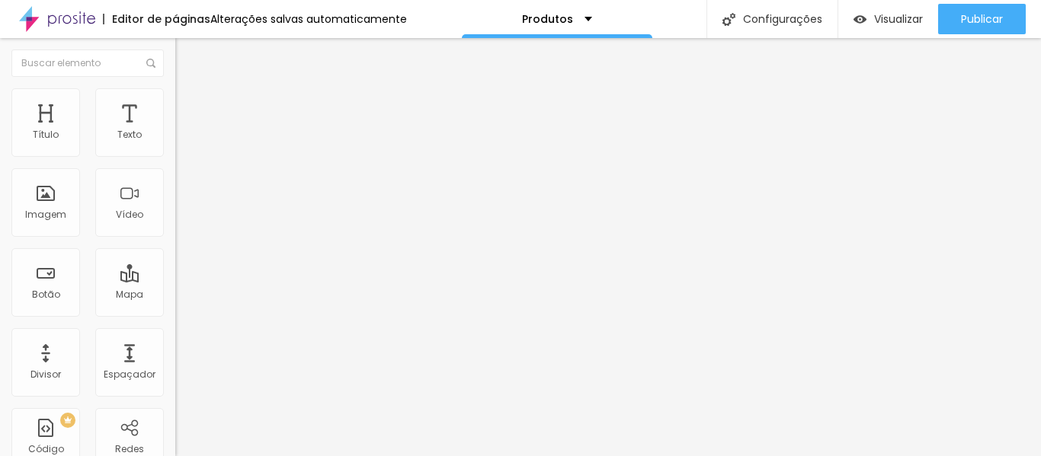
click at [175, 88] on li "Estilo" at bounding box center [262, 95] width 175 height 15
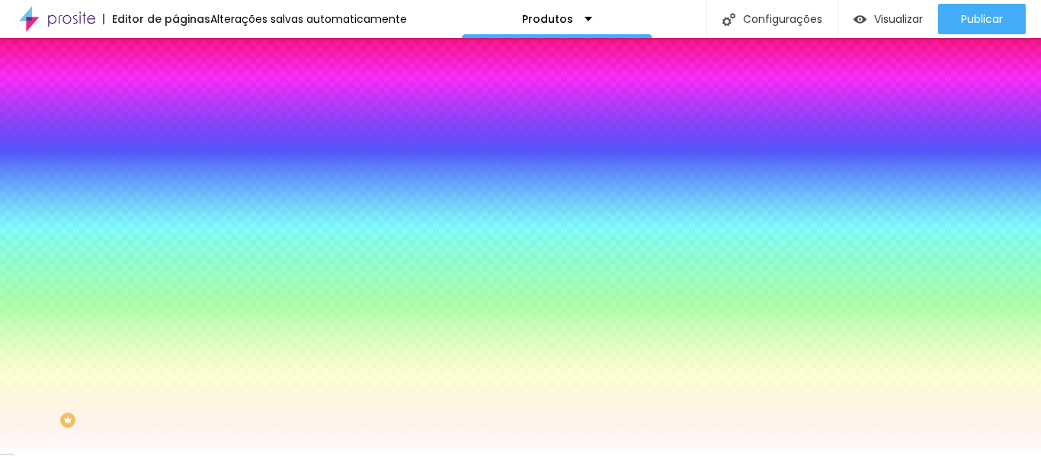
click at [175, 150] on input "#FFFFFF" at bounding box center [266, 153] width 183 height 15
paste input "4ECDE1"
type input "#4ECDE1"
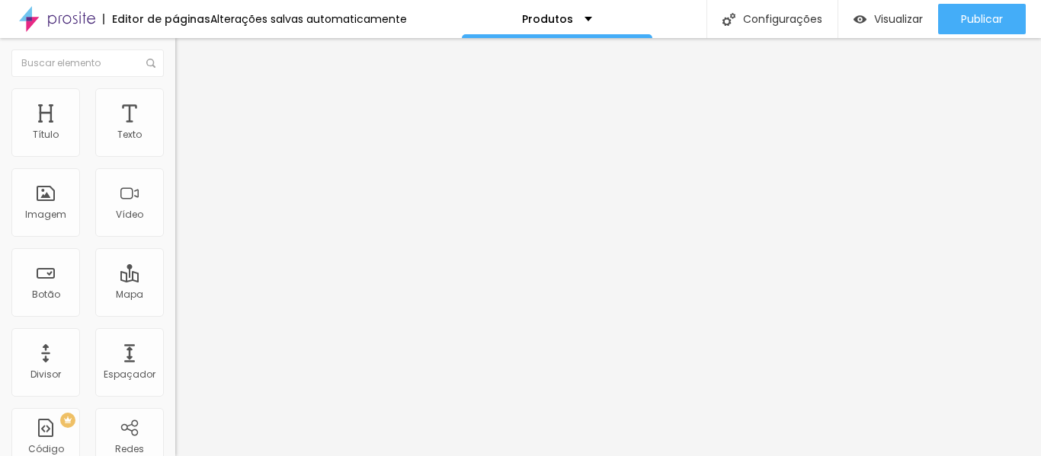
click at [175, 98] on img at bounding box center [182, 95] width 14 height 14
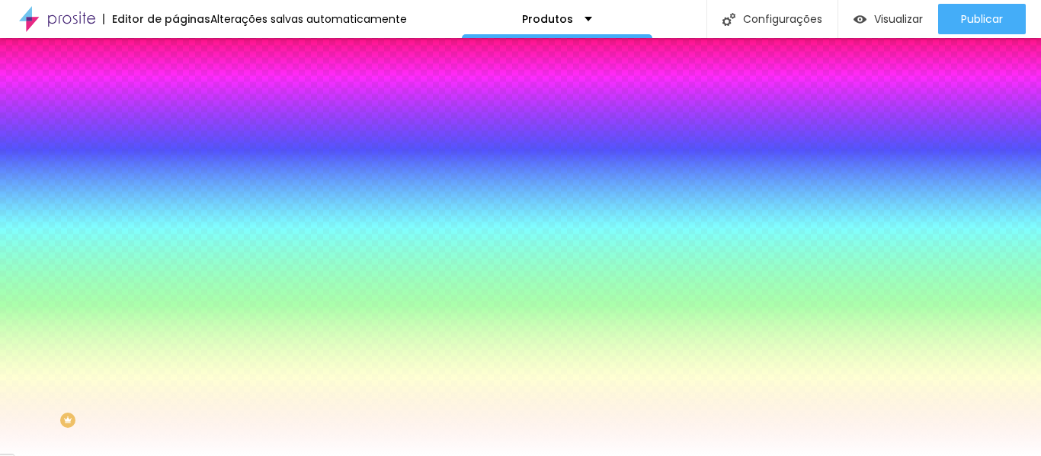
click at [175, 154] on input "#FFFFFF" at bounding box center [266, 153] width 183 height 15
paste input "4ECDE1"
type input "#4ECDE1"
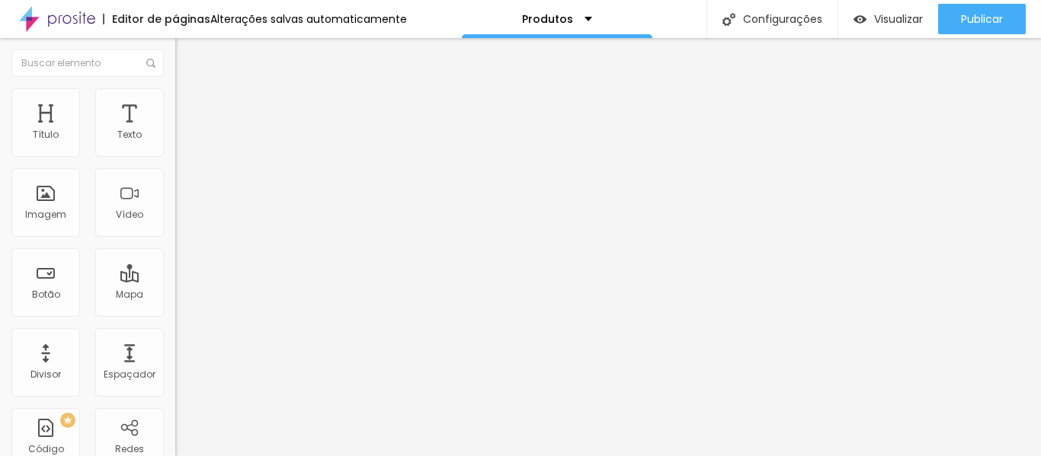
click at [175, 94] on img at bounding box center [182, 95] width 14 height 14
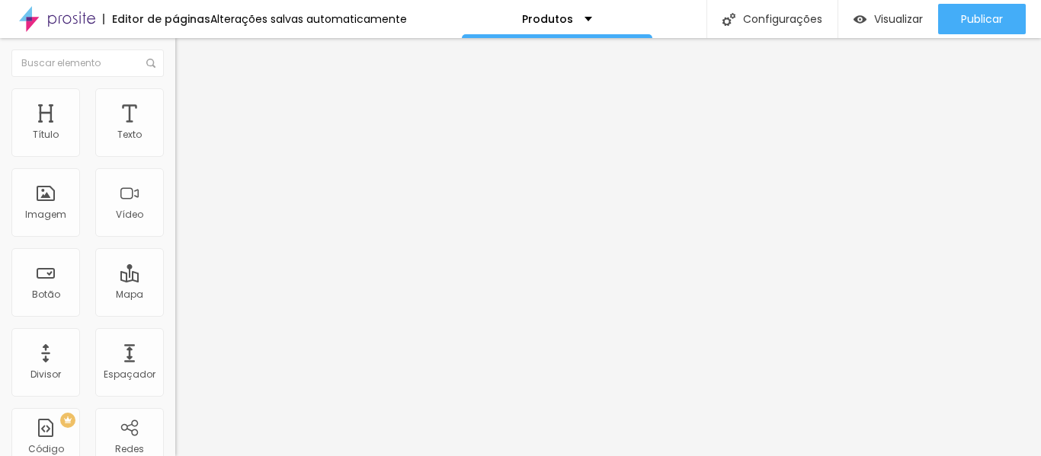
click at [175, 110] on ul "Conteúdo Estilo Avançado" at bounding box center [262, 96] width 175 height 46
click at [189, 103] on font "Estilo" at bounding box center [201, 98] width 24 height 13
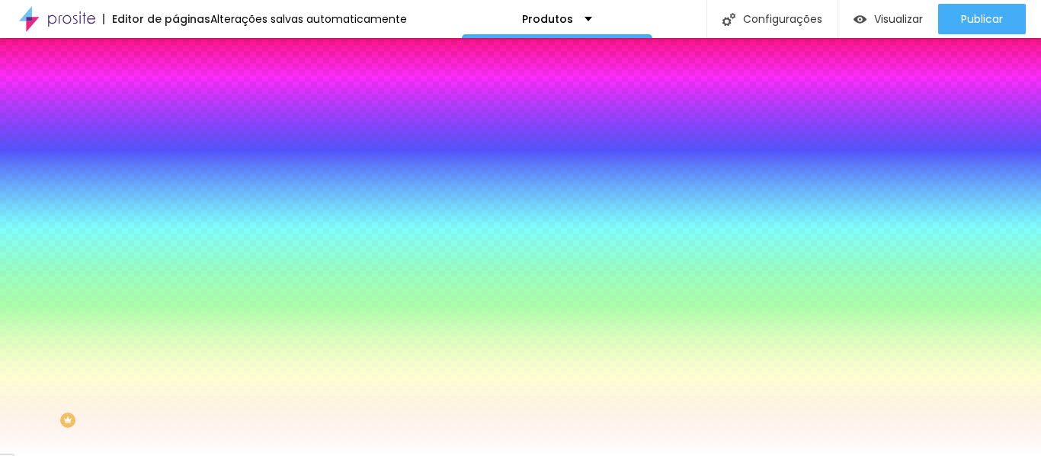
paste input "FF0641"
type input "#FF0641"
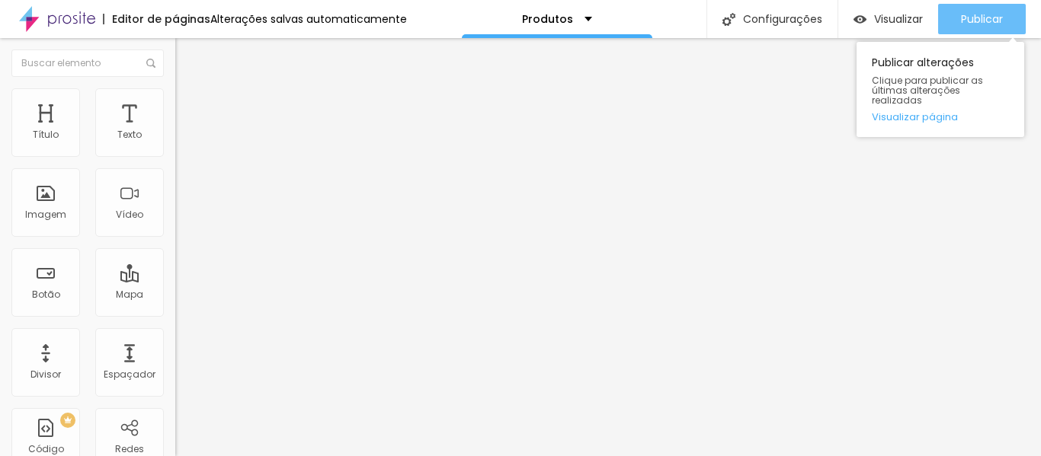
click at [967, 21] on font "Publicar" at bounding box center [982, 18] width 42 height 15
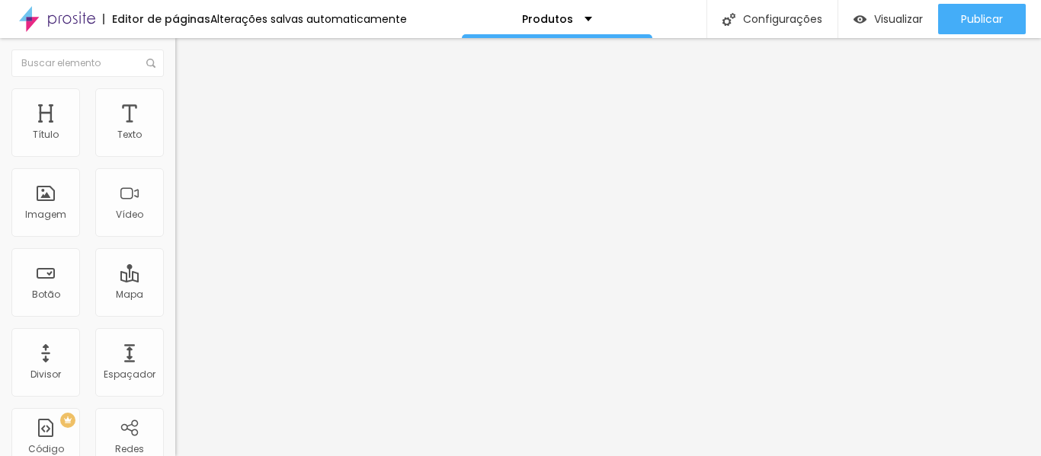
click at [175, 314] on input "https://hibener.com.br/fotolivros/categoria/B/2000/linha-premium" at bounding box center [266, 306] width 183 height 15
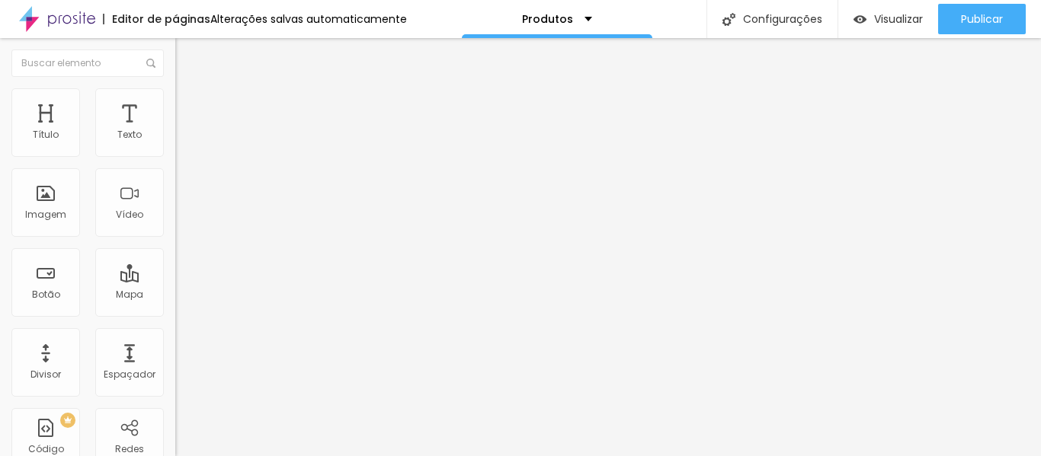
click at [175, 314] on input "https://hibener.com.br/fotolivros/categoria/B/2000/linha-premium" at bounding box center [266, 306] width 183 height 15
paste input "2/embalage"
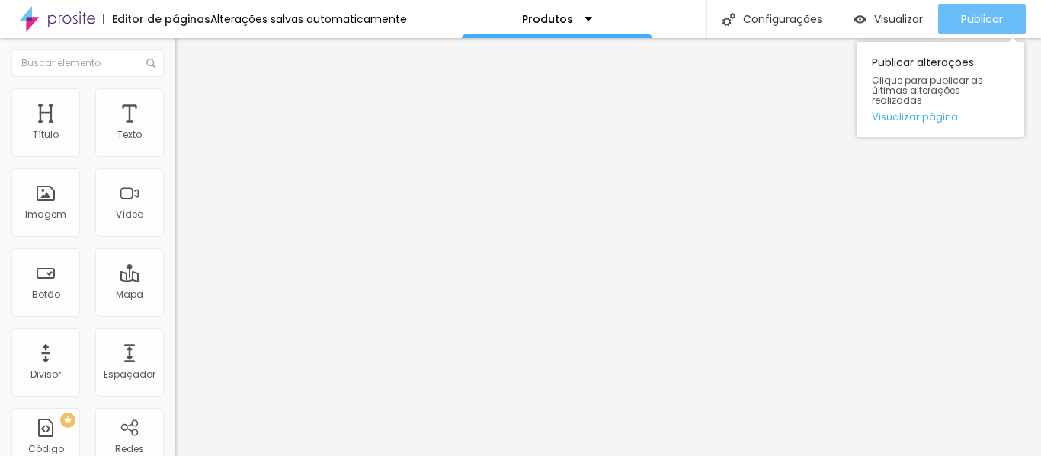
type input "https://hibener.com.br/fotolivros/categoria/B/2002/embalagem"
click at [994, 18] on font "Publicar" at bounding box center [982, 18] width 42 height 15
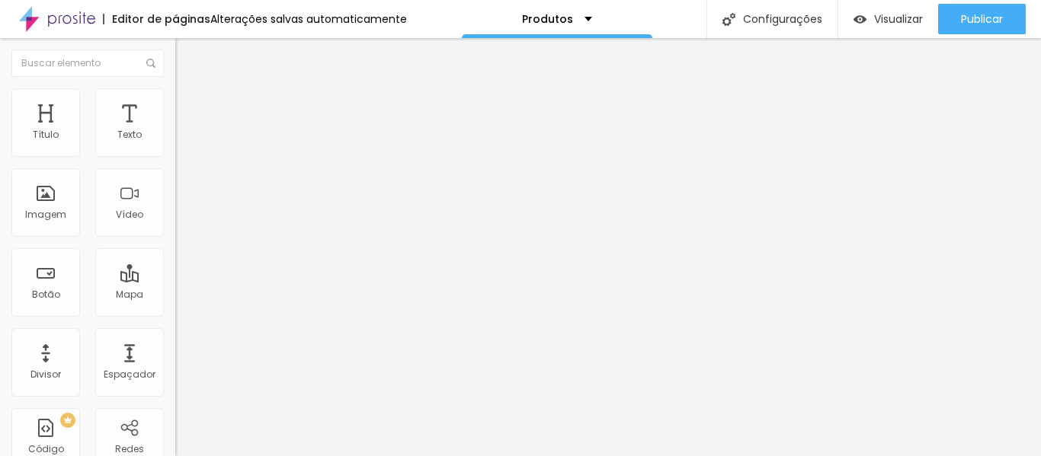
click at [175, 314] on input "https://hibener.com.br/fotolivros/categoria/B/2002/embalagem" at bounding box center [266, 306] width 183 height 15
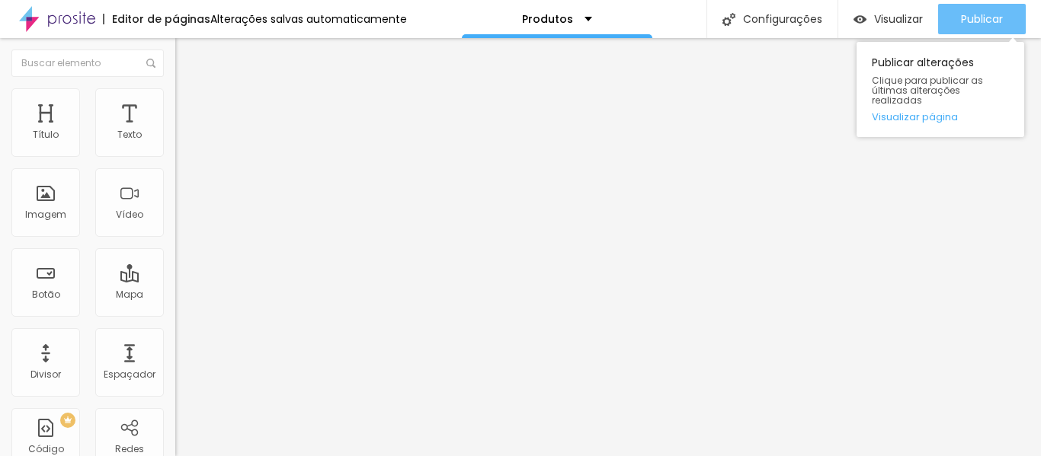
click at [975, 11] on font "Publicar" at bounding box center [982, 18] width 42 height 15
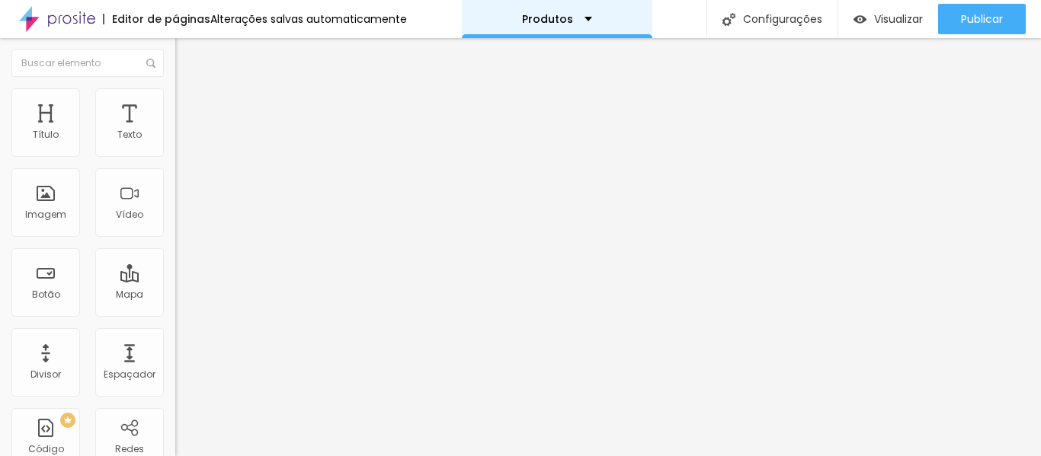
click at [584, 18] on div "Produtos" at bounding box center [557, 19] width 190 height 38
click at [187, 53] on div "Editar nulo" at bounding box center [226, 56] width 79 height 12
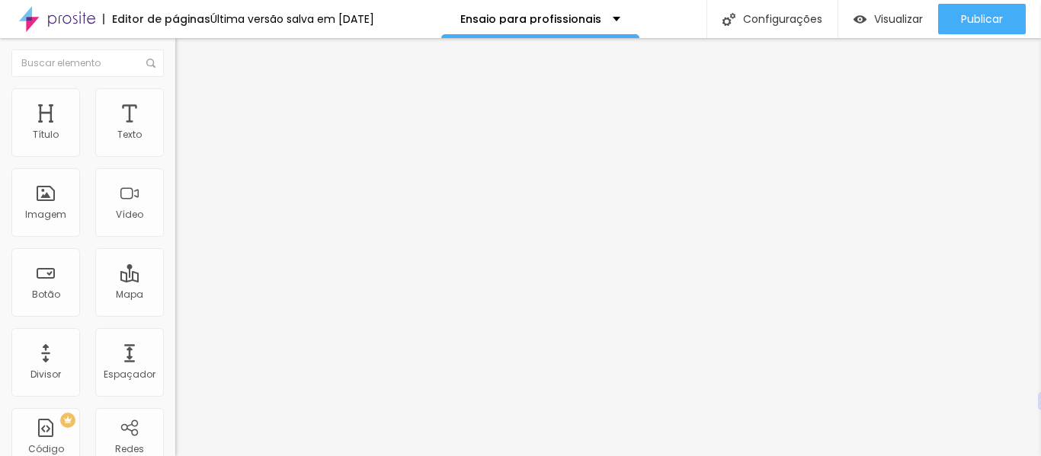
click at [175, 96] on img at bounding box center [182, 95] width 14 height 14
click at [189, 90] on font "Estilo" at bounding box center [201, 83] width 24 height 13
type input "56"
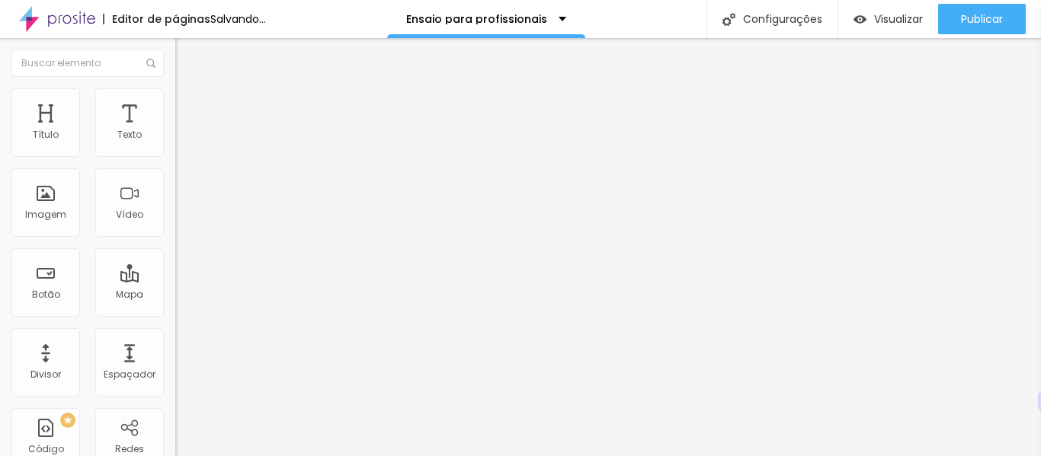
type input "55"
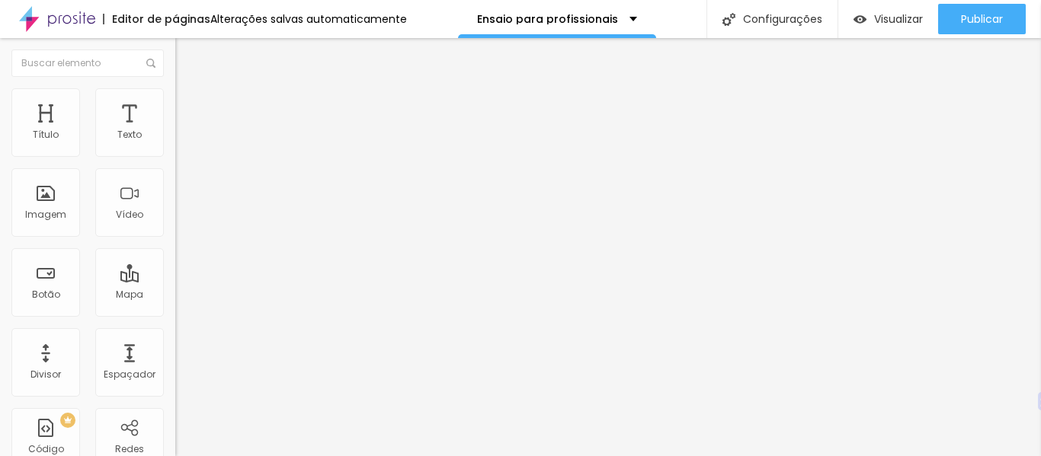
type input "56"
type input "57"
type input "58"
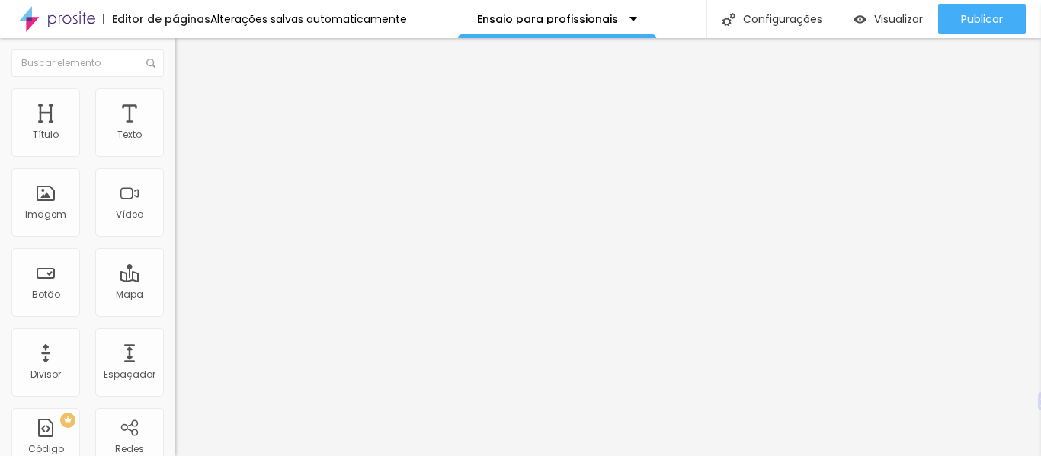
type input "58"
type input "59"
type input "60"
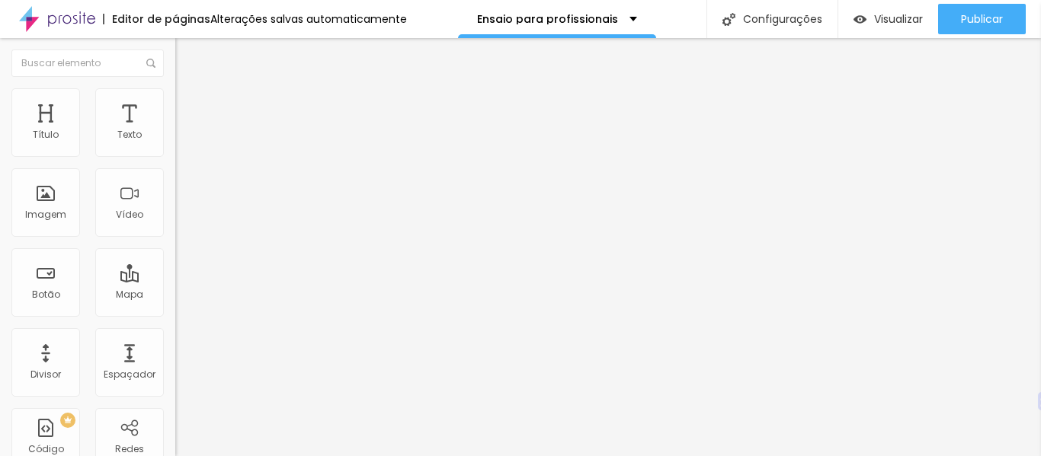
type input "61"
type input "60"
type input "59"
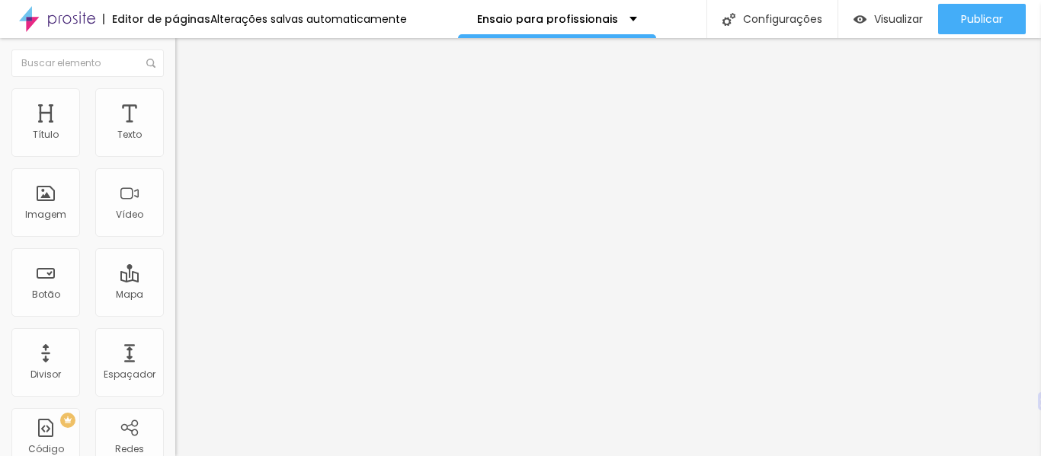
type input "59"
click at [175, 360] on input "range" at bounding box center [224, 366] width 98 height 12
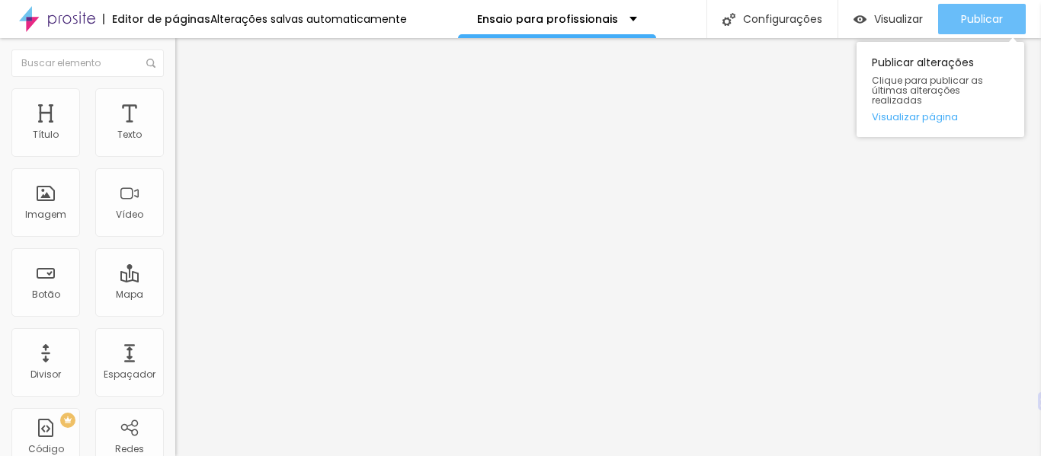
click at [965, 9] on div "Publicar" at bounding box center [982, 19] width 42 height 30
click at [966, 18] on font "Publicar" at bounding box center [982, 18] width 42 height 15
click at [968, 18] on font "Publicar" at bounding box center [982, 18] width 42 height 15
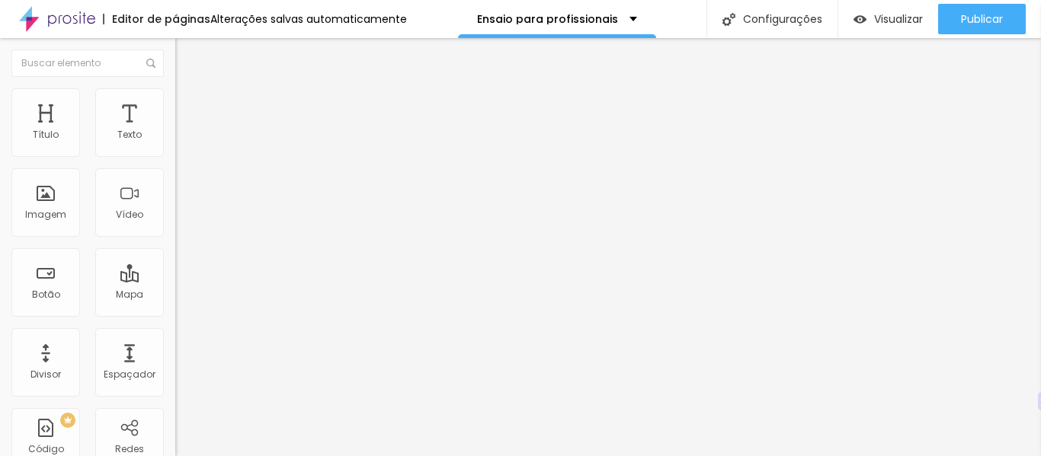
click at [286, 21] on font "Alterações salvas automaticamente" at bounding box center [308, 18] width 197 height 15
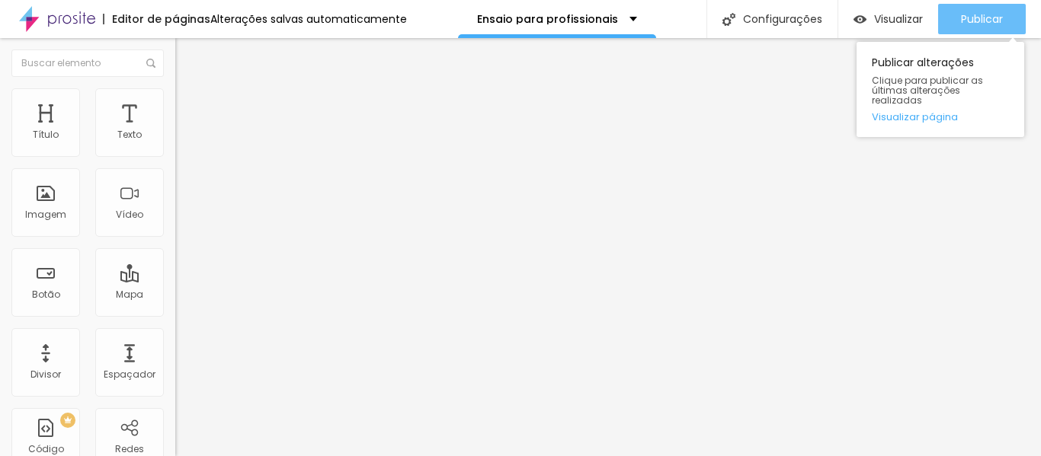
click at [984, 17] on font "Publicar" at bounding box center [982, 18] width 42 height 15
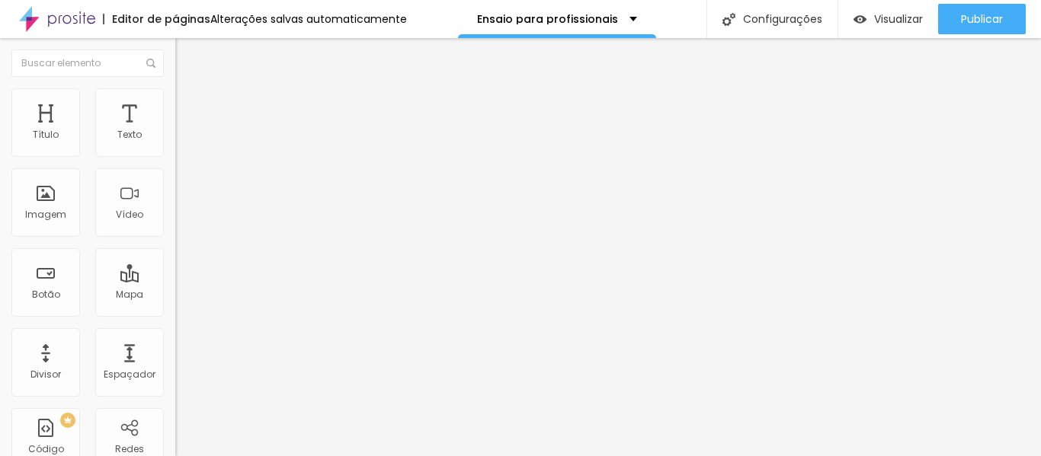
click at [295, 19] on font "Alterações salvas automaticamente" at bounding box center [308, 18] width 197 height 15
click at [175, 104] on img at bounding box center [182, 111] width 14 height 14
click at [175, 89] on li "Avançado" at bounding box center [262, 95] width 175 height 15
type input "8"
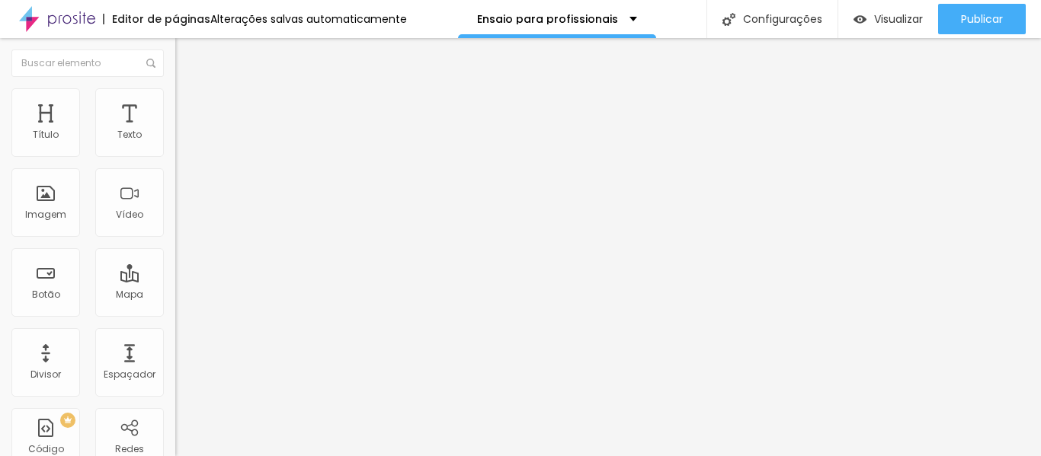
type input "8"
type input "13"
type input "15"
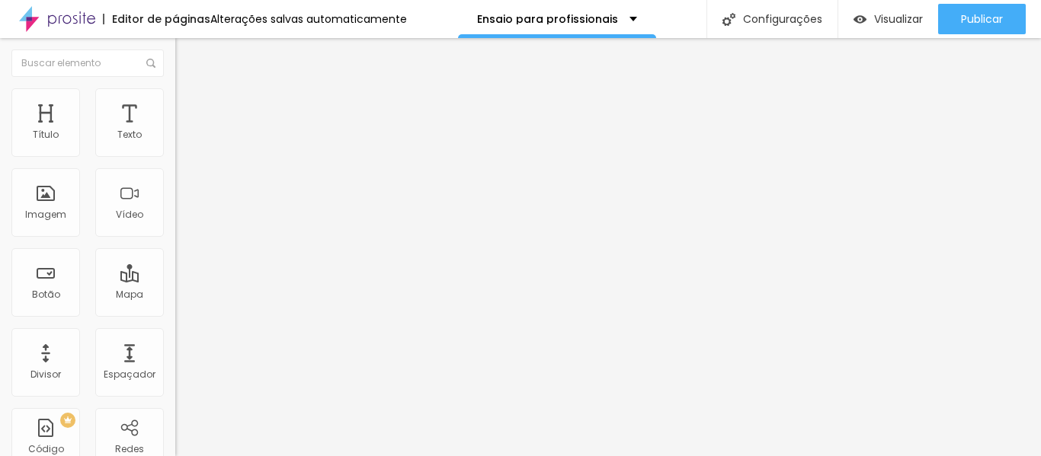
type input "16"
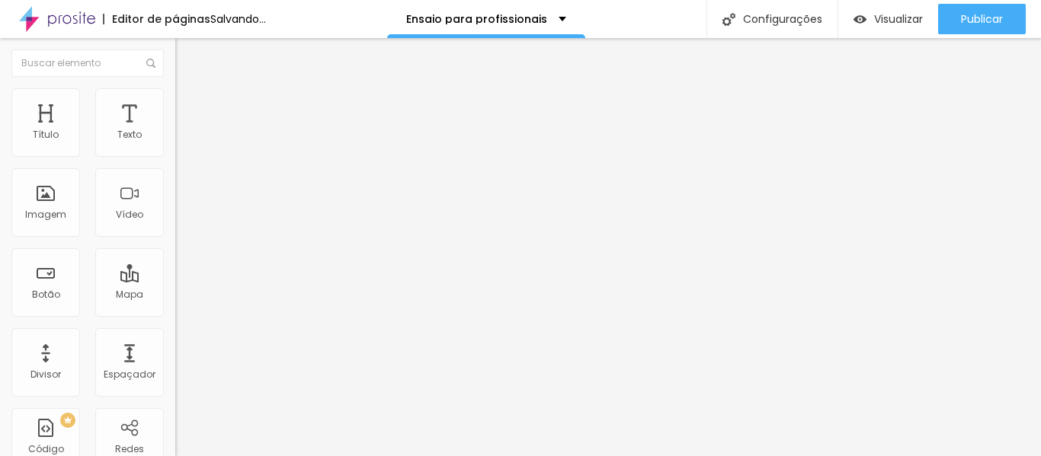
type input "19"
type input "22"
type input "26"
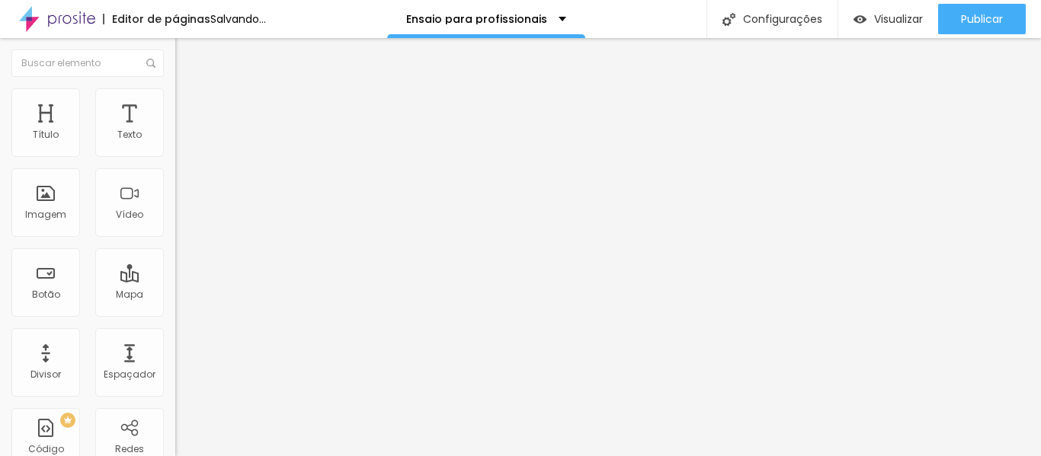
type input "26"
type input "27"
type input "29"
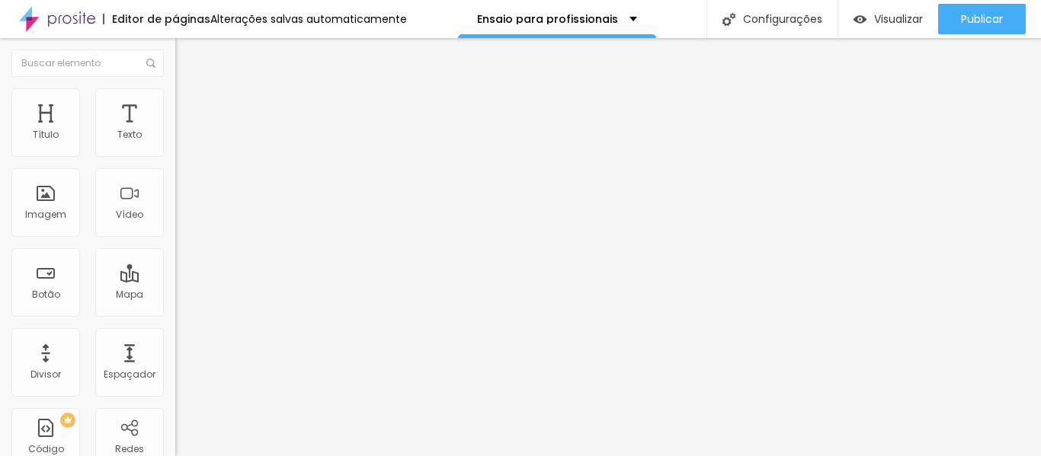
type input "27"
type input "26"
type input "25"
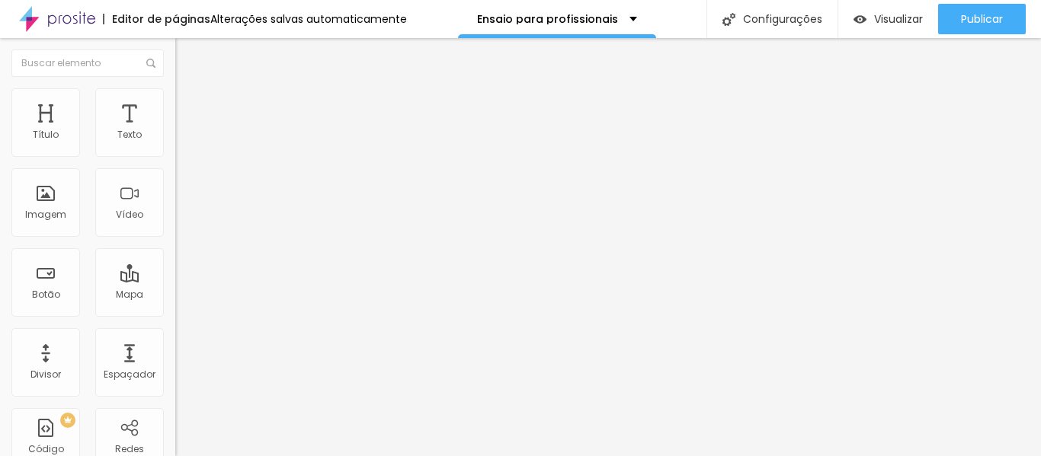
type input "25"
drag, startPoint x: 41, startPoint y: 150, endPoint x: 56, endPoint y: 152, distance: 14.7
type input "25"
click at [175, 280] on input "range" at bounding box center [224, 286] width 98 height 12
click at [189, 107] on font "Avançado" at bounding box center [214, 113] width 50 height 13
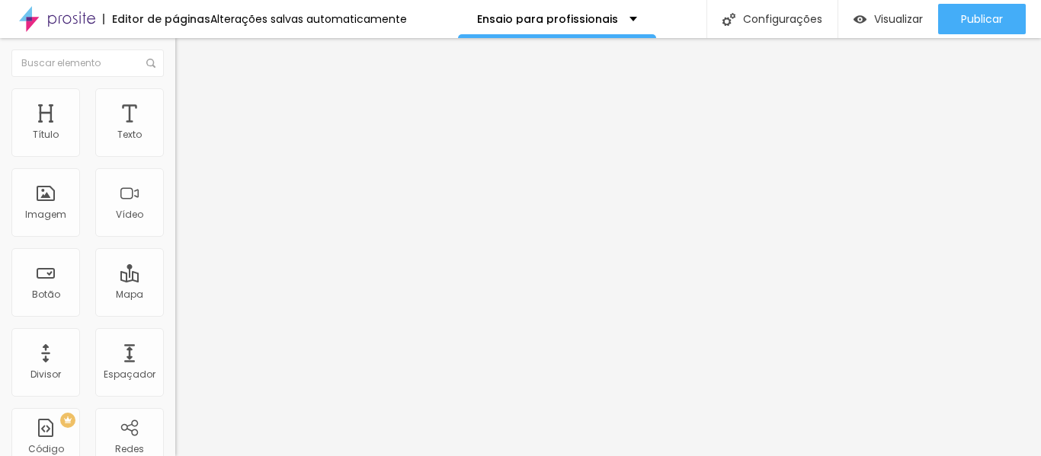
click at [175, 87] on img at bounding box center [182, 80] width 14 height 14
click at [175, 96] on img at bounding box center [182, 95] width 14 height 14
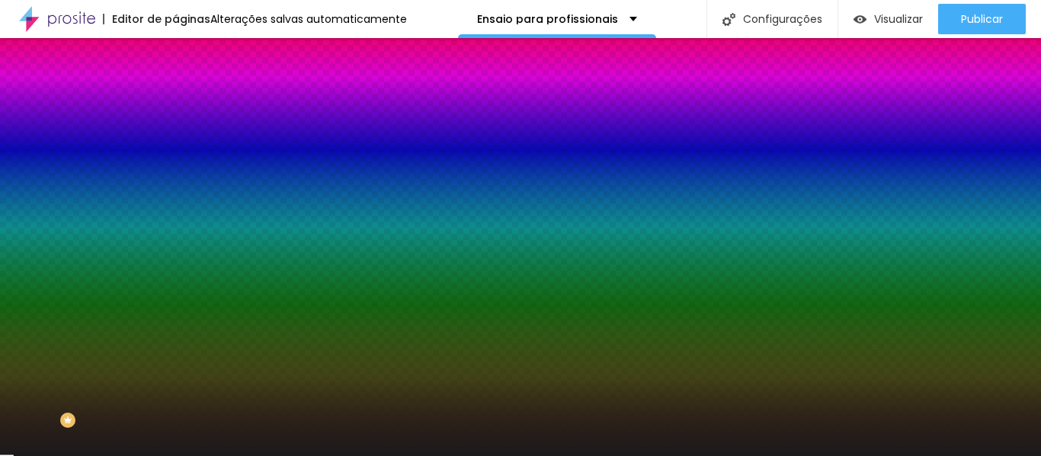
click at [189, 108] on font "Avançado" at bounding box center [214, 113] width 50 height 13
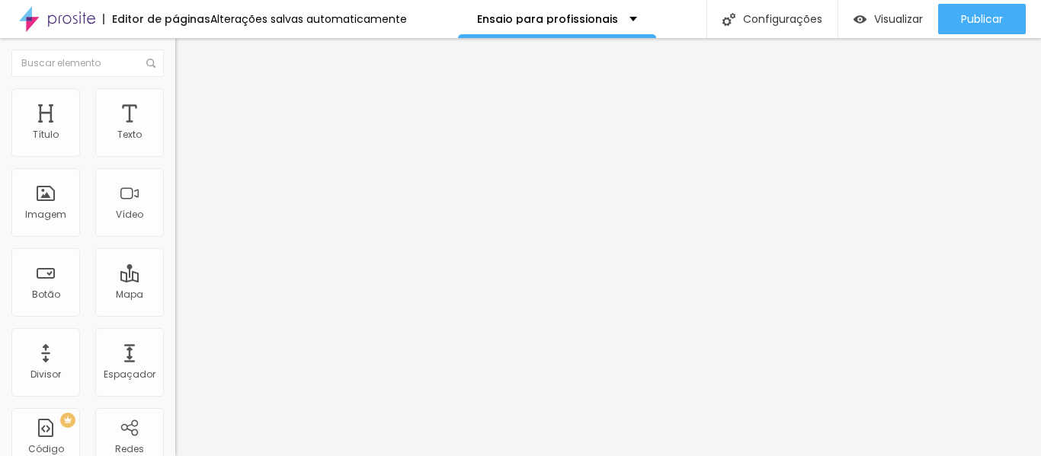
click at [189, 105] on font "Avançado" at bounding box center [214, 98] width 50 height 13
click at [175, 87] on img at bounding box center [182, 80] width 14 height 14
click at [181, 142] on icon "button" at bounding box center [185, 137] width 9 height 9
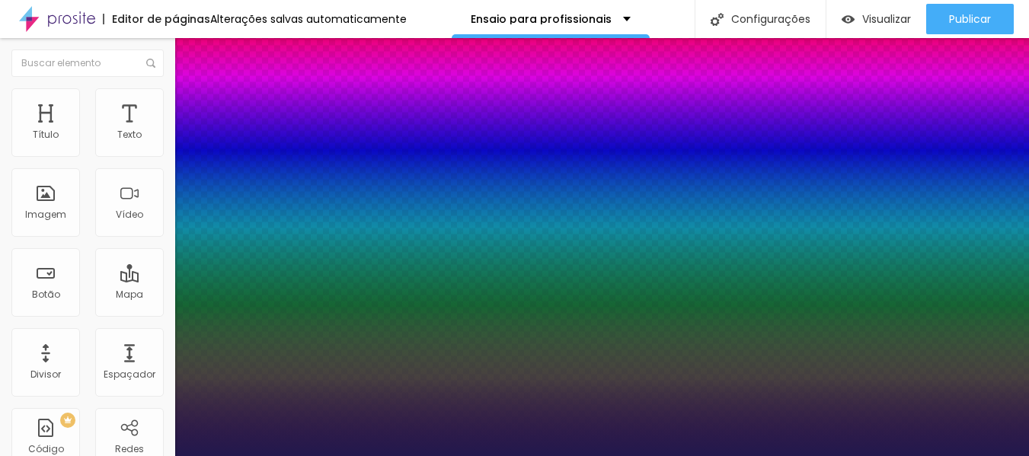
type input "1"
click at [442, 456] on div at bounding box center [514, 456] width 1029 height 0
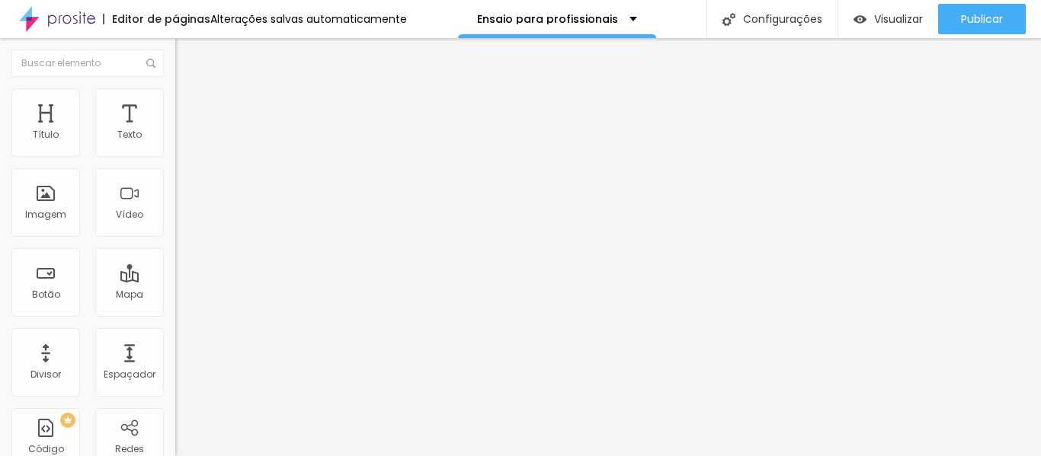
click at [183, 140] on icon "button" at bounding box center [186, 137] width 6 height 6
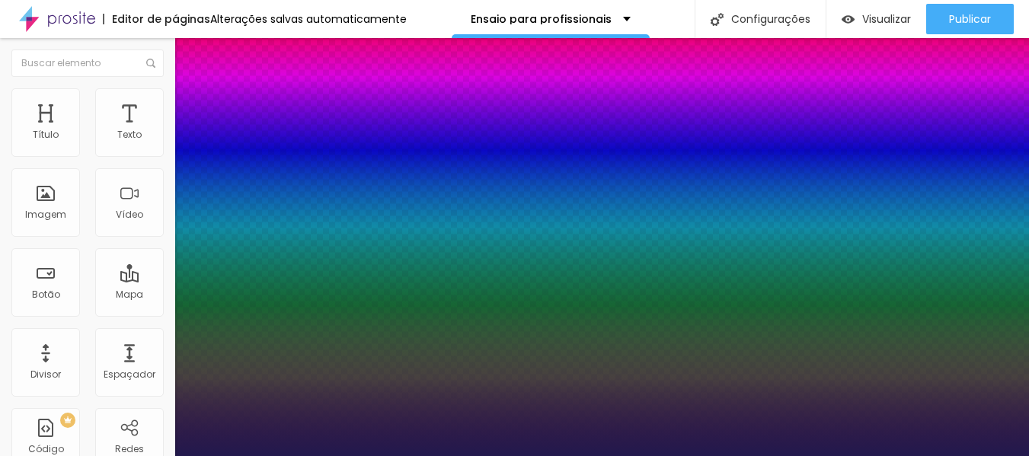
type input "1"
click at [372, 456] on div at bounding box center [514, 456] width 1029 height 0
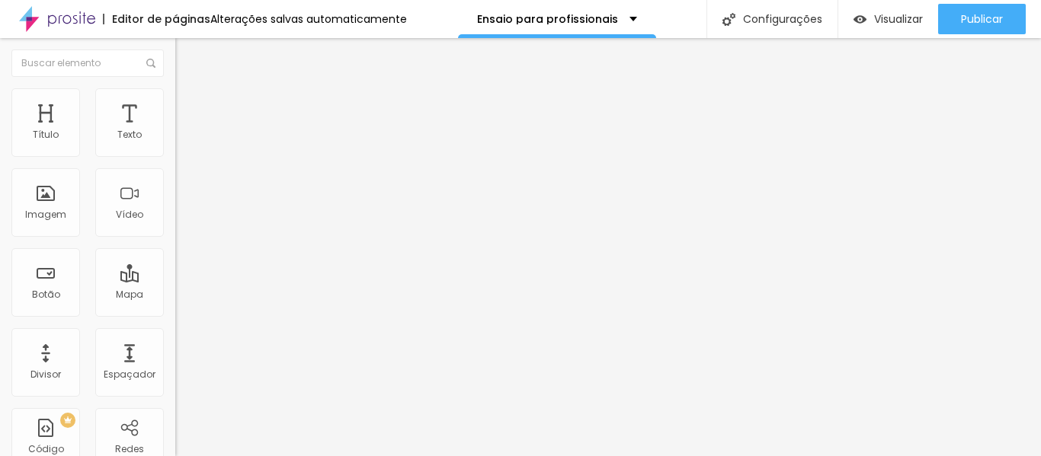
click at [181, 142] on icon "button" at bounding box center [185, 137] width 9 height 9
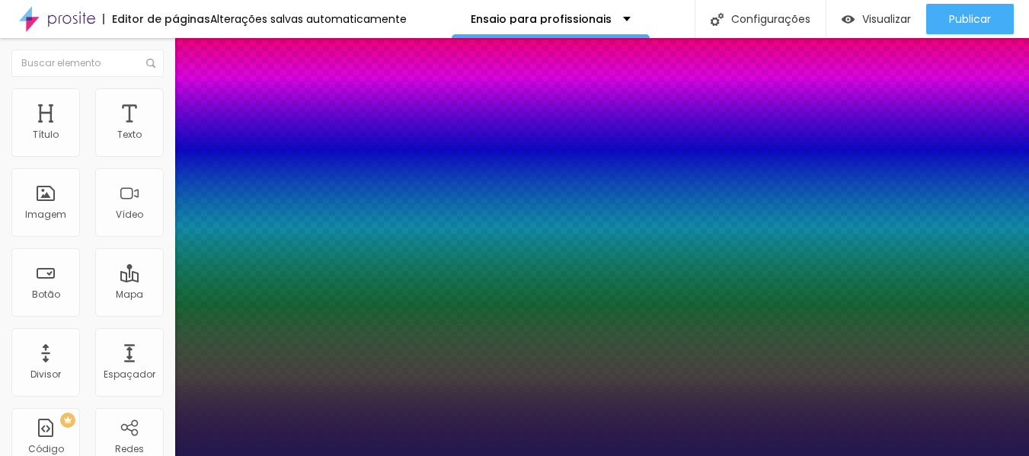
type input "1"
click at [429, 456] on div at bounding box center [514, 456] width 1029 height 0
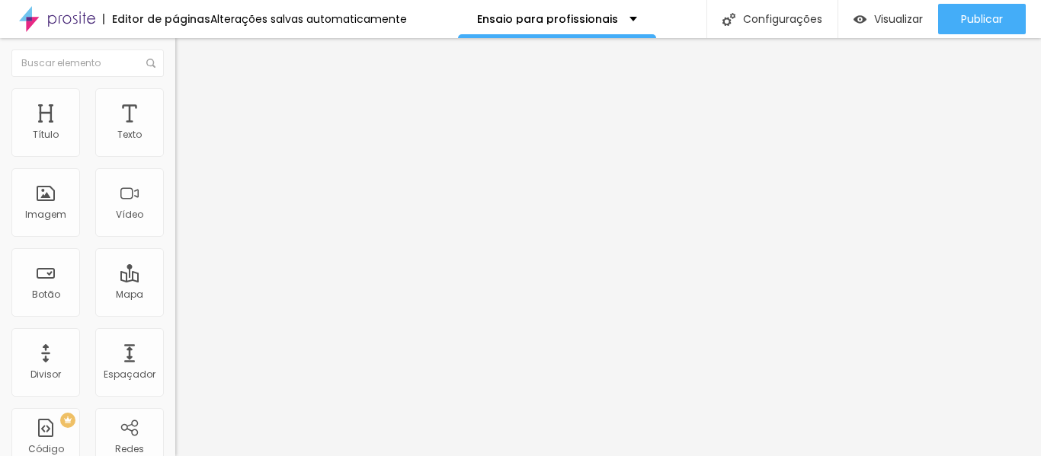
click at [187, 136] on icon "button" at bounding box center [188, 134] width 3 height 3
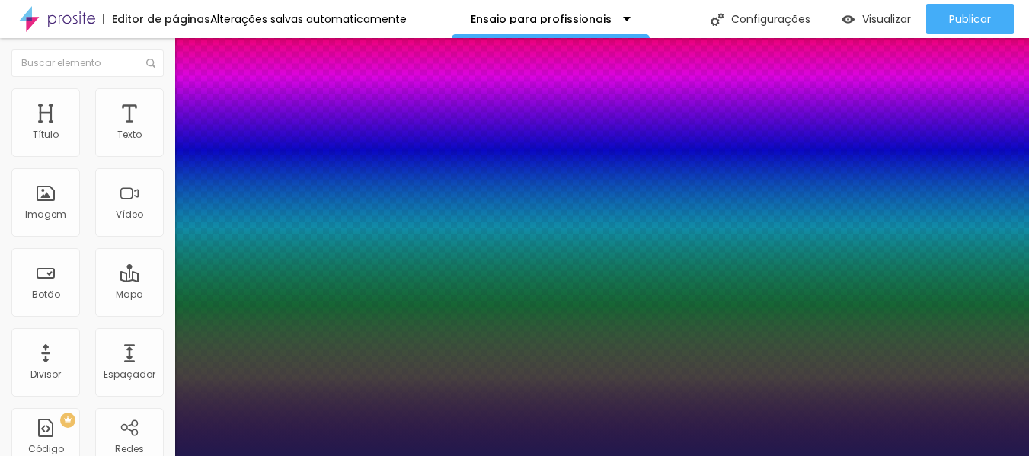
type input "1"
click at [461, 456] on div at bounding box center [514, 456] width 1029 height 0
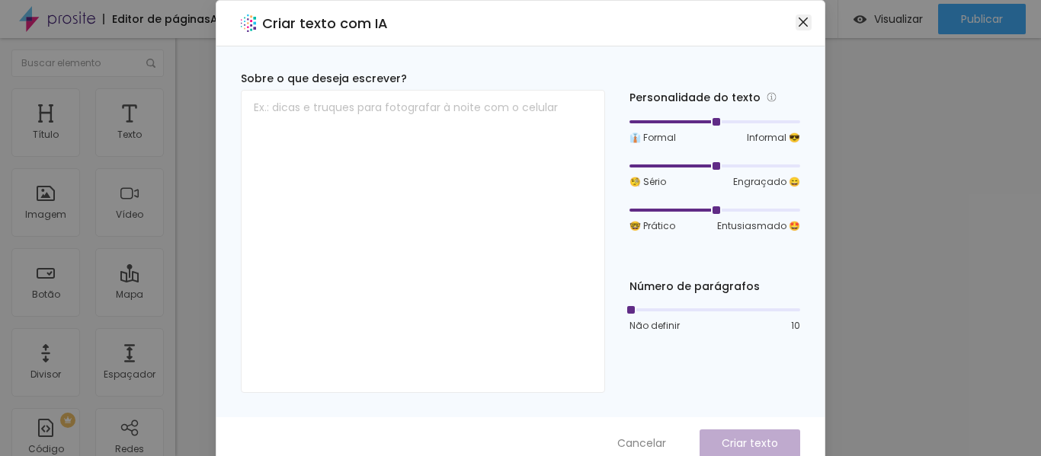
click at [798, 24] on icon "fechar" at bounding box center [803, 22] width 12 height 12
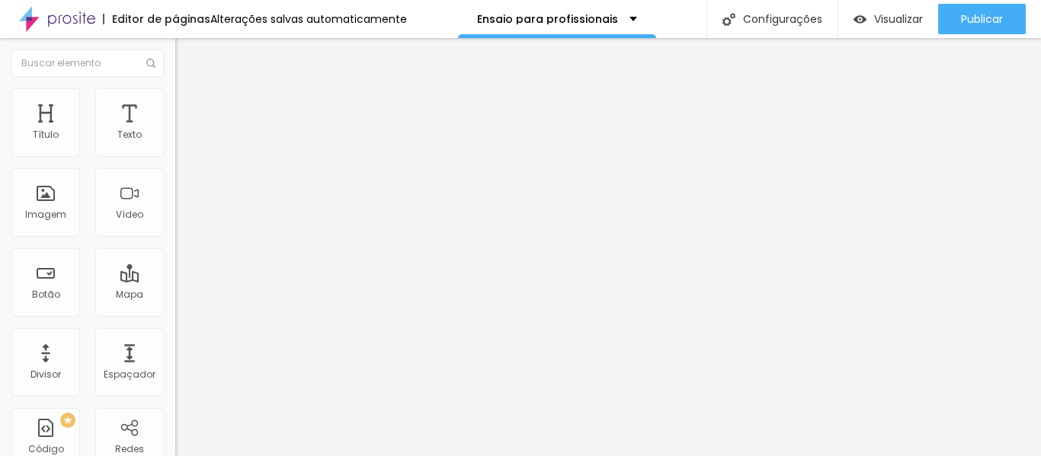
click at [183, 219] on icon "button" at bounding box center [186, 216] width 6 height 6
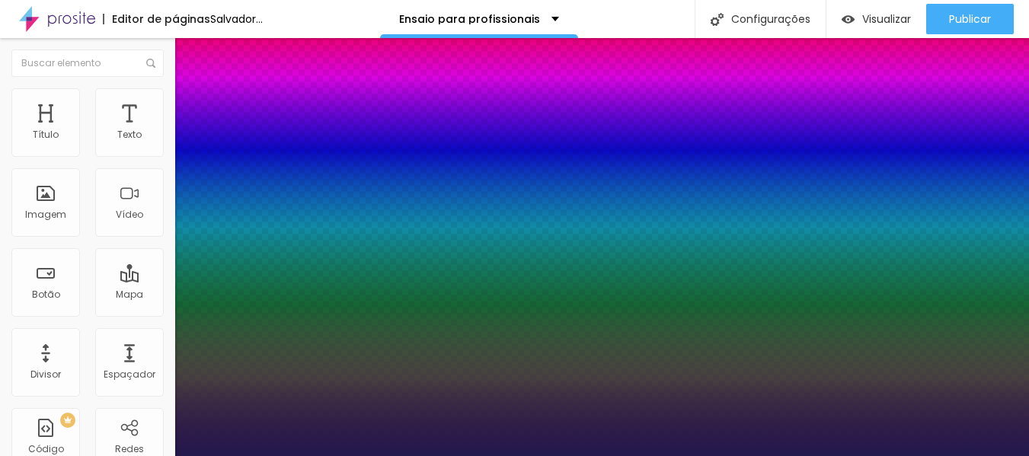
type input "1"
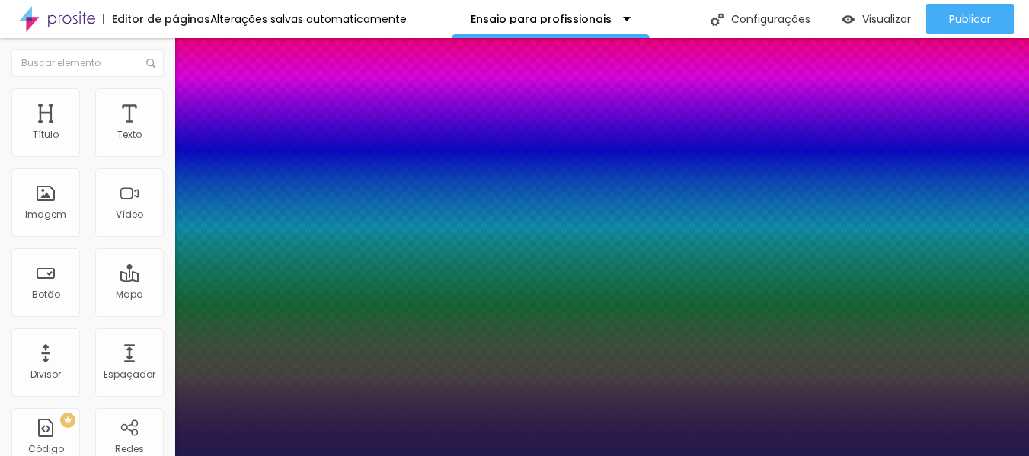
click at [422, 456] on div at bounding box center [514, 456] width 1029 height 0
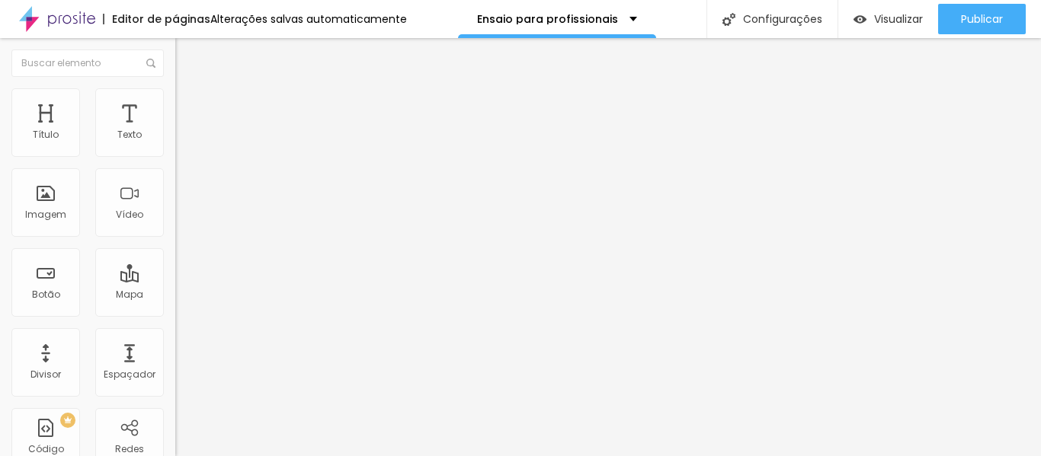
click at [183, 219] on icon "button" at bounding box center [186, 216] width 6 height 6
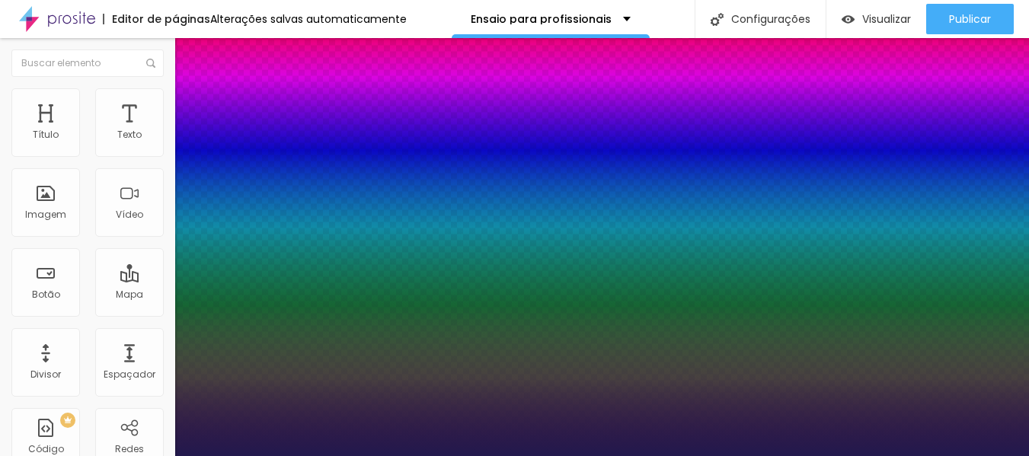
type input "1"
click at [450, 456] on div at bounding box center [514, 456] width 1029 height 0
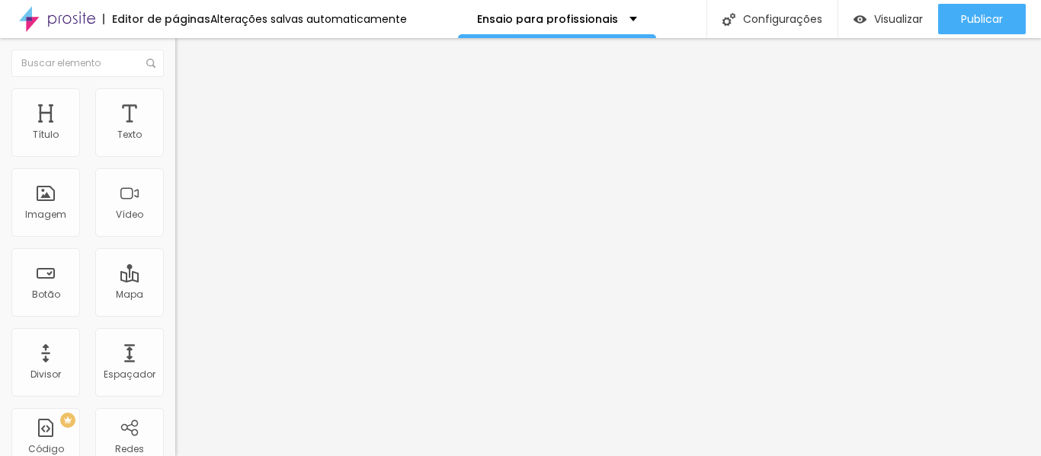
click at [312, 18] on font "Alterações salvas automaticamente" at bounding box center [308, 18] width 197 height 15
click at [313, 18] on font "Alterações salvas automaticamente" at bounding box center [308, 18] width 197 height 15
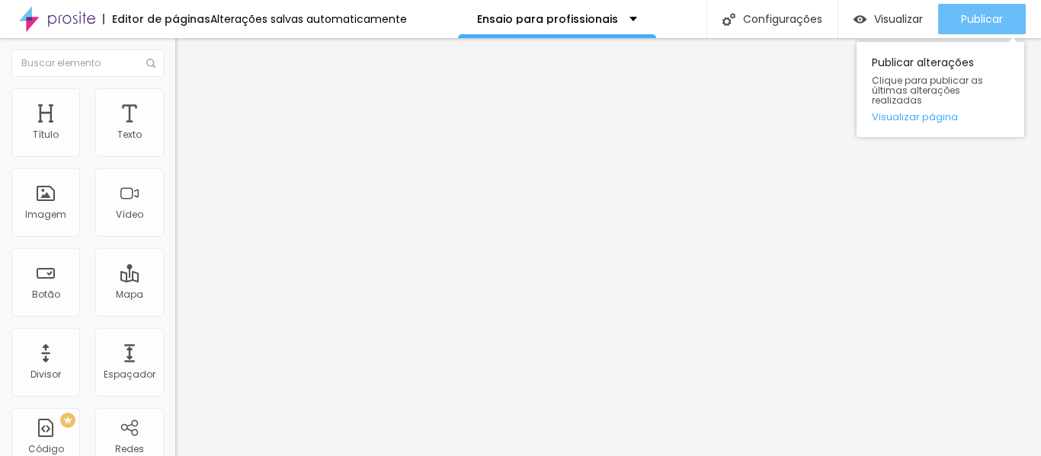
click at [970, 20] on font "Publicar" at bounding box center [982, 18] width 42 height 15
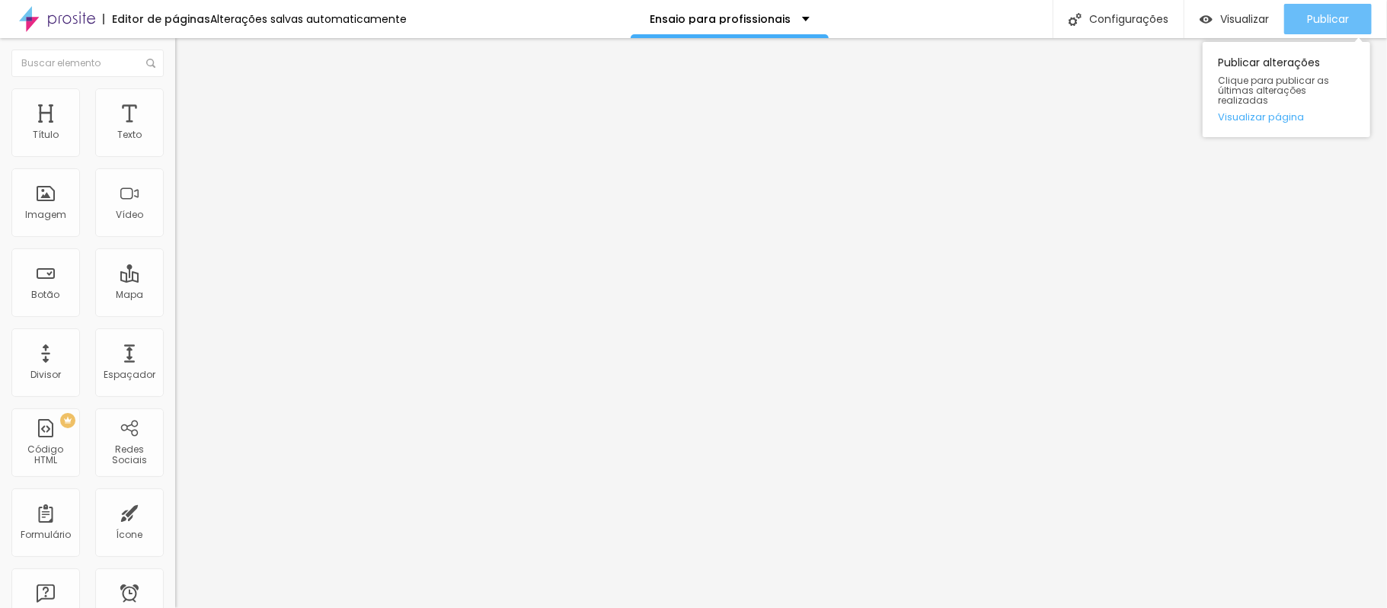
click at [1040, 10] on button "Publicar" at bounding box center [1329, 19] width 88 height 30
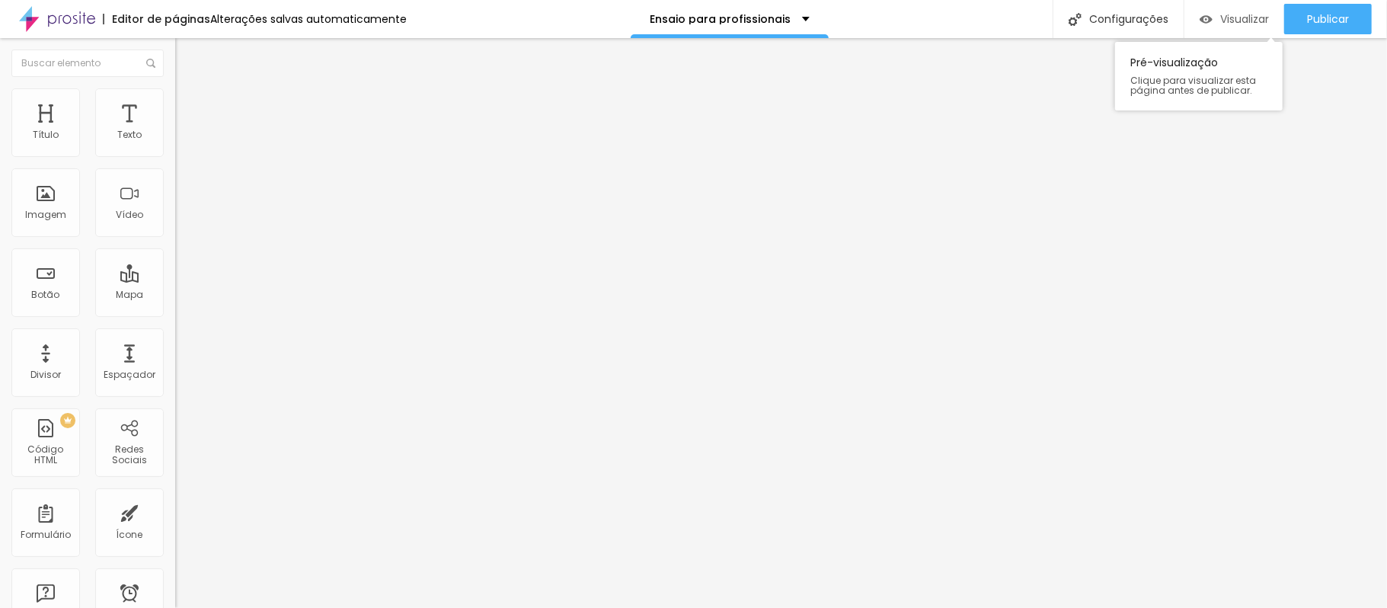
click at [1040, 24] on font "Visualizar" at bounding box center [1245, 18] width 49 height 15
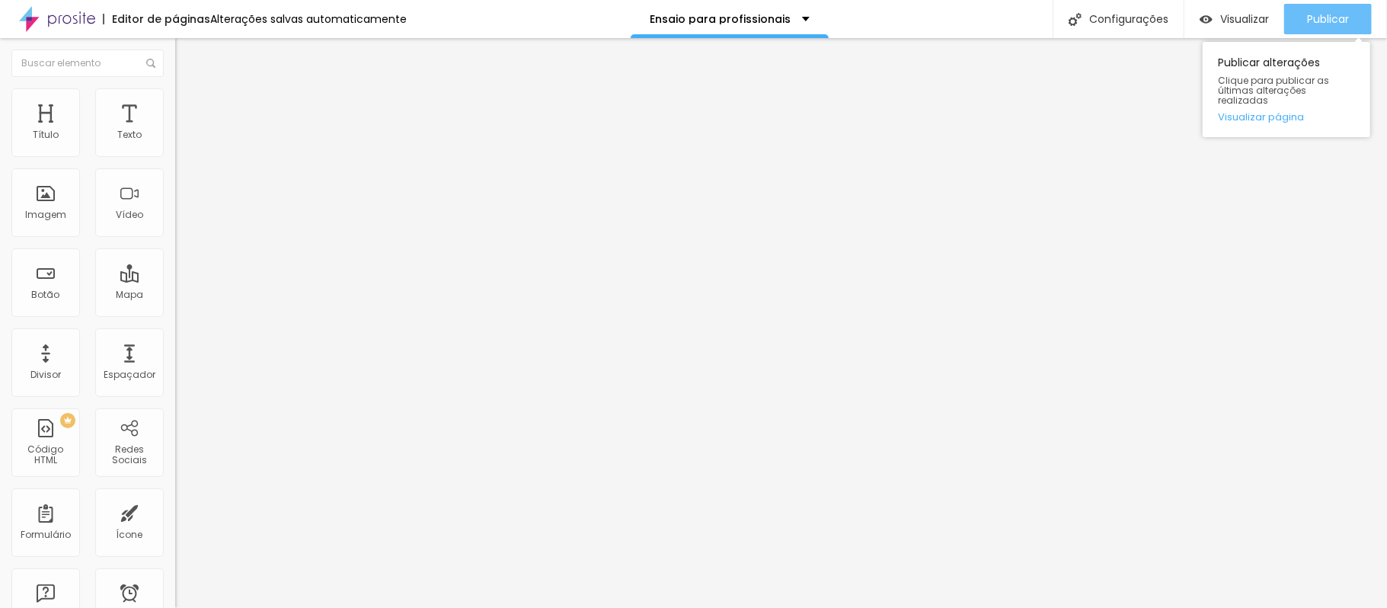
click at [1040, 15] on font "Publicar" at bounding box center [1328, 18] width 42 height 15
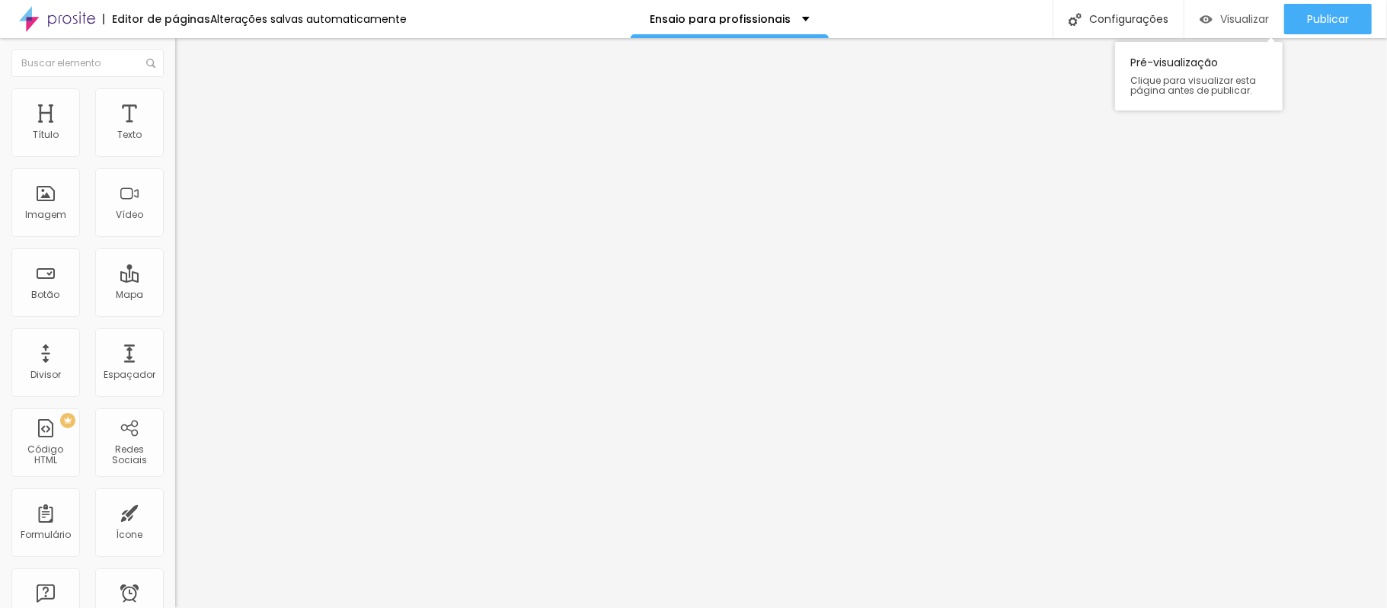
click at [1040, 17] on font "Visualizar" at bounding box center [1245, 18] width 49 height 15
click at [1040, 25] on font "Visualizar" at bounding box center [1245, 18] width 49 height 15
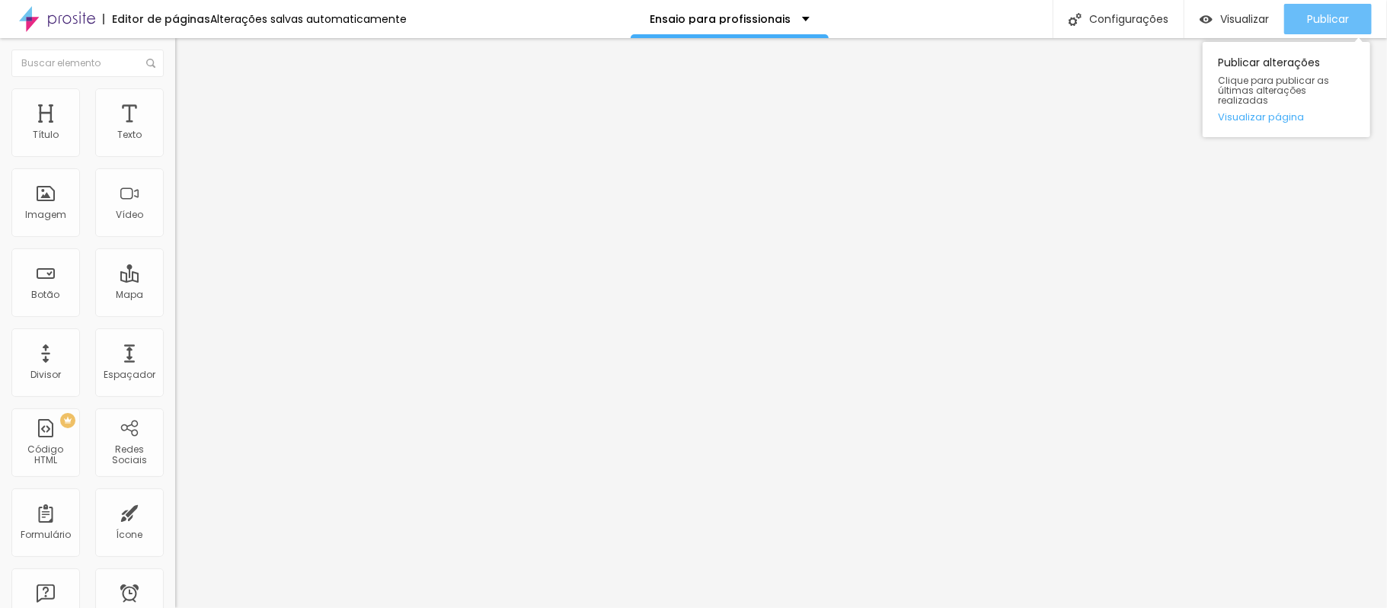
click at [1040, 4] on div "Publicar" at bounding box center [1328, 19] width 42 height 30
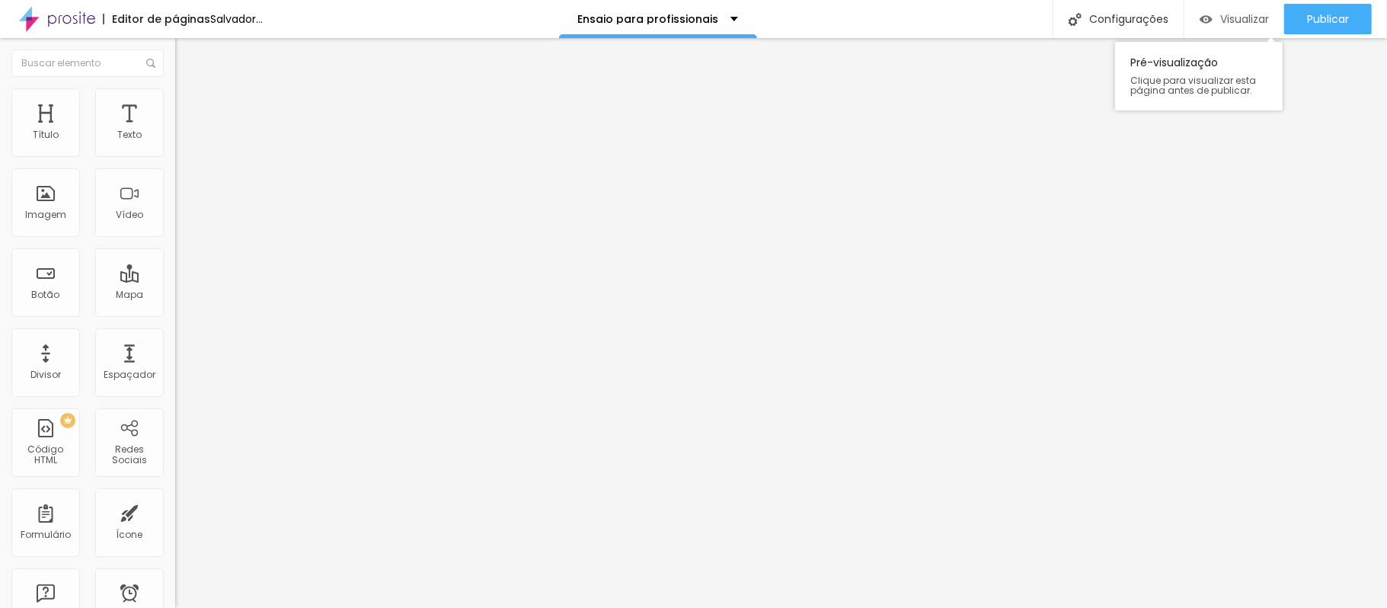
click at [1040, 19] on font "Visualizar" at bounding box center [1245, 18] width 49 height 15
click at [1040, 9] on div "Visualizar" at bounding box center [1234, 19] width 69 height 30
click at [1040, 23] on font "Visualizar" at bounding box center [1245, 18] width 49 height 15
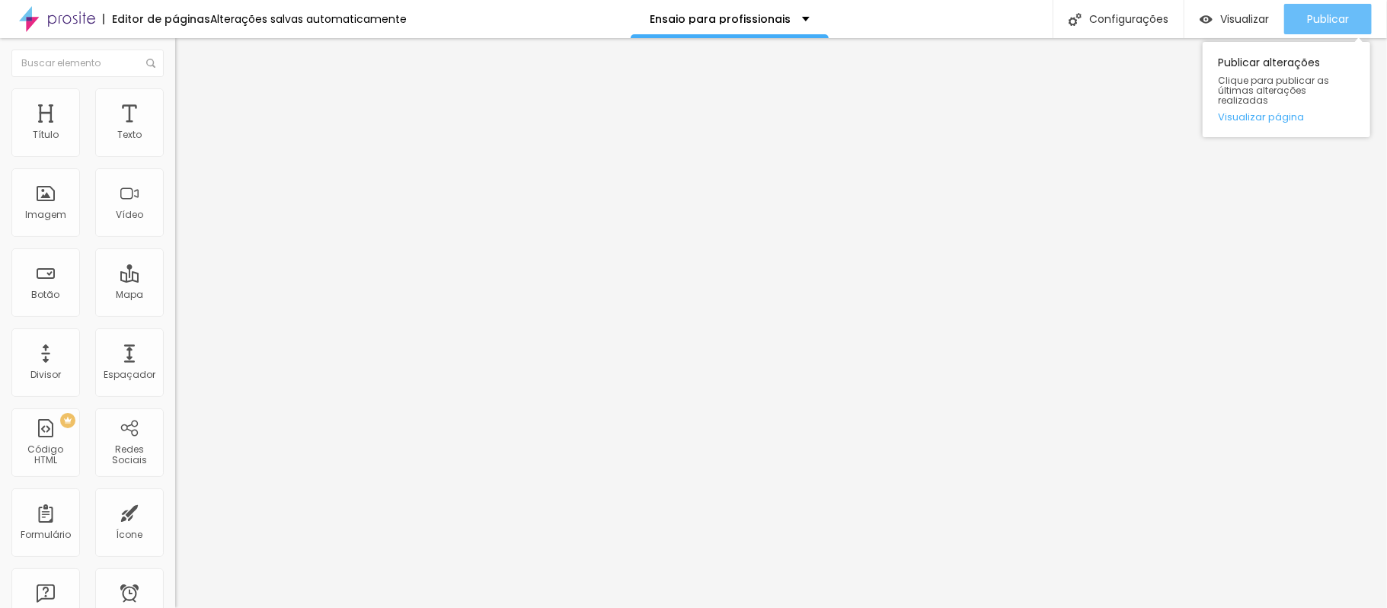
click at [1040, 11] on font "Publicar" at bounding box center [1328, 18] width 42 height 15
click at [1040, 32] on button "Publicar" at bounding box center [1329, 19] width 88 height 30
click at [189, 107] on font "Avançado" at bounding box center [214, 113] width 50 height 13
click at [175, 104] on li "Avançado" at bounding box center [262, 111] width 175 height 15
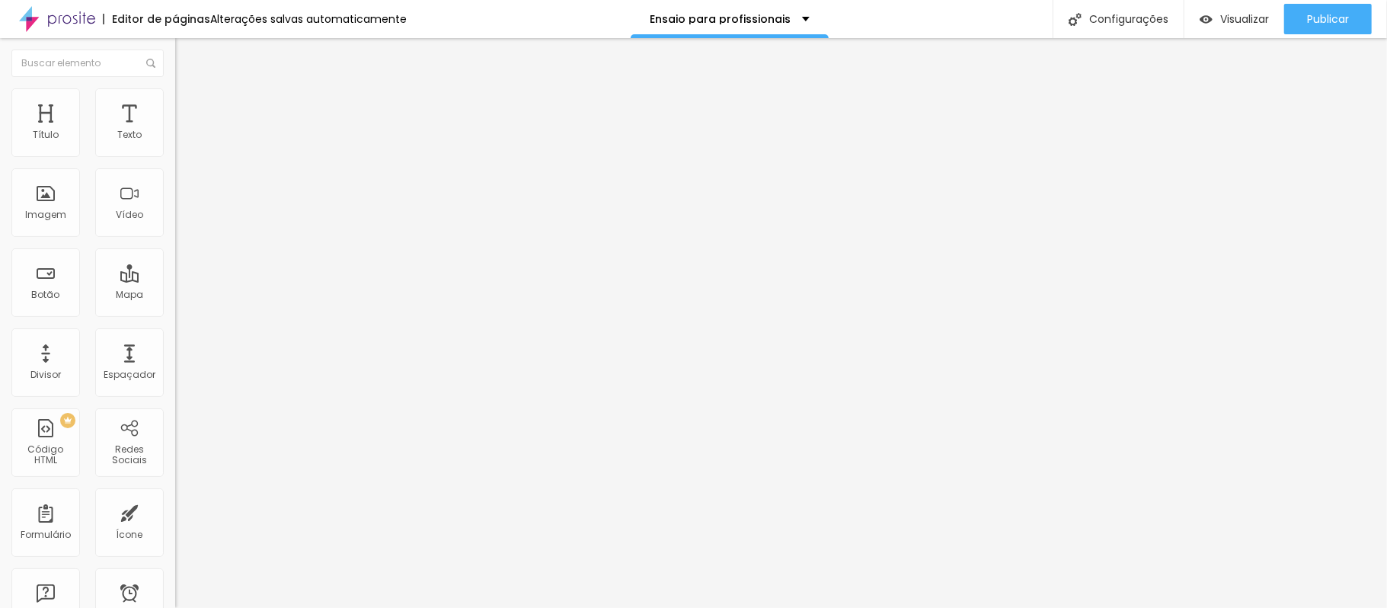
click at [175, 93] on img at bounding box center [182, 95] width 14 height 14
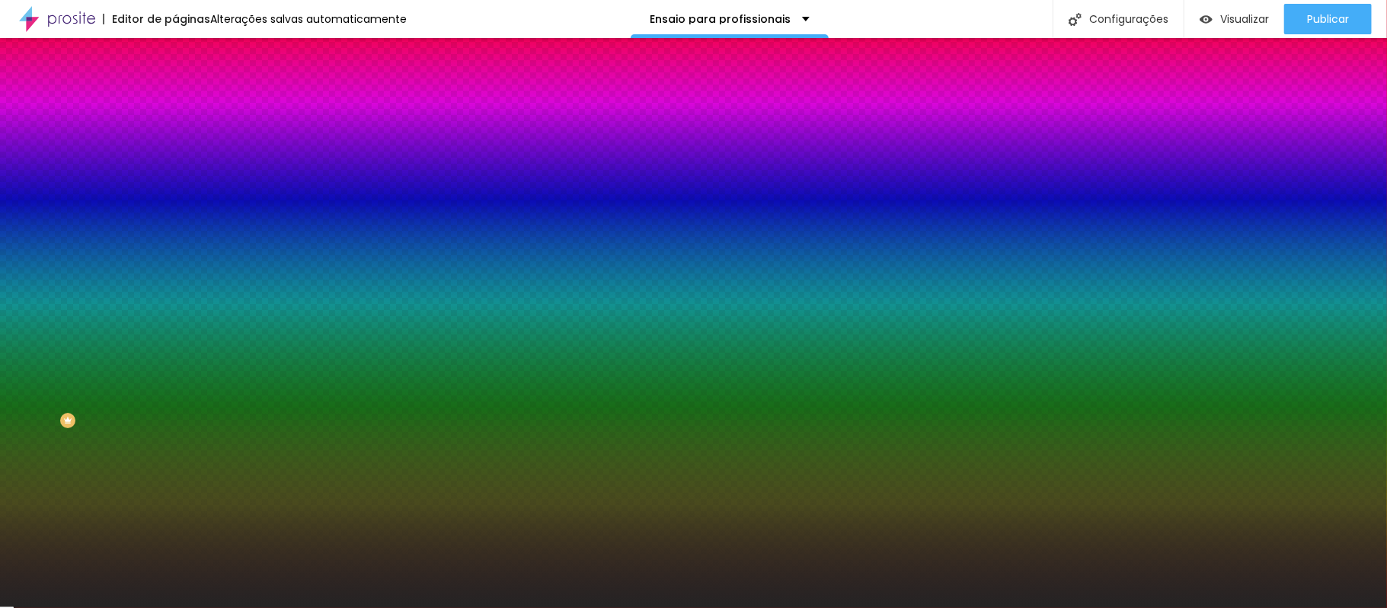
click at [189, 107] on font "Avançado" at bounding box center [214, 113] width 50 height 13
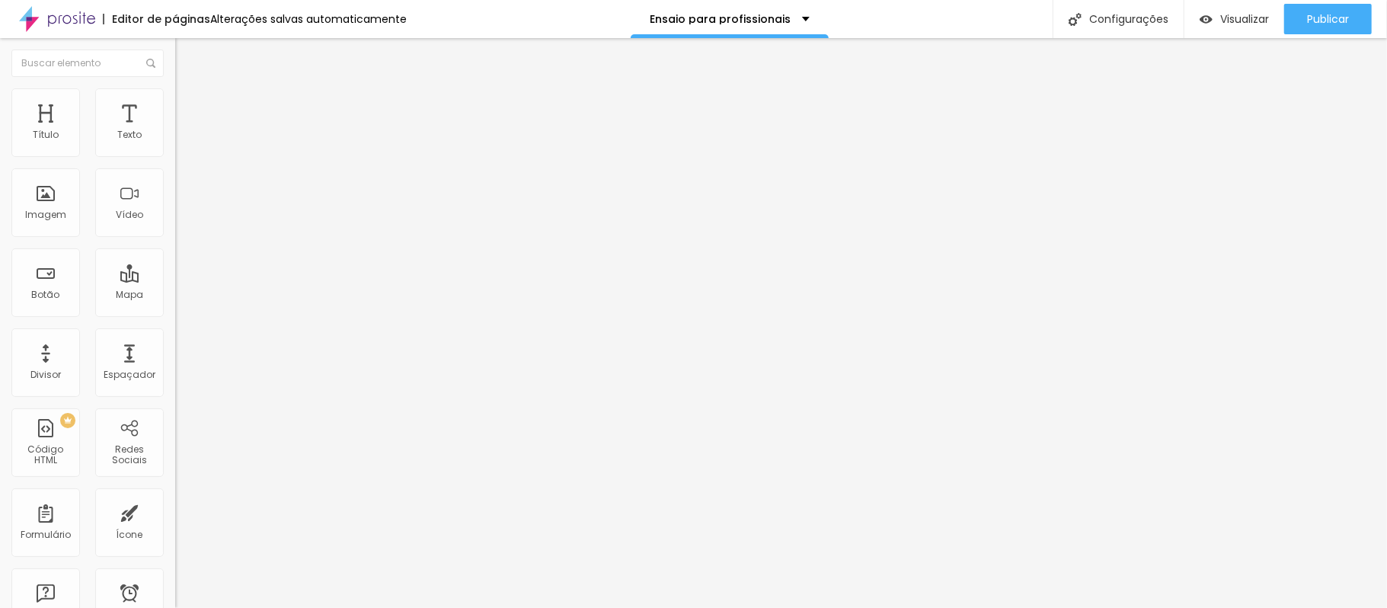
click at [175, 87] on img at bounding box center [182, 80] width 14 height 14
click at [175, 104] on img at bounding box center [182, 111] width 14 height 14
click at [189, 110] on font "Avançado" at bounding box center [214, 113] width 50 height 13
click at [175, 88] on li "Estilo" at bounding box center [262, 95] width 175 height 15
click at [1040, 17] on font "Visualizar" at bounding box center [1245, 18] width 49 height 15
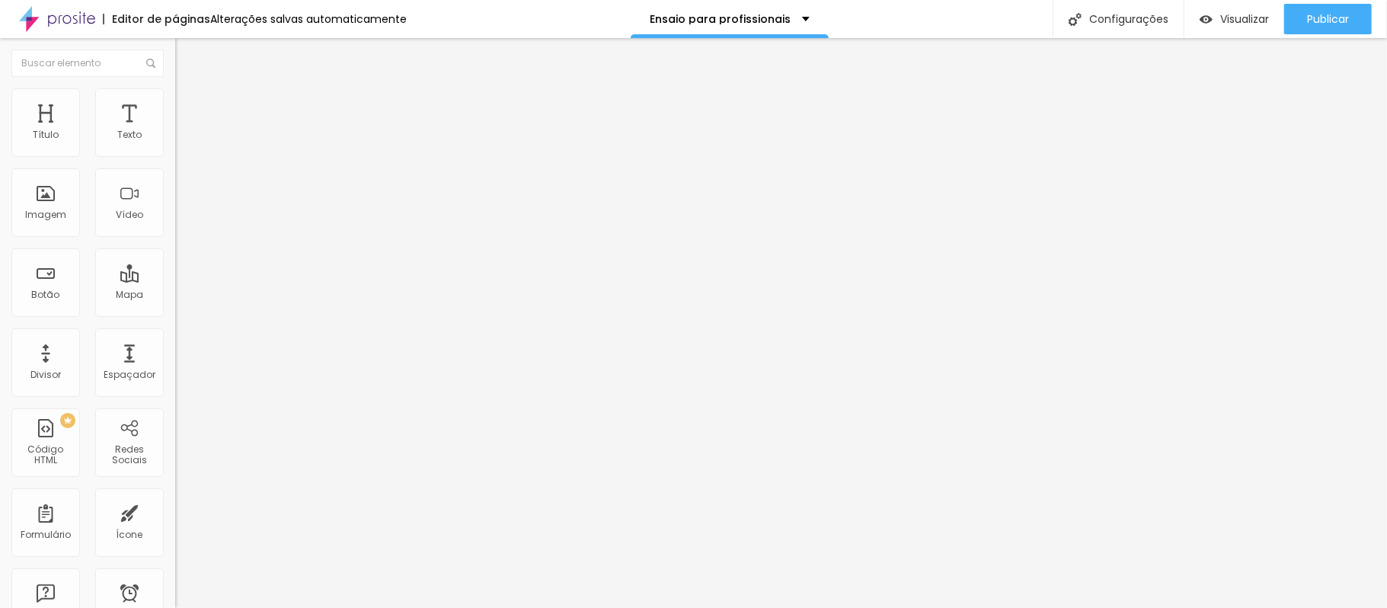
click at [175, 104] on li "Avançado" at bounding box center [262, 111] width 175 height 15
type input "25"
type input "30"
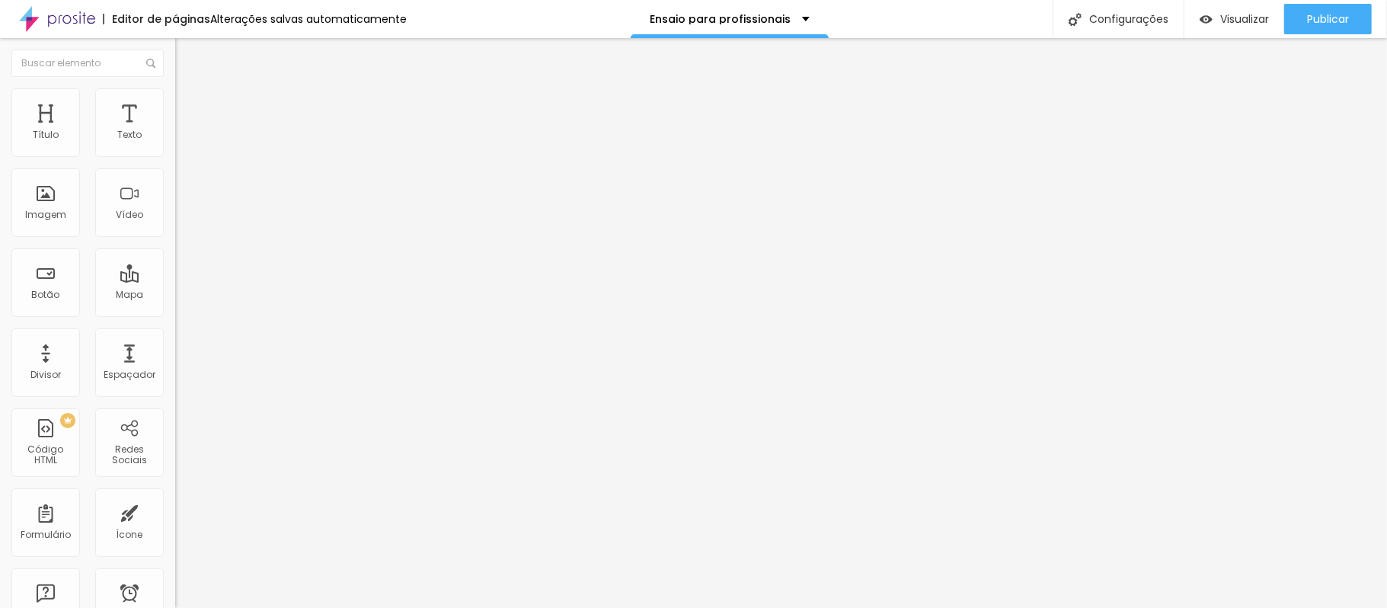
type input "35"
type input "40"
type input "45"
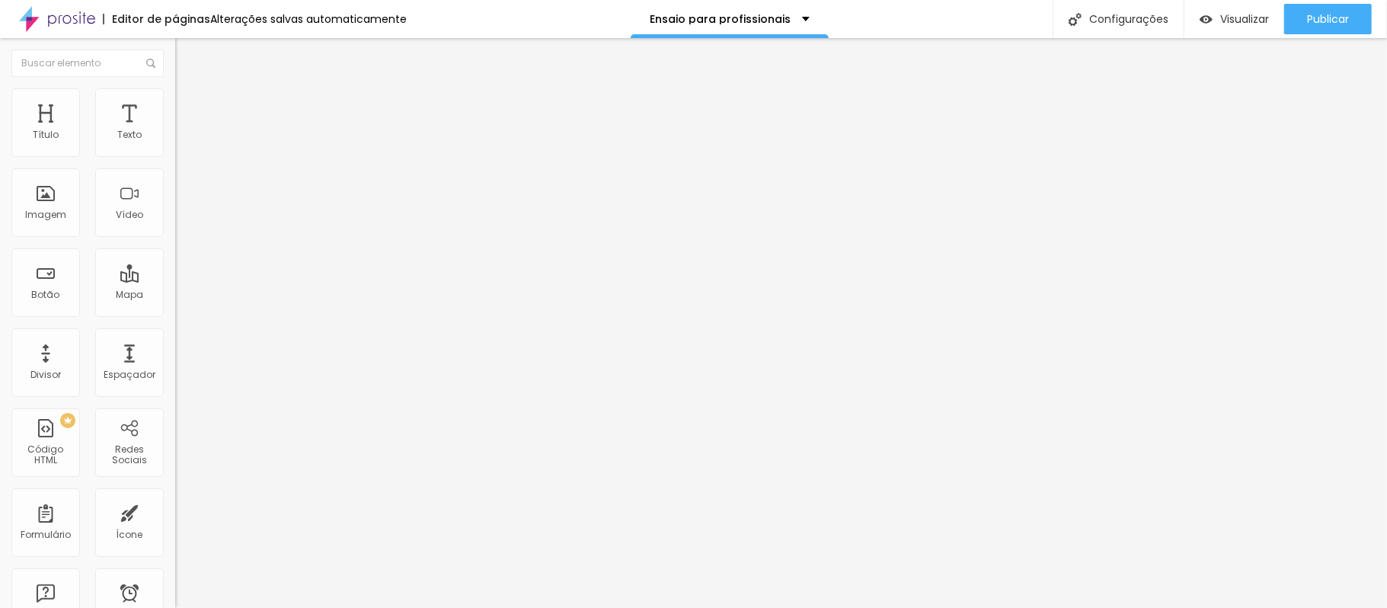
type input "45"
type input "50"
type input "45"
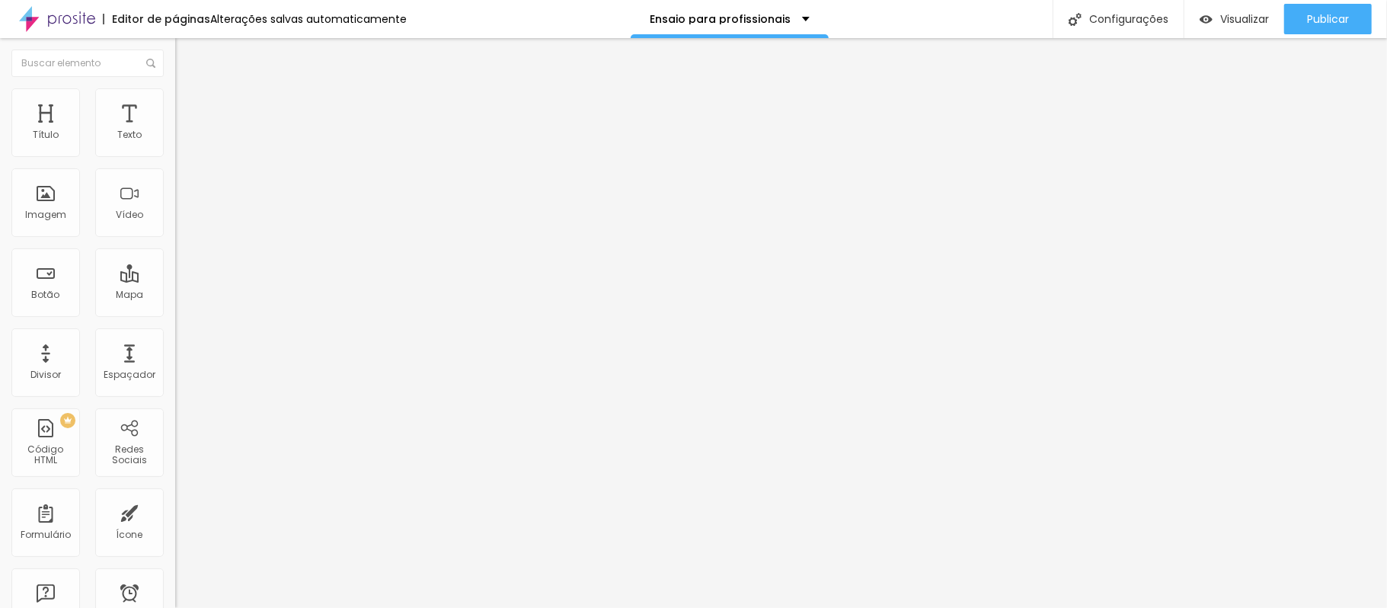
type input "40"
type input "35"
type input "30"
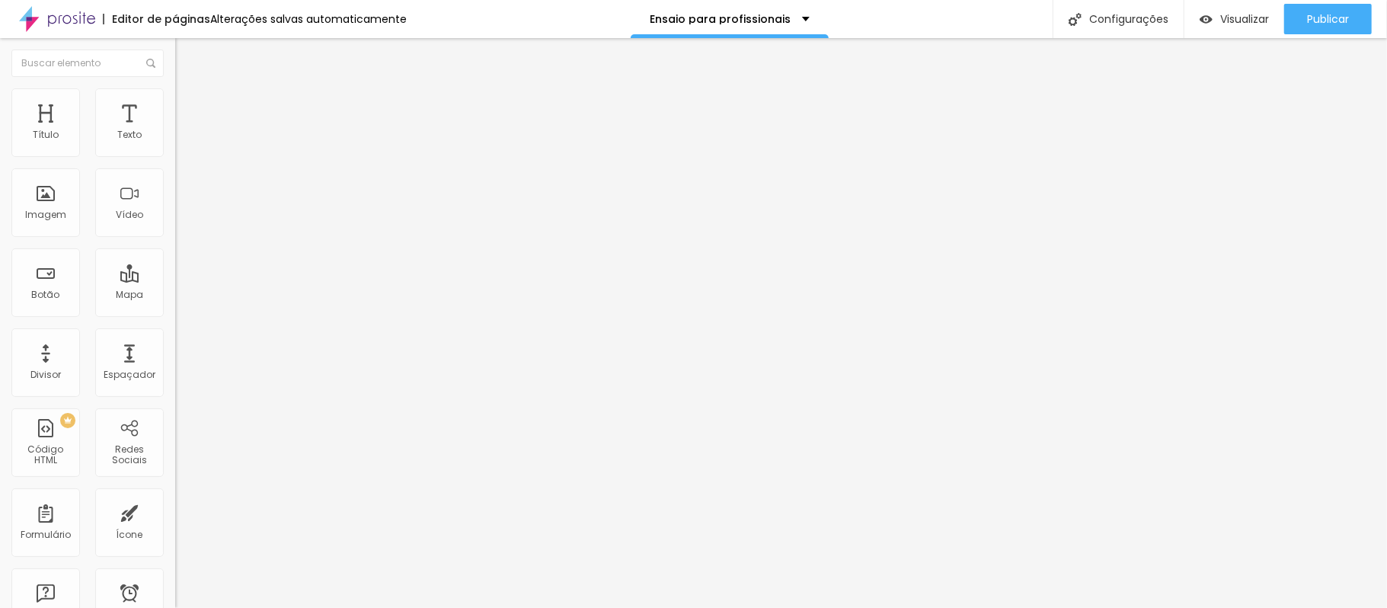
type input "30"
type input "25"
type input "20"
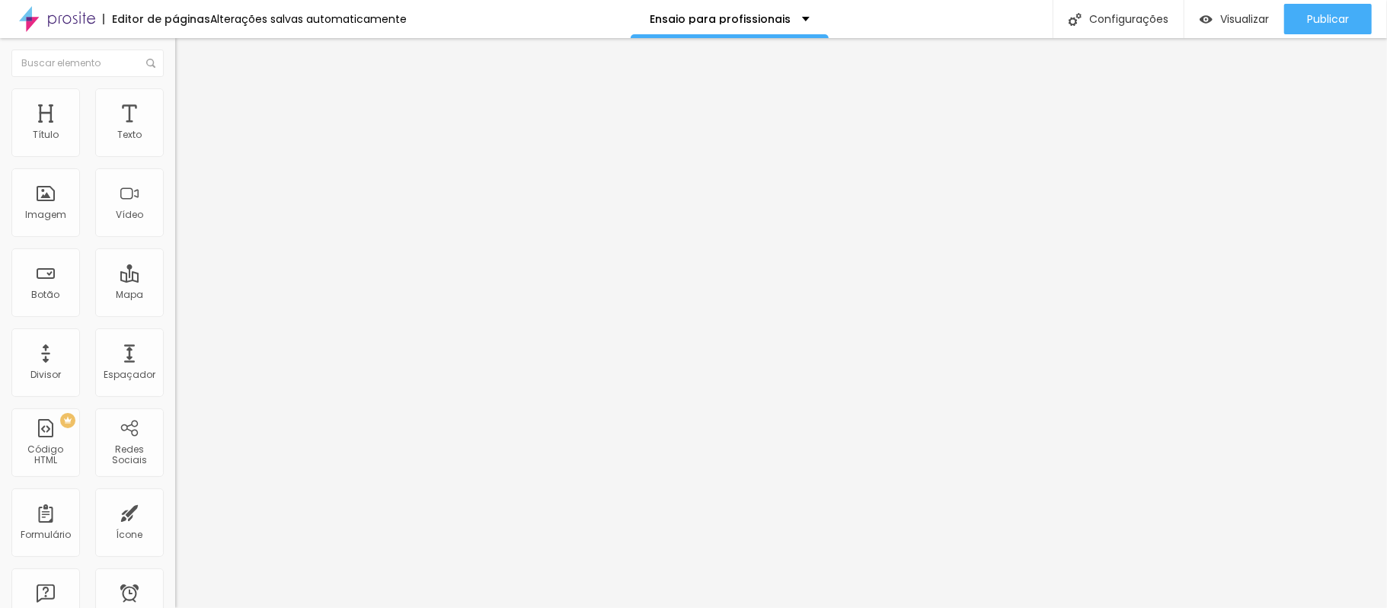
drag, startPoint x: 62, startPoint y: 149, endPoint x: 66, endPoint y: 163, distance: 14.0
click at [175, 296] on input "range" at bounding box center [224, 302] width 98 height 12
click at [1040, 13] on font "Visualizar" at bounding box center [1245, 18] width 49 height 15
click at [175, 89] on img at bounding box center [182, 95] width 14 height 14
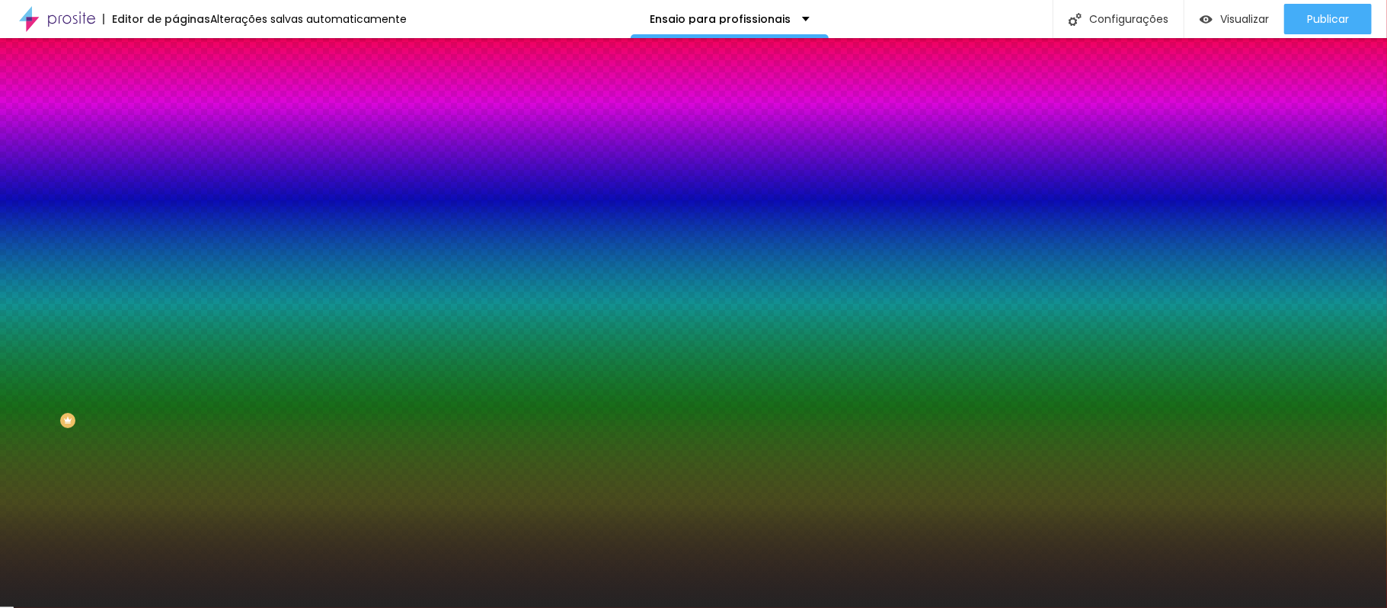
click at [175, 104] on img at bounding box center [182, 111] width 14 height 14
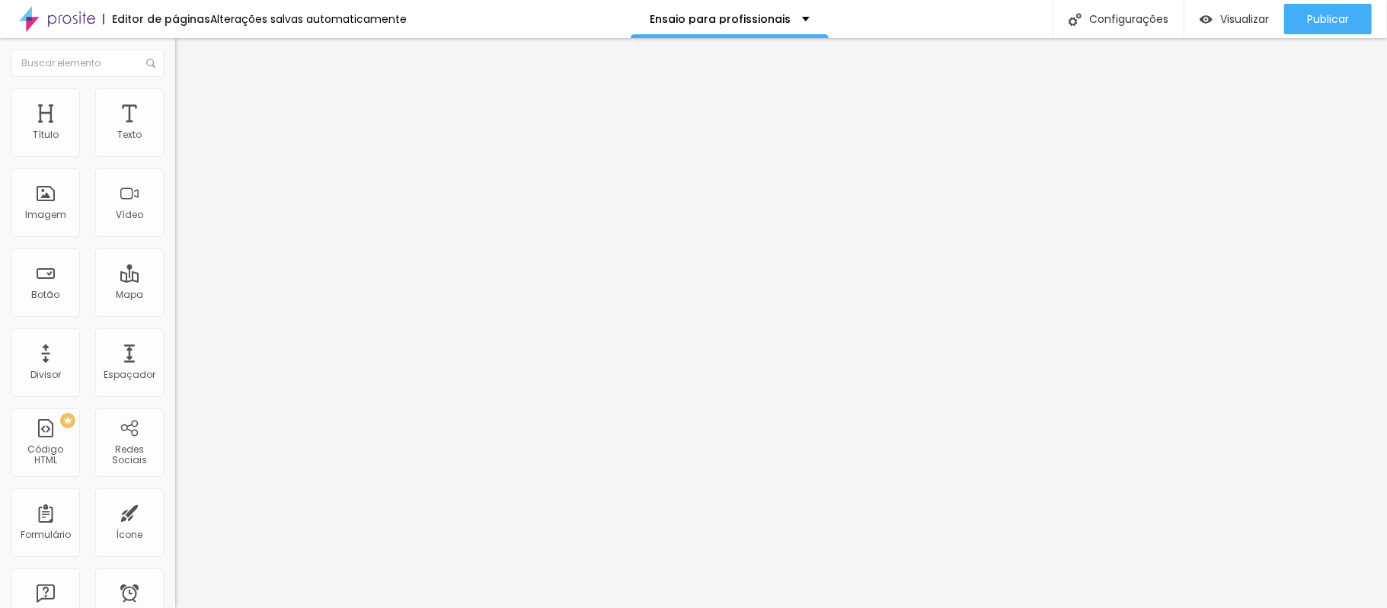
type input "15"
drag, startPoint x: 62, startPoint y: 150, endPoint x: 53, endPoint y: 150, distance: 8.4
click at [175, 296] on input "range" at bounding box center [224, 302] width 98 height 12
click at [1040, 16] on font "Visualizar" at bounding box center [1245, 18] width 49 height 15
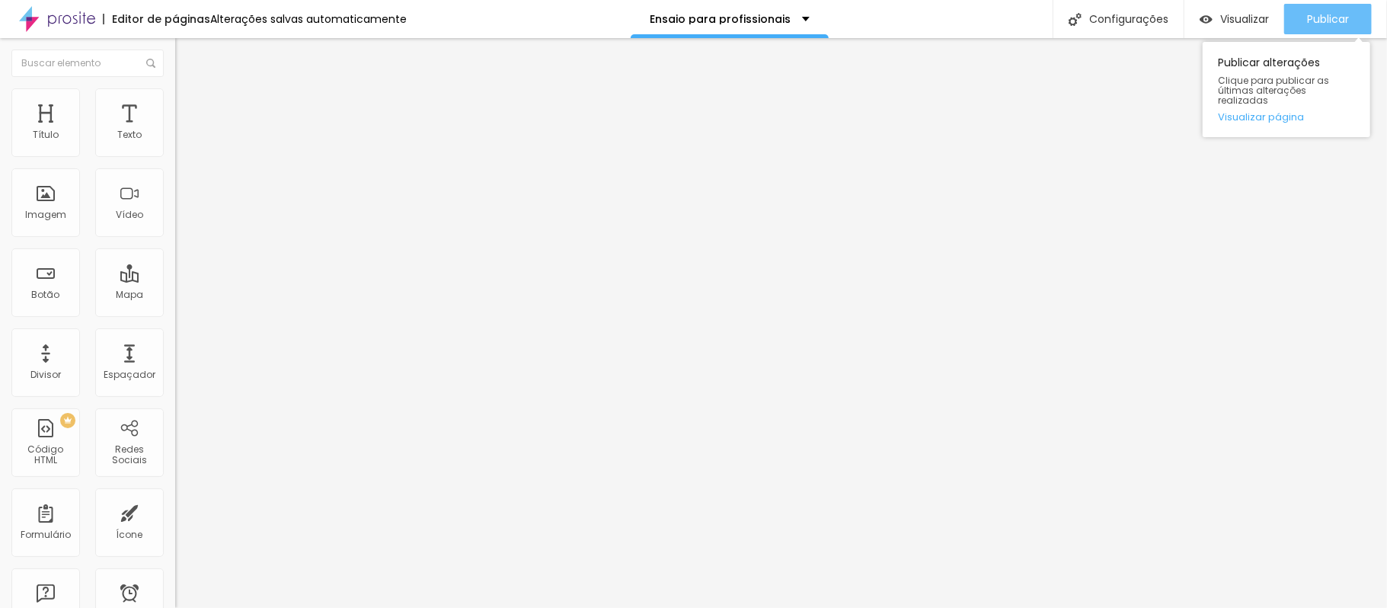
click at [1040, 13] on font "Publicar" at bounding box center [1328, 18] width 42 height 15
type input "10"
type input "5"
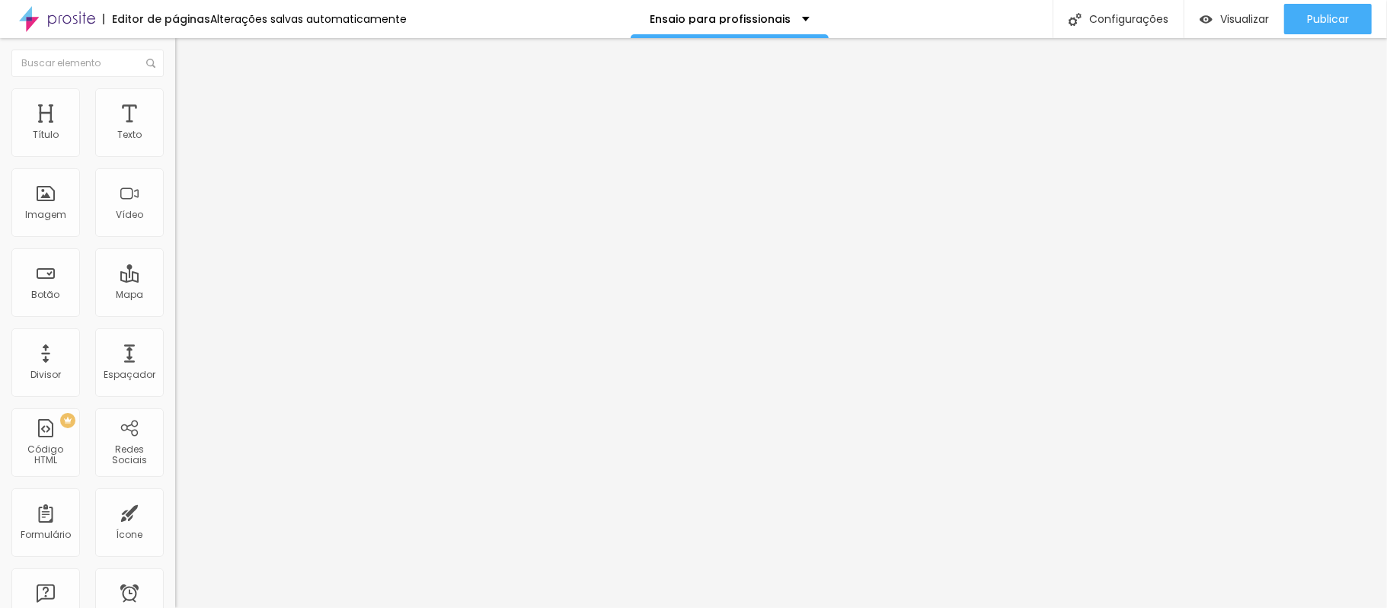
drag, startPoint x: 56, startPoint y: 147, endPoint x: 41, endPoint y: 148, distance: 14.5
type input "5"
click at [175, 296] on input "range" at bounding box center [224, 302] width 98 height 12
click at [1040, 26] on button "Publicar" at bounding box center [1329, 19] width 88 height 30
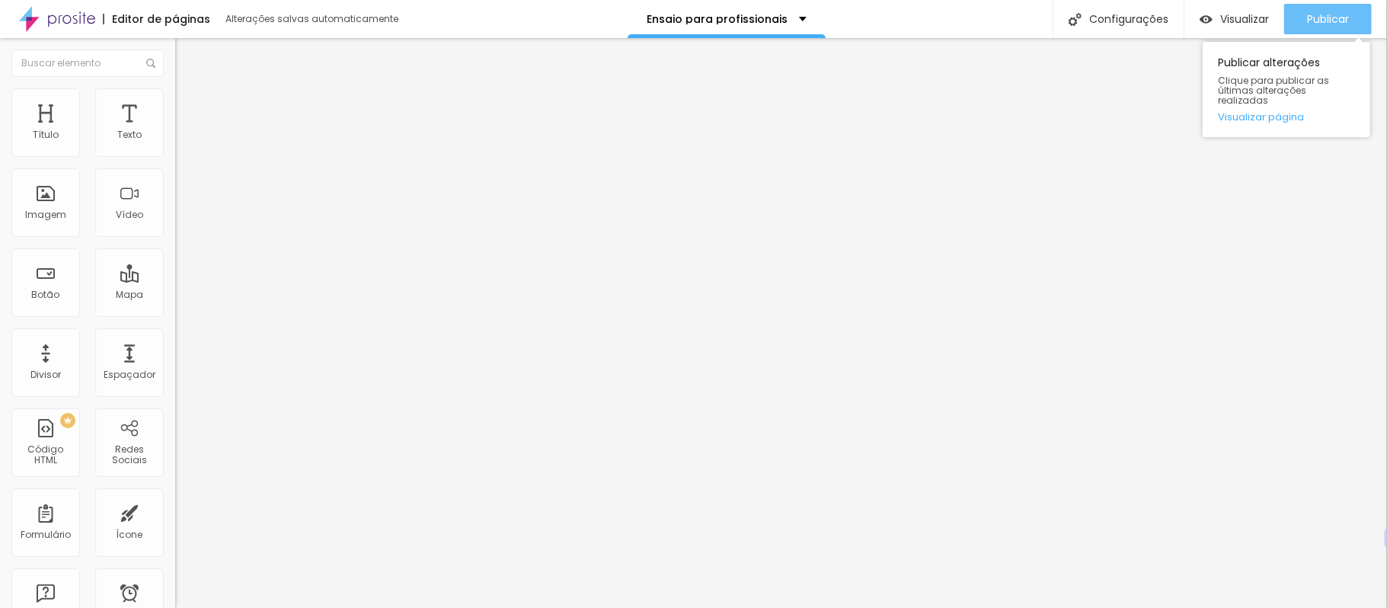
click at [1329, 21] on font "Publicar" at bounding box center [1328, 18] width 42 height 15
click at [1285, 110] on font "Visualizar página" at bounding box center [1261, 117] width 86 height 14
click at [189, 107] on font "Avançado" at bounding box center [214, 113] width 50 height 13
type input "40"
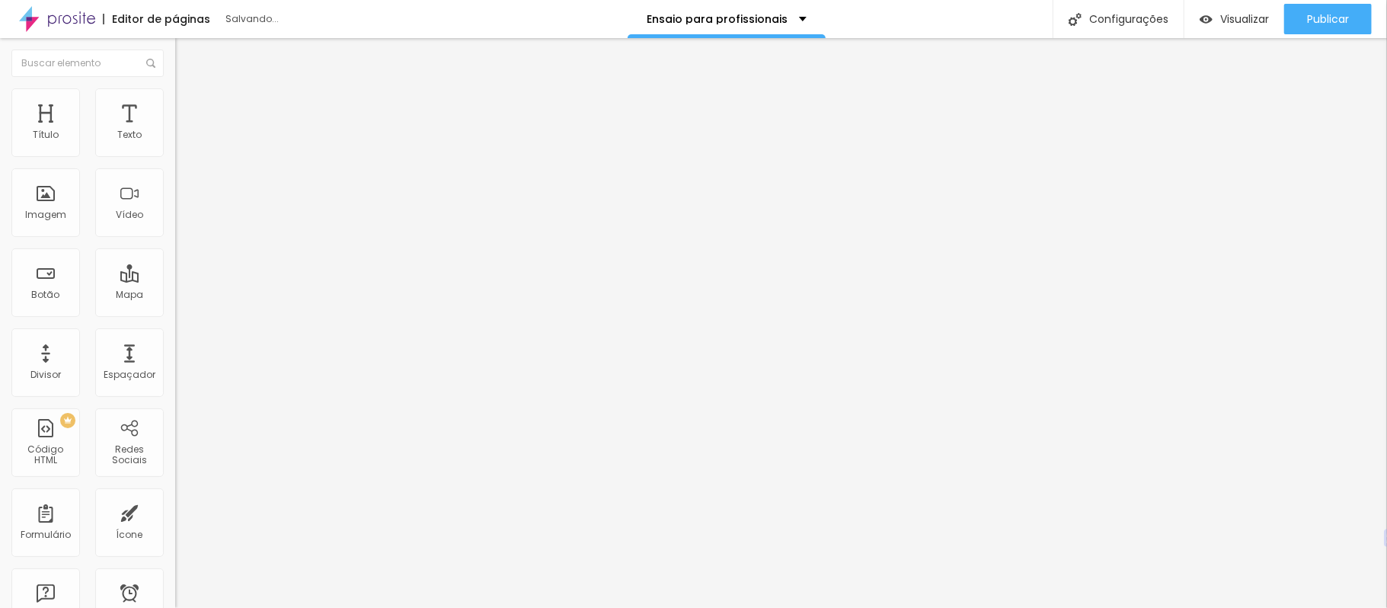
type input "35"
type input "30"
type input "25"
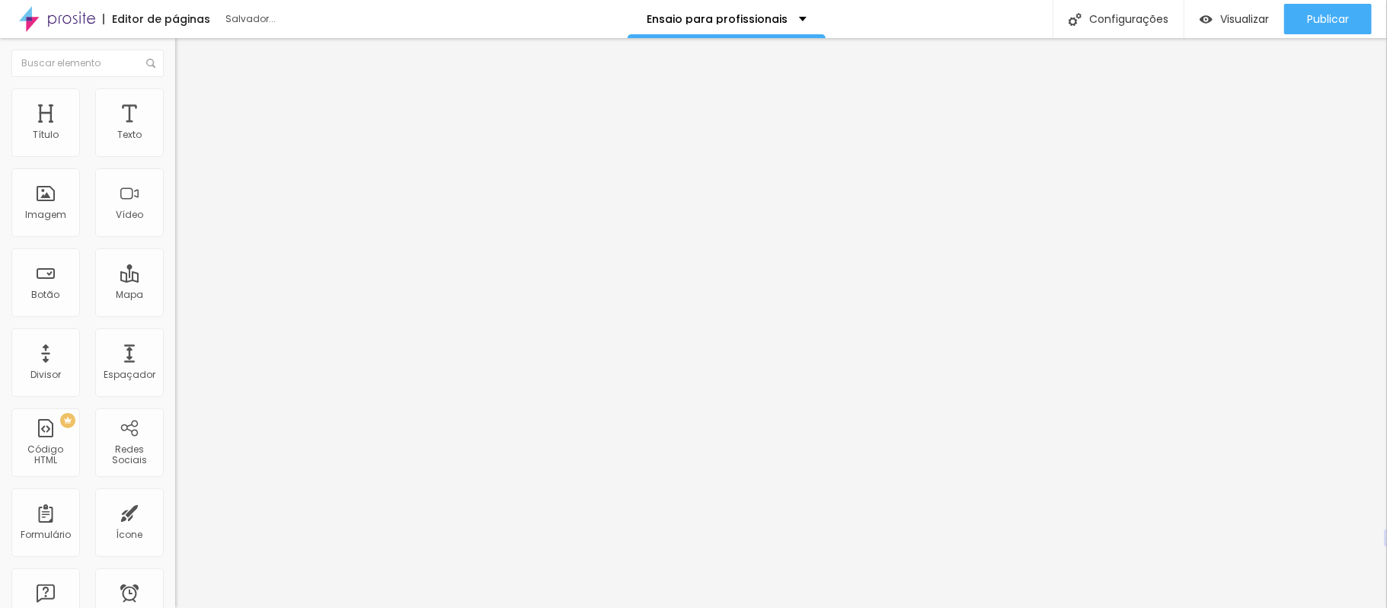
type input "25"
type input "20"
type input "15"
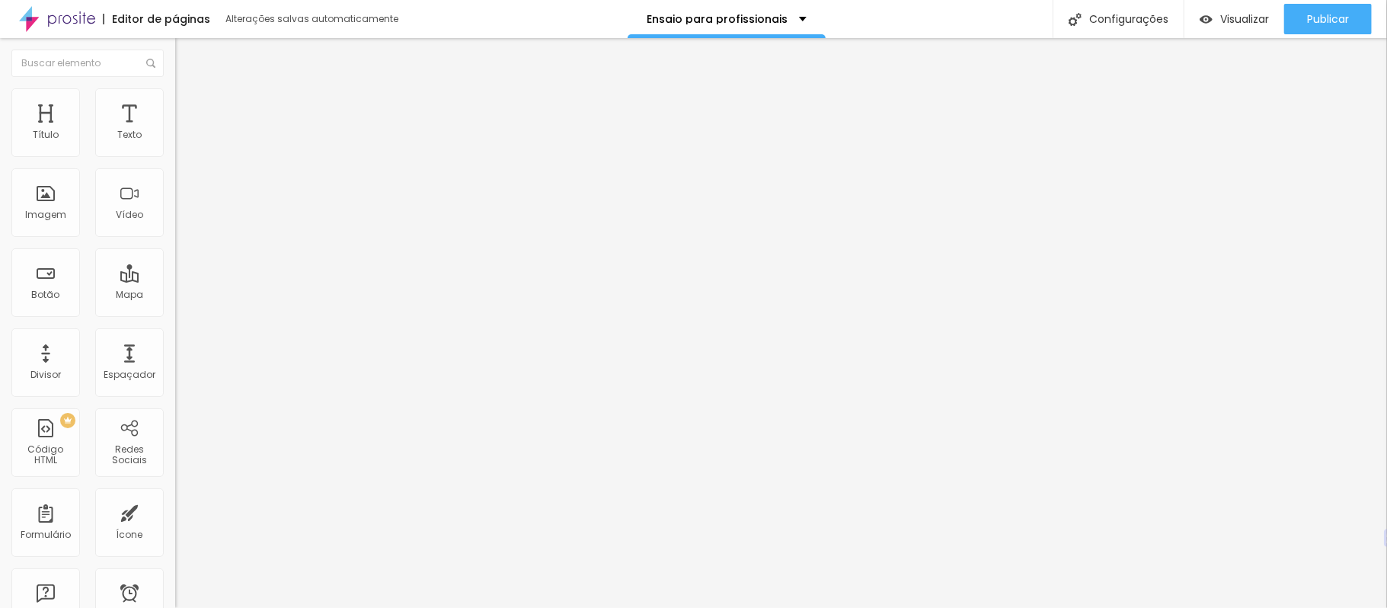
type input "10"
type input "5"
type input "0"
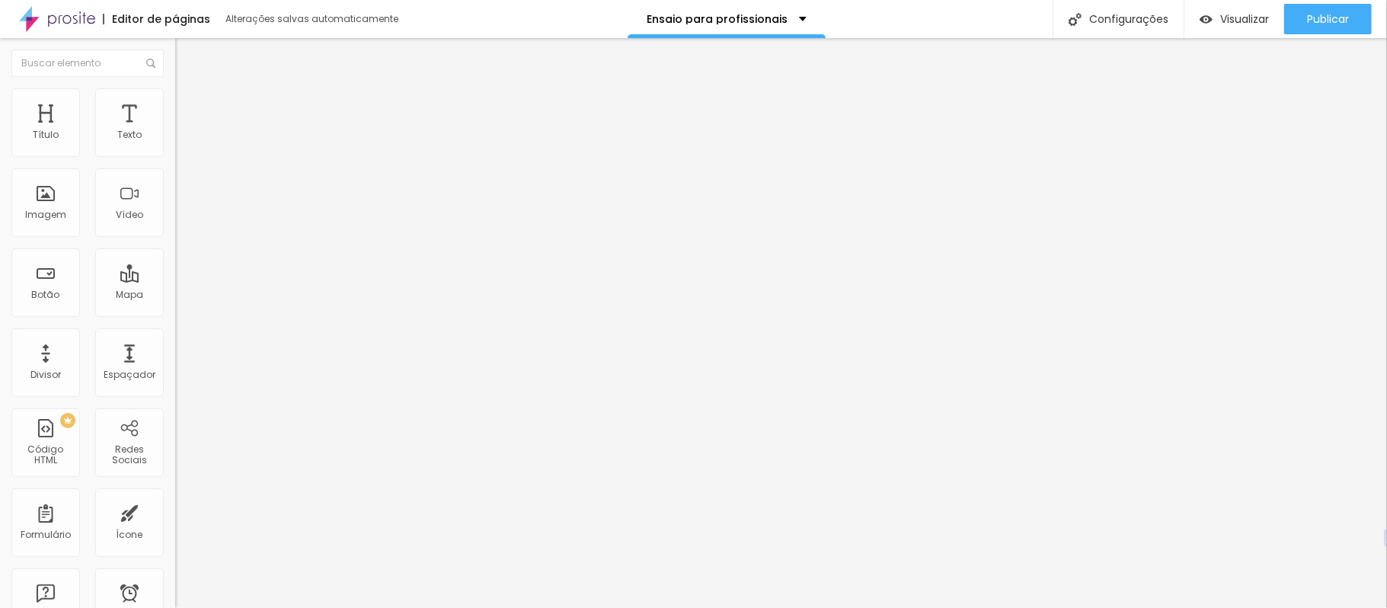
type input "0"
type input "5"
type input "10"
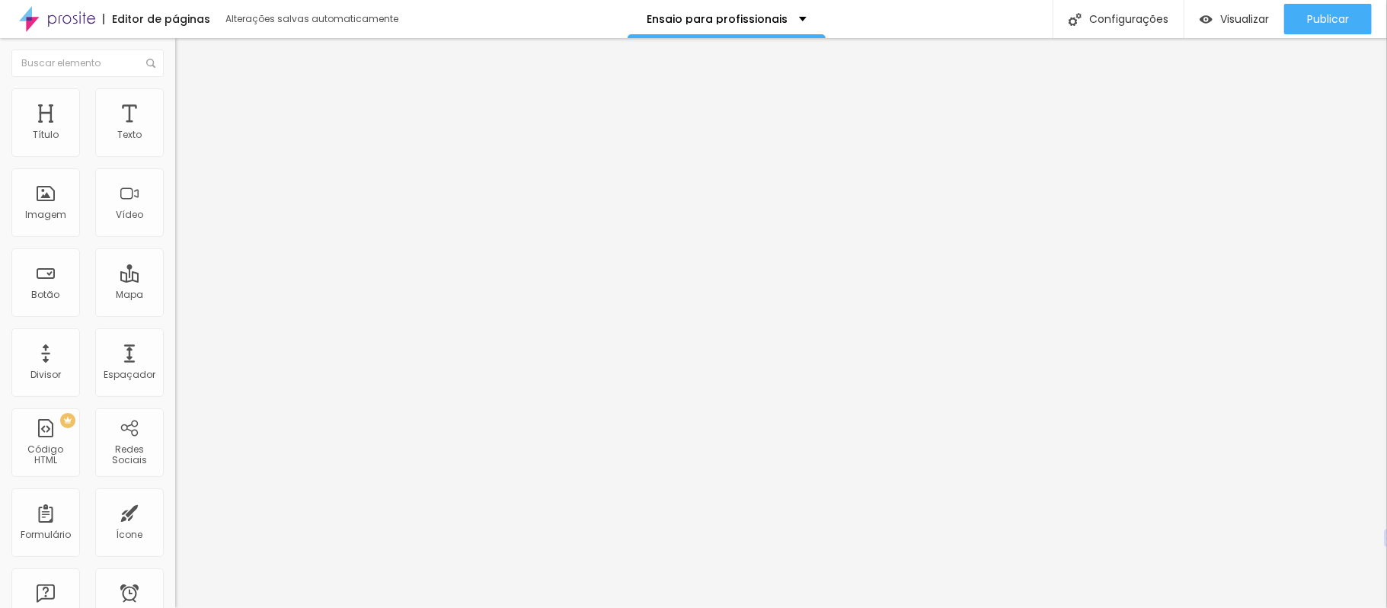
drag, startPoint x: 102, startPoint y: 150, endPoint x: 50, endPoint y: 165, distance: 53.8
type input "10"
click at [175, 296] on input "range" at bounding box center [224, 302] width 98 height 12
click at [175, 104] on img at bounding box center [182, 111] width 14 height 14
type input "15"
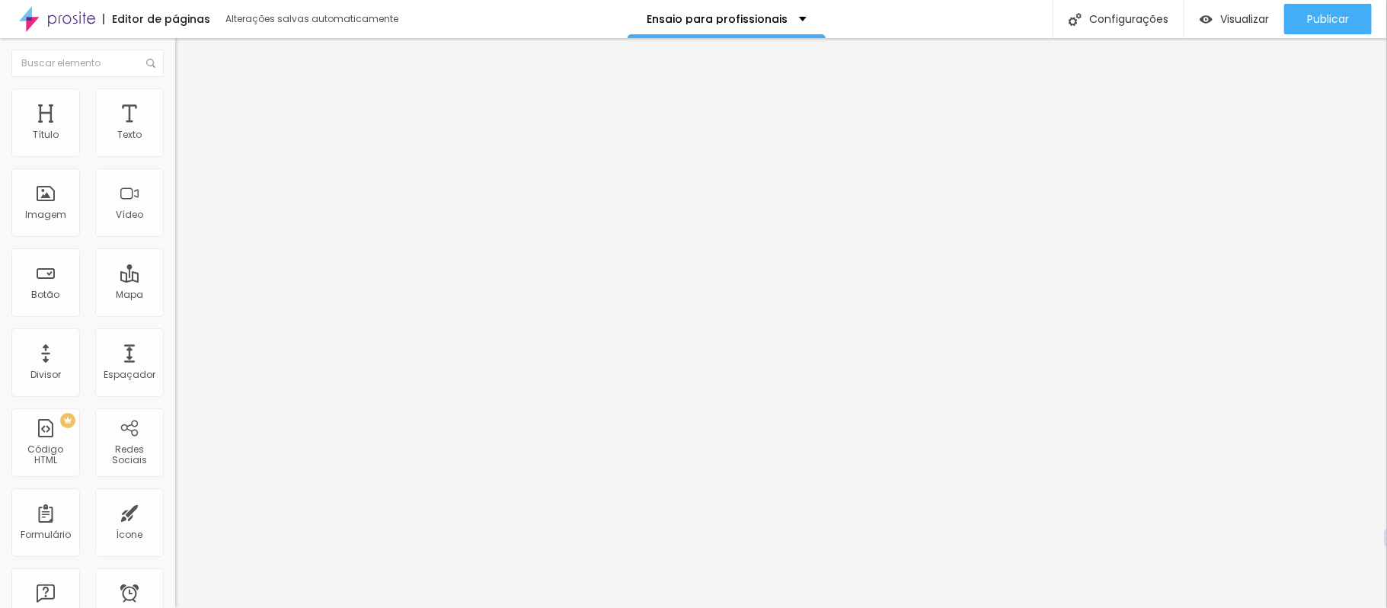
type input "15"
type input "10"
drag, startPoint x: 58, startPoint y: 149, endPoint x: 46, endPoint y: 149, distance: 11.4
type input "10"
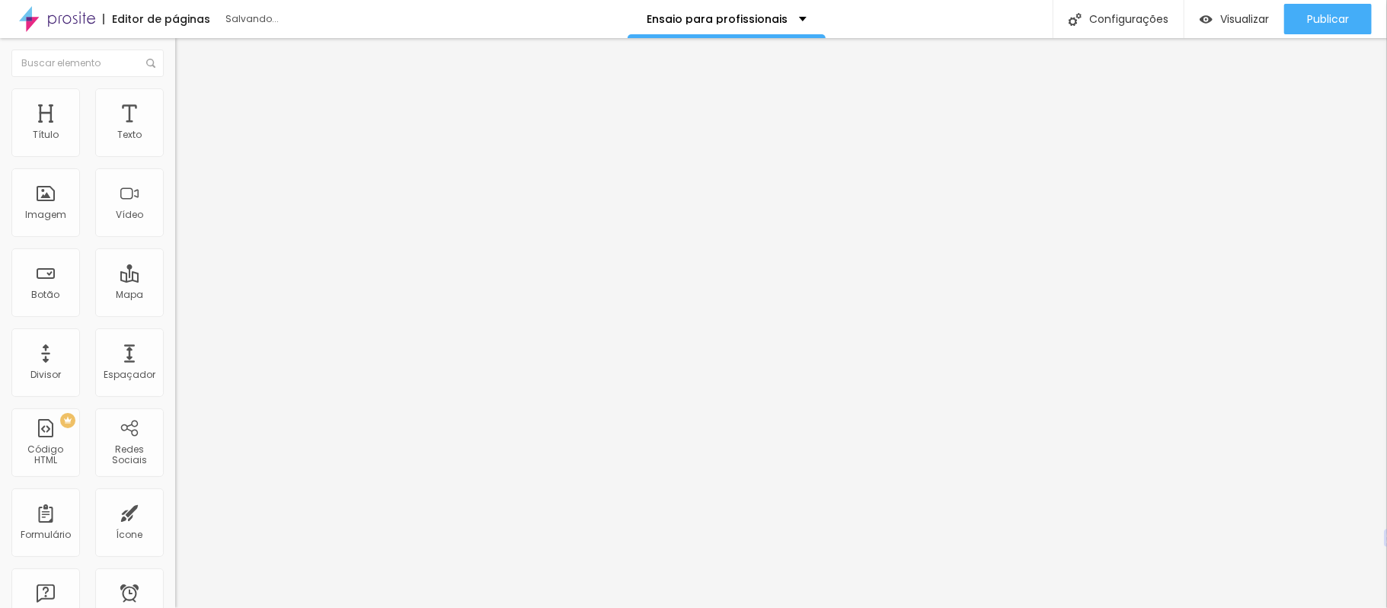
click at [175, 296] on input "range" at bounding box center [224, 302] width 98 height 12
click at [189, 107] on font "Avançado" at bounding box center [214, 113] width 50 height 13
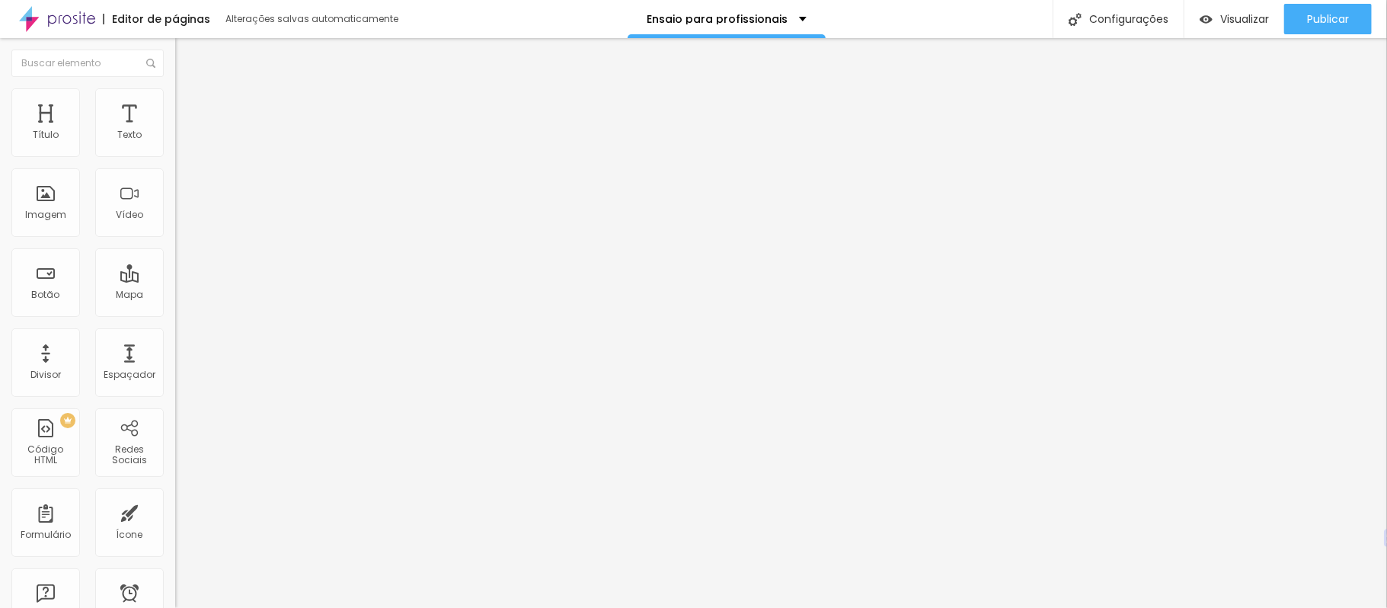
type input "10"
type input "15"
type input "20"
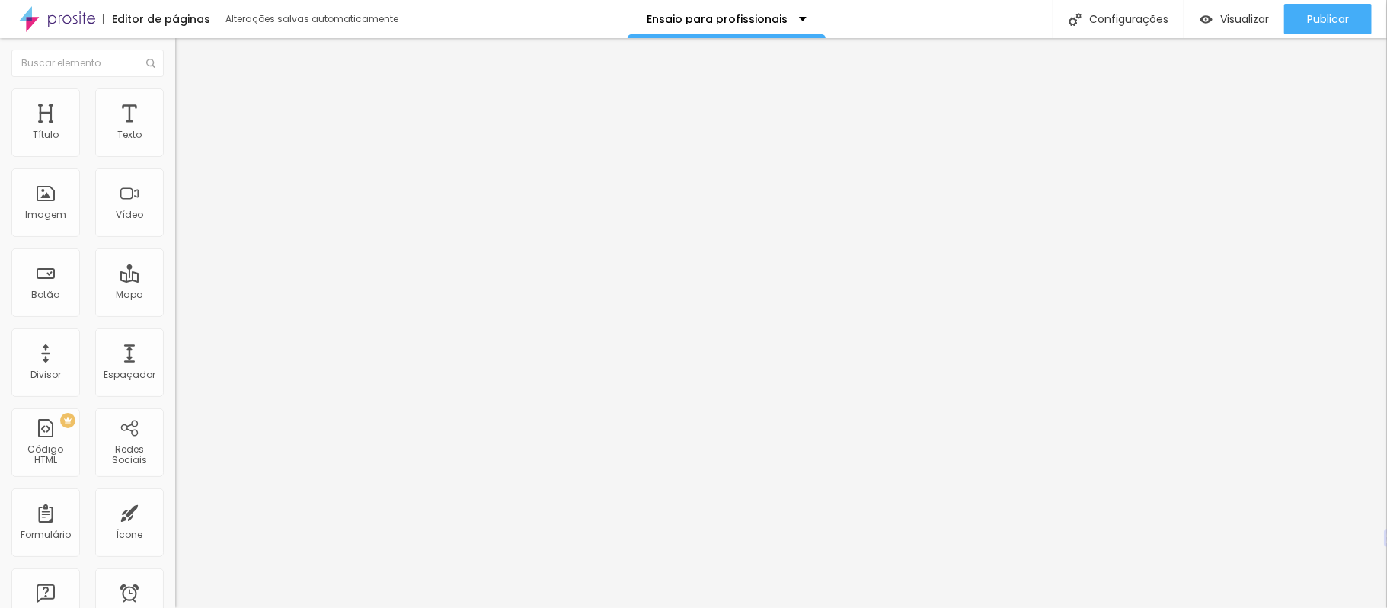
type input "20"
type input "25"
type input "30"
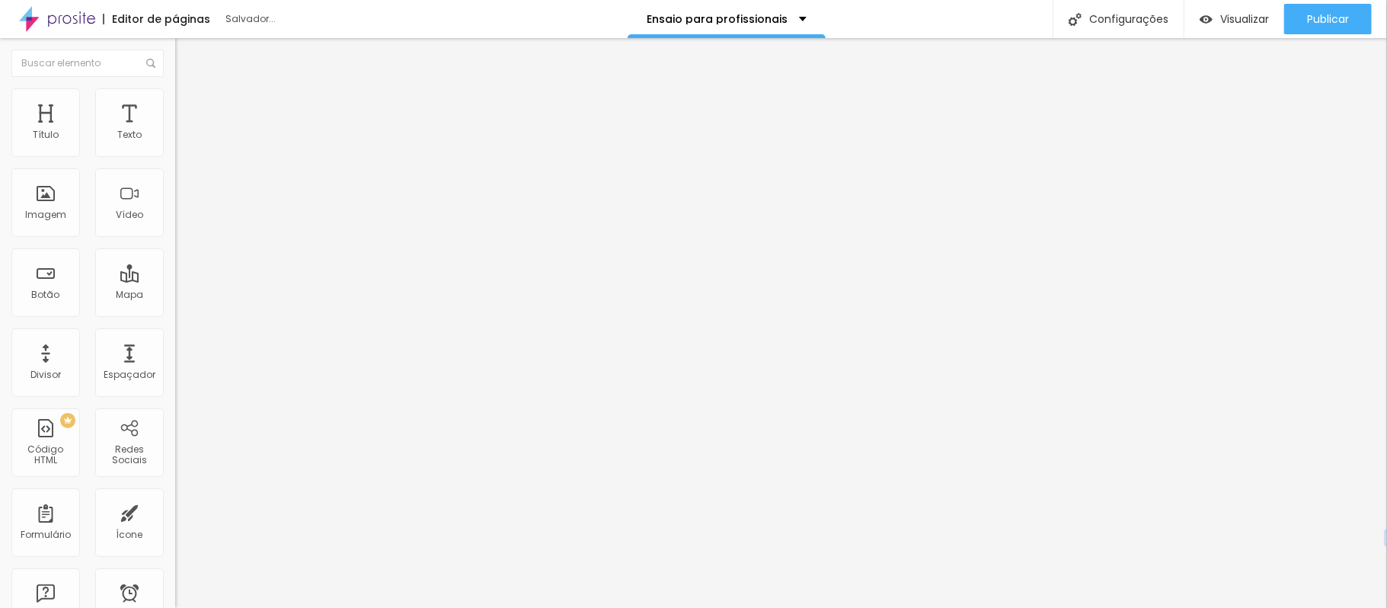
type input "25"
type input "20"
drag, startPoint x: 38, startPoint y: 148, endPoint x: 62, endPoint y: 150, distance: 23.7
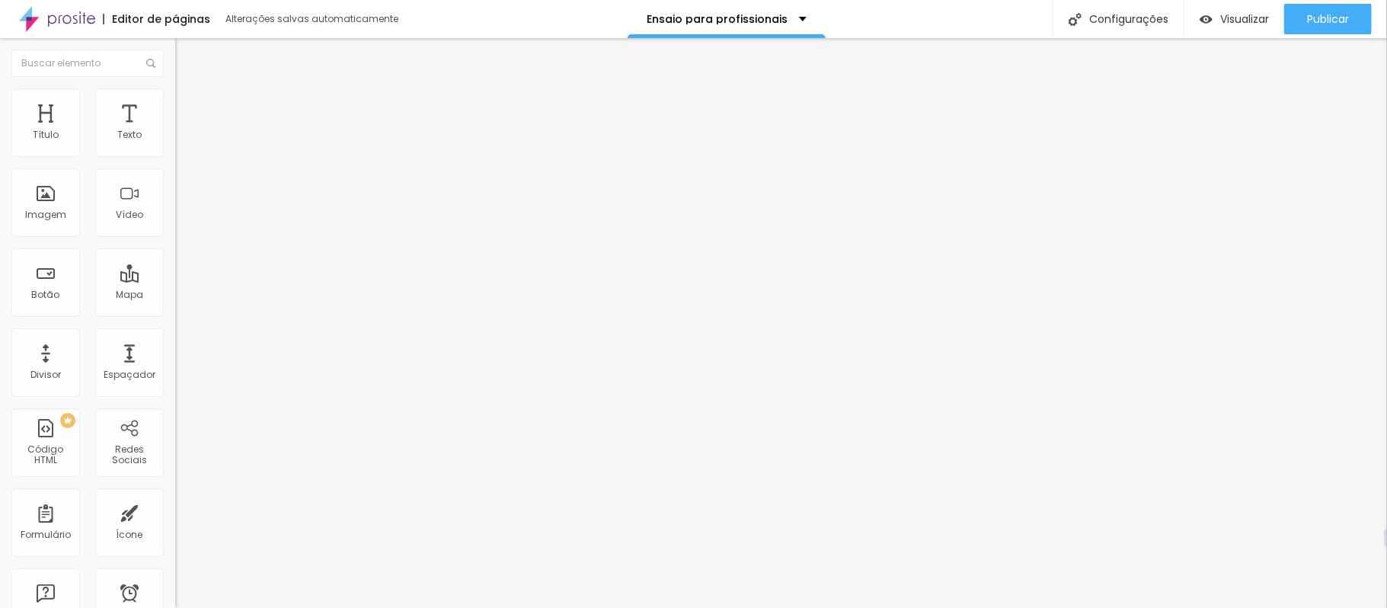
type input "20"
click at [175, 296] on input "range" at bounding box center [224, 302] width 98 height 12
click at [175, 104] on img at bounding box center [182, 111] width 14 height 14
click at [189, 107] on font "Avançado" at bounding box center [214, 113] width 50 height 13
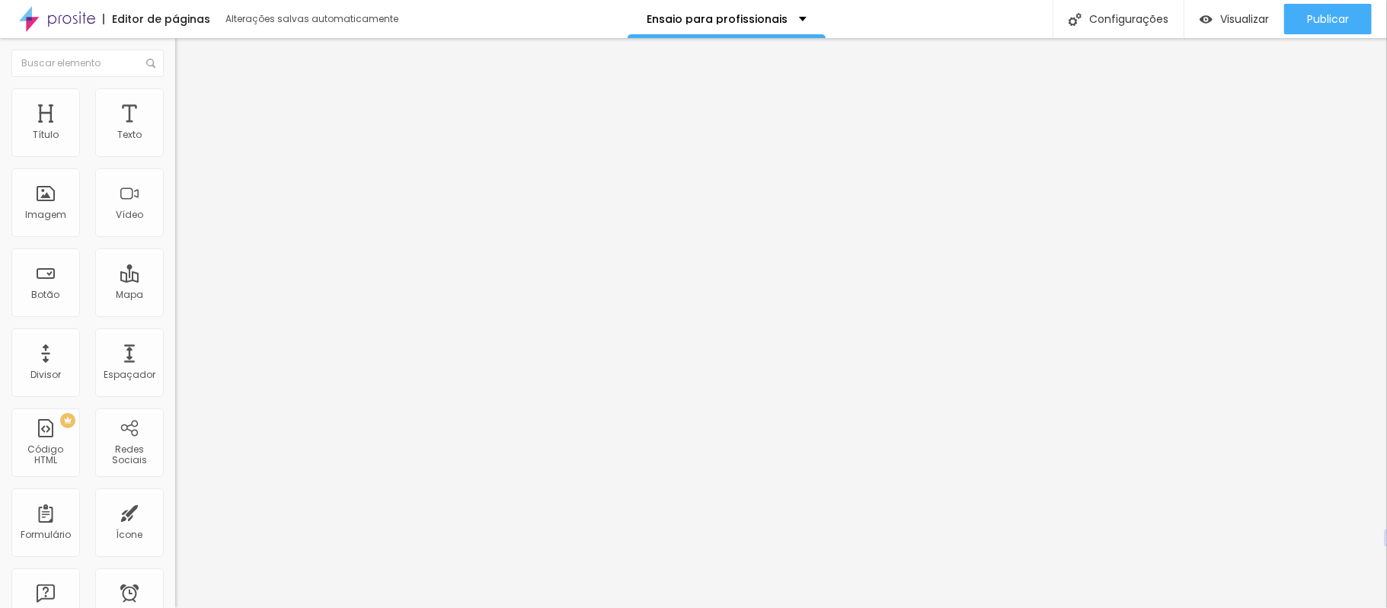
click at [189, 107] on font "Avançado" at bounding box center [214, 113] width 50 height 13
click at [1256, 20] on font "Visualizar" at bounding box center [1245, 18] width 49 height 15
click at [1333, 27] on div "Publicar" at bounding box center [1328, 19] width 42 height 30
type input "5"
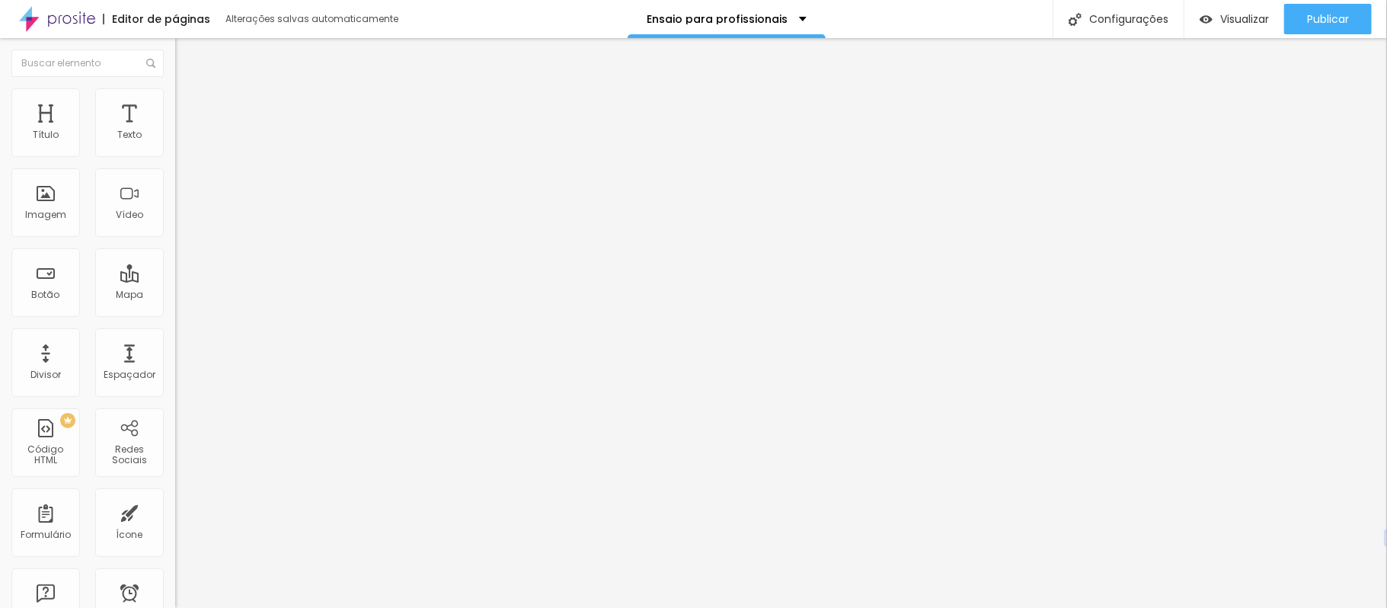
type input "0"
drag, startPoint x: 43, startPoint y: 150, endPoint x: 11, endPoint y: 154, distance: 33.0
type input "0"
click at [175, 296] on input "range" at bounding box center [224, 302] width 98 height 12
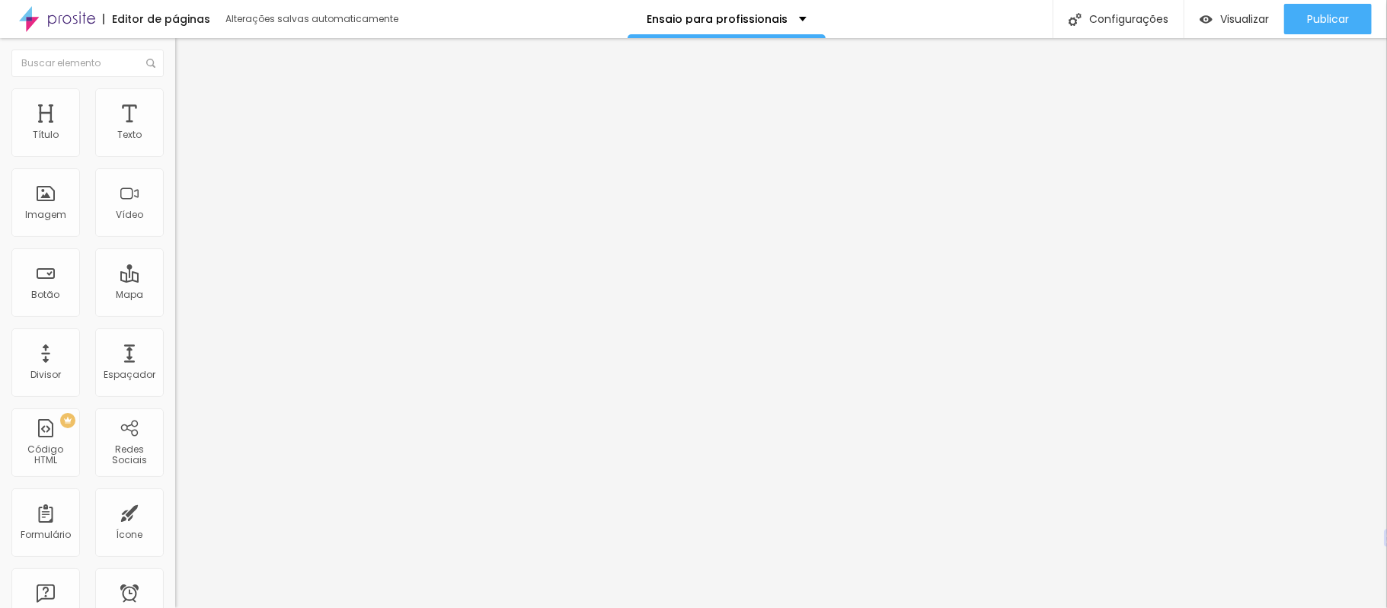
click at [175, 104] on li "Estilo" at bounding box center [262, 95] width 175 height 15
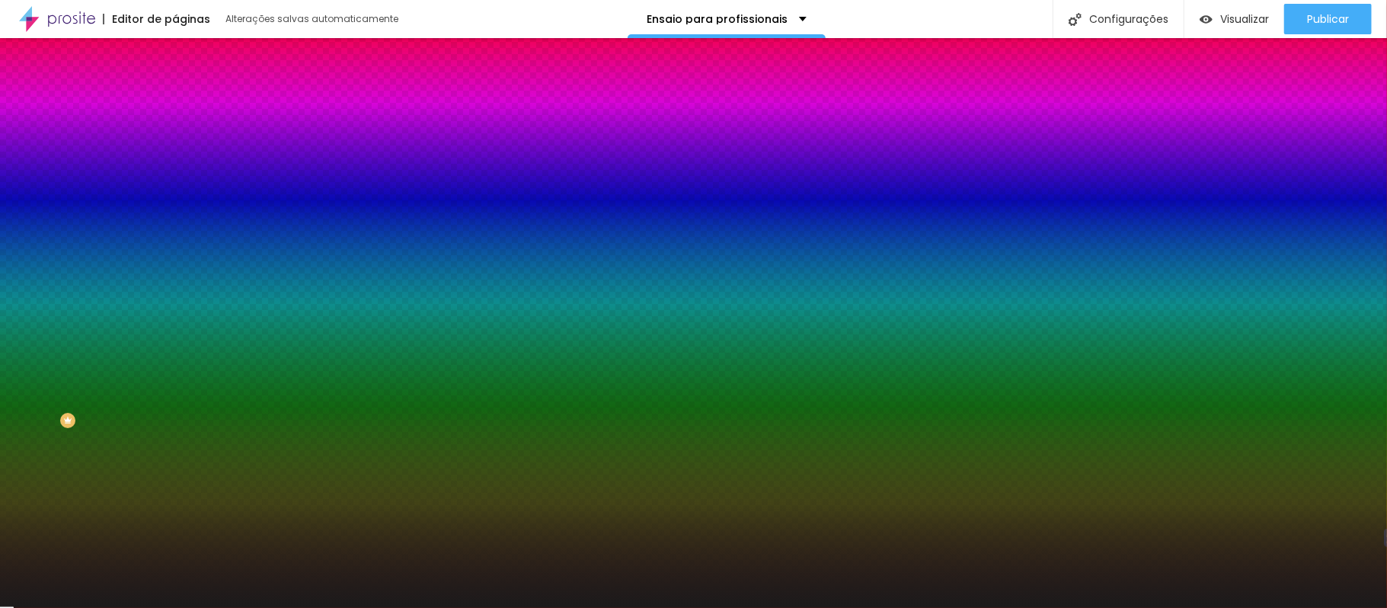
click at [175, 87] on img at bounding box center [182, 80] width 14 height 14
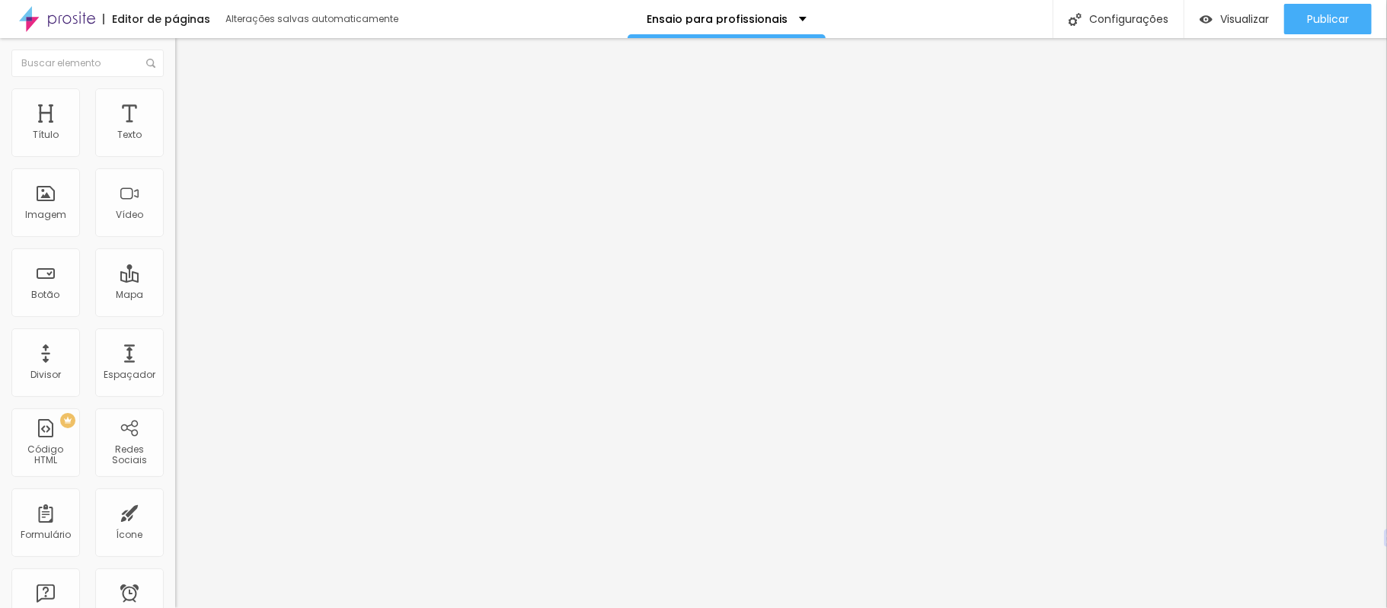
click at [189, 113] on font "Avançado" at bounding box center [214, 113] width 50 height 13
type input "5"
type input "0"
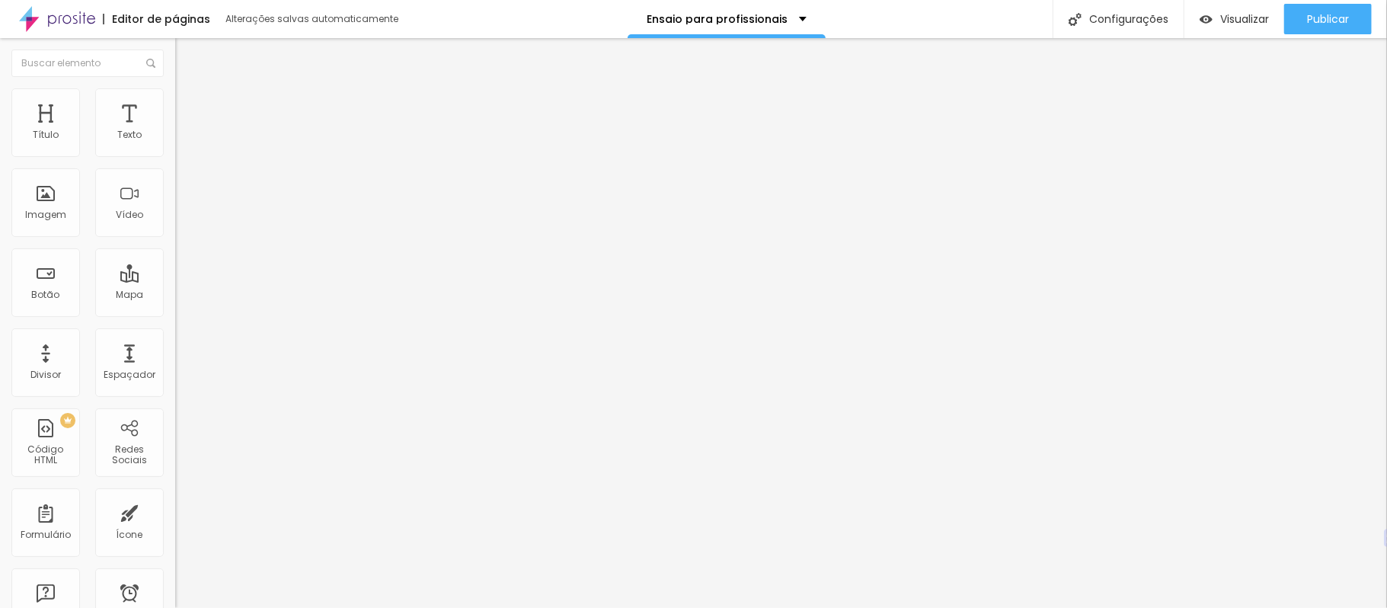
drag, startPoint x: 46, startPoint y: 148, endPoint x: 9, endPoint y: 149, distance: 37.4
type input "0"
click at [175, 296] on input "range" at bounding box center [224, 302] width 98 height 12
click at [189, 107] on font "Avançado" at bounding box center [214, 113] width 50 height 13
click at [1335, 7] on div "Publicar" at bounding box center [1328, 19] width 42 height 30
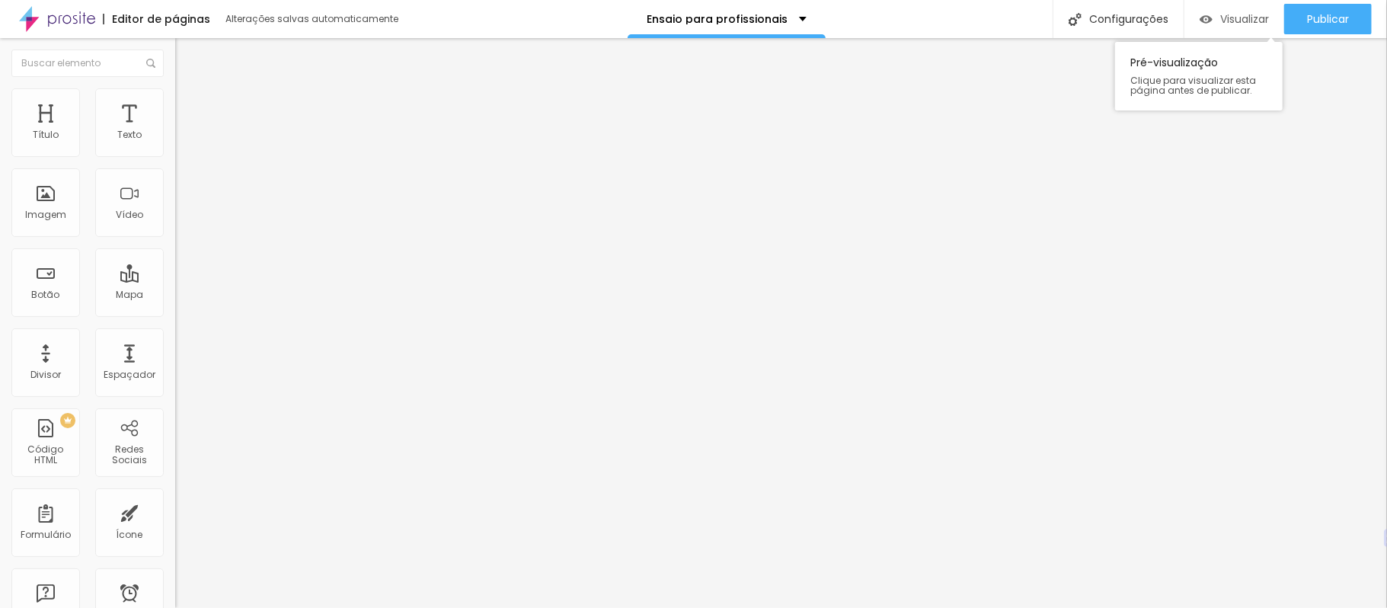
click at [1243, 23] on font "Visualizar" at bounding box center [1245, 18] width 49 height 15
click at [1231, 13] on font "Visualizar" at bounding box center [1245, 18] width 49 height 15
type input "24"
type input "23"
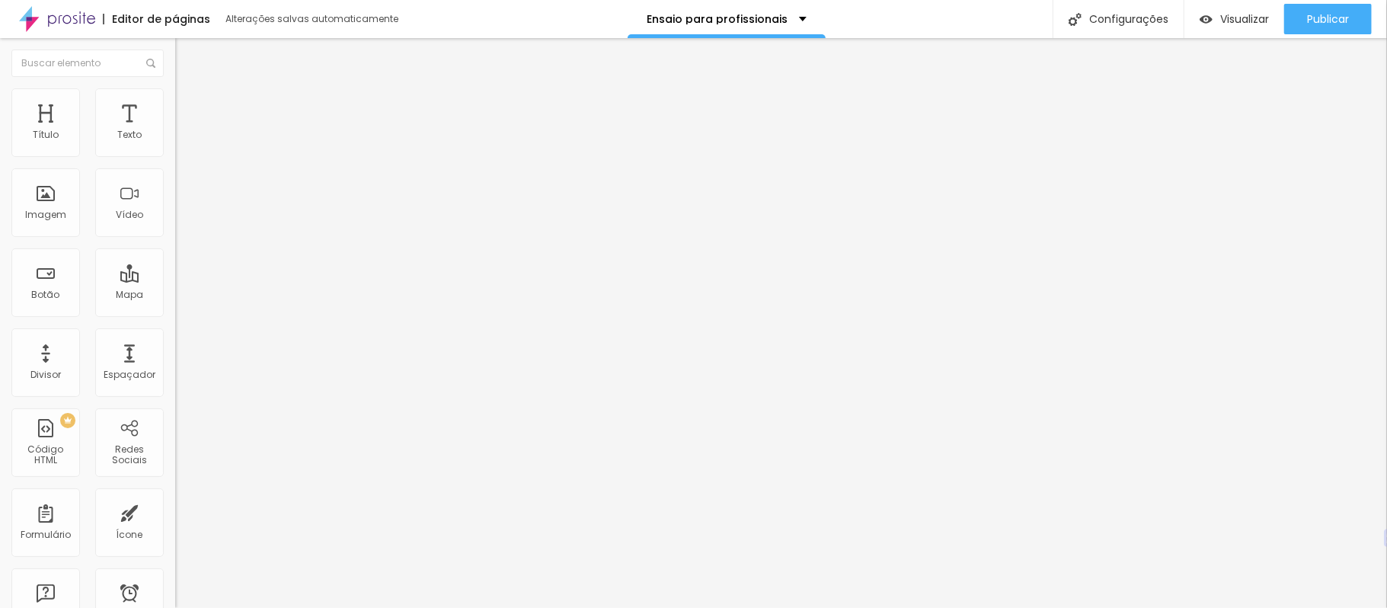
type input "23"
type input "22"
type input "20"
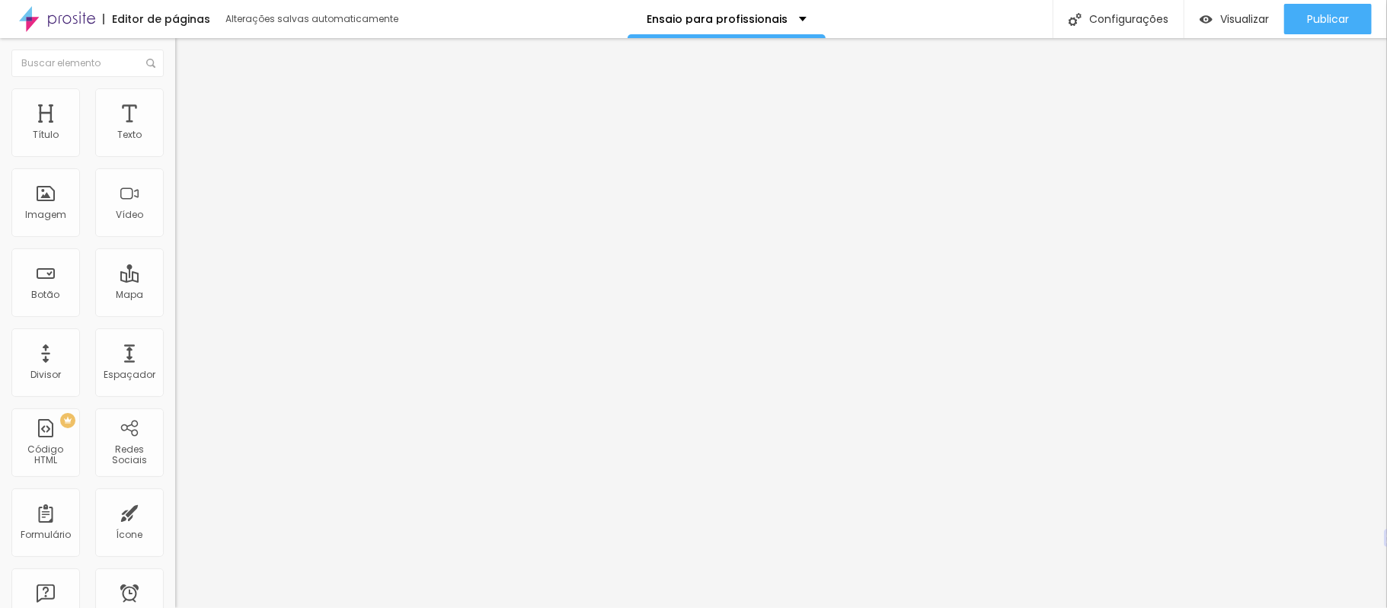
type input "15"
type input "14"
type input "13"
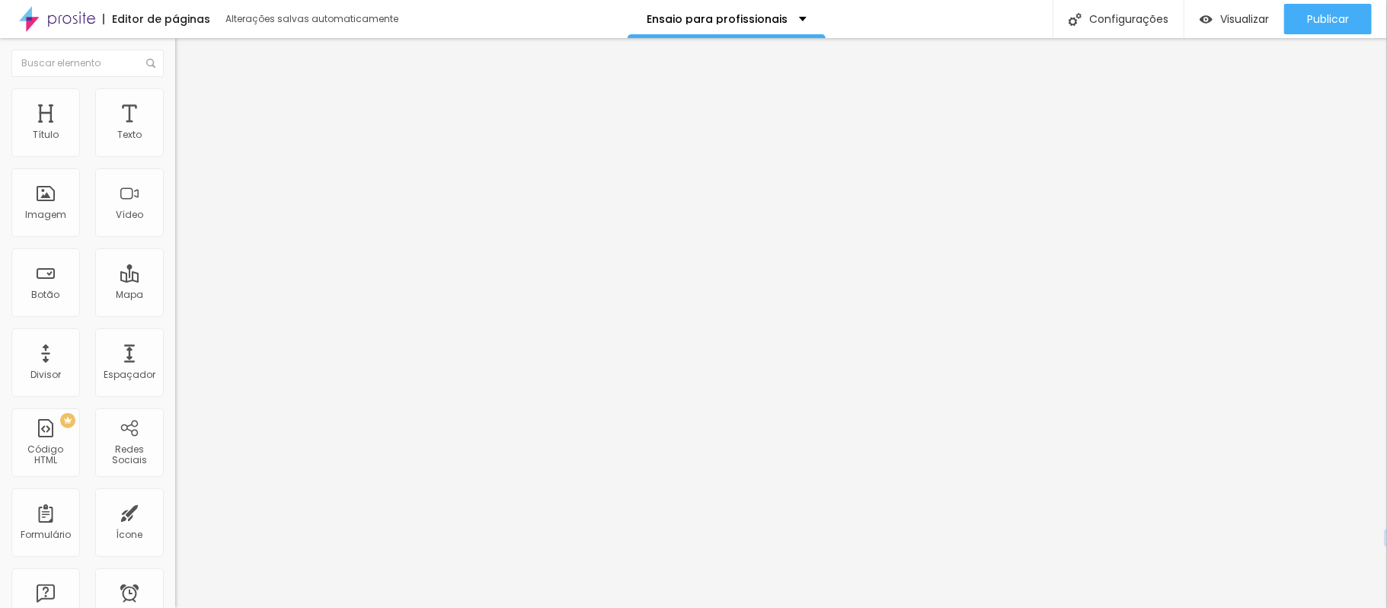
type input "13"
type input "12"
type input "11"
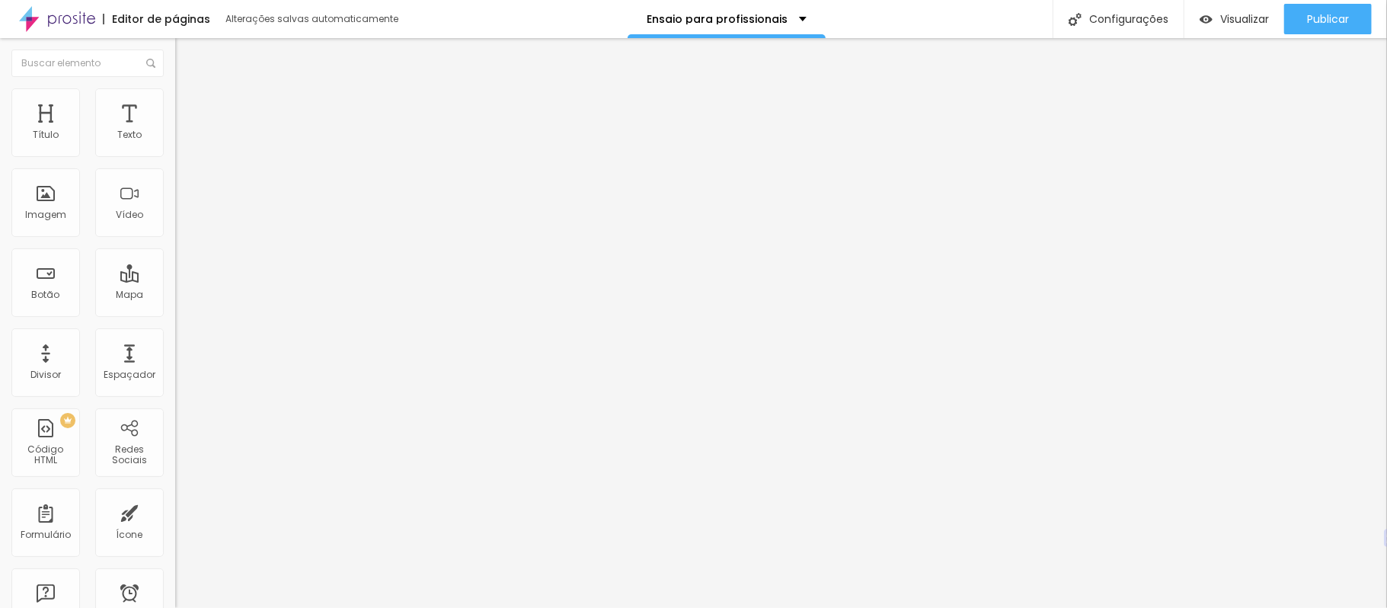
type input "10"
type input "8"
type input "9"
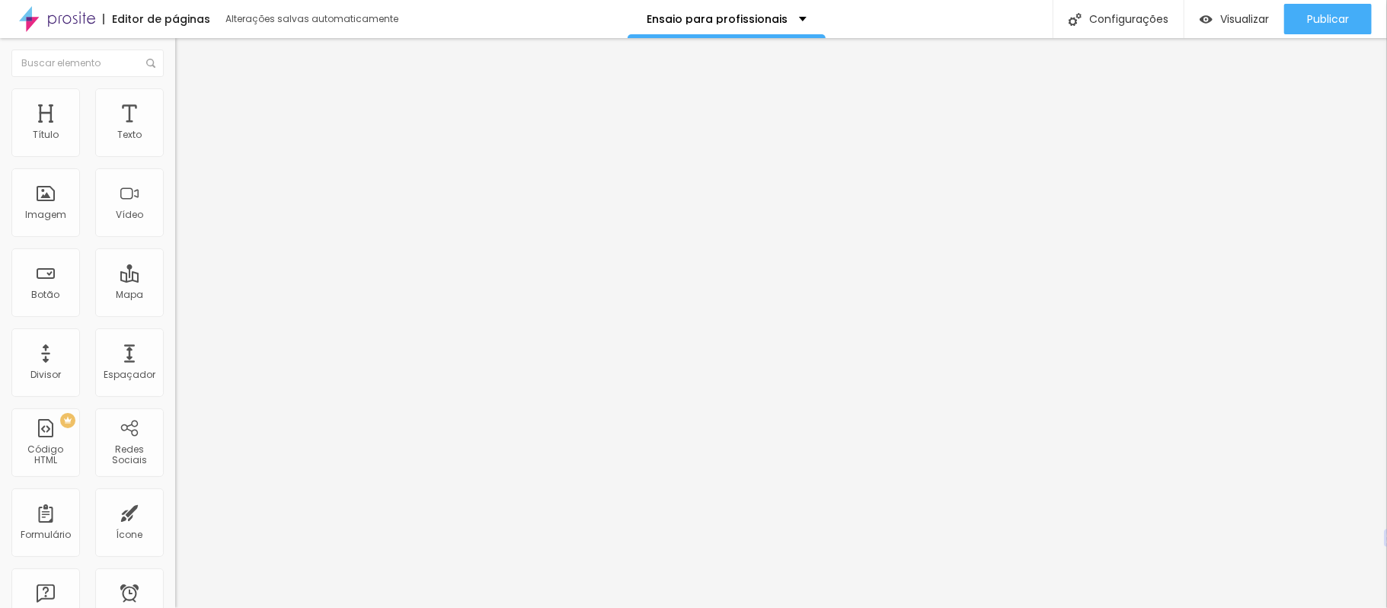
type input "9"
type input "11"
type input "12"
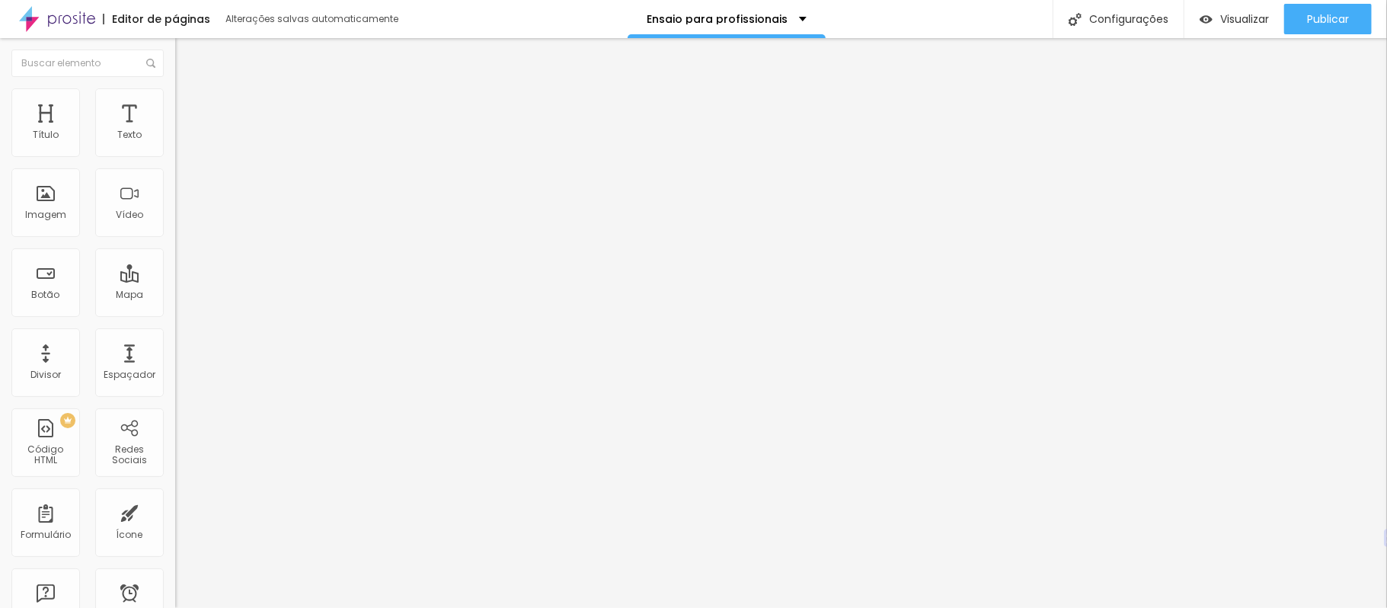
type input "13"
type input "14"
type input "15"
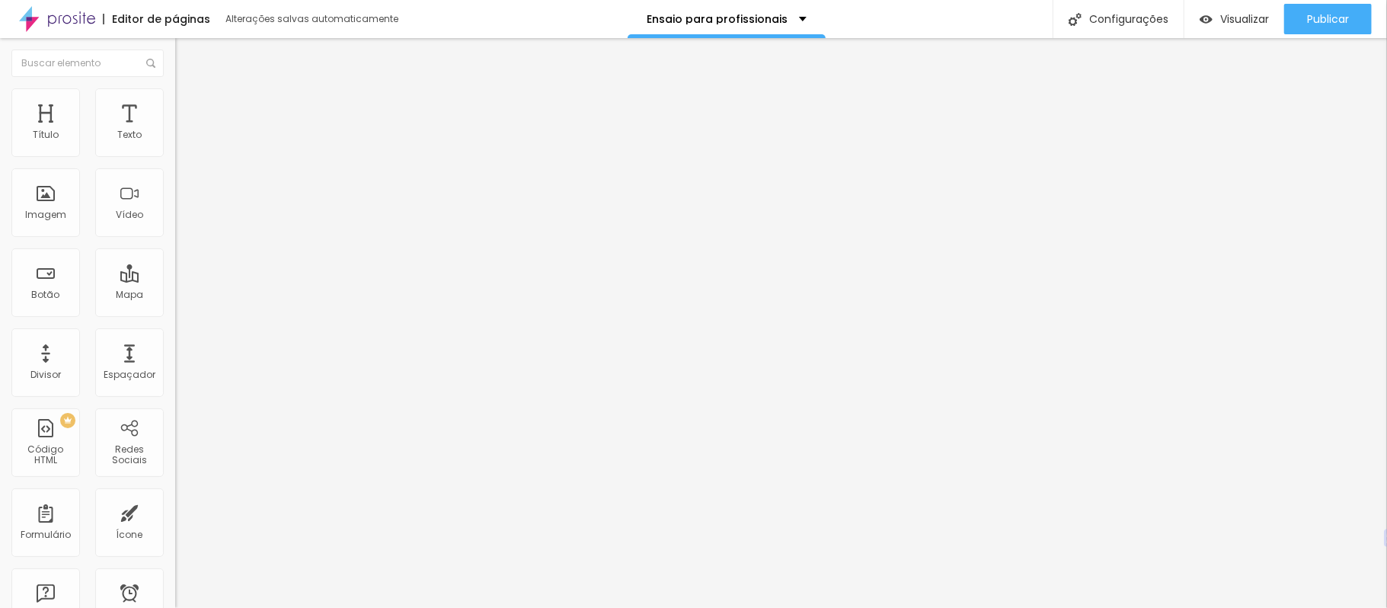
type input "15"
type input "16"
type input "17"
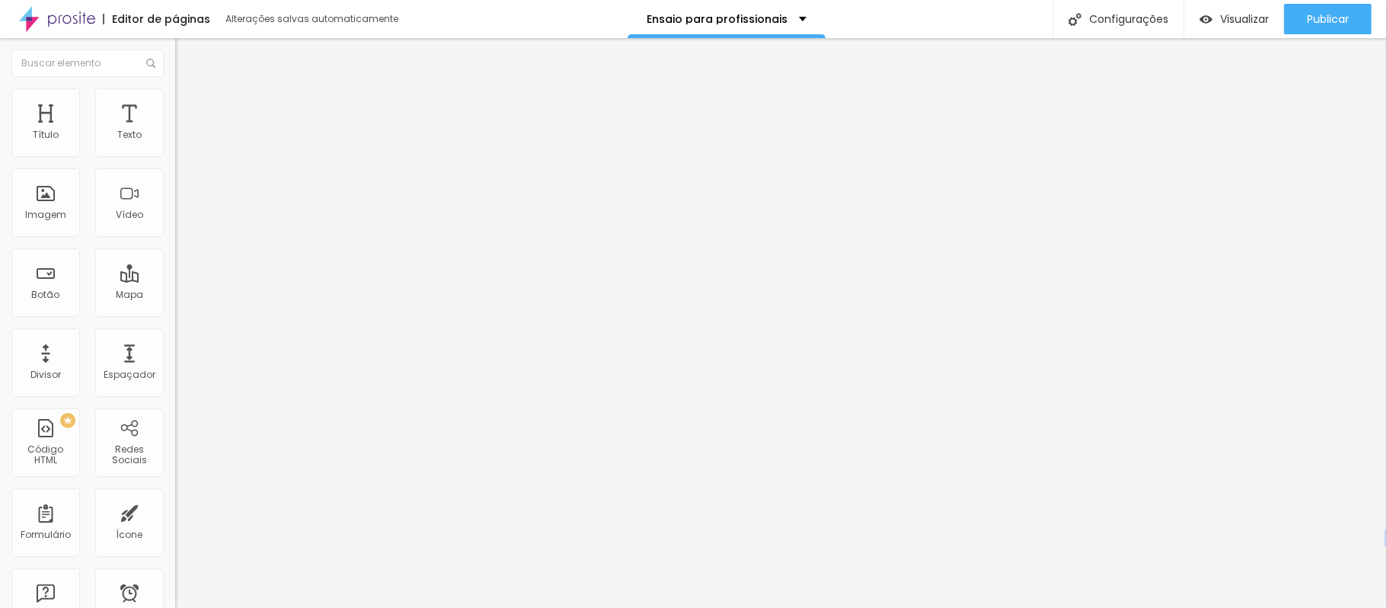
type input "18"
type input "19"
type input "20"
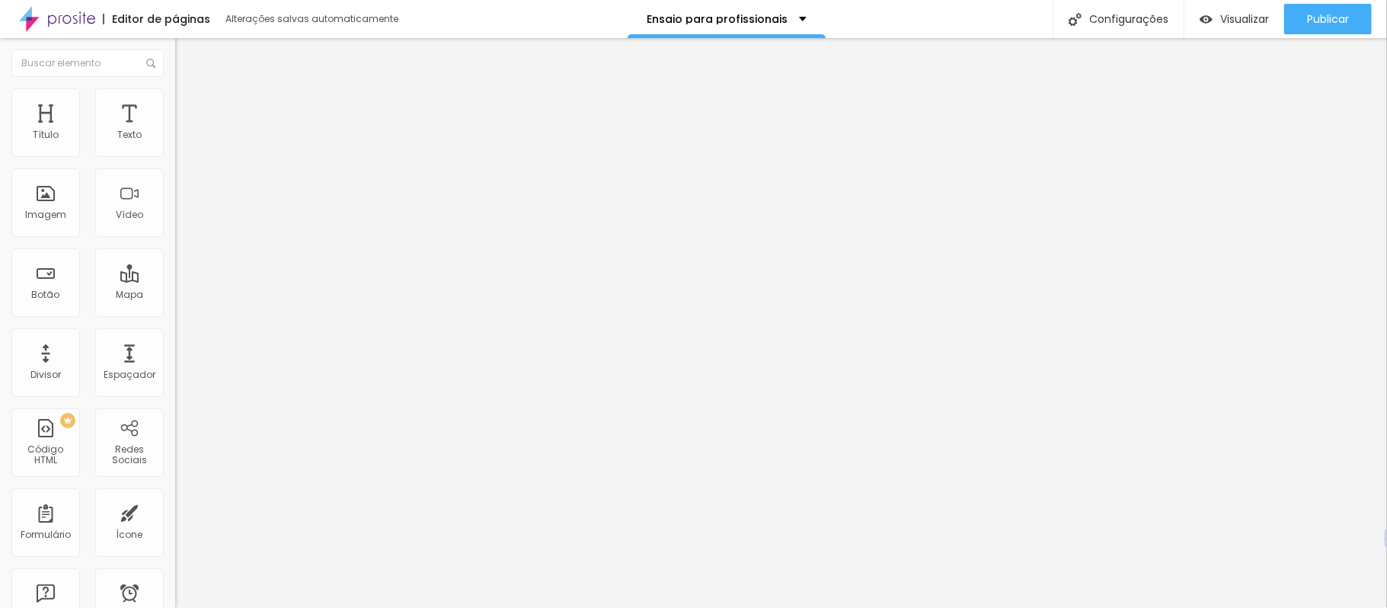
type input "20"
type input "21"
type input "22"
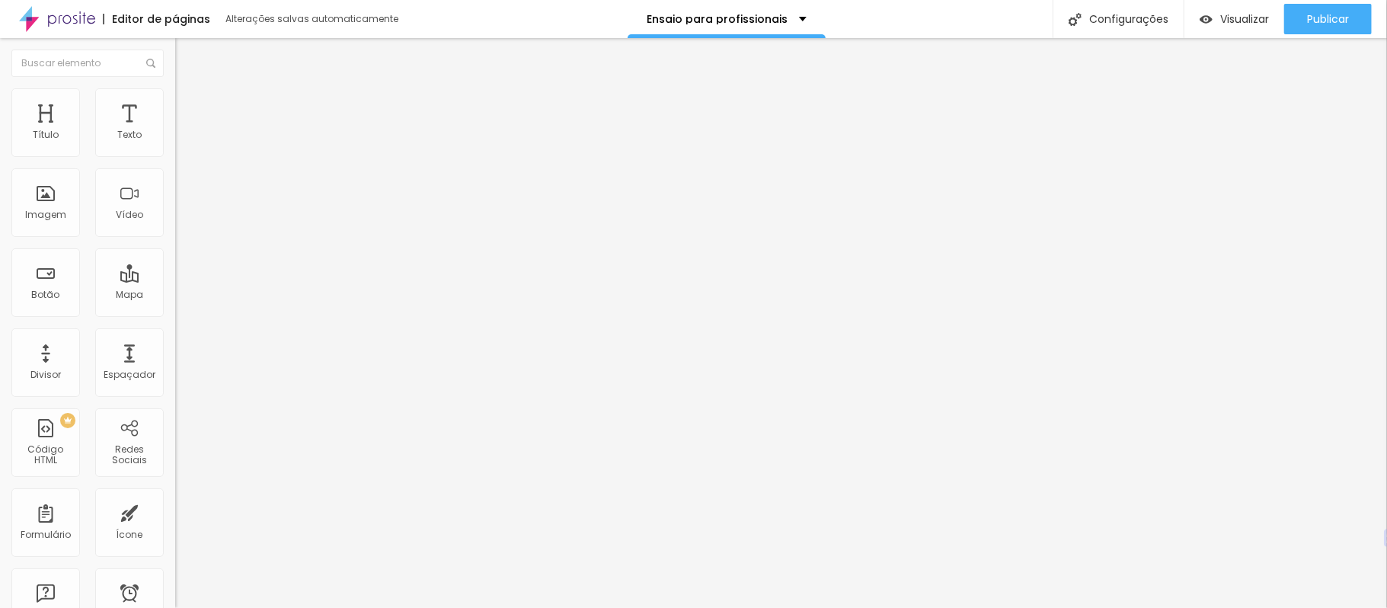
type input "23"
type input "24"
type input "25"
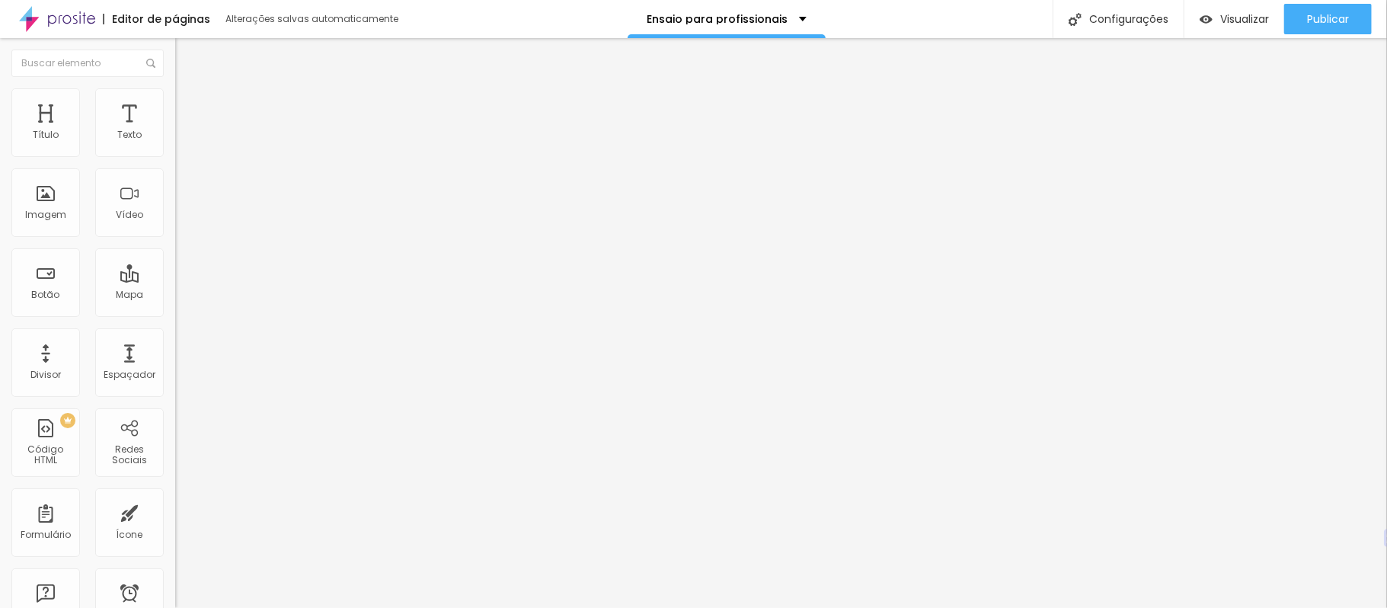
type input "25"
drag, startPoint x: 101, startPoint y: 148, endPoint x: 102, endPoint y: 165, distance: 17.6
click at [175, 280] on input "range" at bounding box center [224, 286] width 98 height 12
type input "1.2"
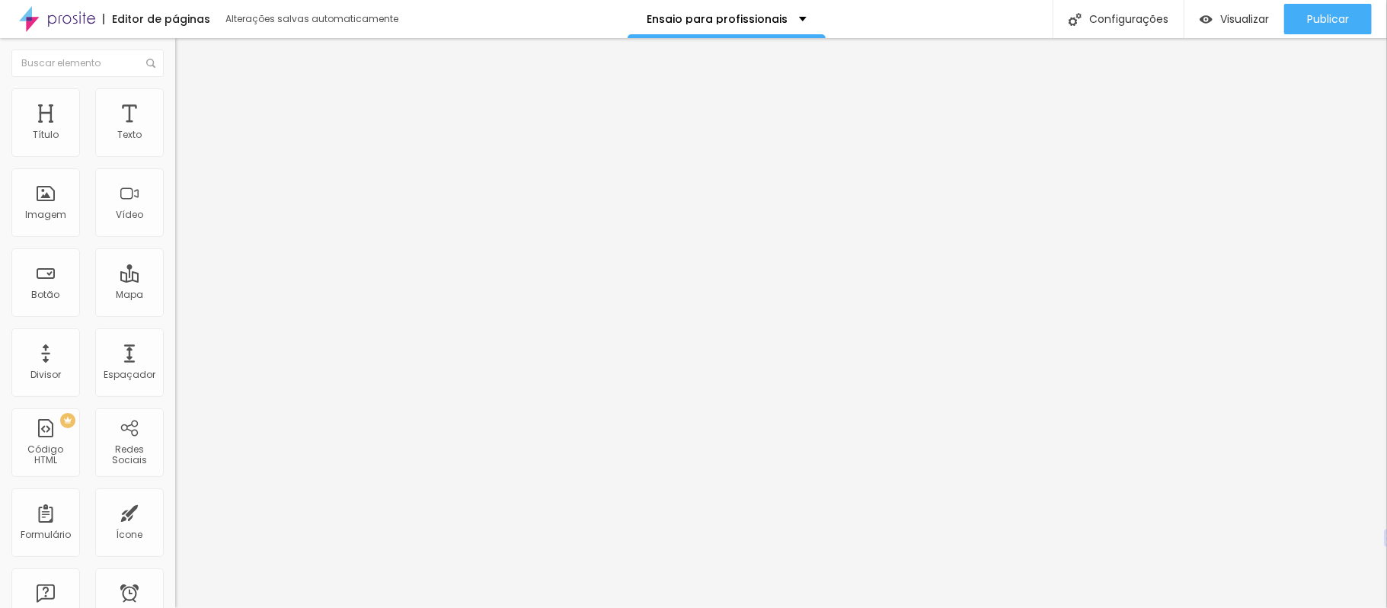
type input "1.1"
type input "1"
type input "0.9"
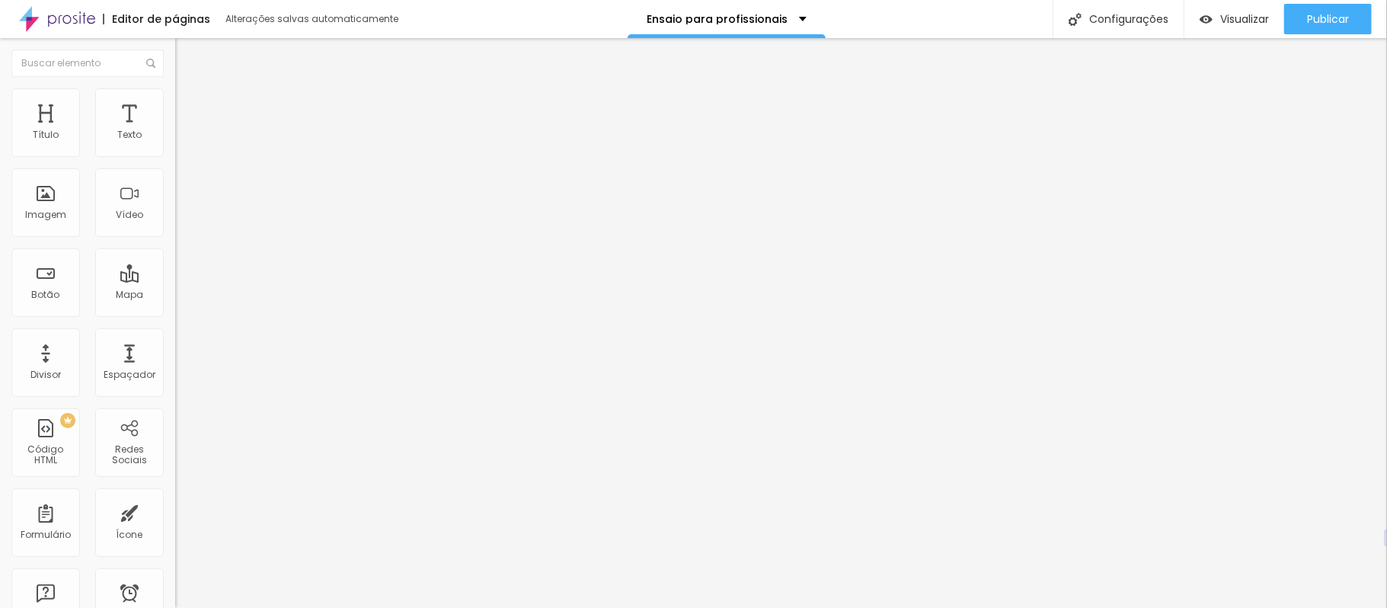
type input "0.9"
type input "0.8"
type input "0.7"
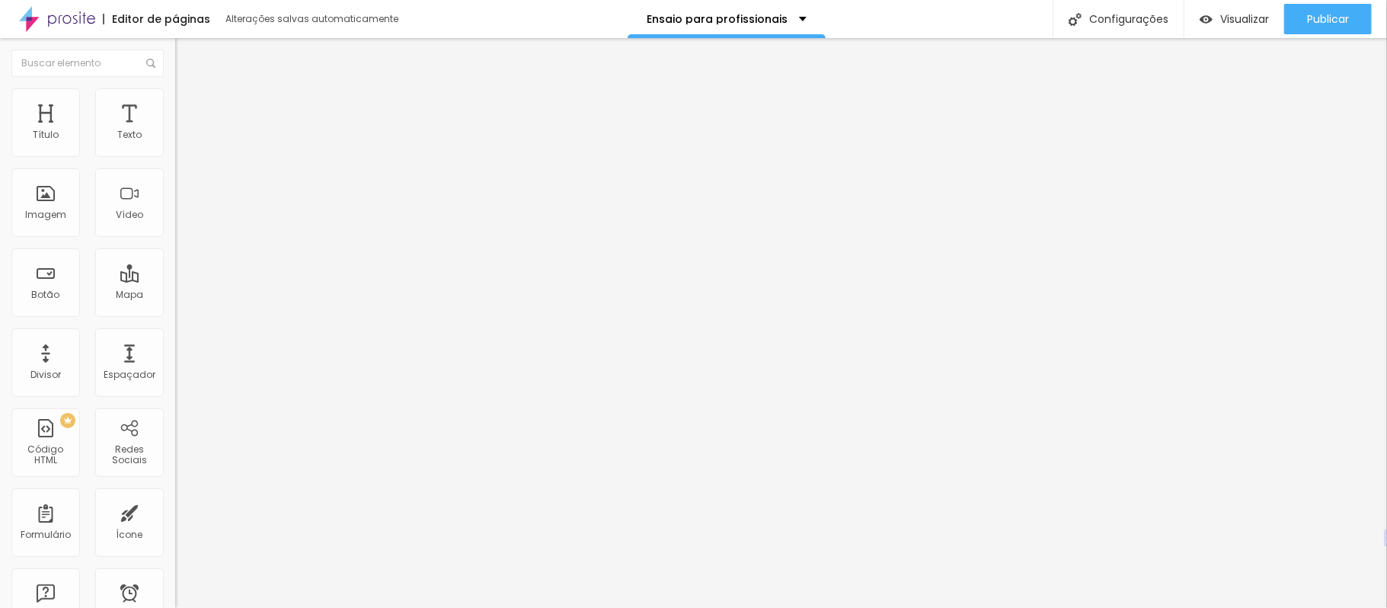
type input "0.6"
type input "0.5"
type input "0.6"
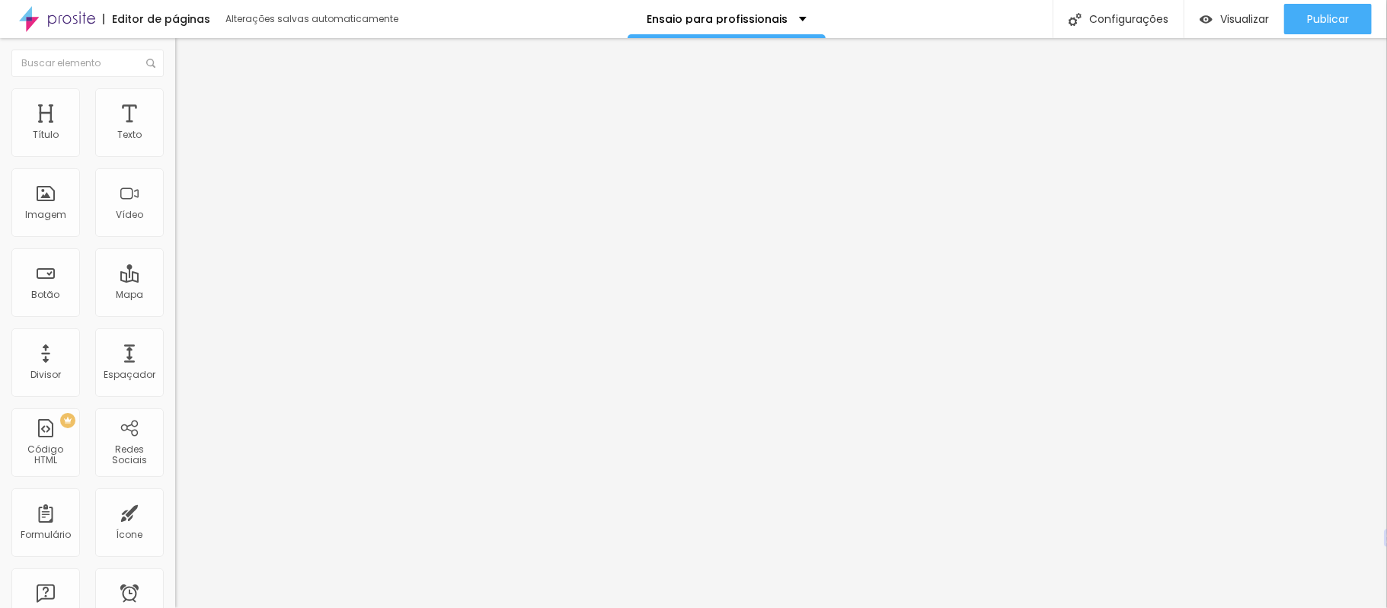
type input "0.6"
type input "0.7"
type input "0.8"
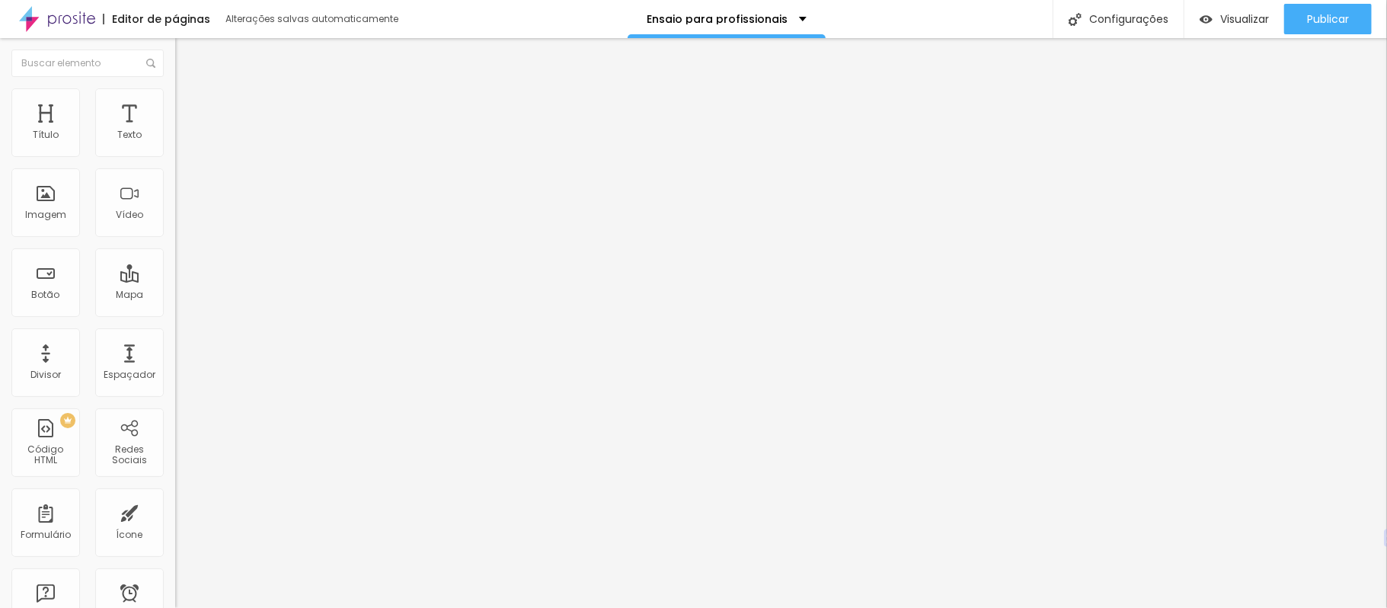
type input "0.9"
type input "1"
type input "1.3"
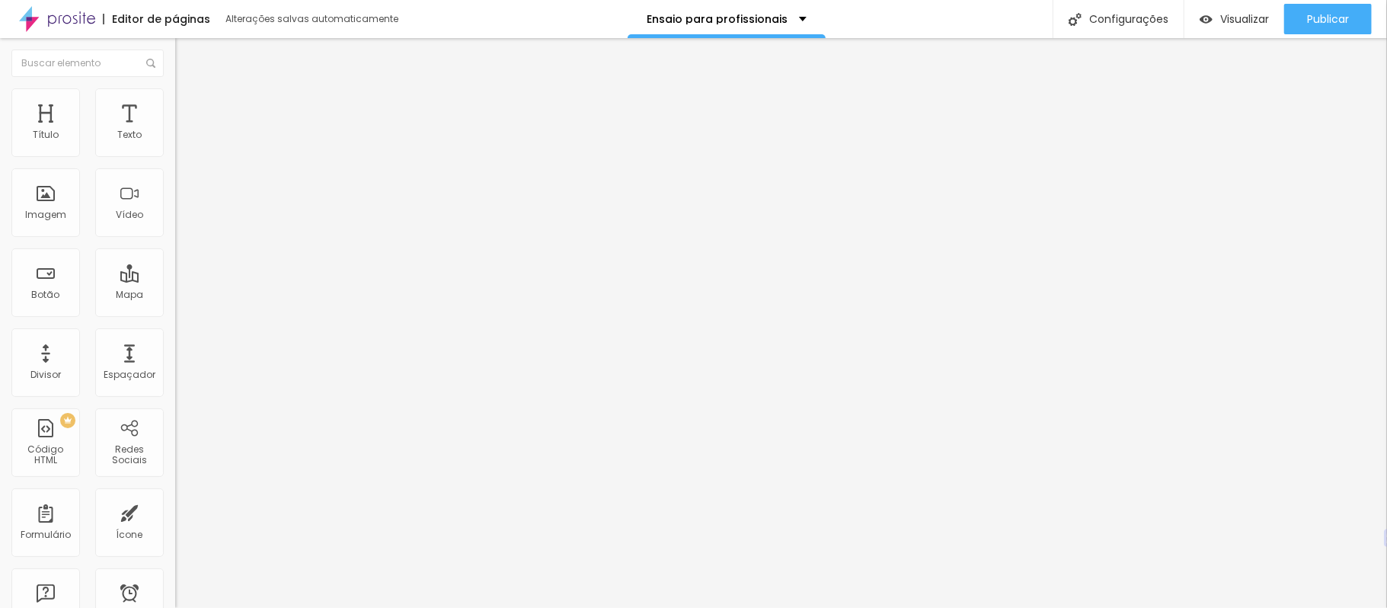
type input "1.3"
type input "1.4"
type input "1.5"
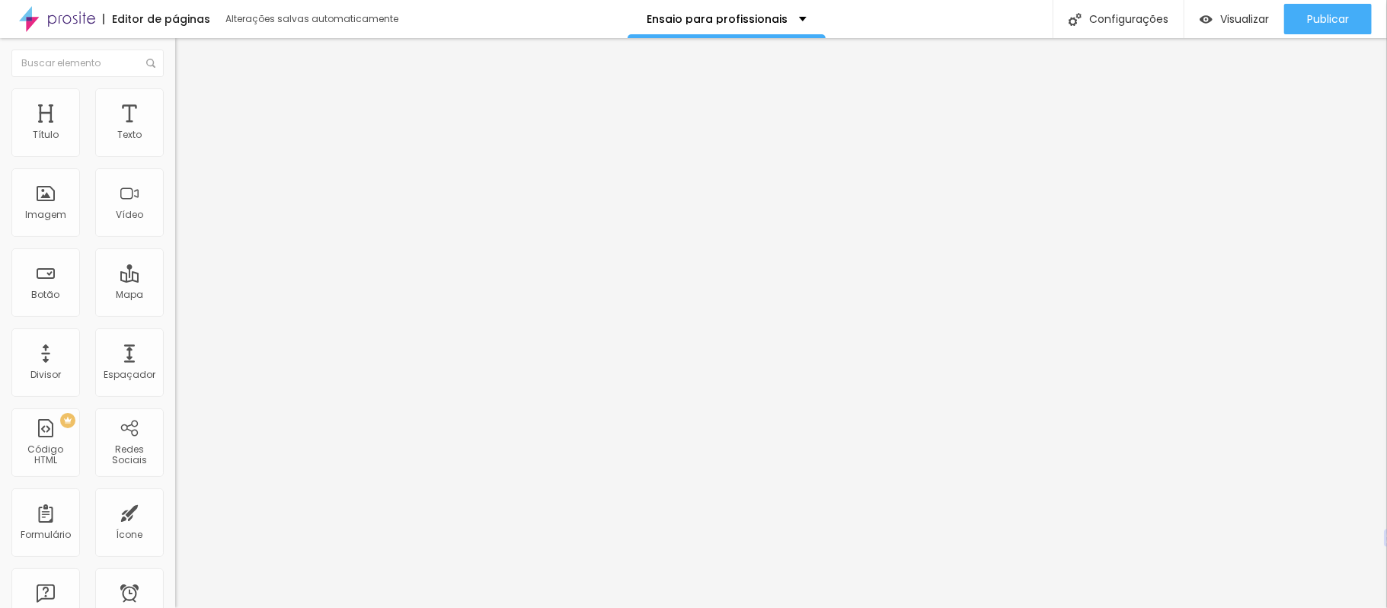
type input "1.6"
type input "2"
type input "1.6"
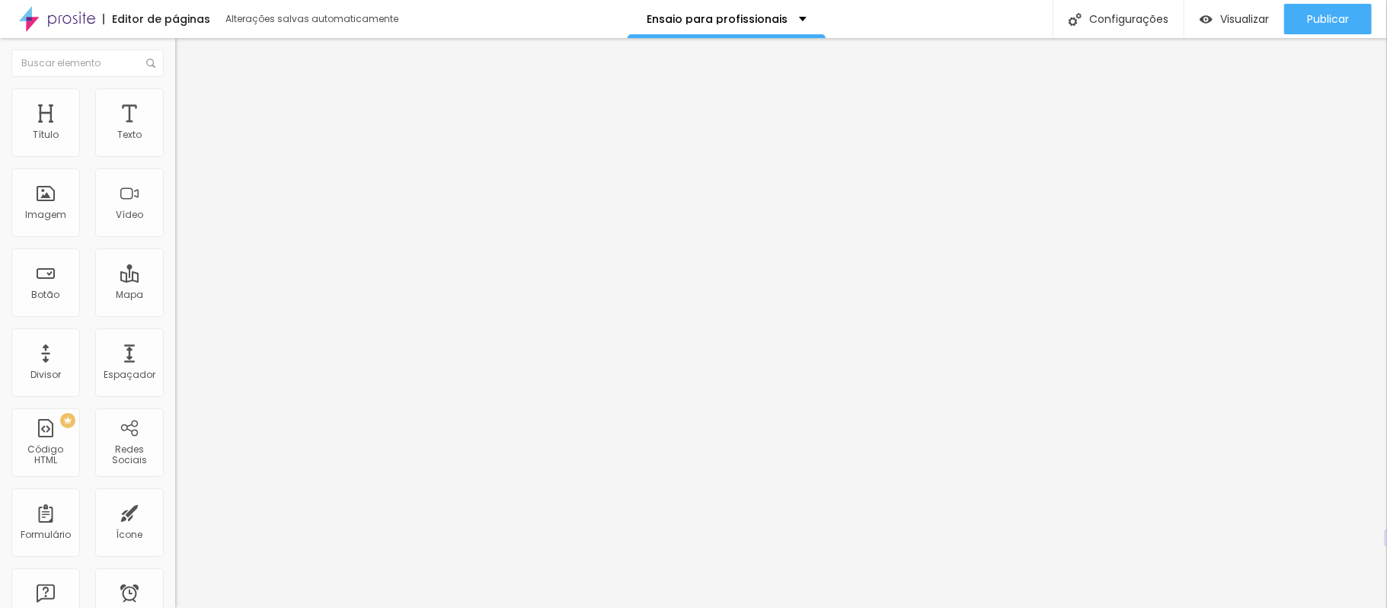
type input "1.6"
type input "1.3"
type input "1.2"
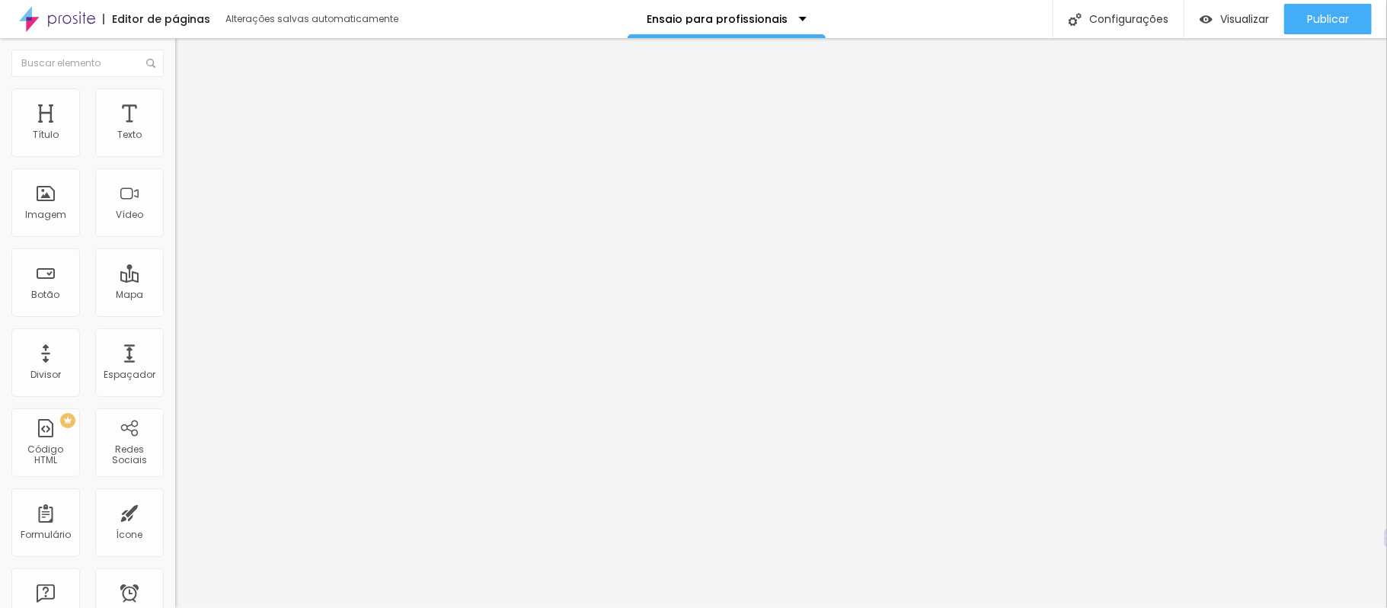
type input "1.1"
type input "1"
type input "0.9"
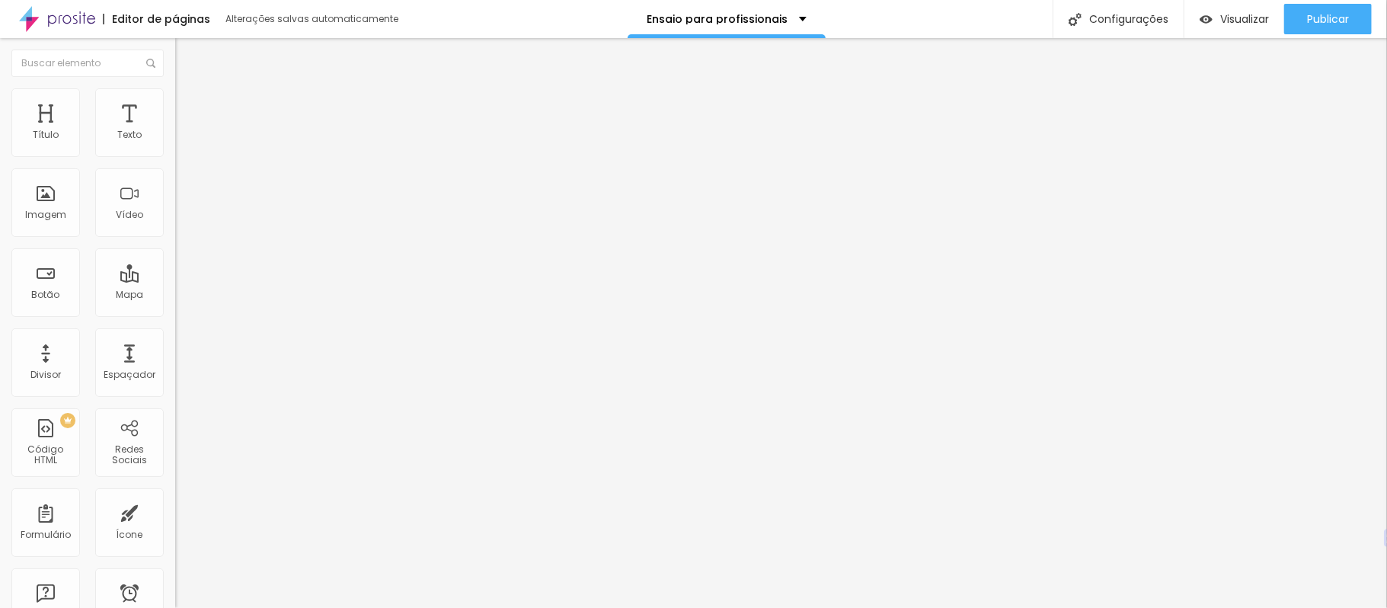
type input "0.9"
type input "0.8"
type input "0.7"
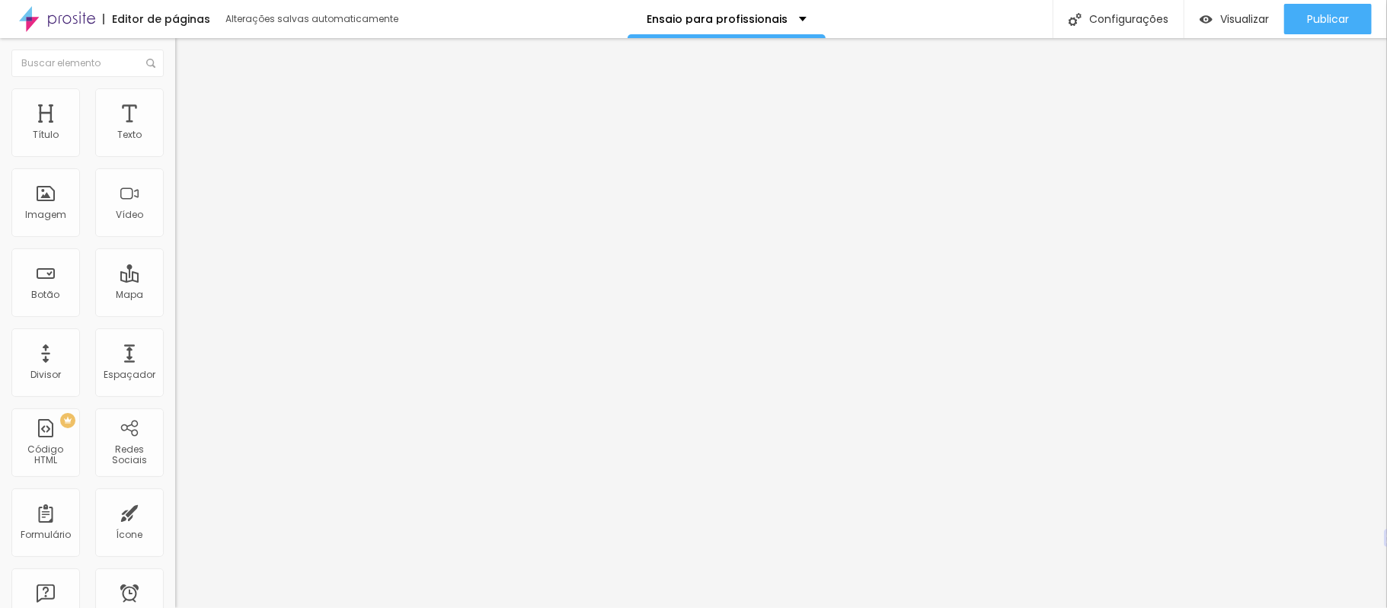
type input "0.6"
type input "0.5"
type input "0.6"
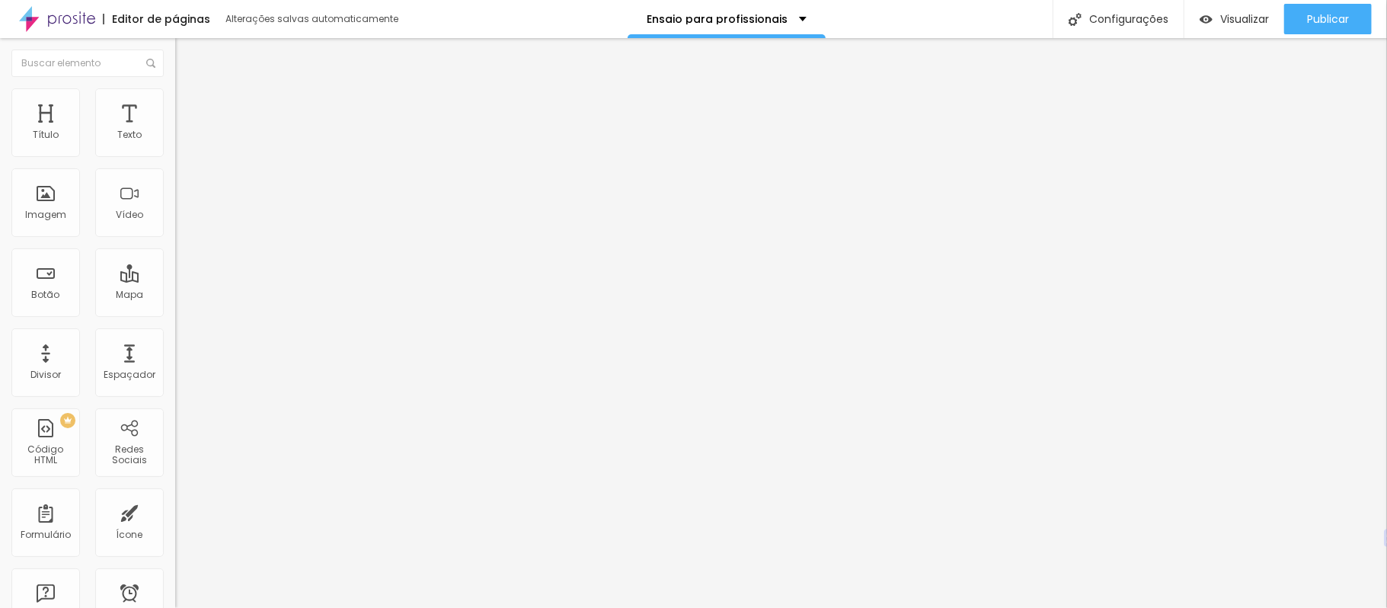
type input "0.6"
type input "1.5"
type input "1.6"
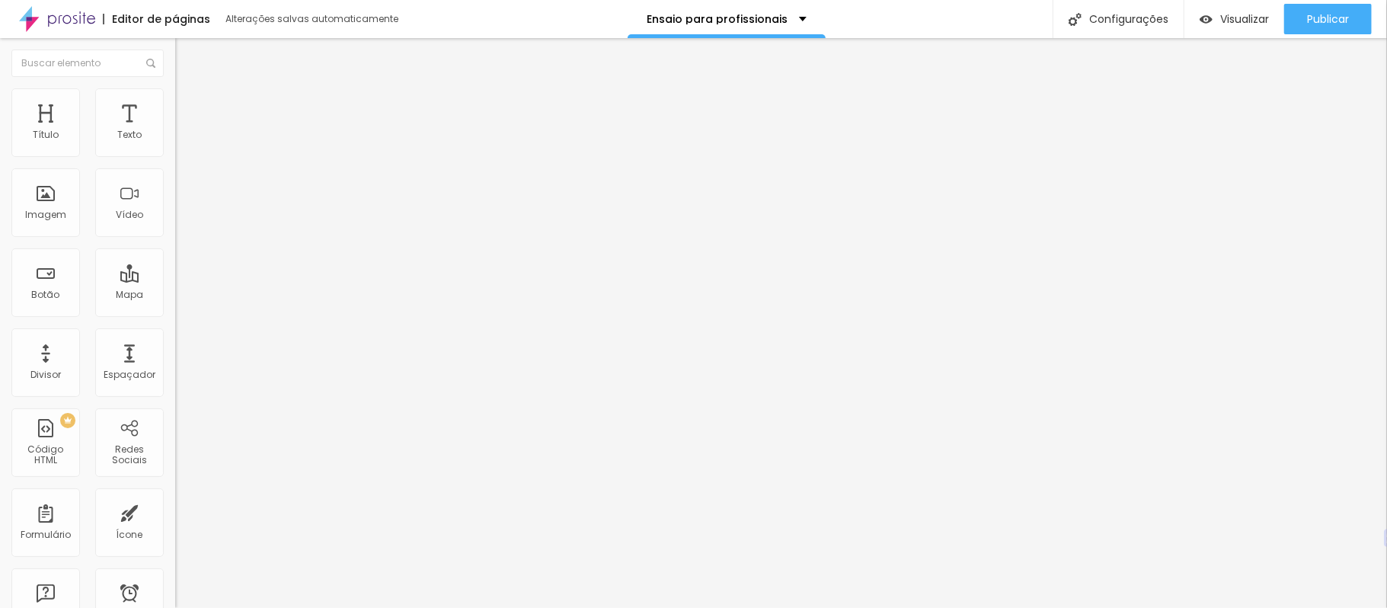
type input "1.7"
type input "1.8"
type input "1.9"
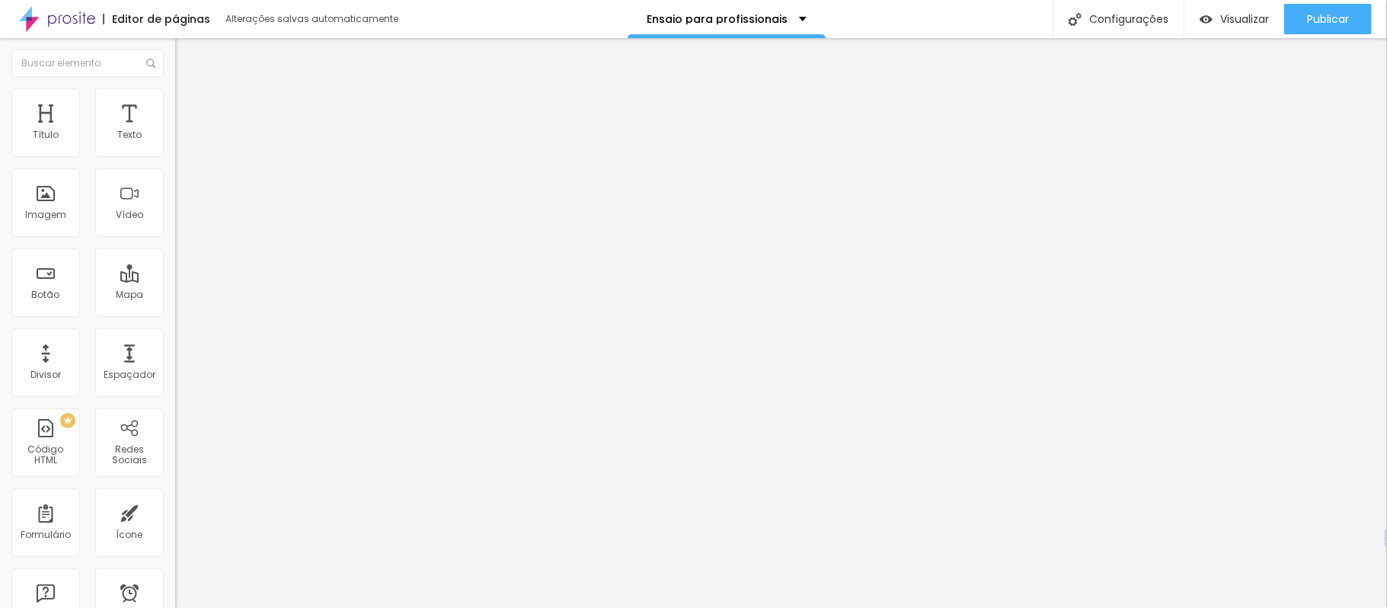
type input "1.9"
type input "1.8"
type input "1.4"
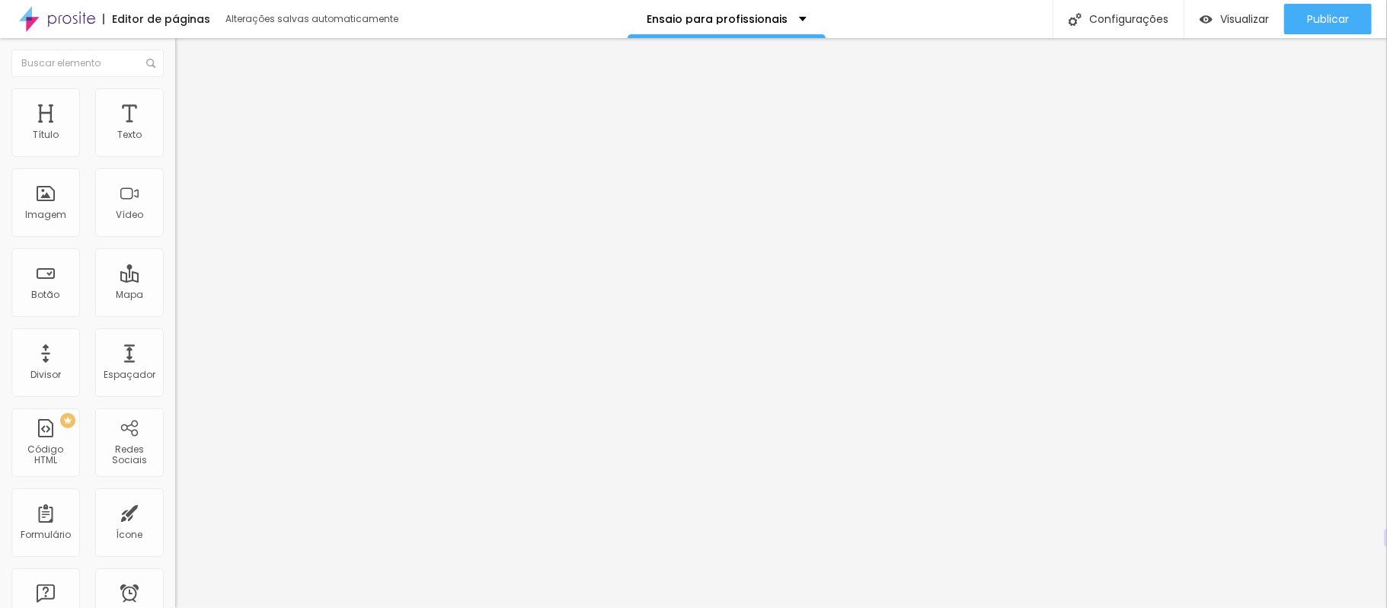
type input "0.9"
type input "0.7"
type input "0.6"
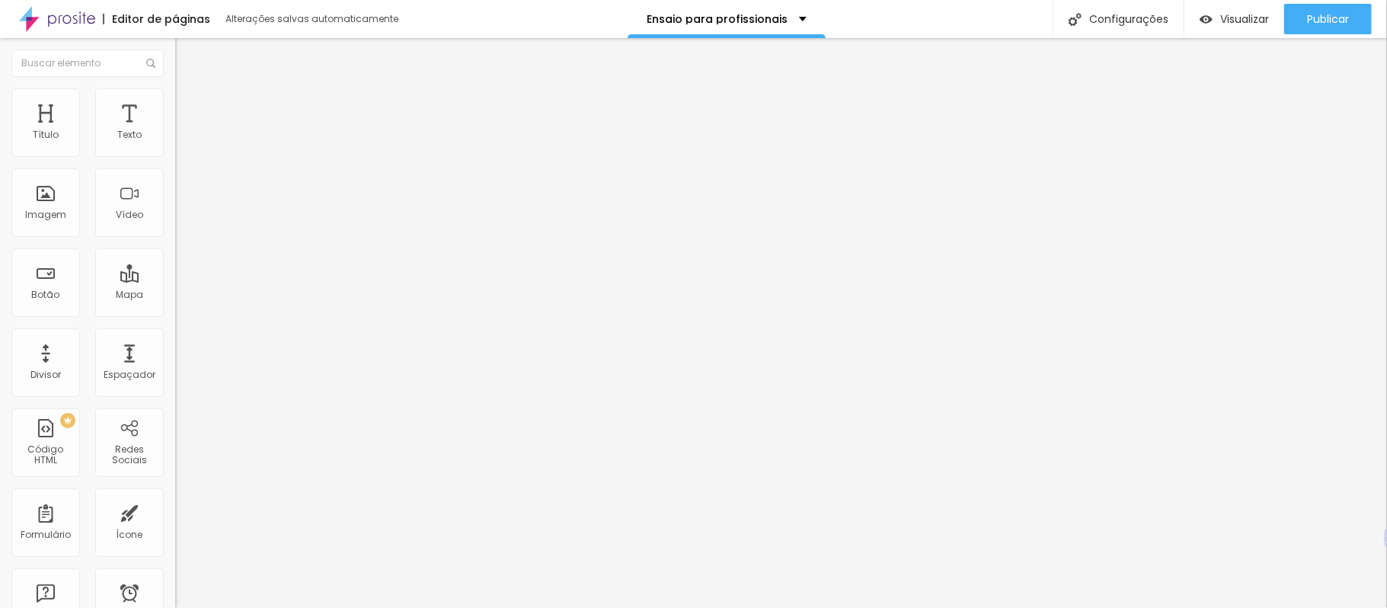
type input "0.6"
type input "0.5"
drag, startPoint x: 87, startPoint y: 211, endPoint x: 18, endPoint y: 256, distance: 82.0
type input "0.5"
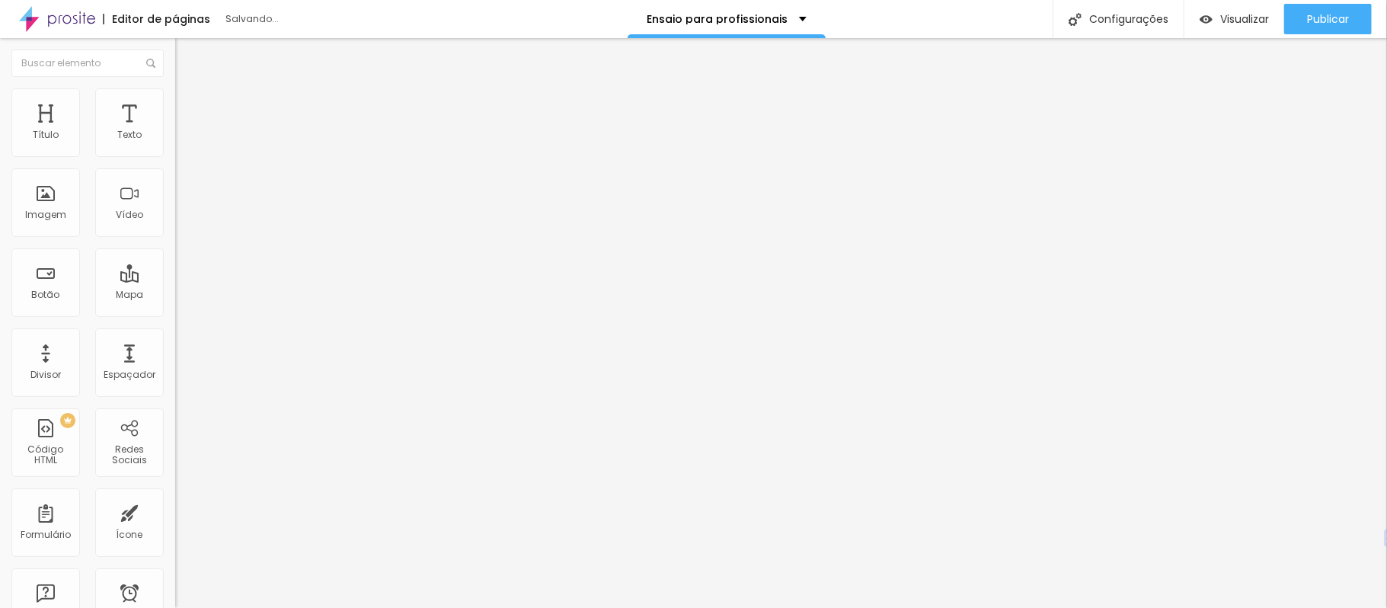
click at [175, 89] on img at bounding box center [182, 95] width 14 height 14
type input "10"
type input "5"
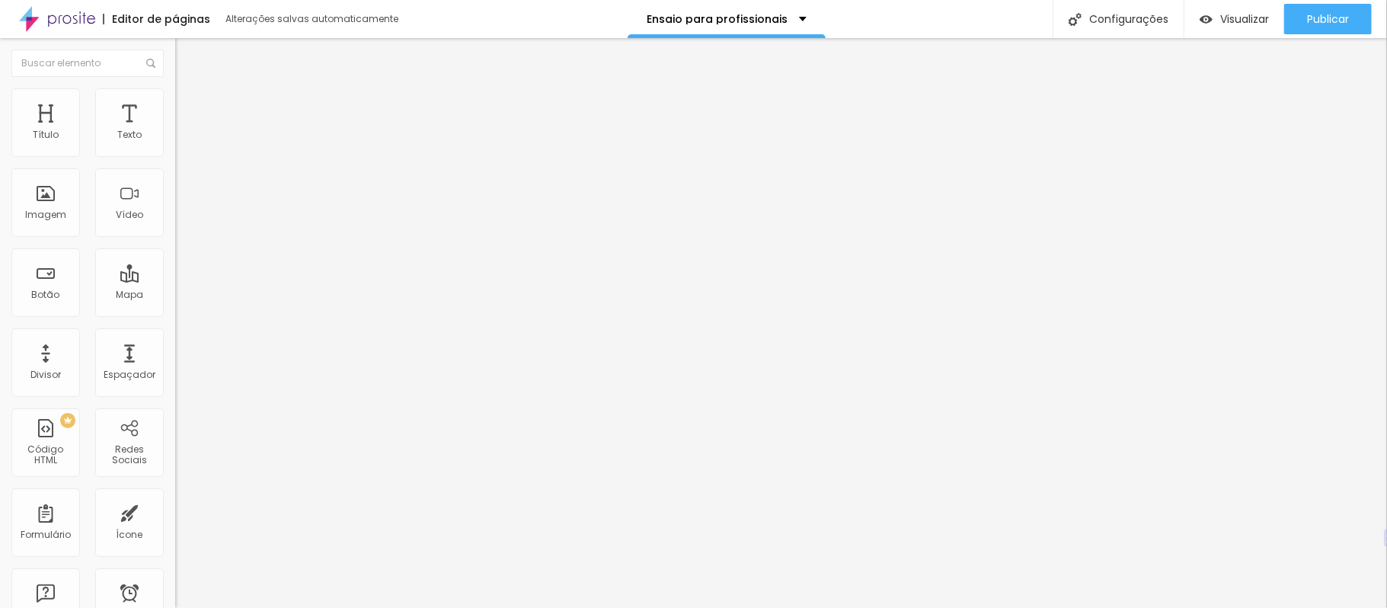
type input "4"
type input "2"
type input "0"
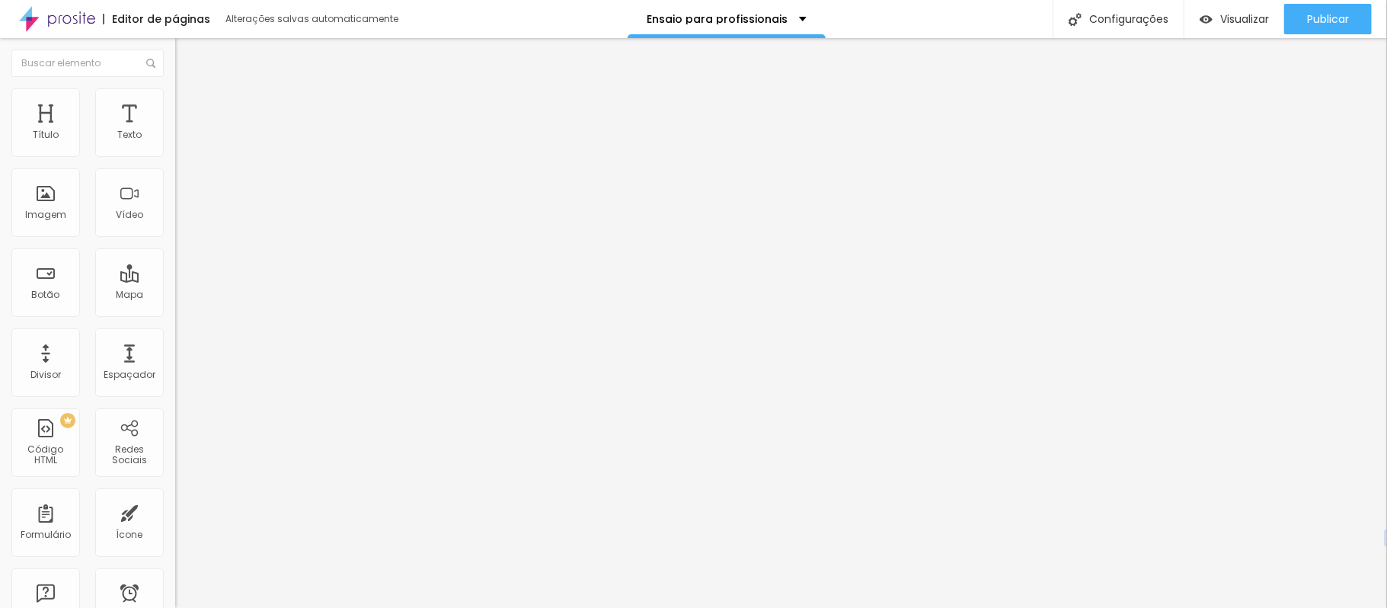
type input "0"
type input "2"
type input "28"
drag, startPoint x: 46, startPoint y: 147, endPoint x: 0, endPoint y: 215, distance: 82.2
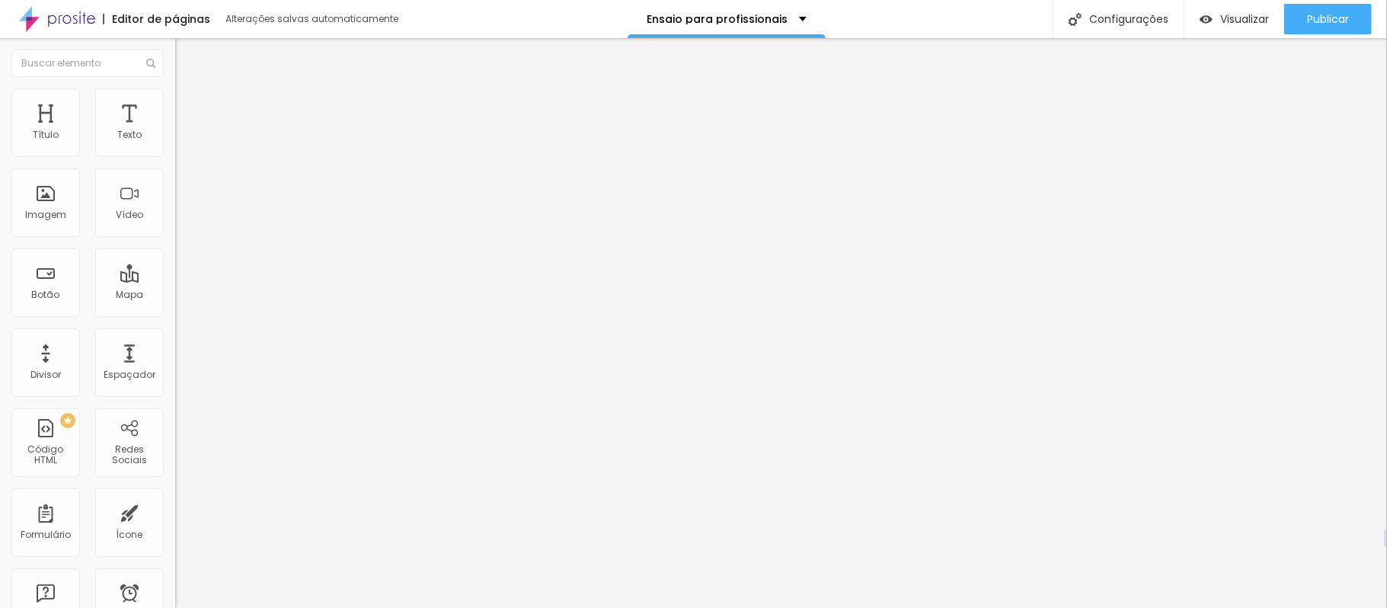
click at [175, 280] on input "range" at bounding box center [224, 286] width 98 height 12
drag, startPoint x: 49, startPoint y: 181, endPoint x: 0, endPoint y: 190, distance: 49.8
click at [175, 496] on input "range" at bounding box center [224, 502] width 98 height 12
click at [1226, 13] on font "Visualizar" at bounding box center [1245, 18] width 49 height 15
click at [1231, 17] on font "Visualizar" at bounding box center [1245, 18] width 49 height 15
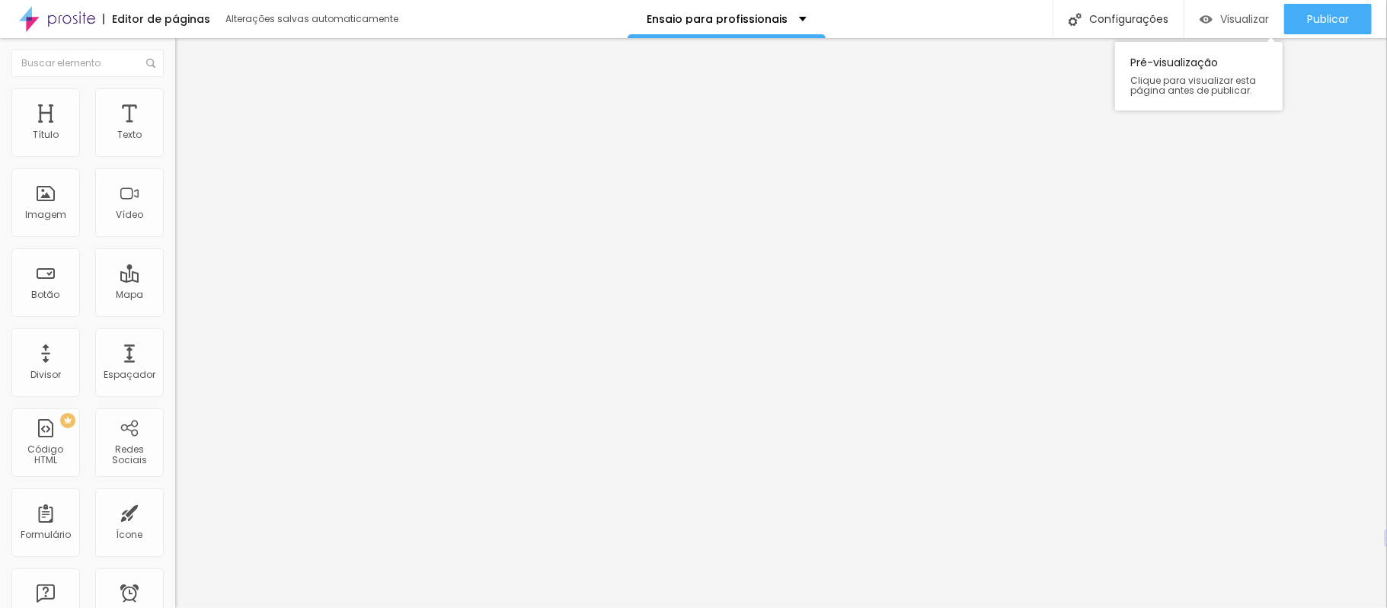
click at [1230, 17] on font "Visualizar" at bounding box center [1245, 18] width 49 height 15
click at [1243, 12] on font "Visualizar" at bounding box center [1245, 18] width 49 height 15
click at [175, 96] on img at bounding box center [182, 95] width 14 height 14
drag, startPoint x: 34, startPoint y: 153, endPoint x: 44, endPoint y: 158, distance: 11.9
click at [175, 280] on input "range" at bounding box center [224, 286] width 98 height 12
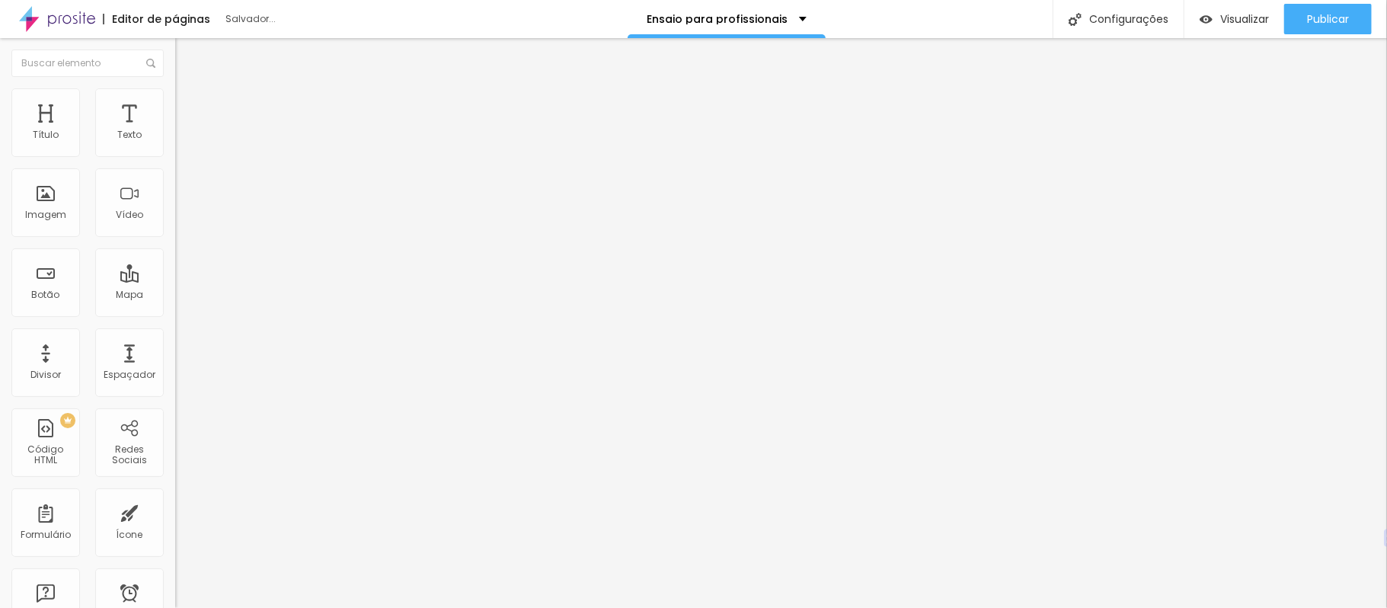
drag, startPoint x: 35, startPoint y: 180, endPoint x: 44, endPoint y: 190, distance: 13.5
click at [175, 496] on input "range" at bounding box center [224, 502] width 98 height 12
click at [1225, 20] on font "Visualizar" at bounding box center [1245, 18] width 49 height 15
drag, startPoint x: 37, startPoint y: 209, endPoint x: 69, endPoint y: 205, distance: 32.2
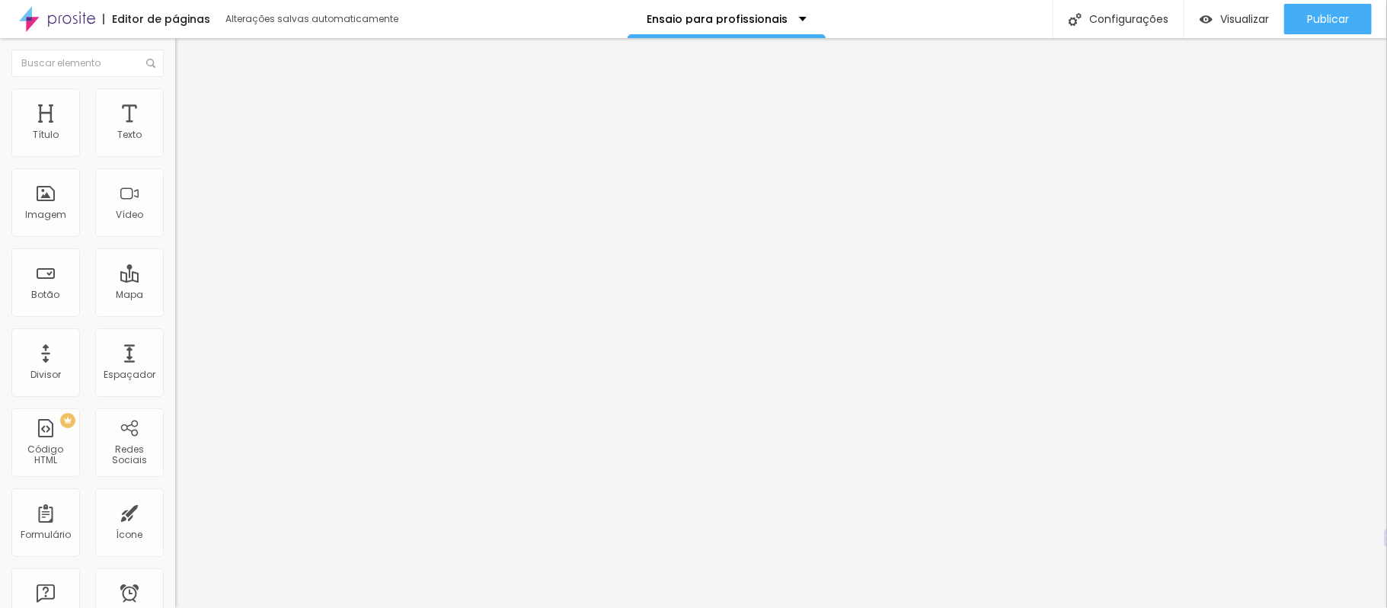
drag, startPoint x: 65, startPoint y: 209, endPoint x: 86, endPoint y: 211, distance: 21.5
click at [1238, 22] on font "Visualizar" at bounding box center [1245, 18] width 49 height 15
click at [175, 94] on img at bounding box center [182, 95] width 14 height 14
click at [175, 87] on img at bounding box center [182, 80] width 14 height 14
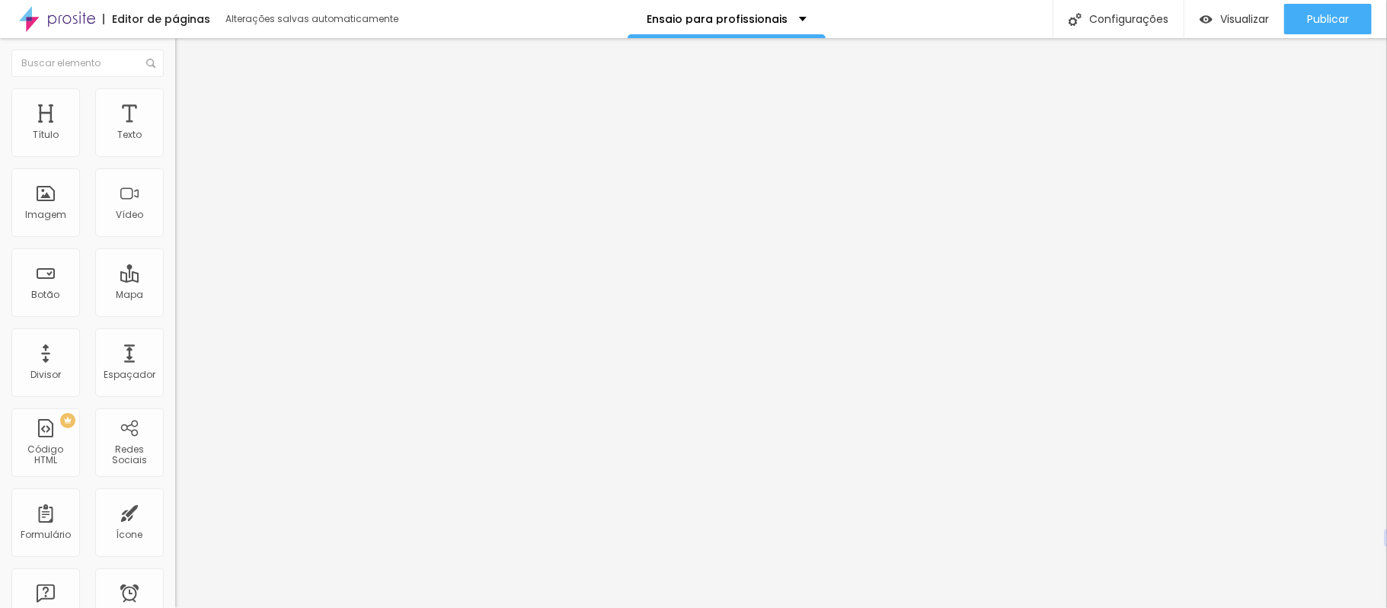
click at [175, 98] on img at bounding box center [182, 95] width 14 height 14
click at [1225, 22] on font "Visualizar" at bounding box center [1245, 18] width 49 height 15
click at [1323, 11] on font "Publicar" at bounding box center [1328, 18] width 42 height 15
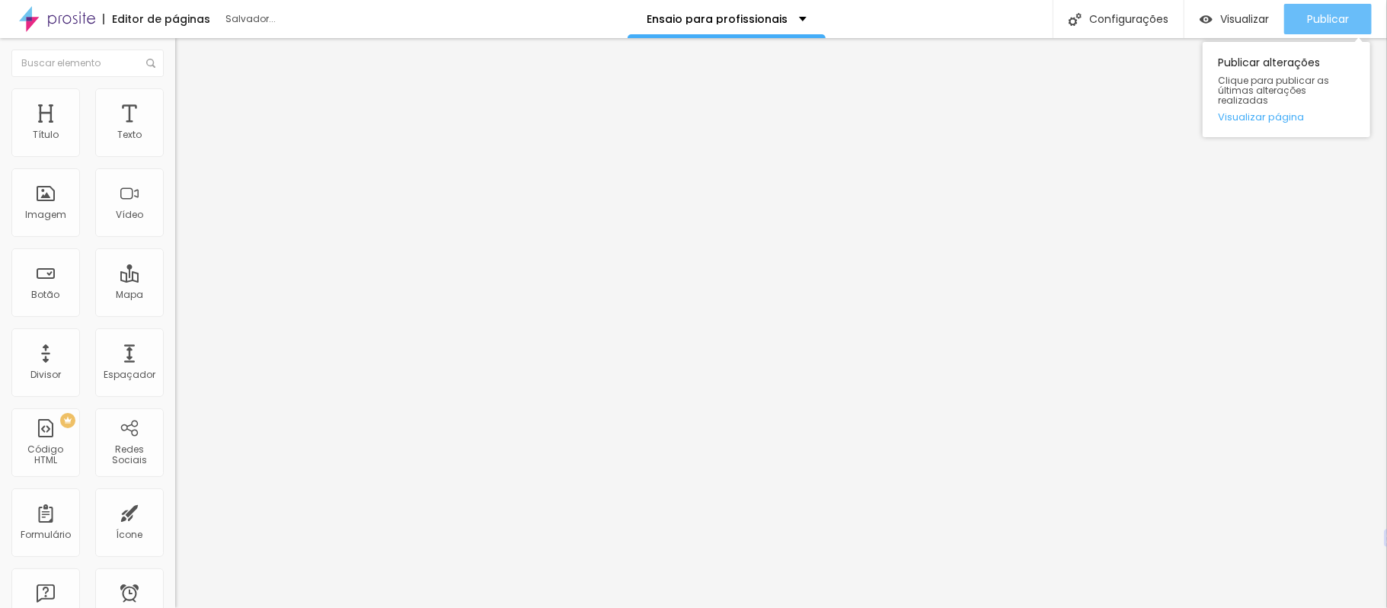
click at [1317, 22] on font "Publicar" at bounding box center [1328, 18] width 42 height 15
click at [1309, 9] on div "Publicar" at bounding box center [1328, 19] width 42 height 30
click at [1335, 20] on font "Publicar" at bounding box center [1328, 18] width 42 height 15
click at [1277, 110] on font "Visualizar página" at bounding box center [1261, 117] width 86 height 14
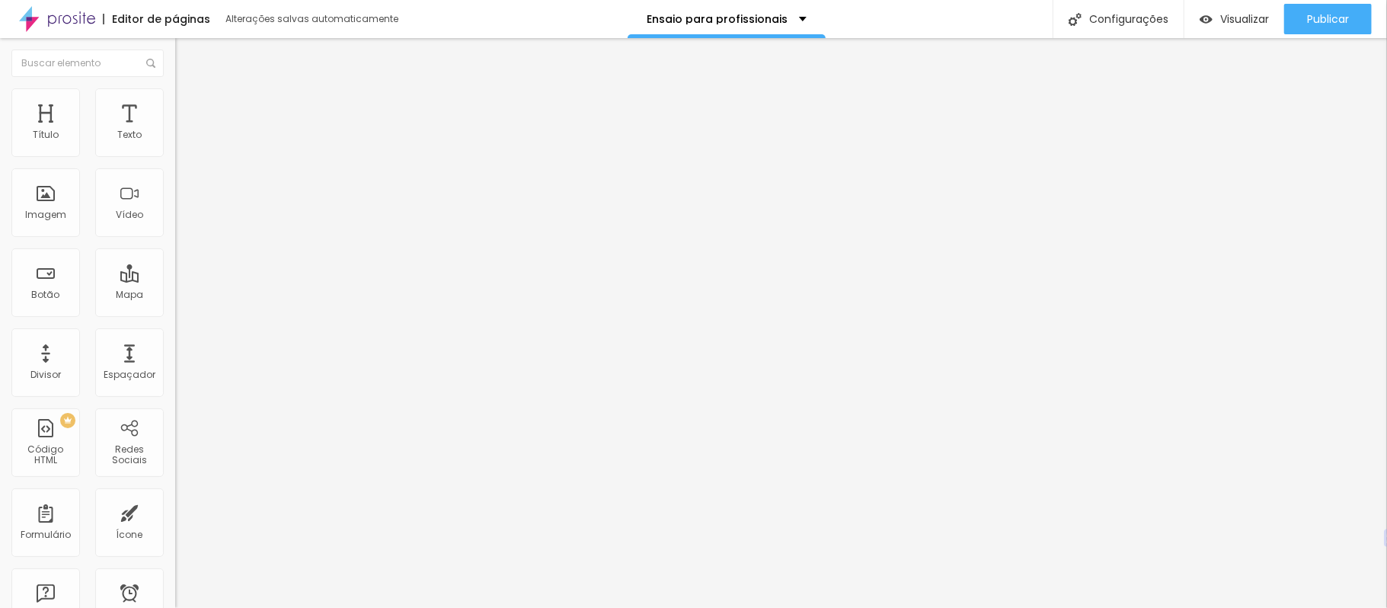
click at [175, 99] on li "Avançado" at bounding box center [262, 95] width 175 height 15
drag, startPoint x: 35, startPoint y: 150, endPoint x: 43, endPoint y: 149, distance: 8.4
click at [175, 280] on input "range" at bounding box center [224, 286] width 98 height 12
drag, startPoint x: 34, startPoint y: 178, endPoint x: 44, endPoint y: 178, distance: 9.9
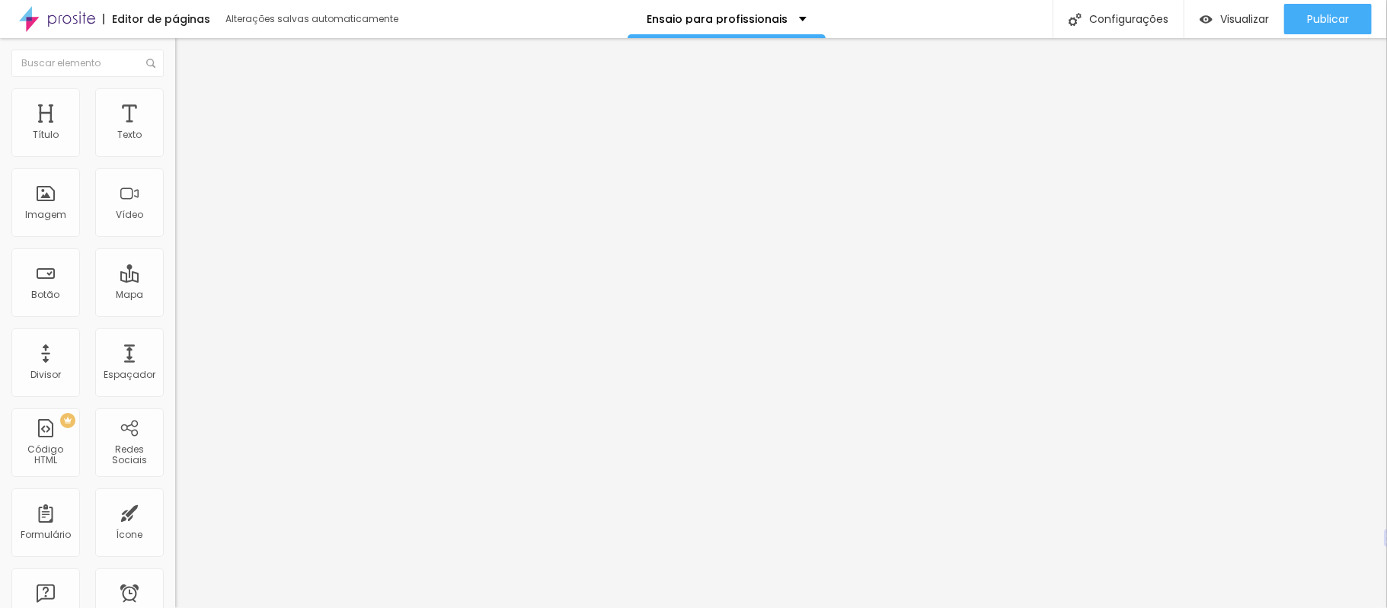
click at [175, 496] on input "range" at bounding box center [224, 502] width 98 height 12
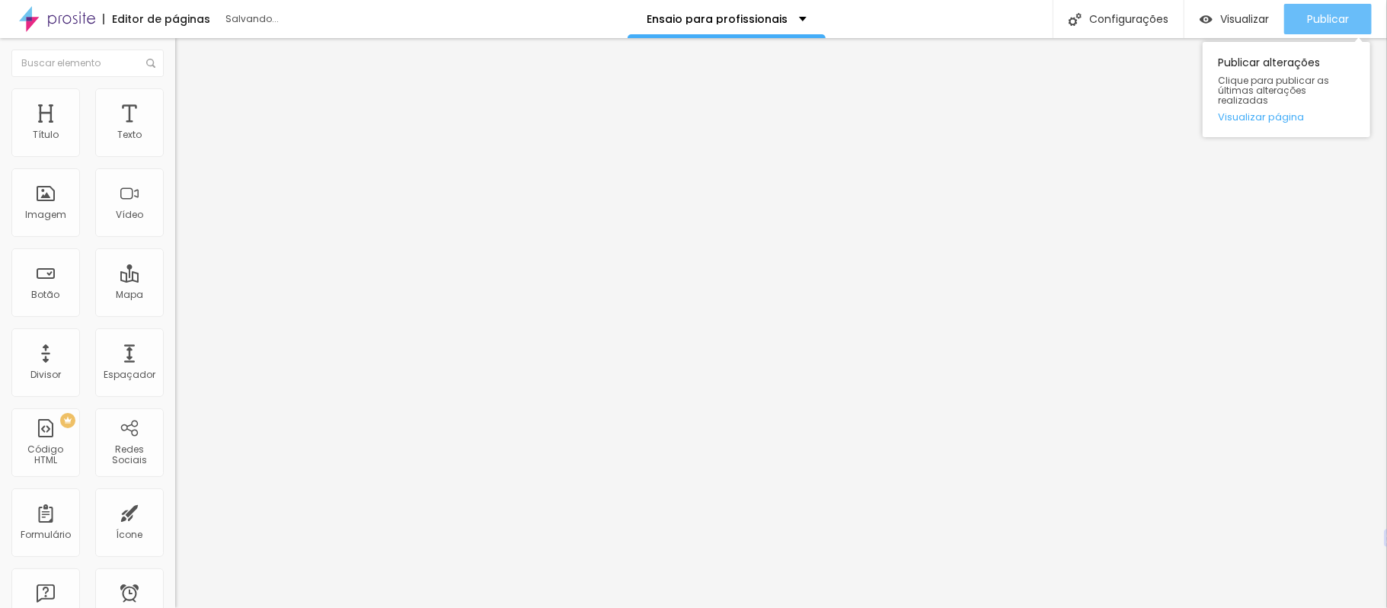
click at [1321, 23] on font "Publicar" at bounding box center [1328, 18] width 42 height 15
click at [1339, 20] on font "Publicar" at bounding box center [1328, 18] width 42 height 15
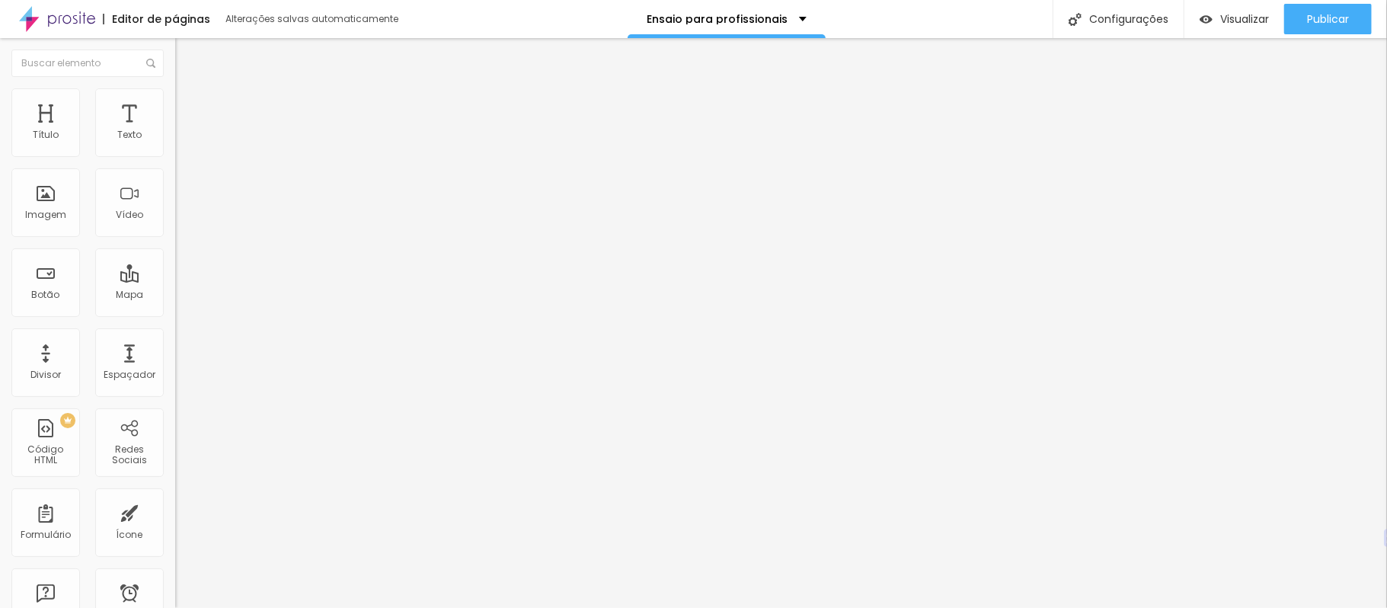
click at [175, 88] on img at bounding box center [182, 95] width 14 height 14
click at [175, 87] on img at bounding box center [182, 80] width 14 height 14
click at [1320, 11] on font "Publicar" at bounding box center [1328, 18] width 42 height 15
click at [1250, 5] on div "Visualizar" at bounding box center [1234, 19] width 69 height 30
click at [1237, 17] on font "Visualizar" at bounding box center [1245, 18] width 49 height 15
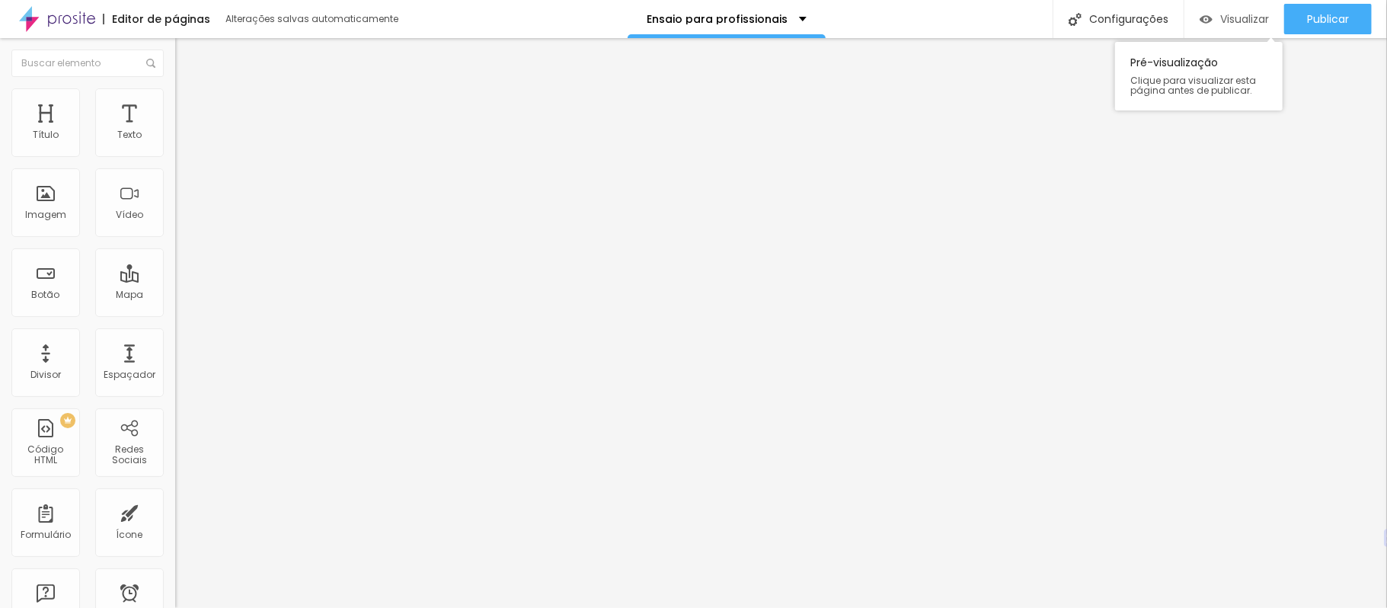
click at [1250, 8] on div "Visualizar" at bounding box center [1234, 19] width 69 height 30
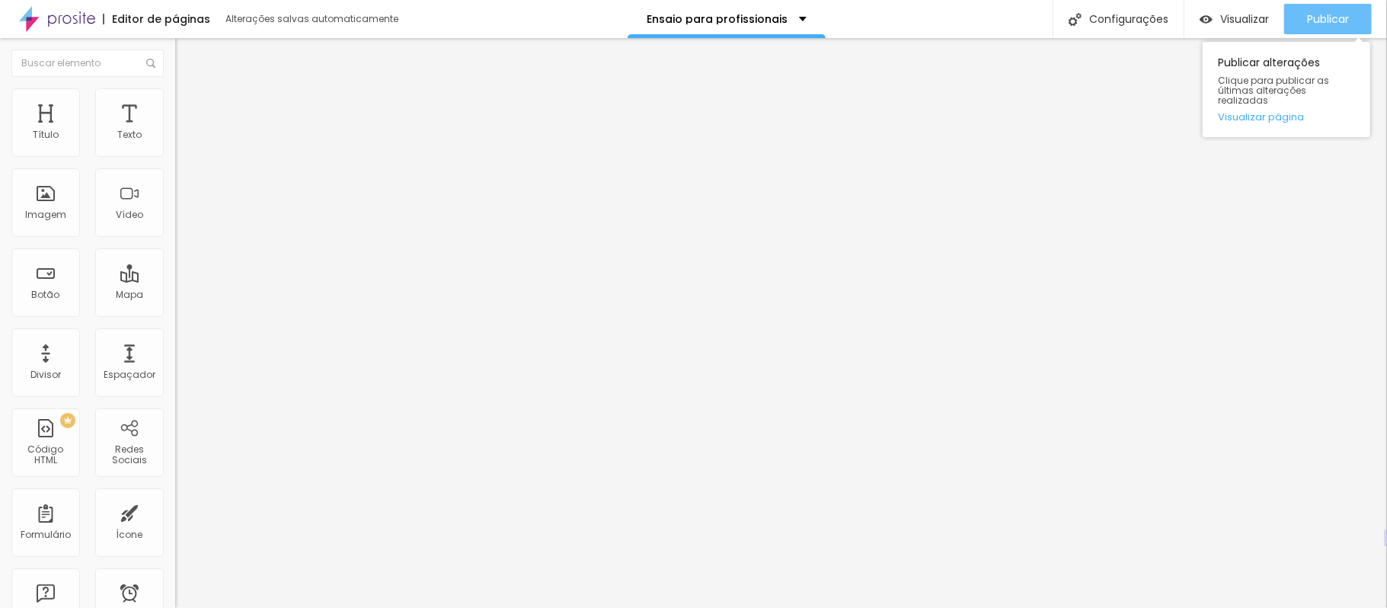
click at [1342, 21] on font "Publicar" at bounding box center [1328, 18] width 42 height 15
click at [1333, 16] on font "Publicar" at bounding box center [1328, 18] width 42 height 15
click at [1332, 16] on font "Publicar" at bounding box center [1328, 18] width 42 height 15
click at [1292, 110] on font "Visualizar página" at bounding box center [1261, 117] width 86 height 14
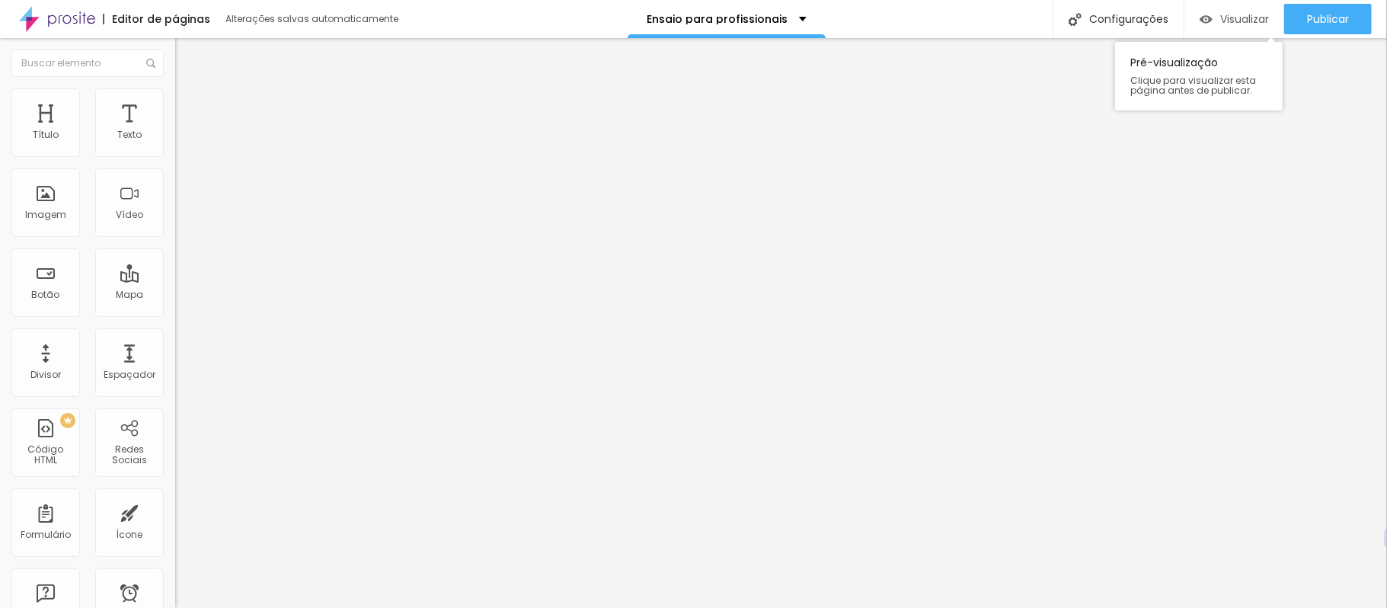
click at [1247, 19] on font "Visualizar" at bounding box center [1245, 18] width 49 height 15
